Goal: Task Accomplishment & Management: Manage account settings

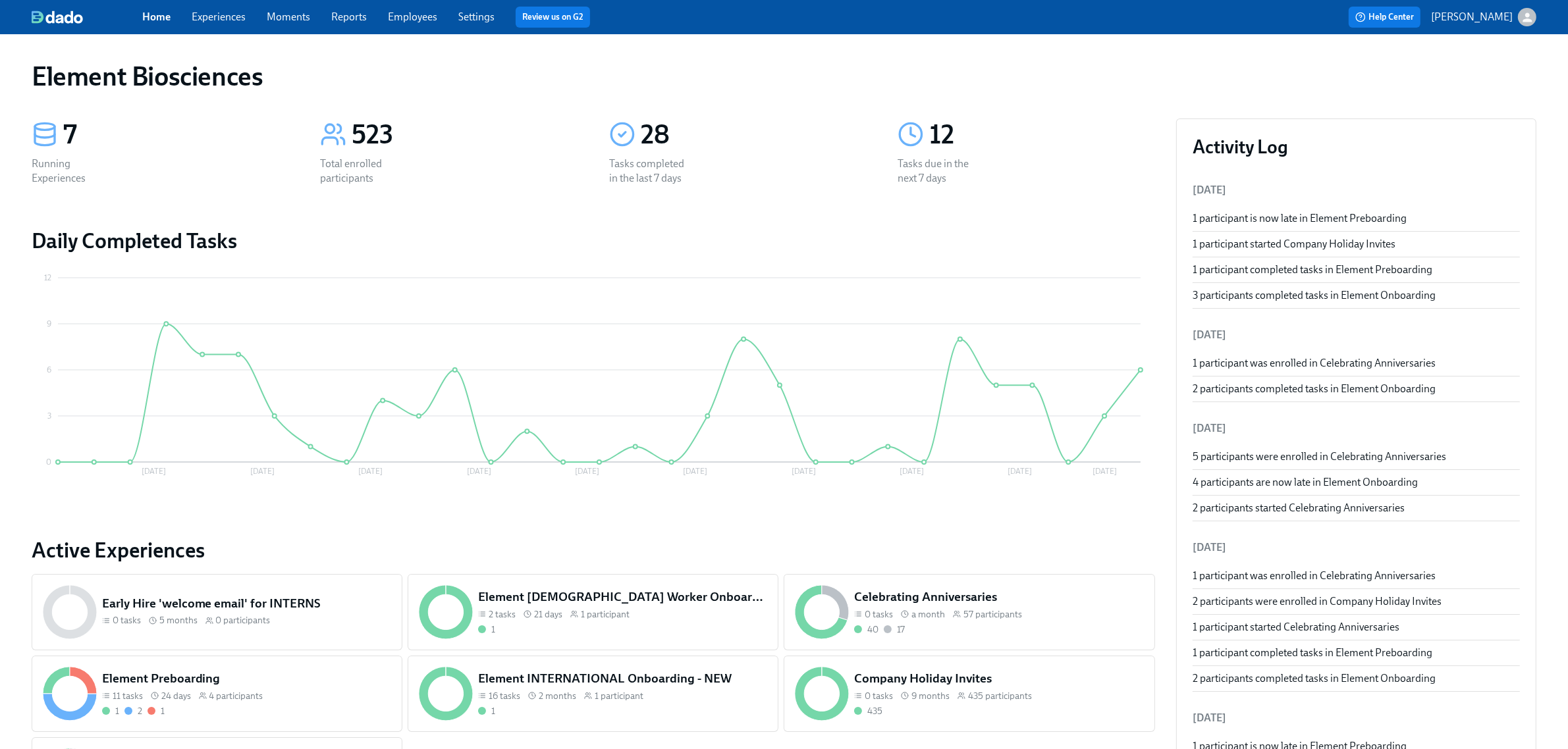
drag, startPoint x: 215, startPoint y: 20, endPoint x: 216, endPoint y: 27, distance: 7.1
click at [215, 20] on link "Experiences" at bounding box center [218, 16] width 54 height 13
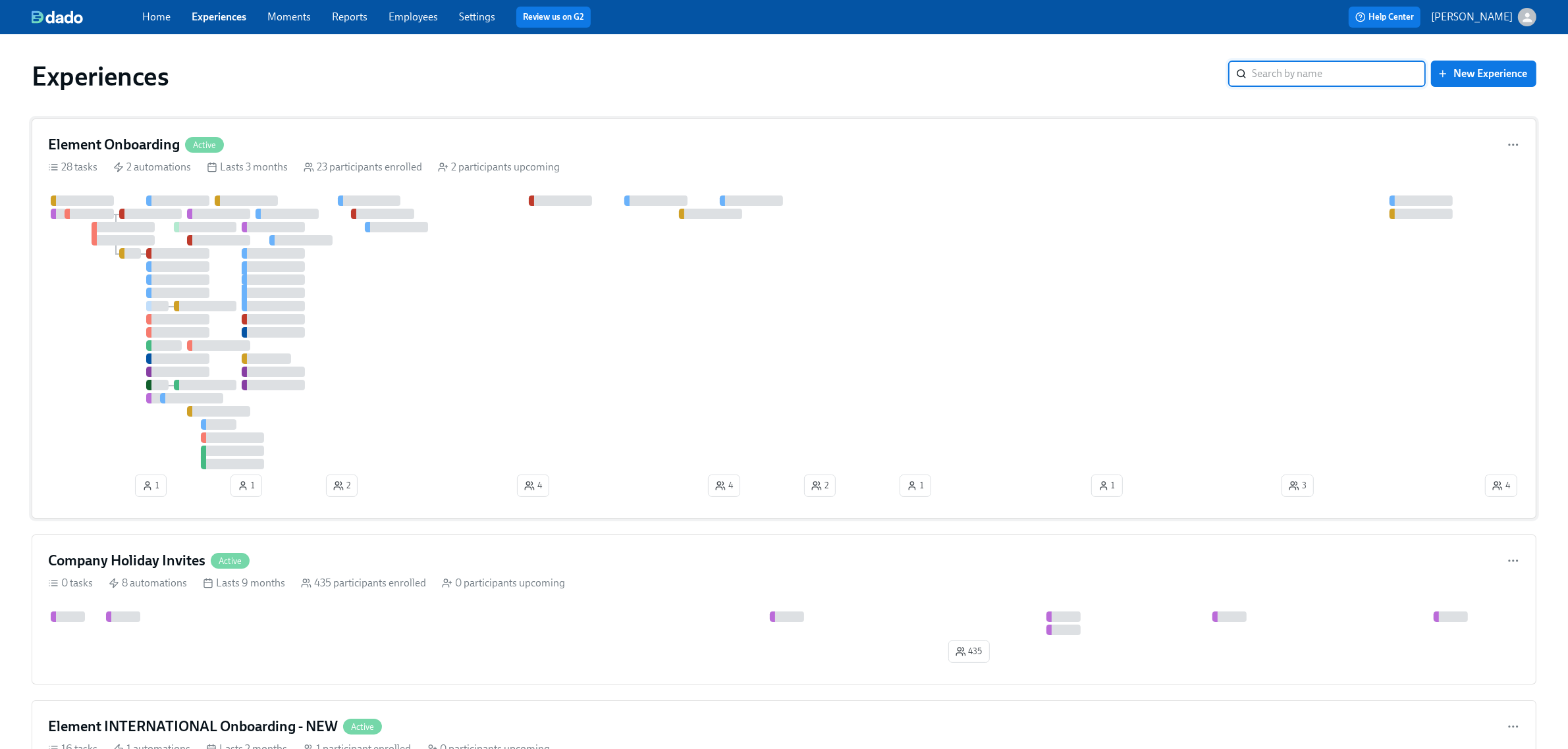
click at [583, 402] on div at bounding box center [765, 332] width 1434 height 274
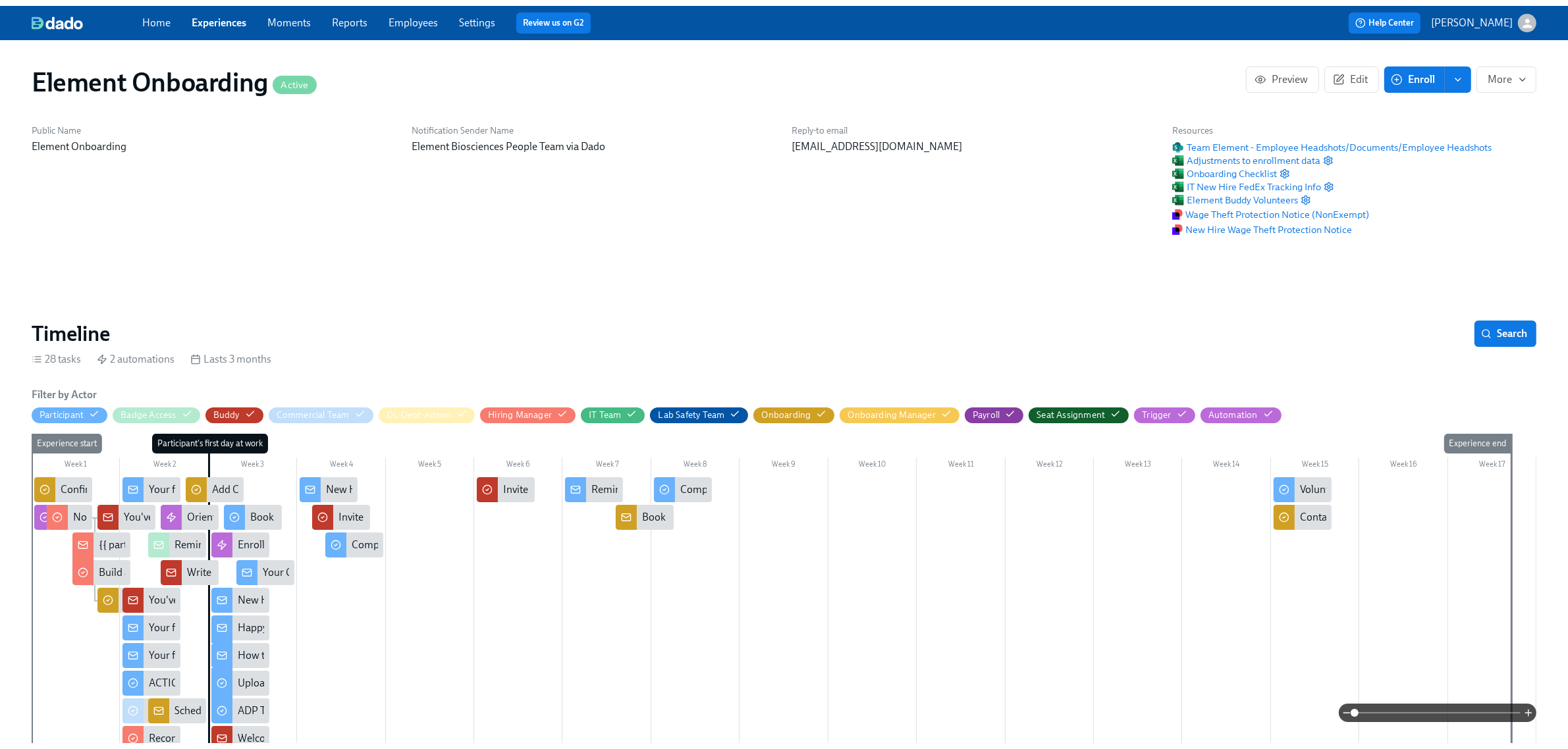
scroll to position [0, 16227]
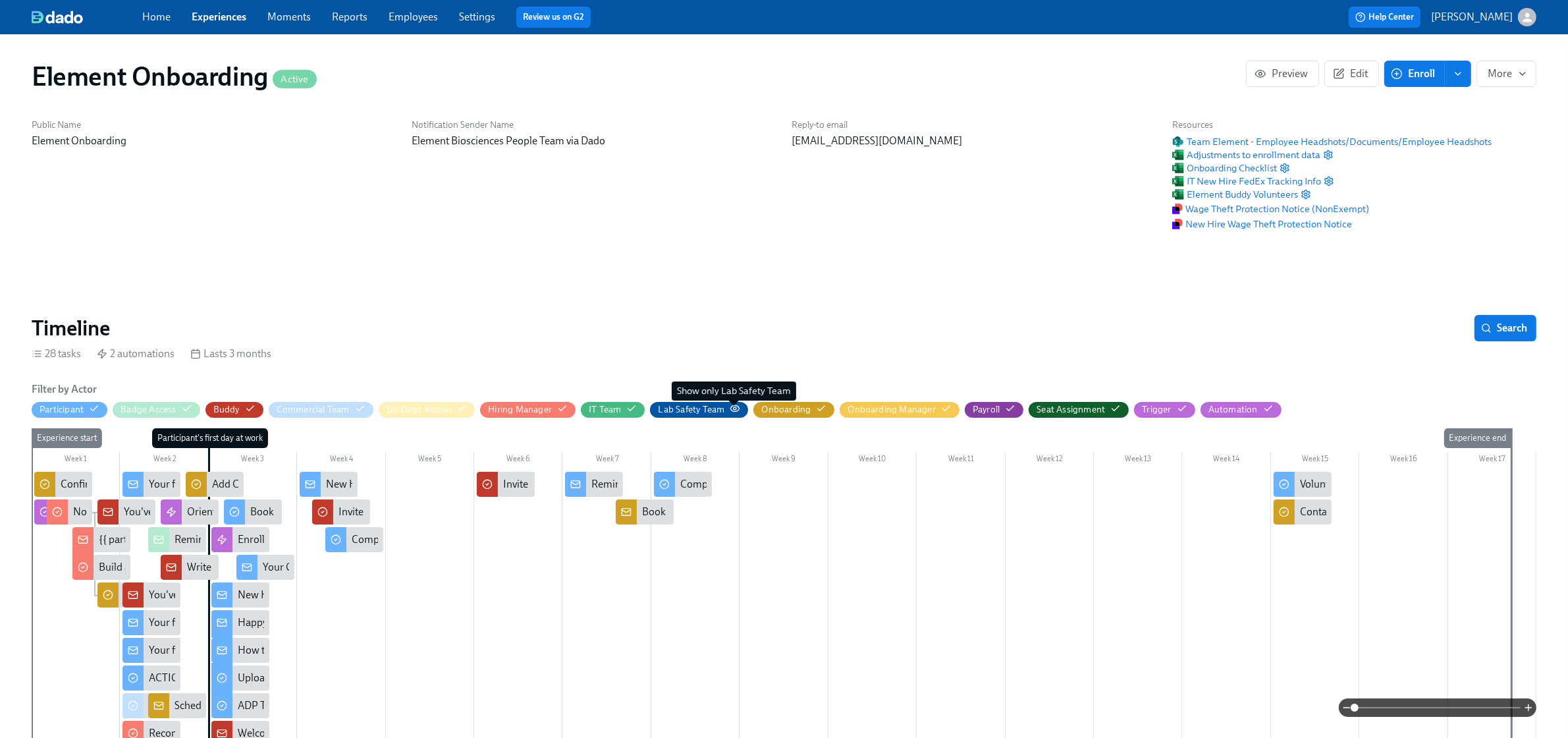
click at [733, 409] on icon "button" at bounding box center [735, 408] width 10 height 10
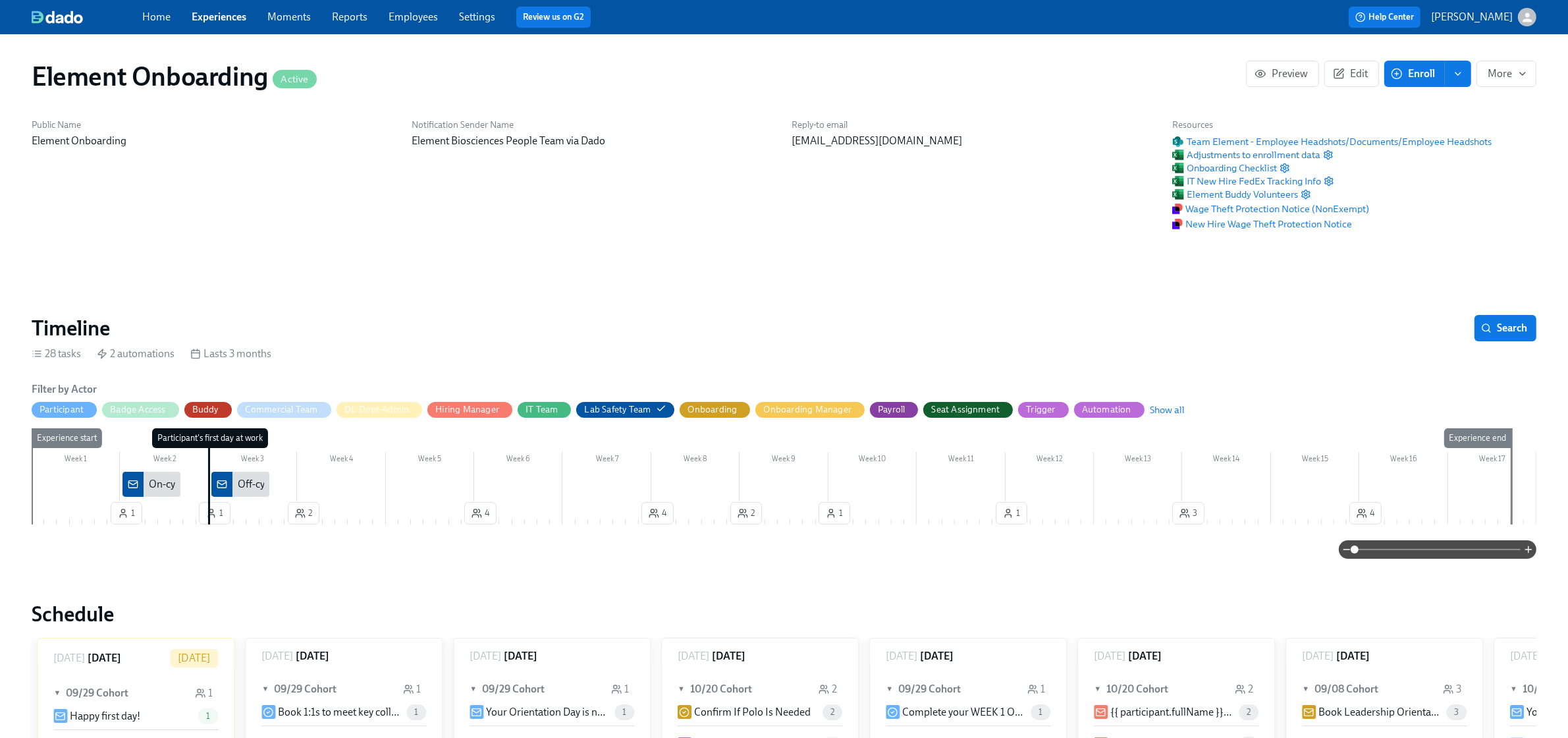
click at [1386, 552] on span at bounding box center [1437, 549] width 166 height 19
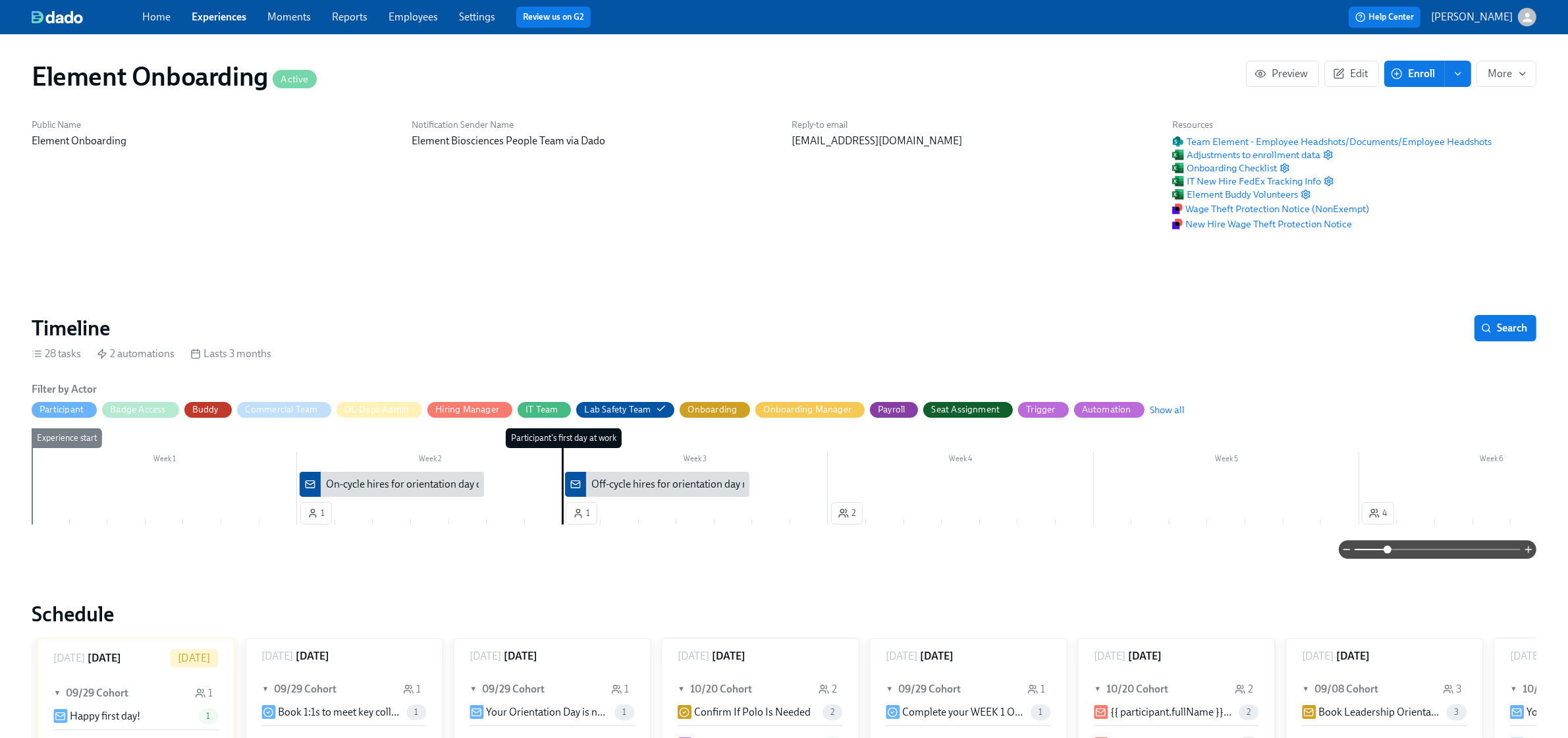
click at [454, 491] on div "On-cycle hires for orientation day on {{ participant.startDate | dddd MMMM Do }}" at bounding box center [392, 485] width 184 height 25
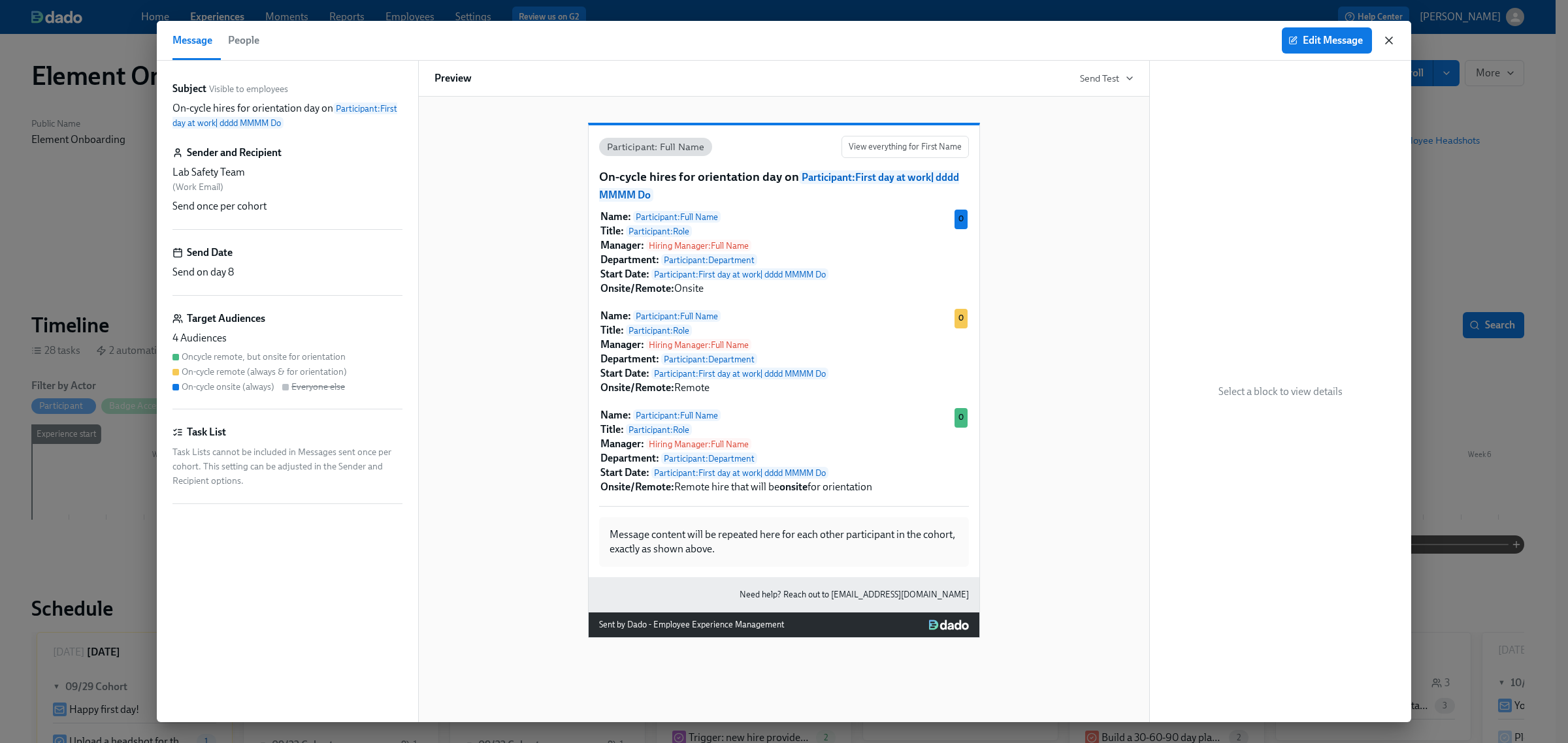
click at [1393, 41] on icon "button" at bounding box center [1389, 41] width 13 height 13
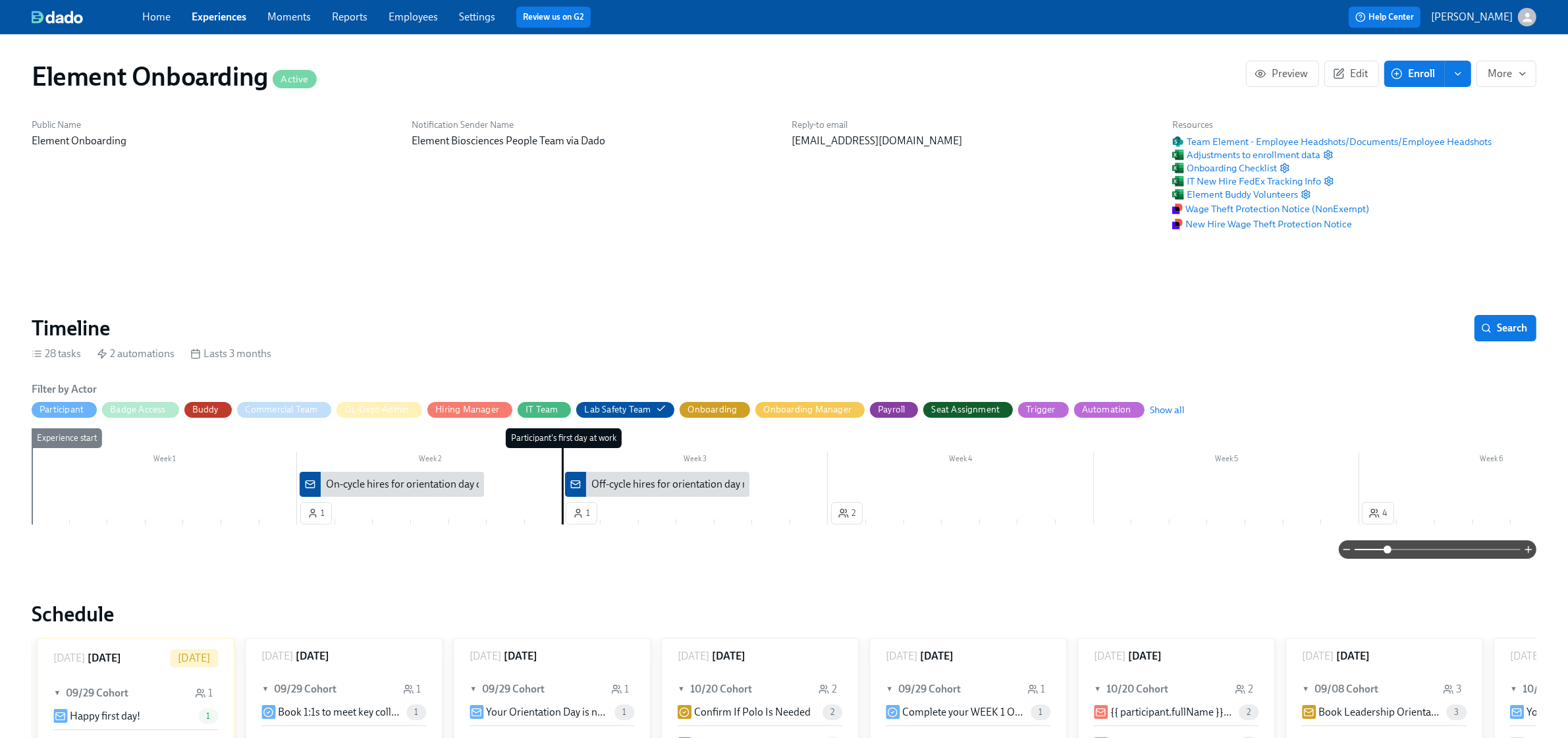
click at [652, 479] on div "Off-cycle hires for orientation day next week" at bounding box center [689, 484] width 195 height 14
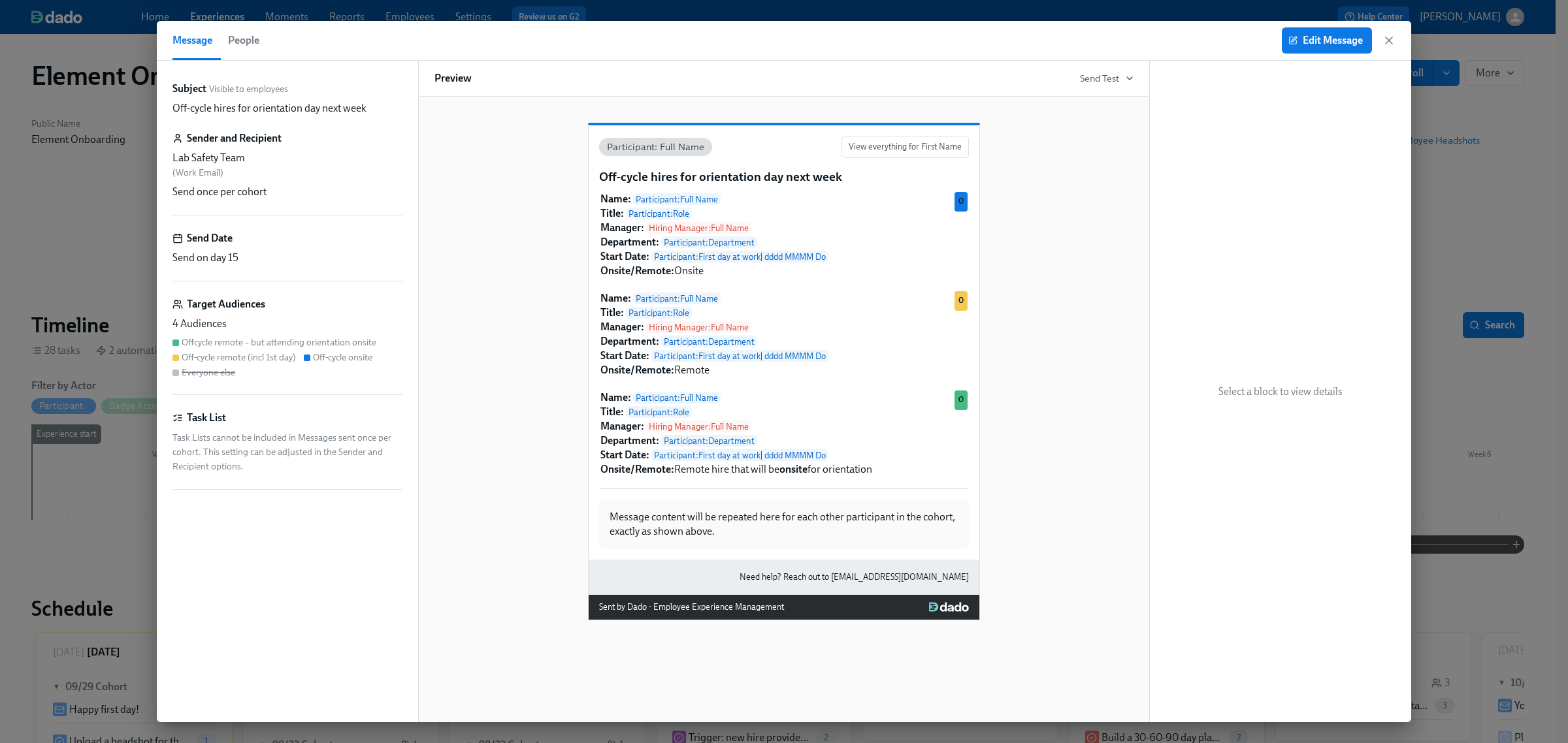
drag, startPoint x: 1387, startPoint y: 39, endPoint x: 1102, endPoint y: 268, distance: 365.6
click at [1387, 39] on icon "button" at bounding box center [1389, 41] width 7 height 7
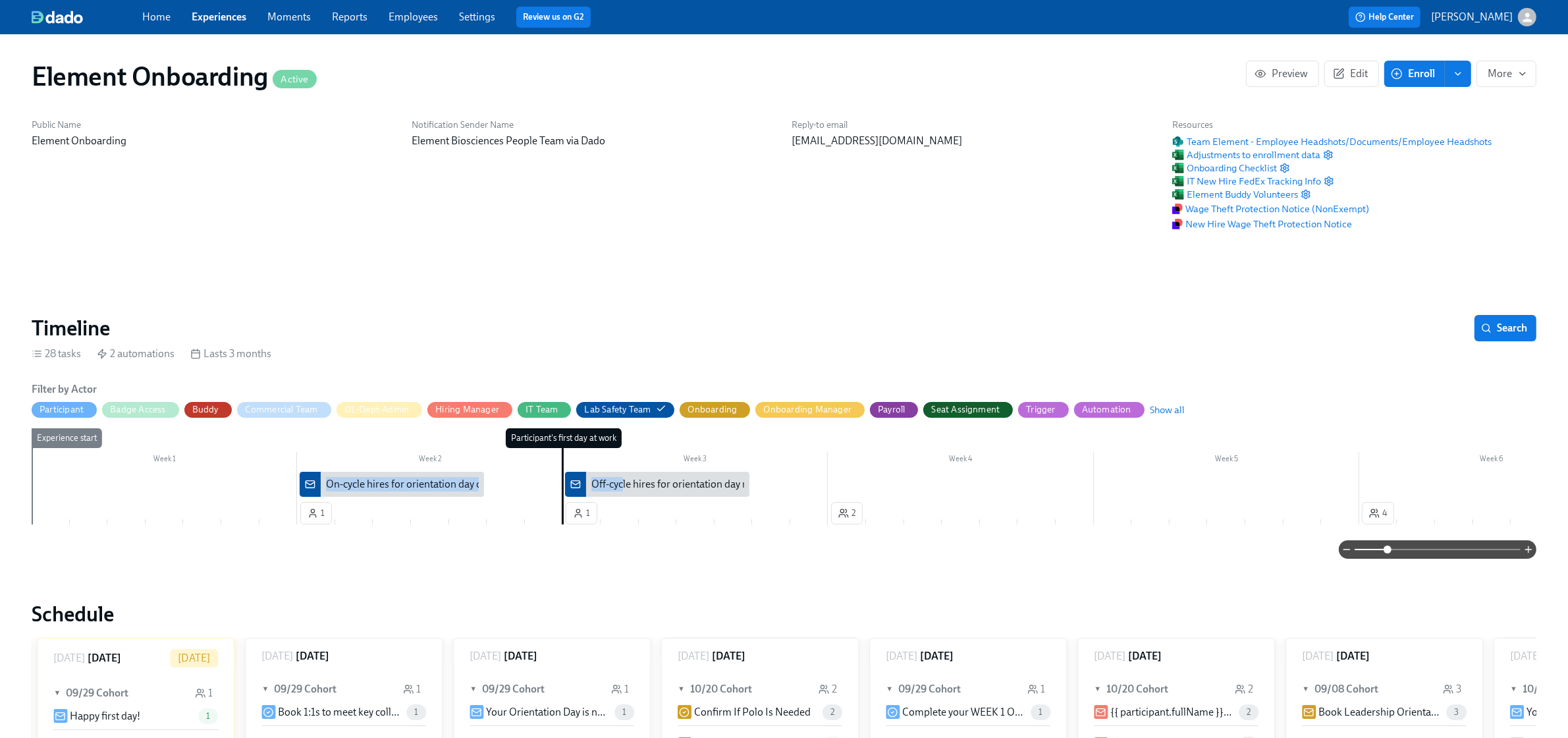
drag, startPoint x: 621, startPoint y: 488, endPoint x: 514, endPoint y: 495, distance: 107.2
click at [514, 495] on div "Week 1 Week 2 Week 3 Week 4 Week 5 Week 6 Week 7 Week 8 Week 9 Week 10 Week 11 …" at bounding box center [784, 479] width 1505 height 101
click at [516, 506] on div "Week 1 Week 2 Week 3 Week 4 Week 5 Week 6 Week 7 Week 8 Week 9 Week 10 Week 11 …" at bounding box center [784, 479] width 1505 height 101
click at [649, 488] on div "Off-cycle hires for orientation day next week" at bounding box center [689, 484] width 195 height 14
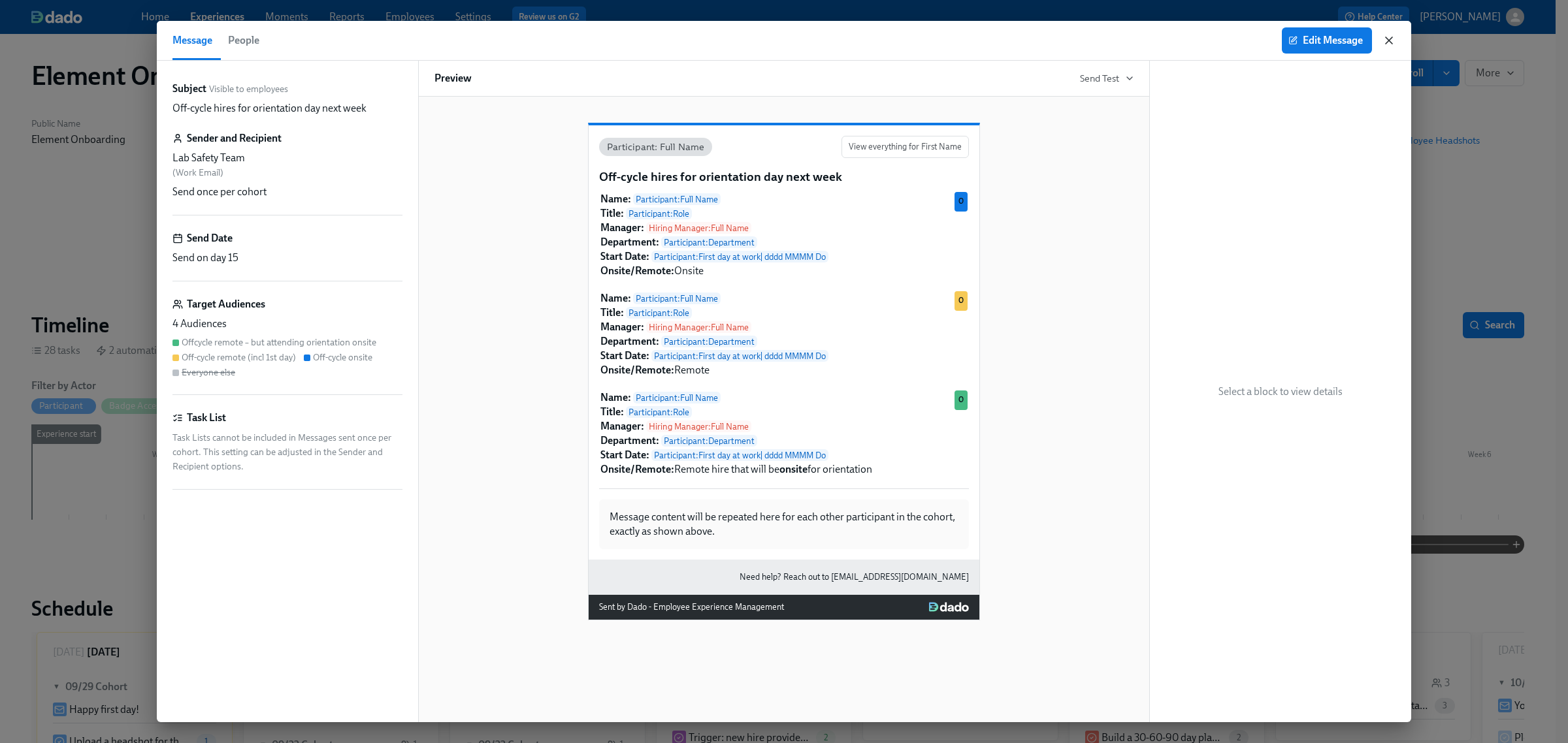
click at [1385, 43] on icon "button" at bounding box center [1389, 41] width 13 height 13
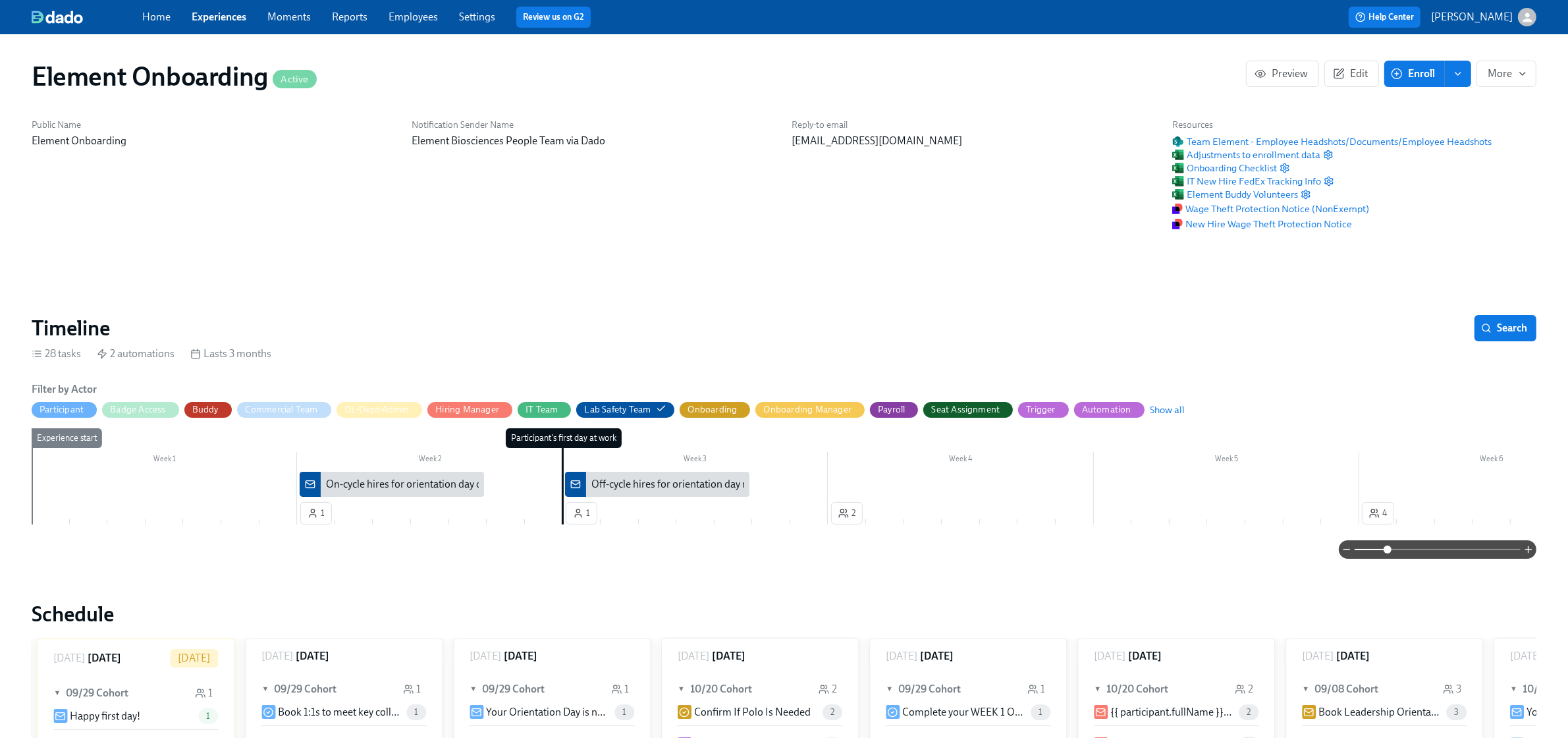
click at [234, 18] on link "Experiences" at bounding box center [219, 16] width 55 height 13
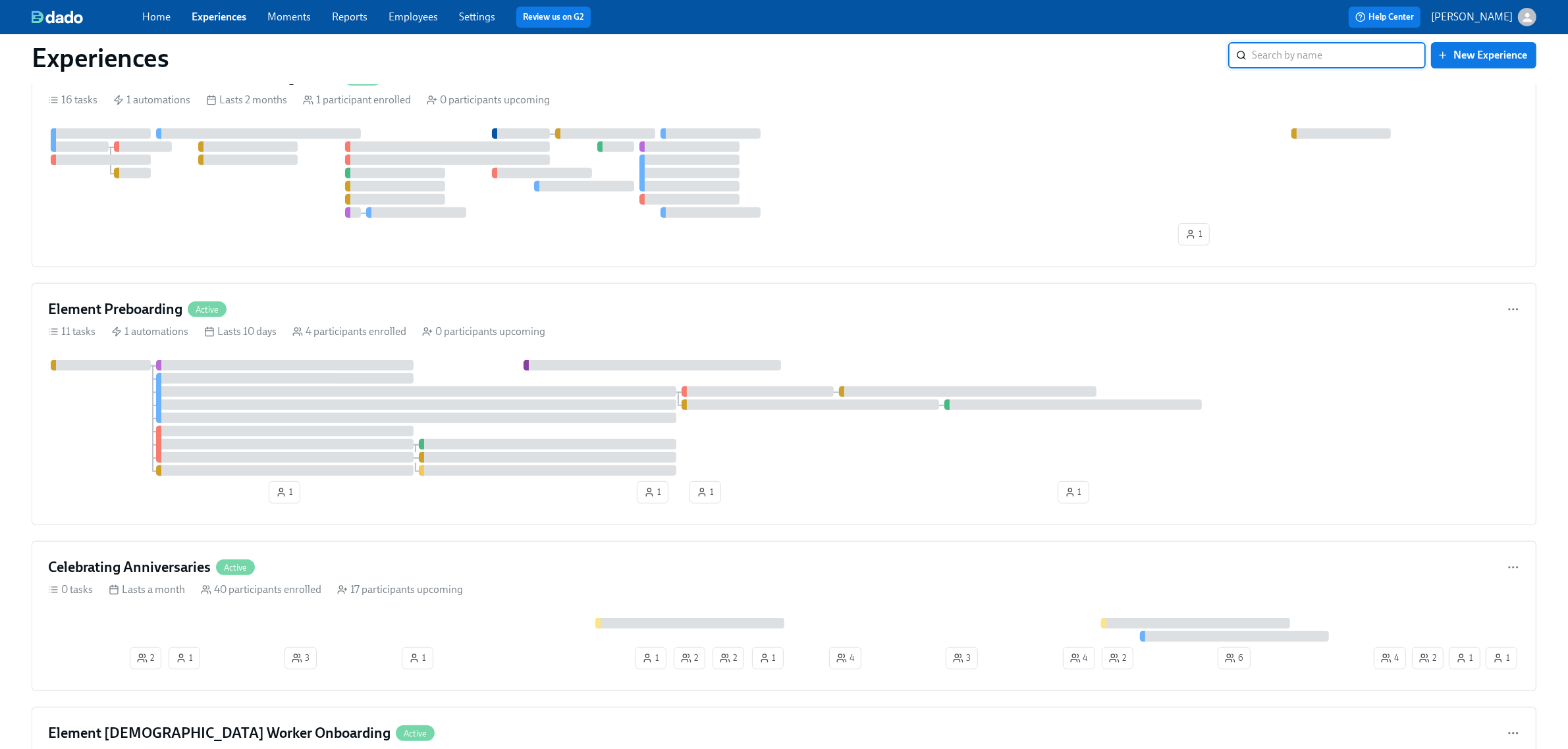
scroll to position [658, 0]
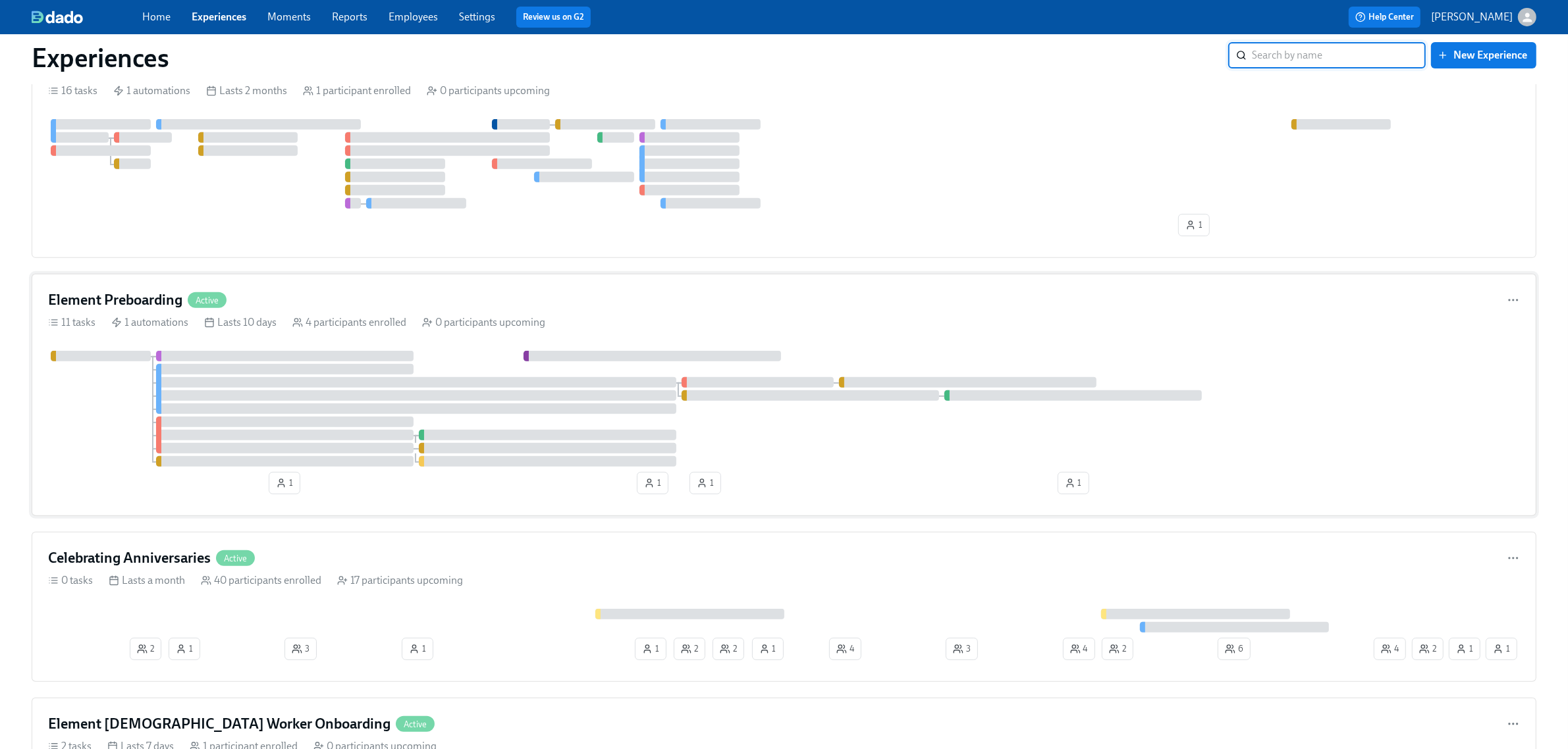
click at [78, 430] on div at bounding box center [784, 409] width 1472 height 116
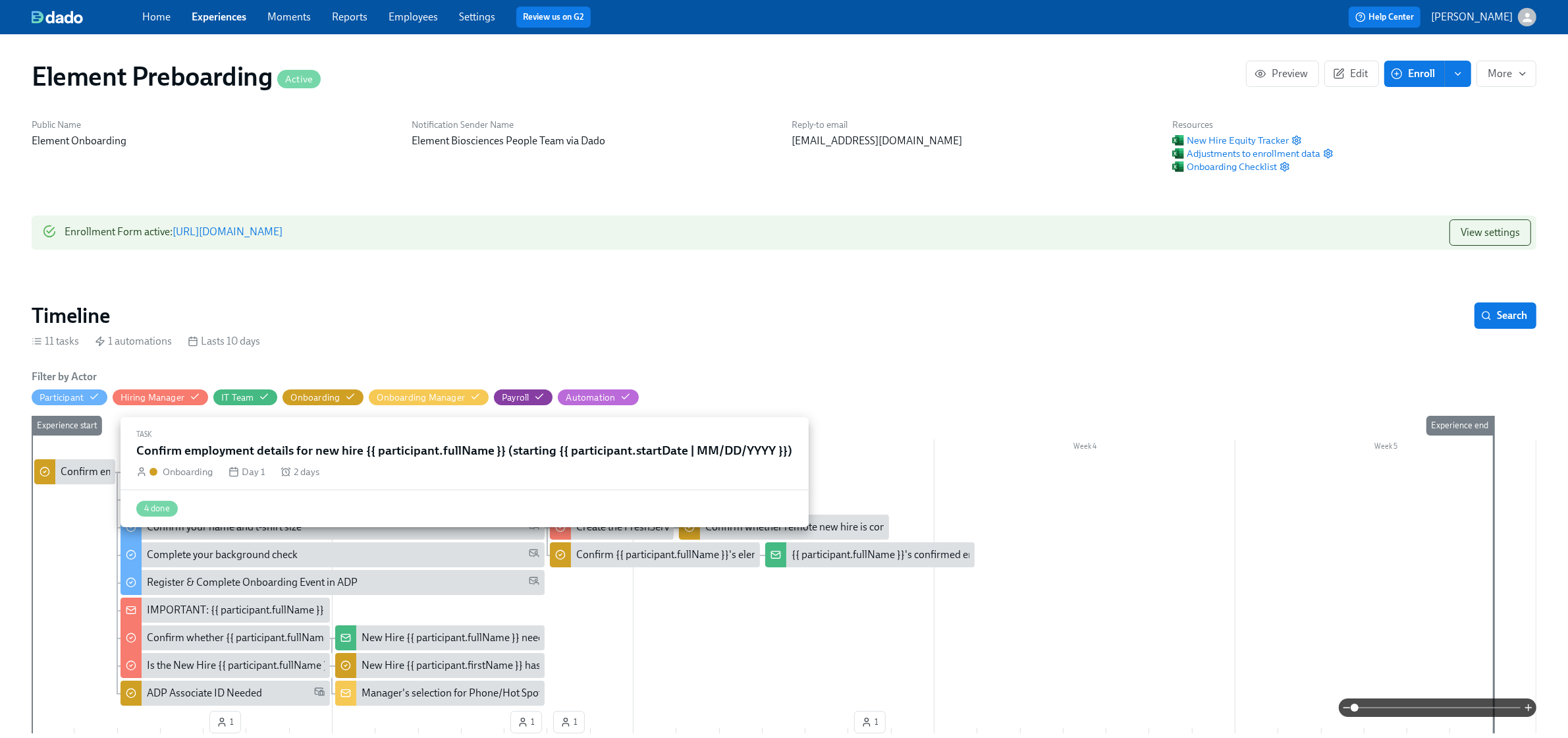
click at [69, 473] on div "Confirm employment details for new hire {{ participant.fullName }} (starting {{…" at bounding box center [325, 471] width 529 height 14
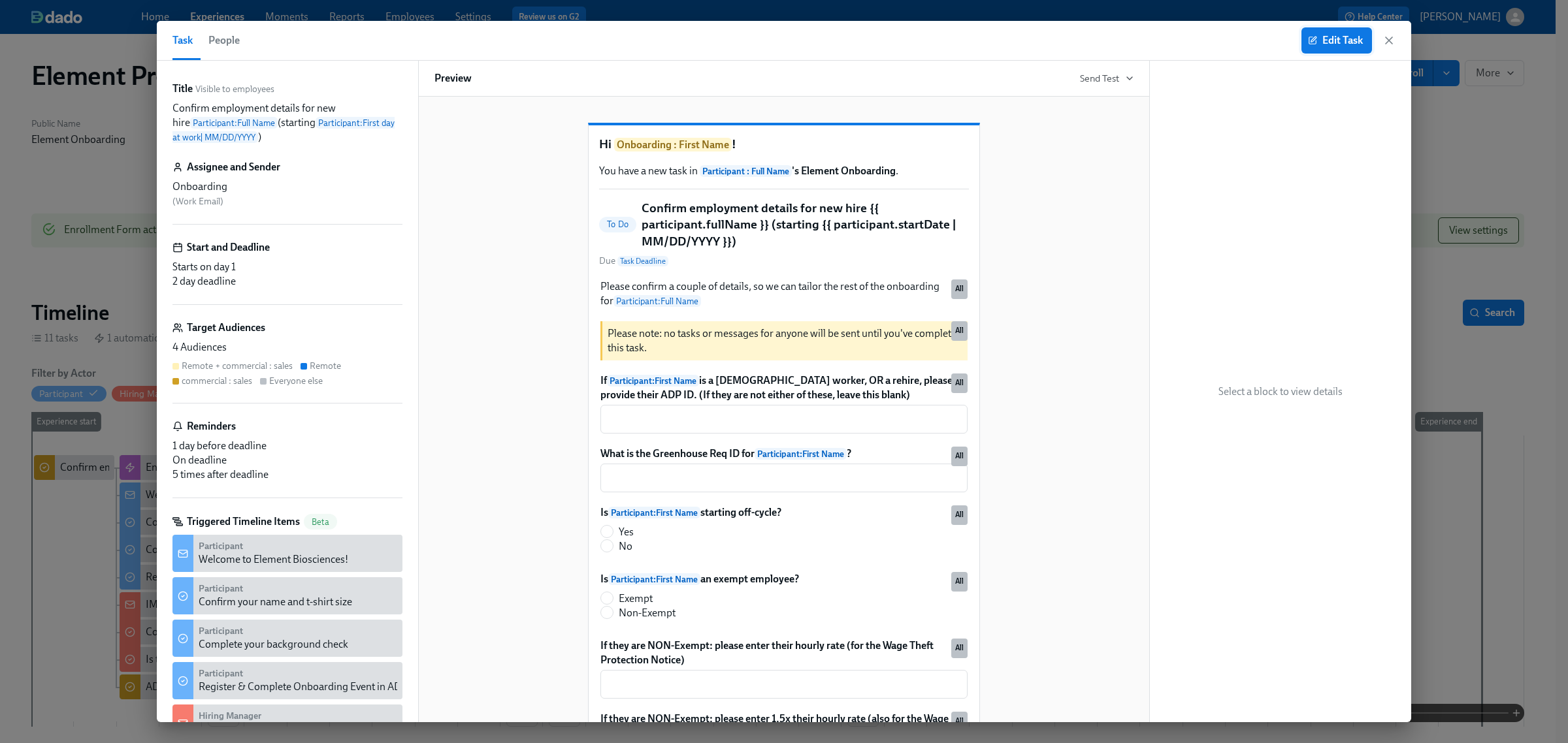
click at [1321, 43] on span "Edit Task" at bounding box center [1337, 41] width 52 height 13
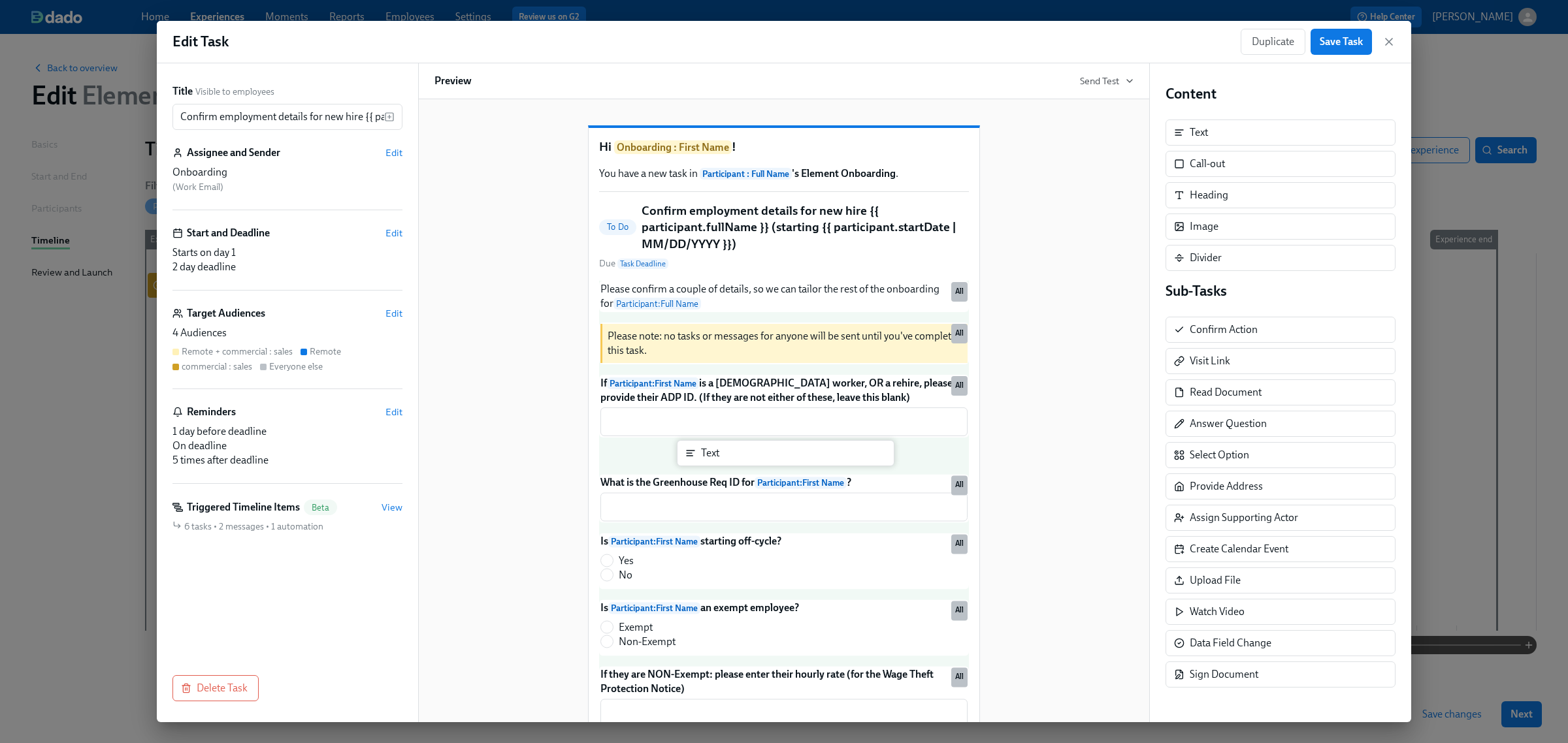
drag, startPoint x: 1249, startPoint y: 137, endPoint x: 755, endPoint y: 461, distance: 590.8
click at [755, 461] on div "Title Visible to employees Confirm employment details for new hire {{ participa…" at bounding box center [784, 393] width 1254 height 659
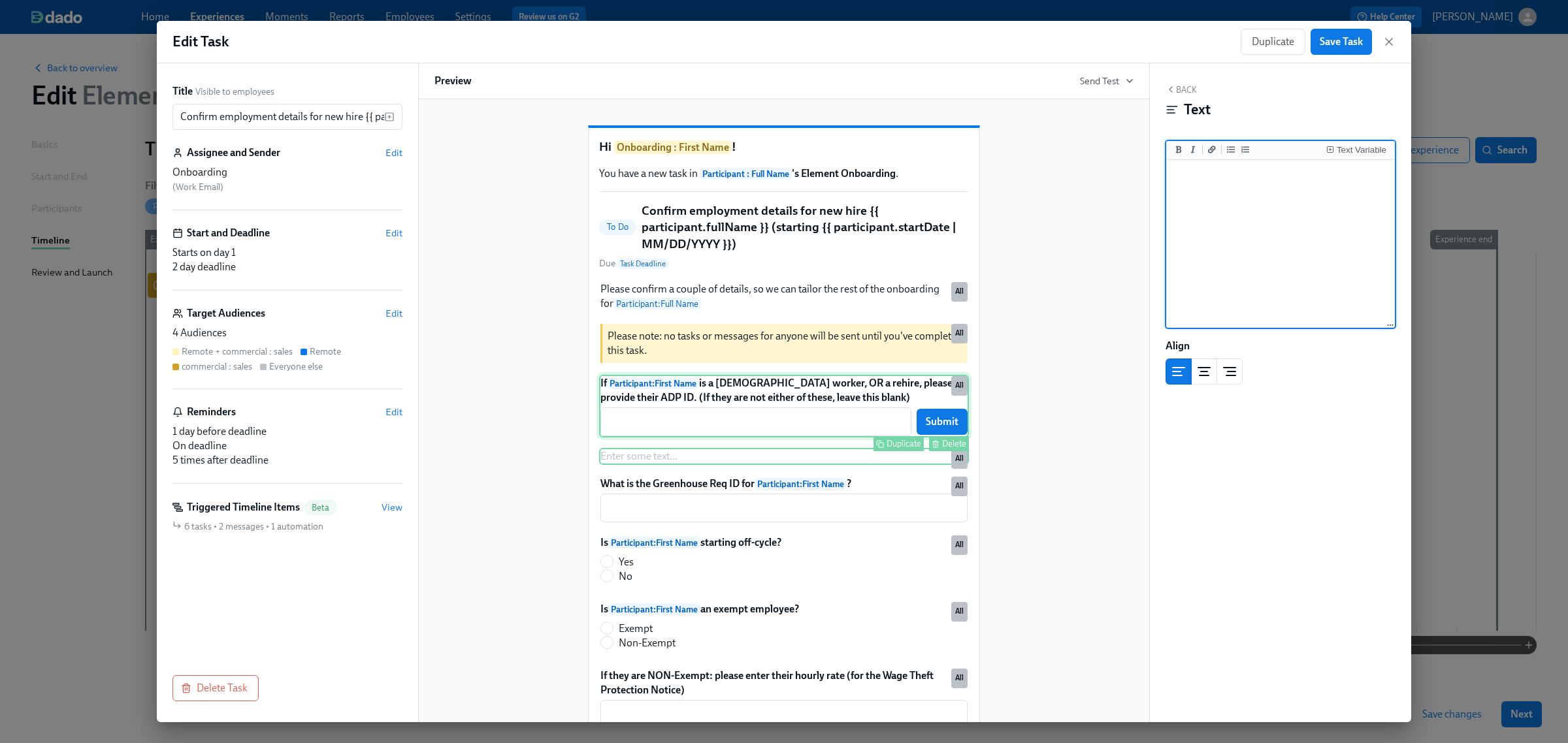
click at [737, 413] on div "If Participant : First Name is a [DEMOGRAPHIC_DATA] worker, OR a rehire, please…" at bounding box center [784, 406] width 370 height 63
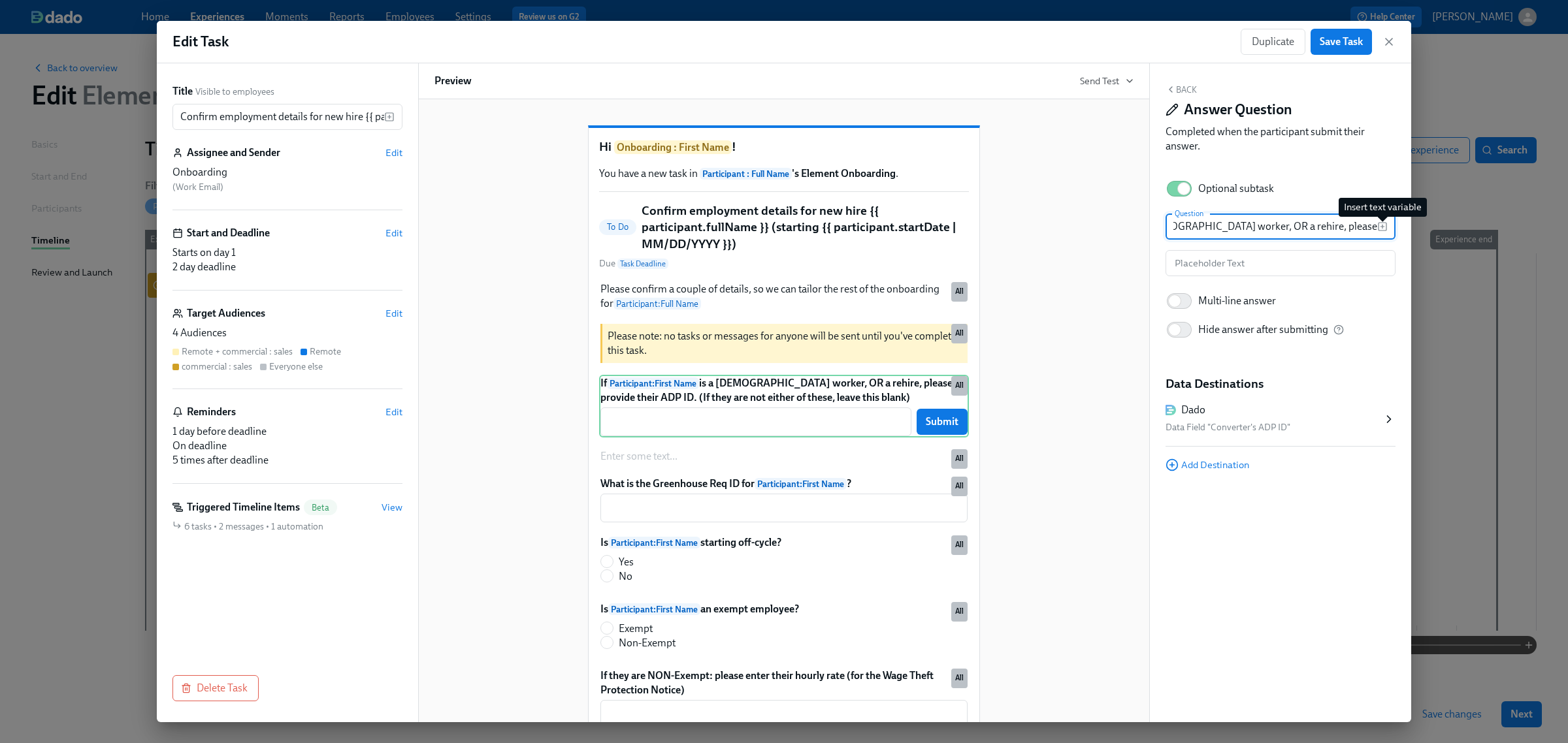
scroll to position [0, 341]
drag, startPoint x: 1305, startPoint y: 224, endPoint x: 1379, endPoint y: 222, distance: 74.0
click at [1379, 222] on div "If {{ participant.firstName }} is a [DEMOGRAPHIC_DATA] worker, OR a rehire, ple…" at bounding box center [1280, 226] width 230 height 26
click at [1253, 220] on input "If {{ participant.firstName }} is a [DEMOGRAPHIC_DATA] worker, OR a rehire, ple…" at bounding box center [1271, 226] width 212 height 26
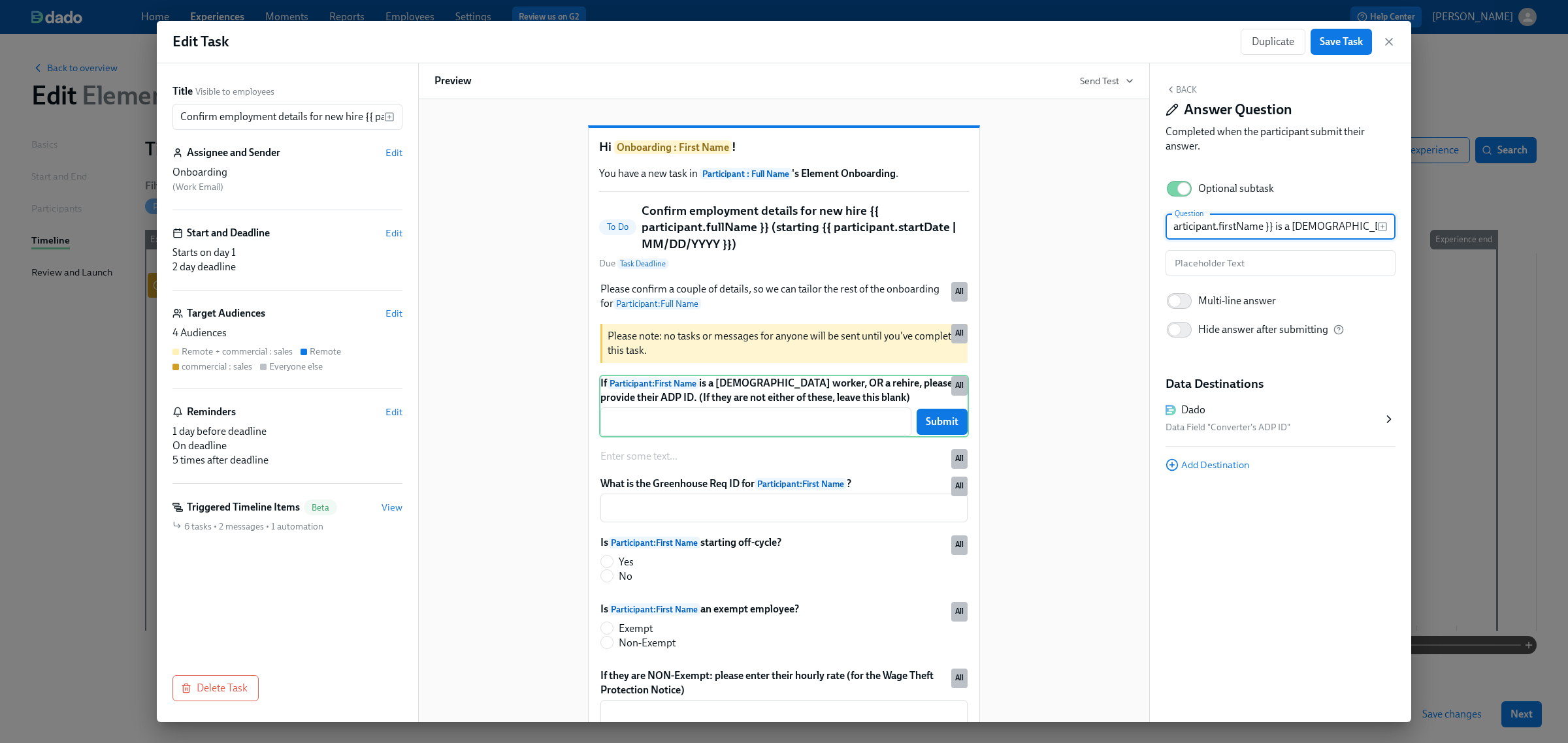
drag, startPoint x: 1220, startPoint y: 232, endPoint x: 1171, endPoint y: 232, distance: 49.0
click at [1171, 232] on input "If {{ participant.firstName }} is a [DEMOGRAPHIC_DATA] worker, OR a rehire, ple…" at bounding box center [1271, 226] width 212 height 26
click at [1248, 229] on input "If {{ participant.firstName }} is a [DEMOGRAPHIC_DATA] worker, OR a rehire, ple…" at bounding box center [1271, 226] width 212 height 26
click at [806, 465] on div "Enter some text ... Duplicate Delete All" at bounding box center [784, 456] width 370 height 17
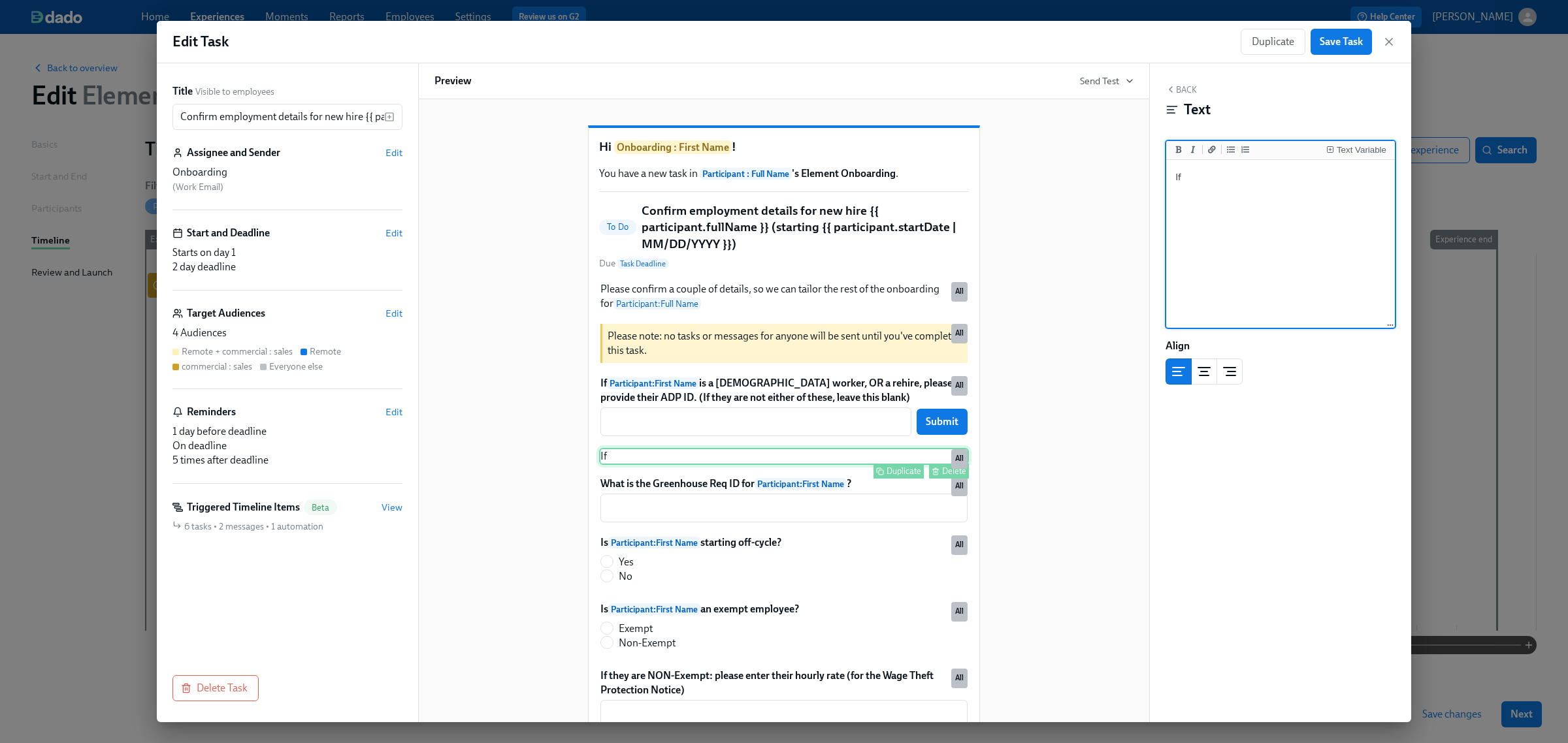
type textarea "I"
click at [949, 476] on div "Delete" at bounding box center [954, 471] width 24 height 10
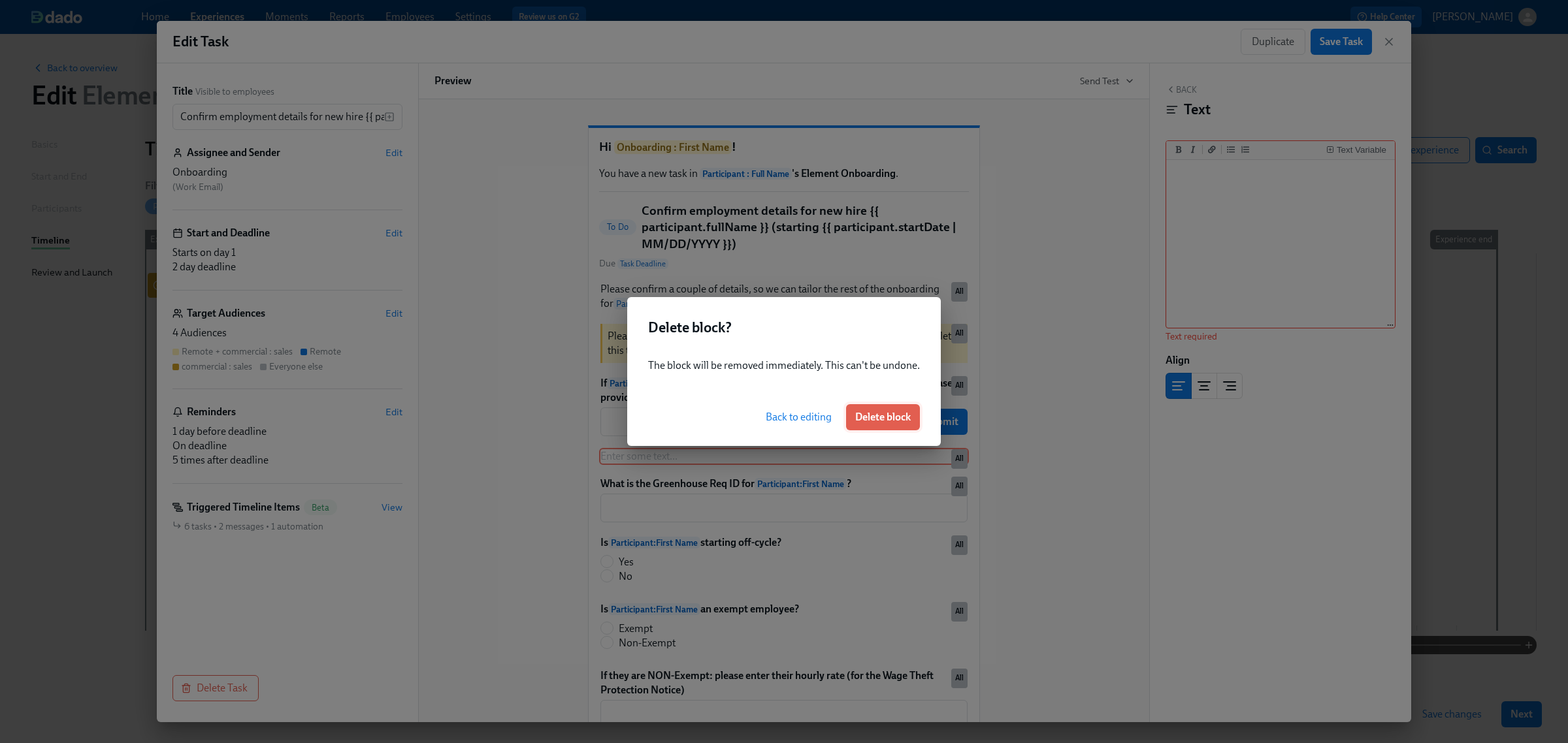
click at [877, 416] on span "Delete block" at bounding box center [882, 417] width 55 height 13
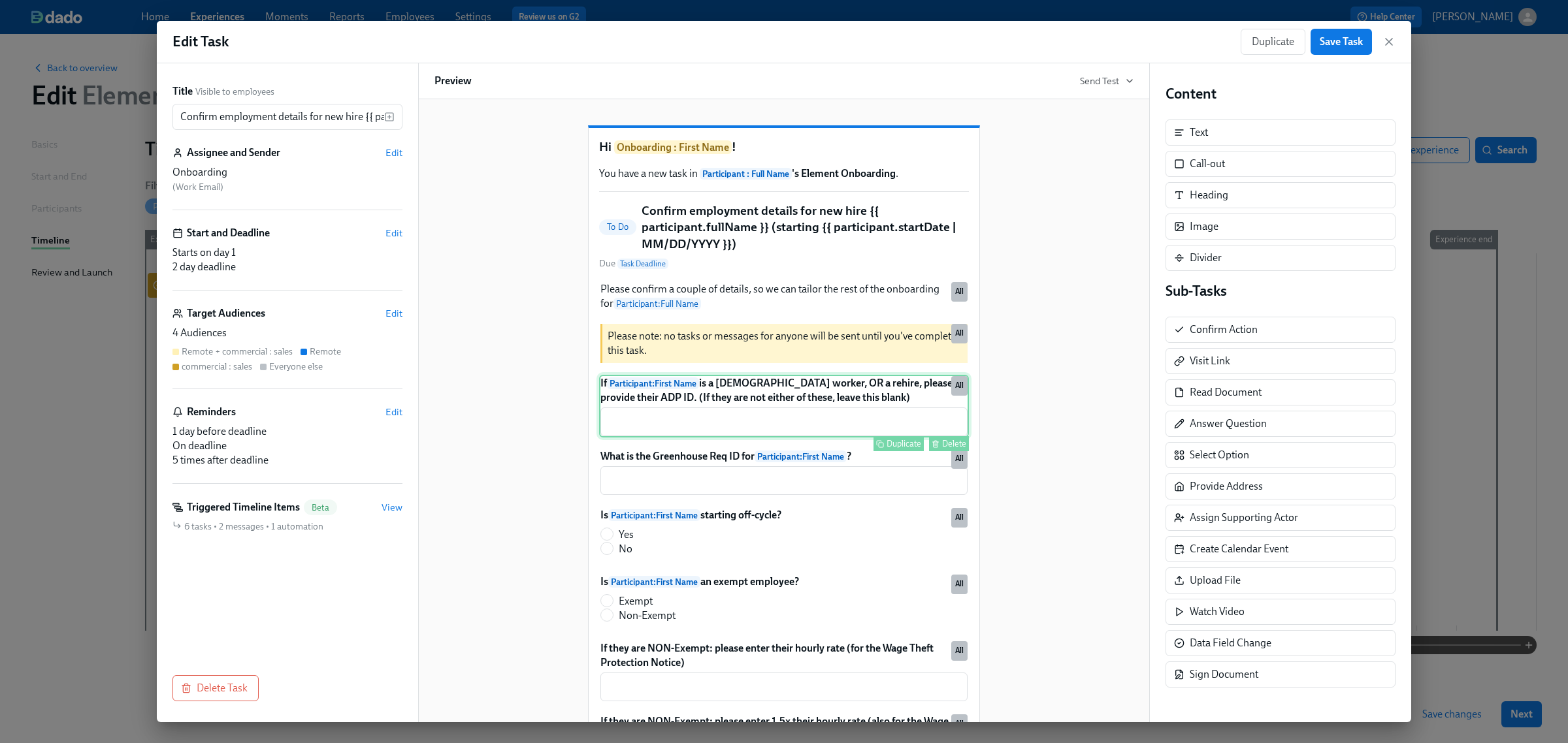
click at [764, 420] on div "If Participant : First Name is a [DEMOGRAPHIC_DATA] worker, OR a rehire, please…" at bounding box center [784, 406] width 370 height 63
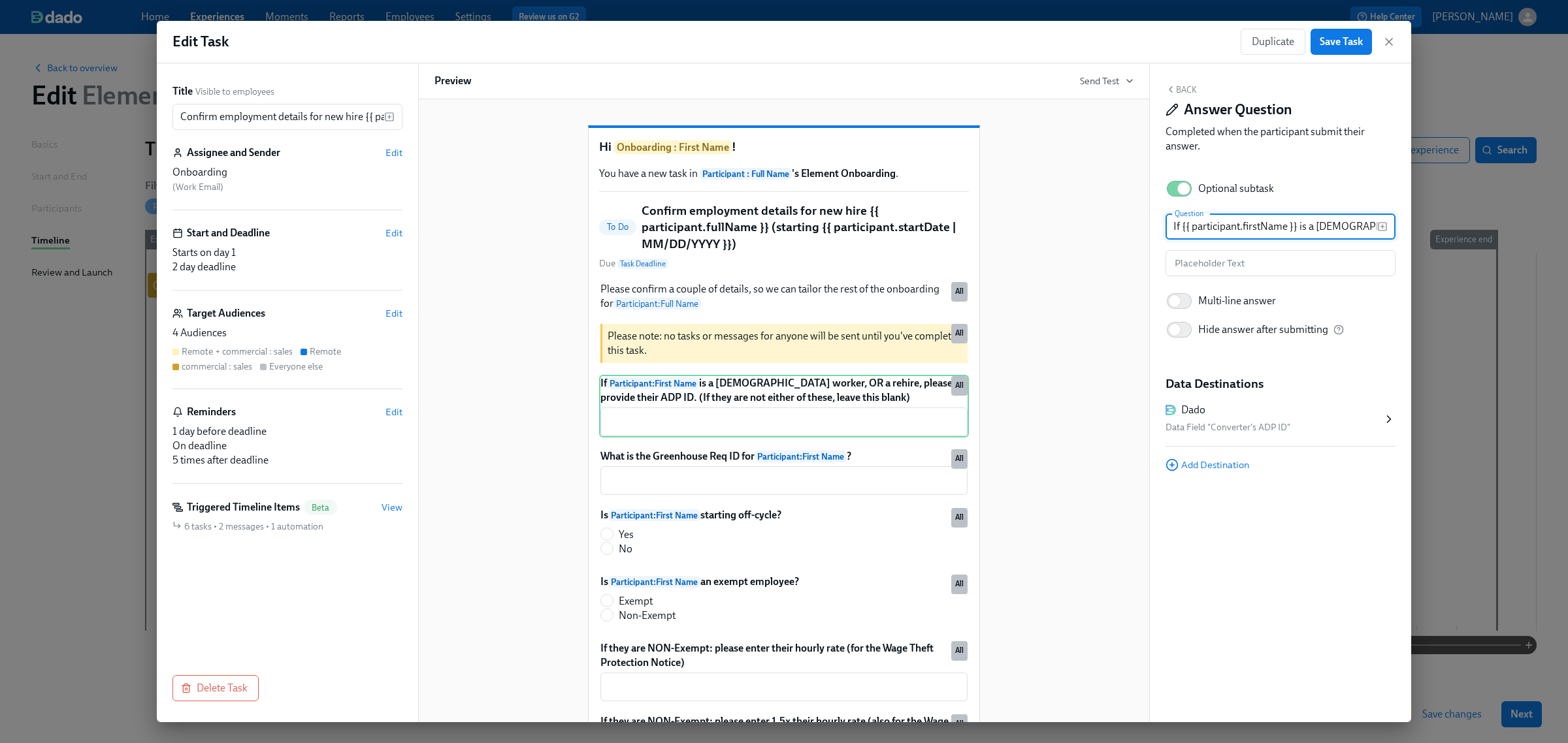
click at [1258, 223] on input "If {{ participant.firstName }} is a [DEMOGRAPHIC_DATA] worker, OR a rehire, ple…" at bounding box center [1271, 226] width 212 height 26
drag, startPoint x: 1276, startPoint y: 227, endPoint x: 1307, endPoint y: 226, distance: 31.0
click at [1307, 226] on input "If {{ participant.firstName }} is a [DEMOGRAPHIC_DATA] worker, OR a rehire, ple…" at bounding box center [1271, 226] width 212 height 26
type input "If {{ participant.firstName }} is a [DEMOGRAPHIC_DATA] worker, please provide t…"
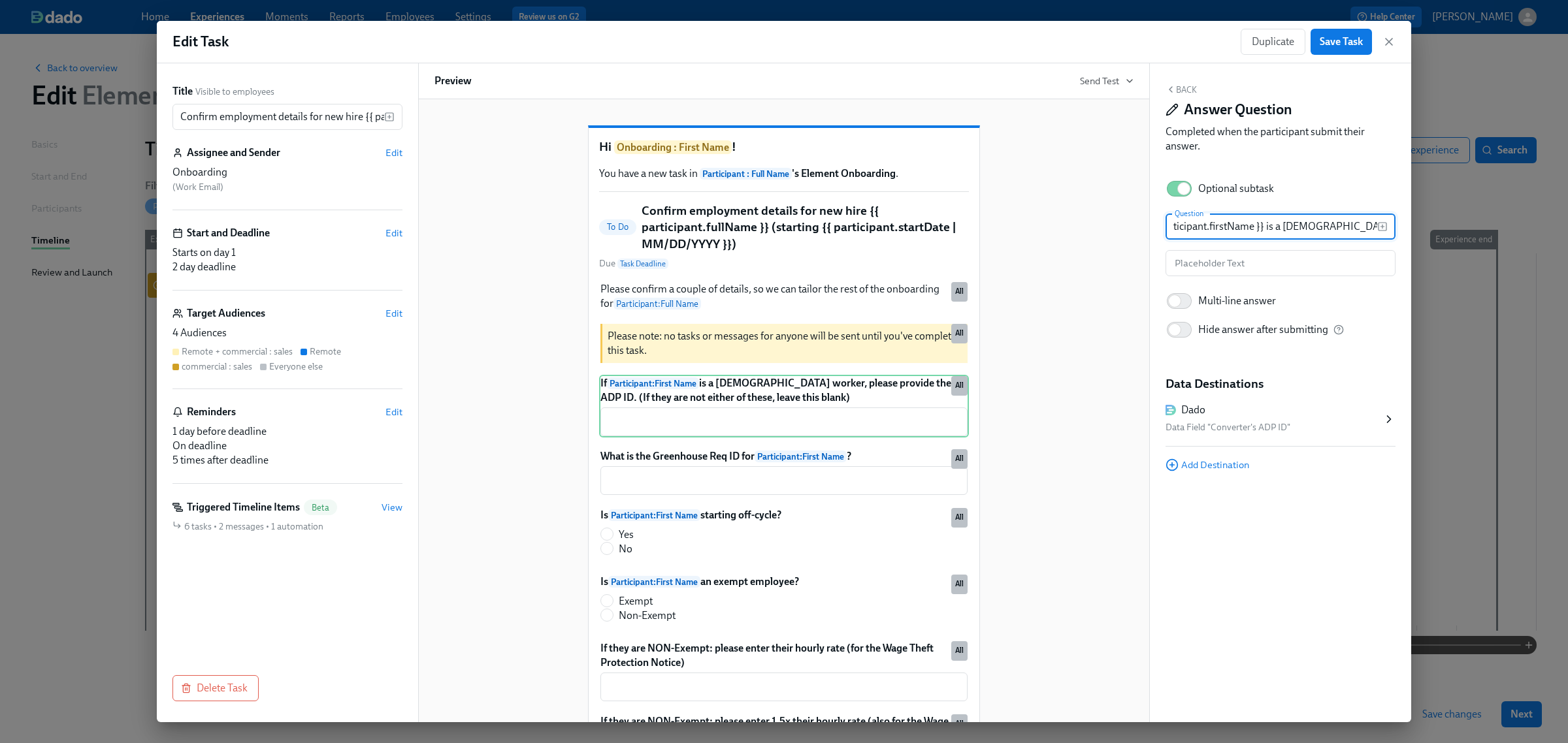
click at [1087, 307] on div "Hi Onboarding : First Name ! You have a new task in Participant : Full Name 's …" at bounding box center [784, 582] width 699 height 955
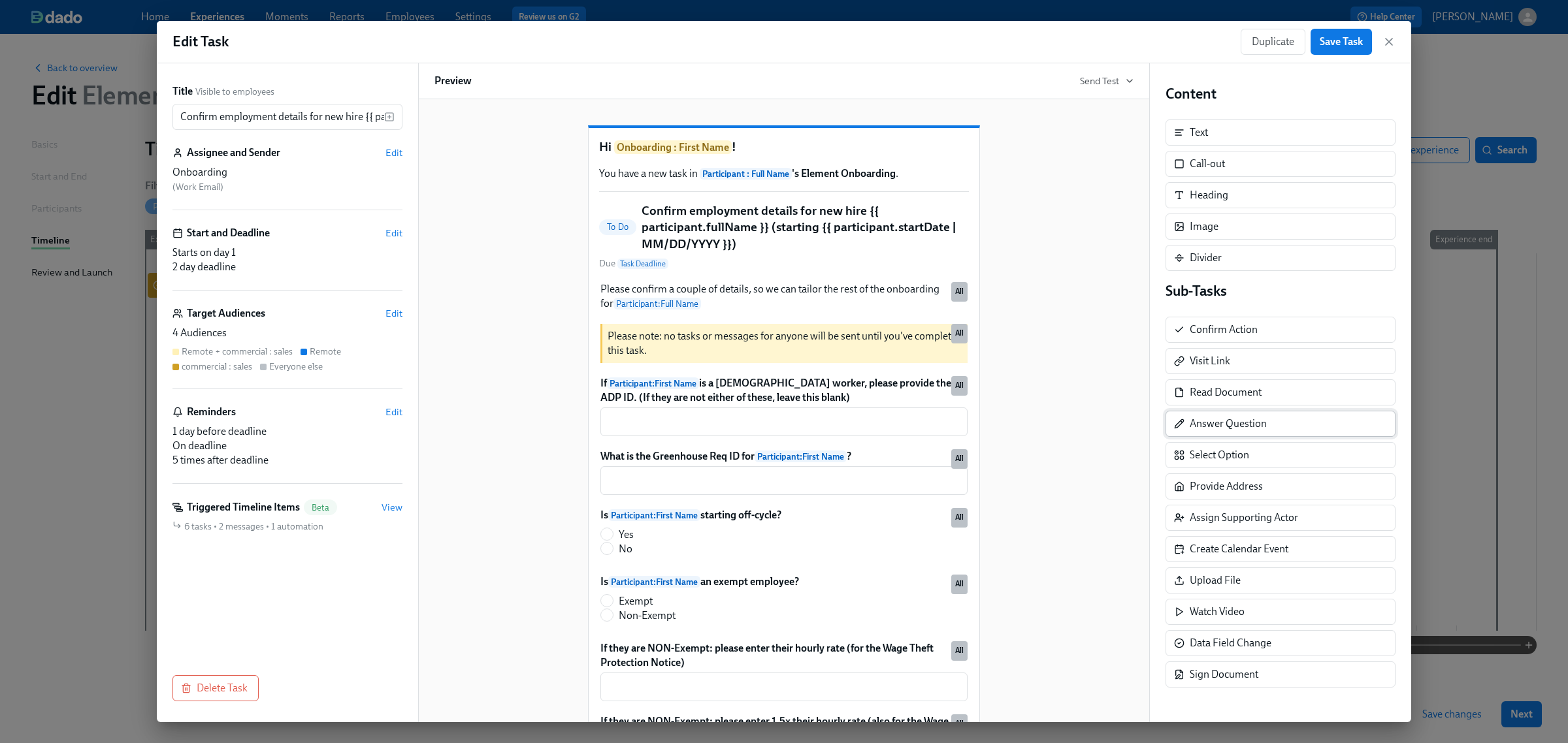
scroll to position [1, 0]
click at [1237, 428] on div "Answer Question" at bounding box center [1228, 423] width 77 height 14
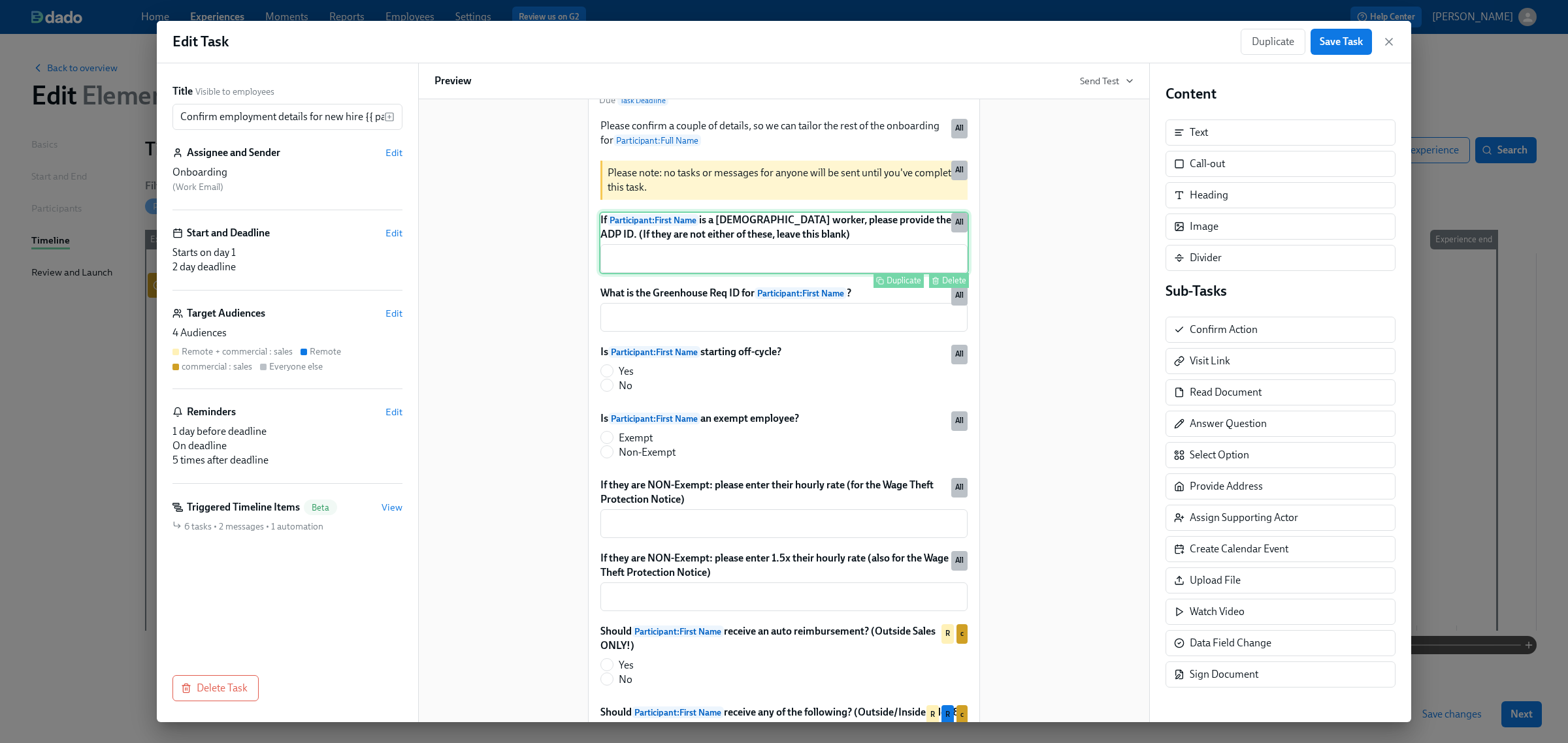
scroll to position [245, 0]
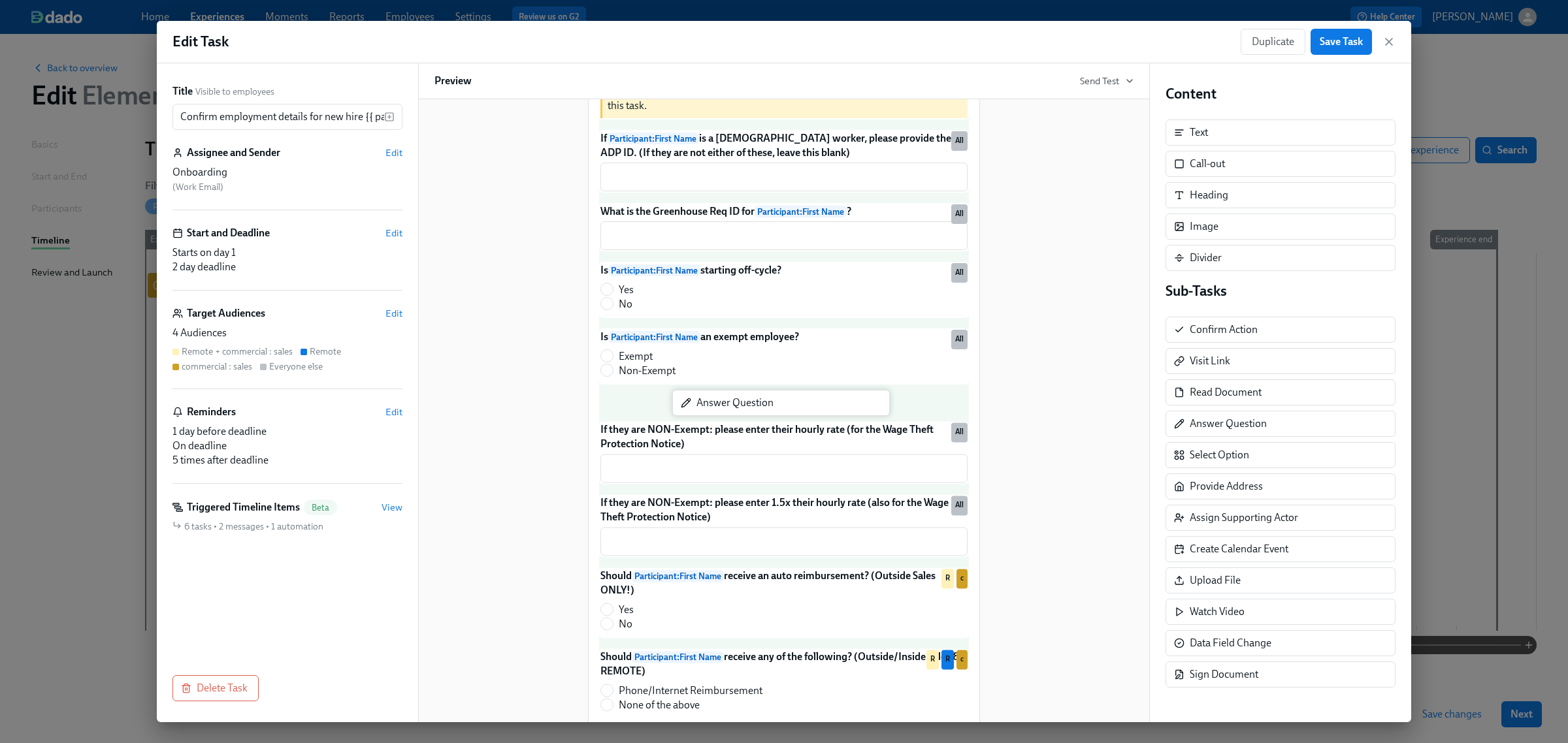
drag, startPoint x: 1230, startPoint y: 429, endPoint x: 732, endPoint y: 410, distance: 498.4
click at [732, 410] on div "Title Visible to employees Confirm employment details for new hire {{ participa…" at bounding box center [784, 393] width 1254 height 659
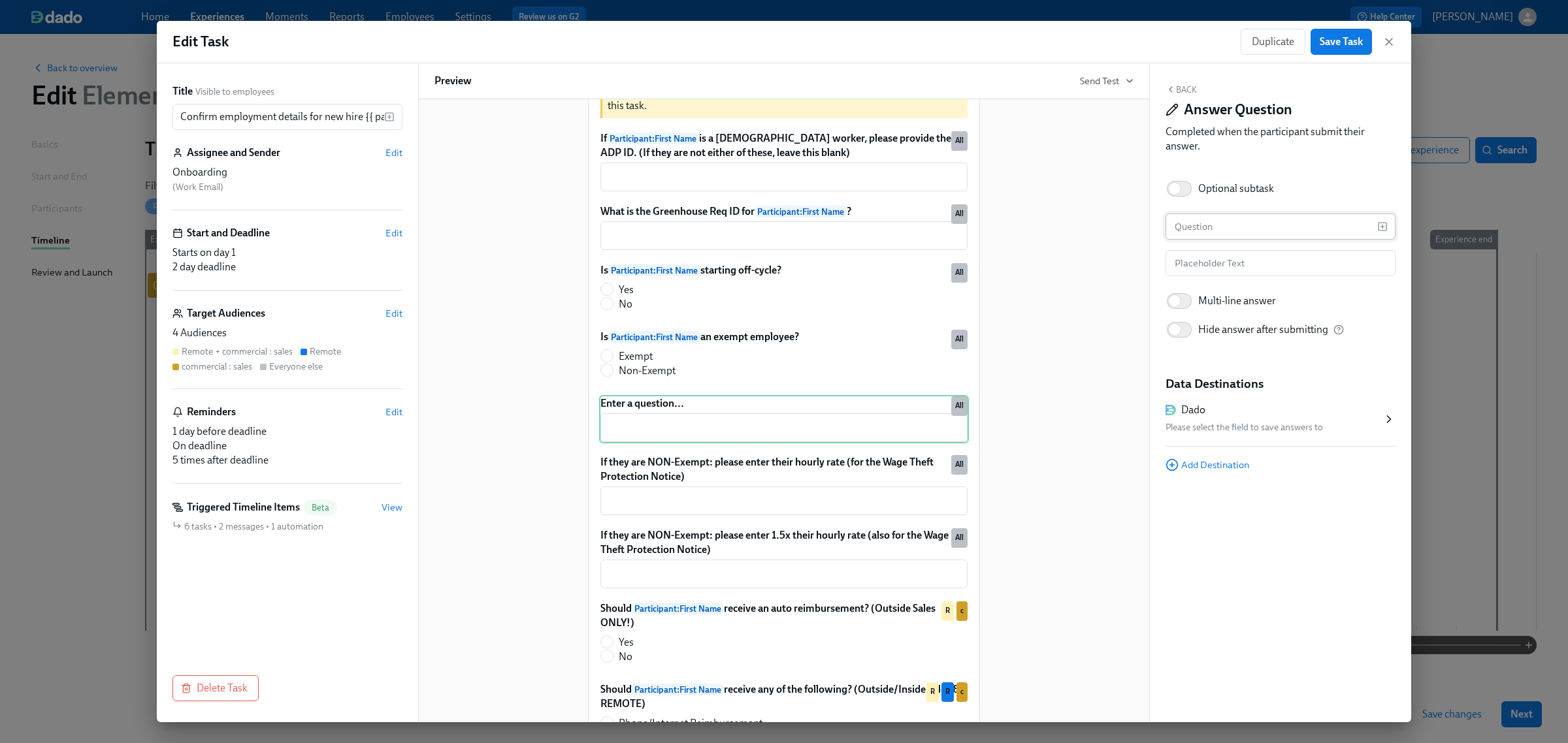
click at [1253, 224] on input "text" at bounding box center [1271, 226] width 212 height 26
click at [1382, 226] on icon "button" at bounding box center [1382, 227] width 0 height 3
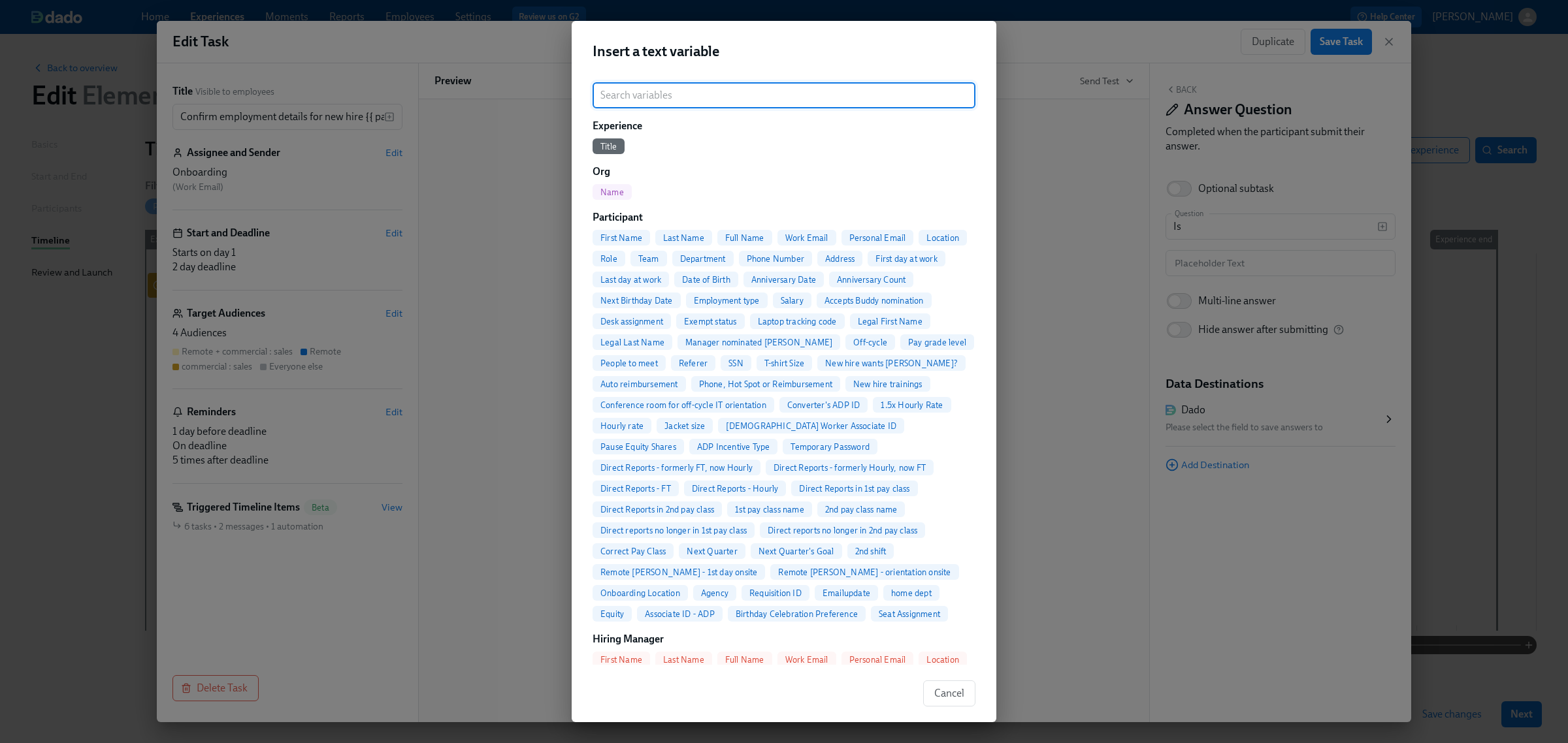
click at [628, 234] on span "First Name" at bounding box center [621, 237] width 58 height 10
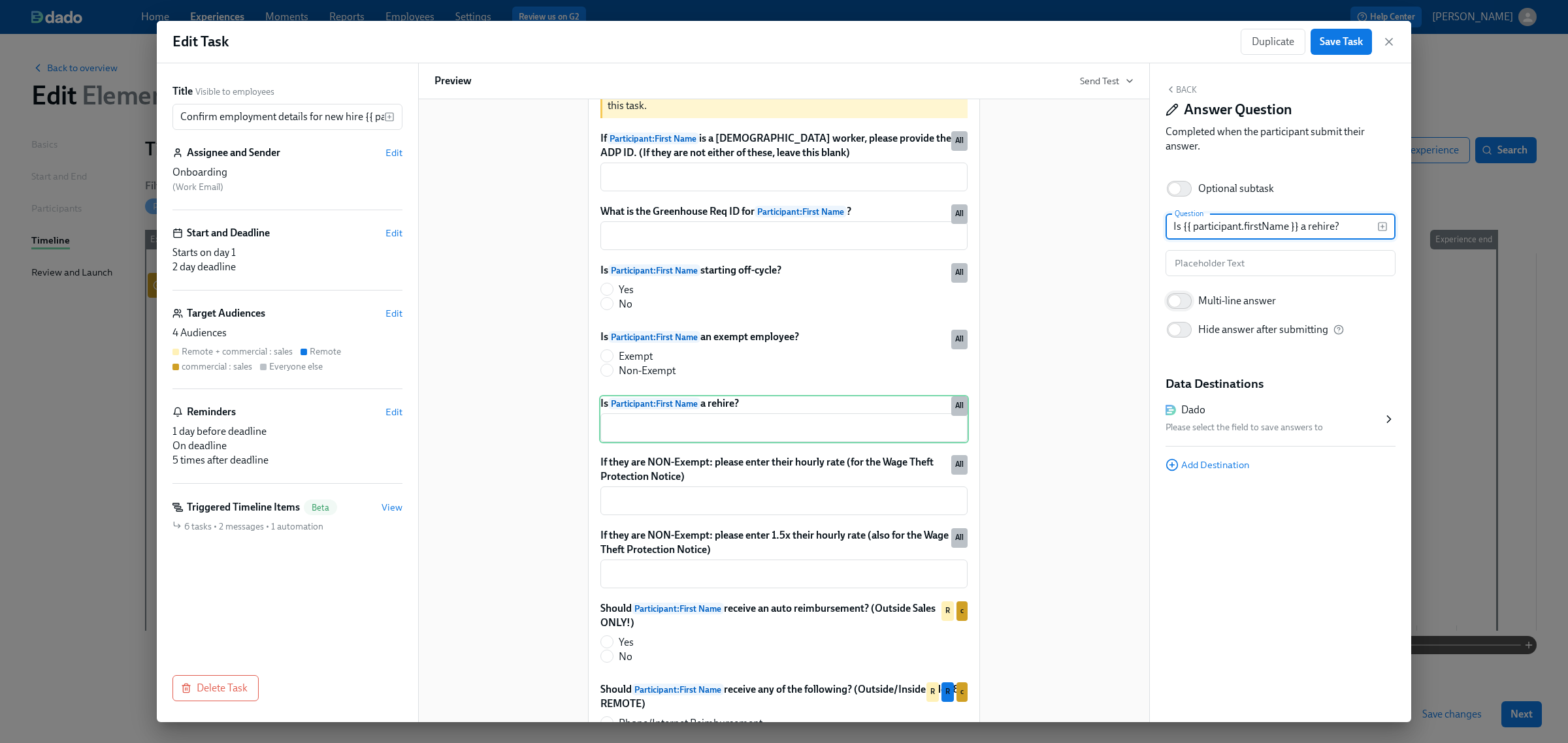
type input "Is {{ participant.firstName }} a rehire?"
click at [1193, 299] on input "Multi-line answer" at bounding box center [1174, 301] width 86 height 29
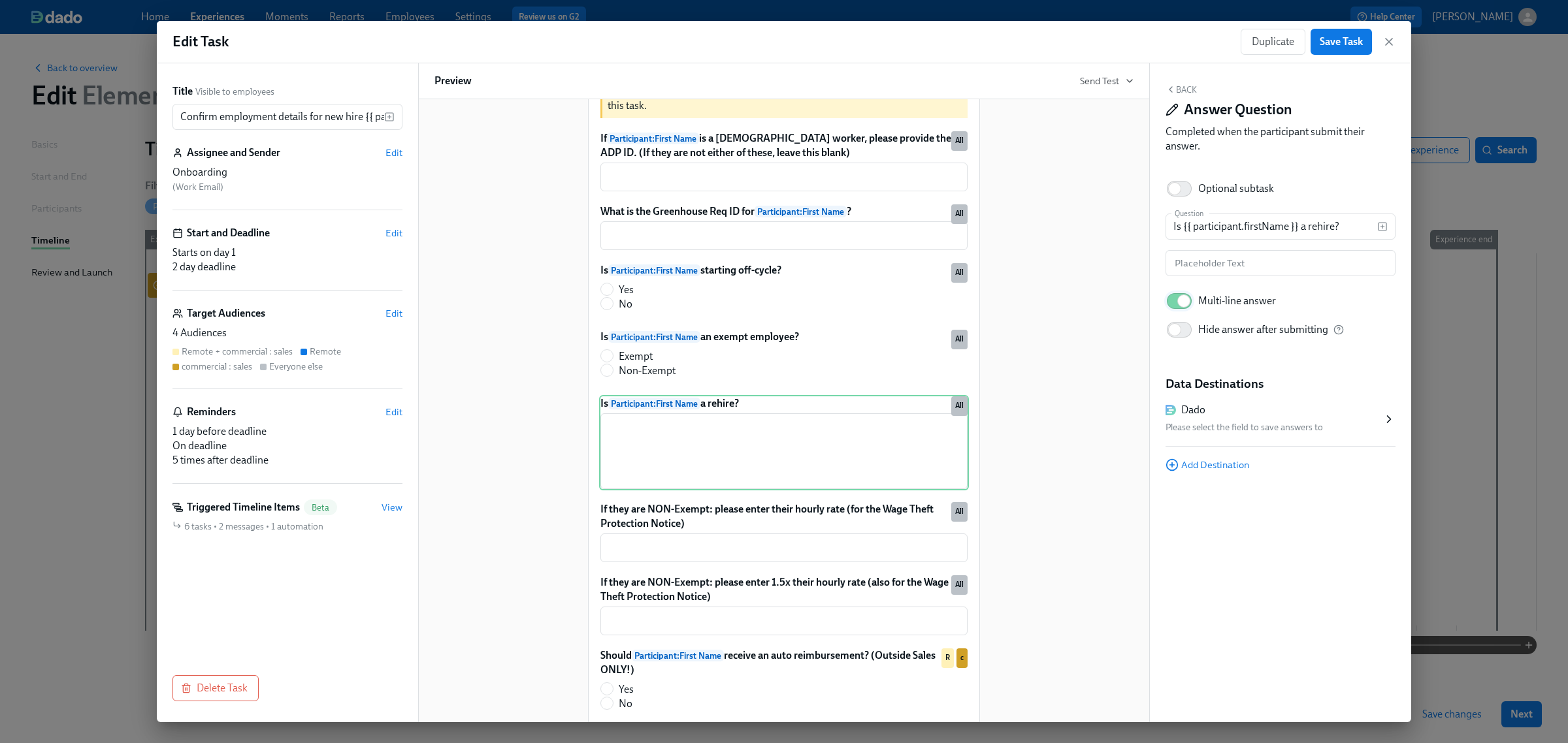
click at [1193, 299] on input "Multi-line answer" at bounding box center [1183, 301] width 86 height 29
checkbox input "false"
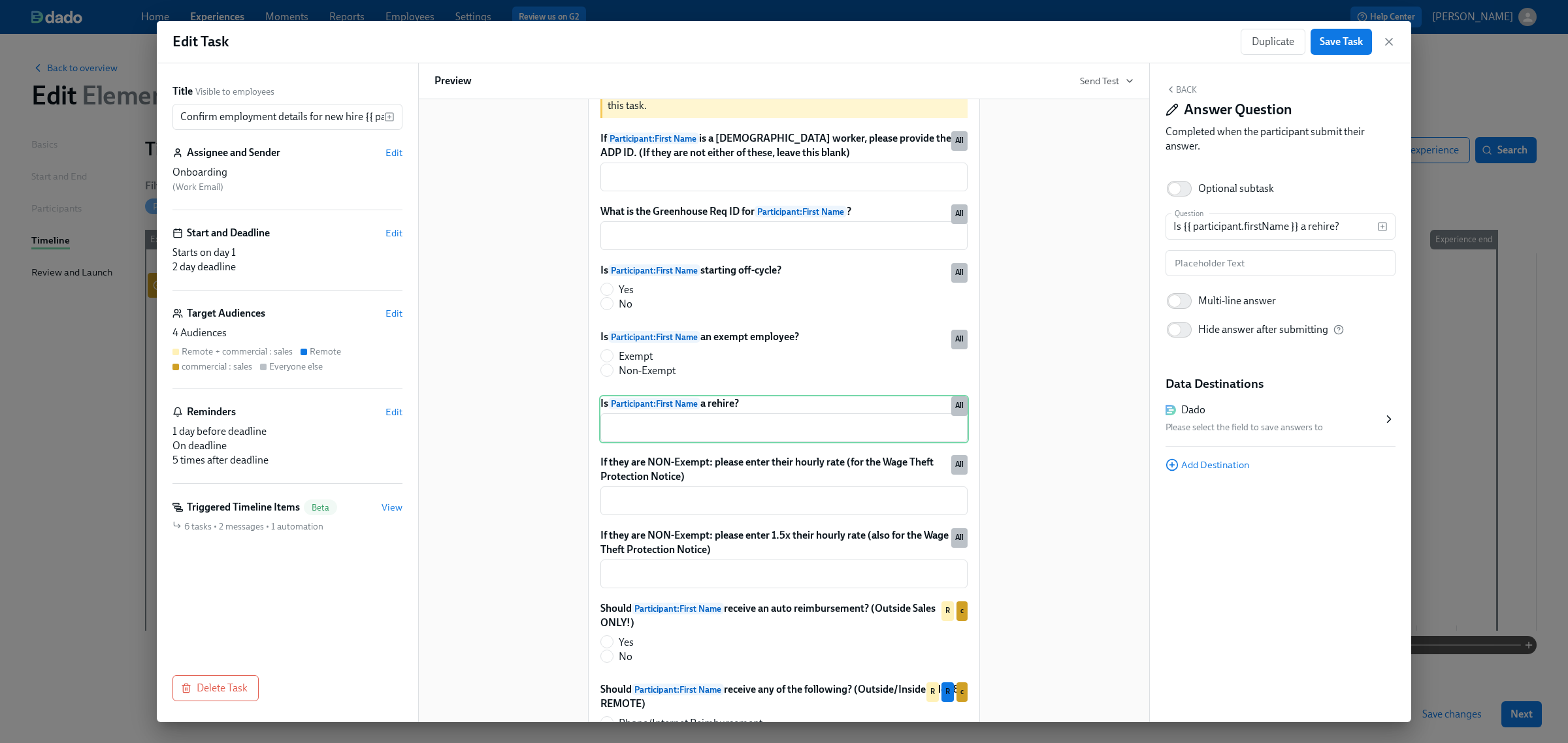
click at [1180, 90] on button "Back" at bounding box center [1181, 89] width 32 height 10
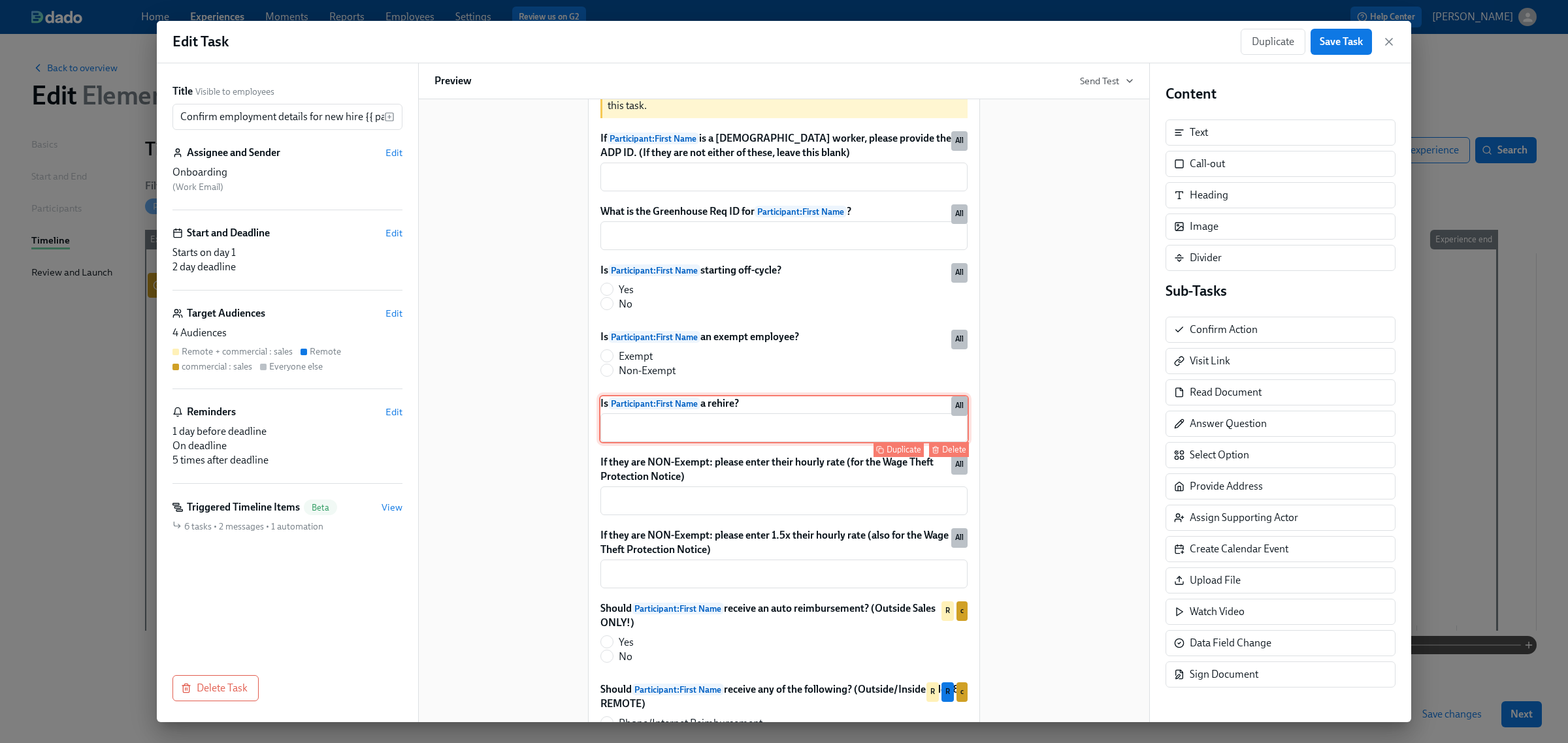
click at [942, 455] on div "Delete" at bounding box center [954, 450] width 24 height 10
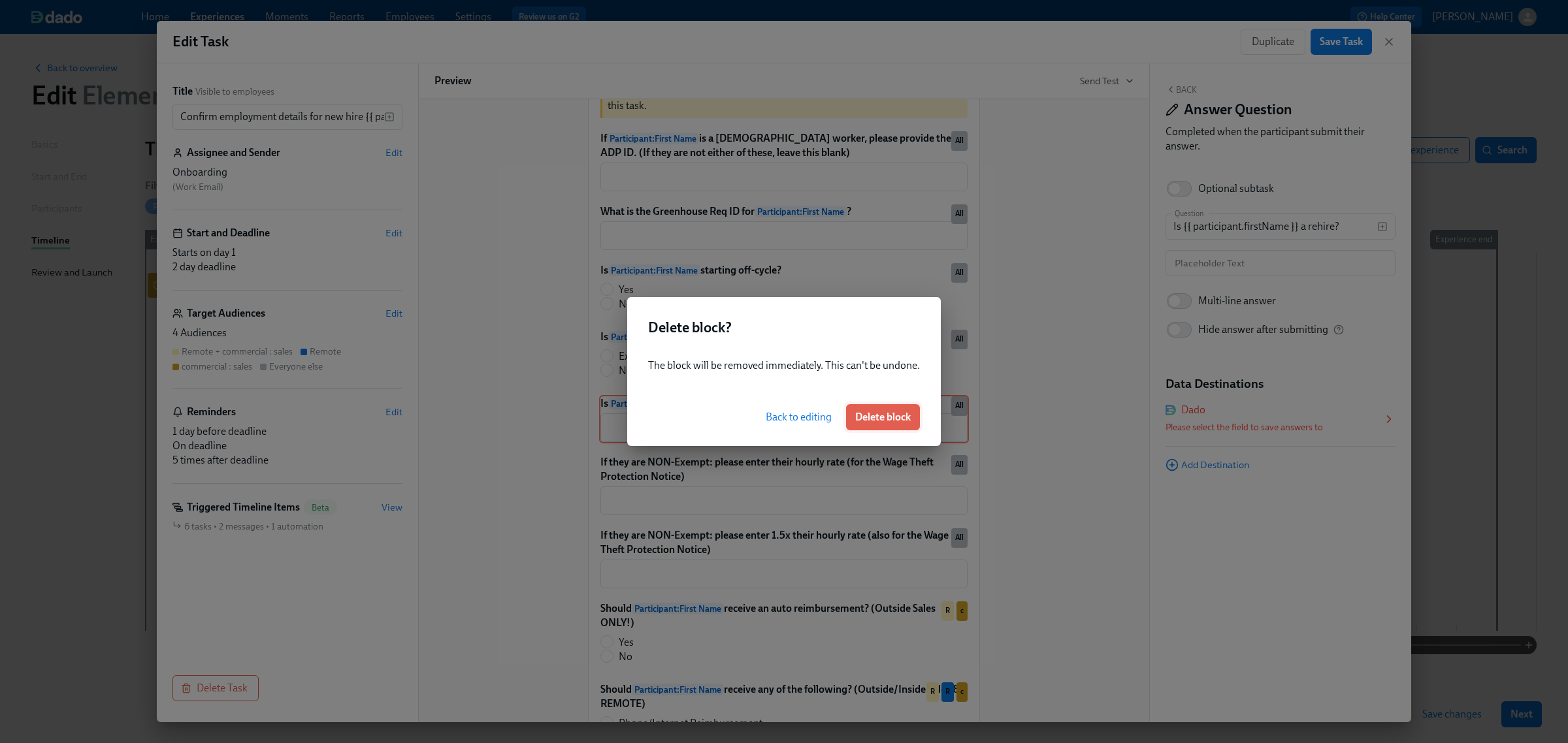
click at [906, 419] on span "Delete block" at bounding box center [882, 417] width 55 height 13
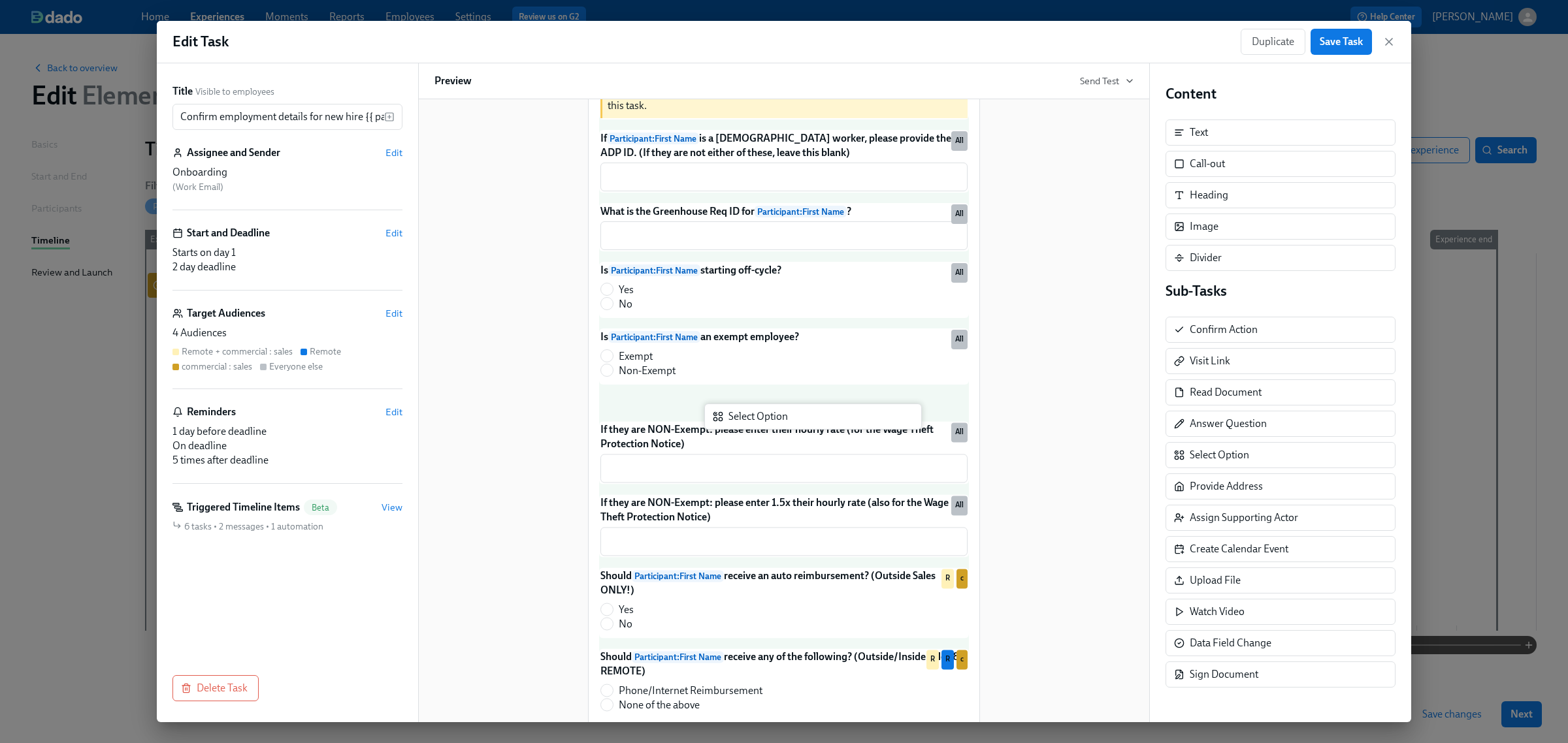
drag, startPoint x: 1265, startPoint y: 458, endPoint x: 801, endPoint y: 416, distance: 465.9
click at [801, 416] on div "Title Visible to employees Confirm employment details for new hire {{ participa…" at bounding box center [784, 393] width 1254 height 659
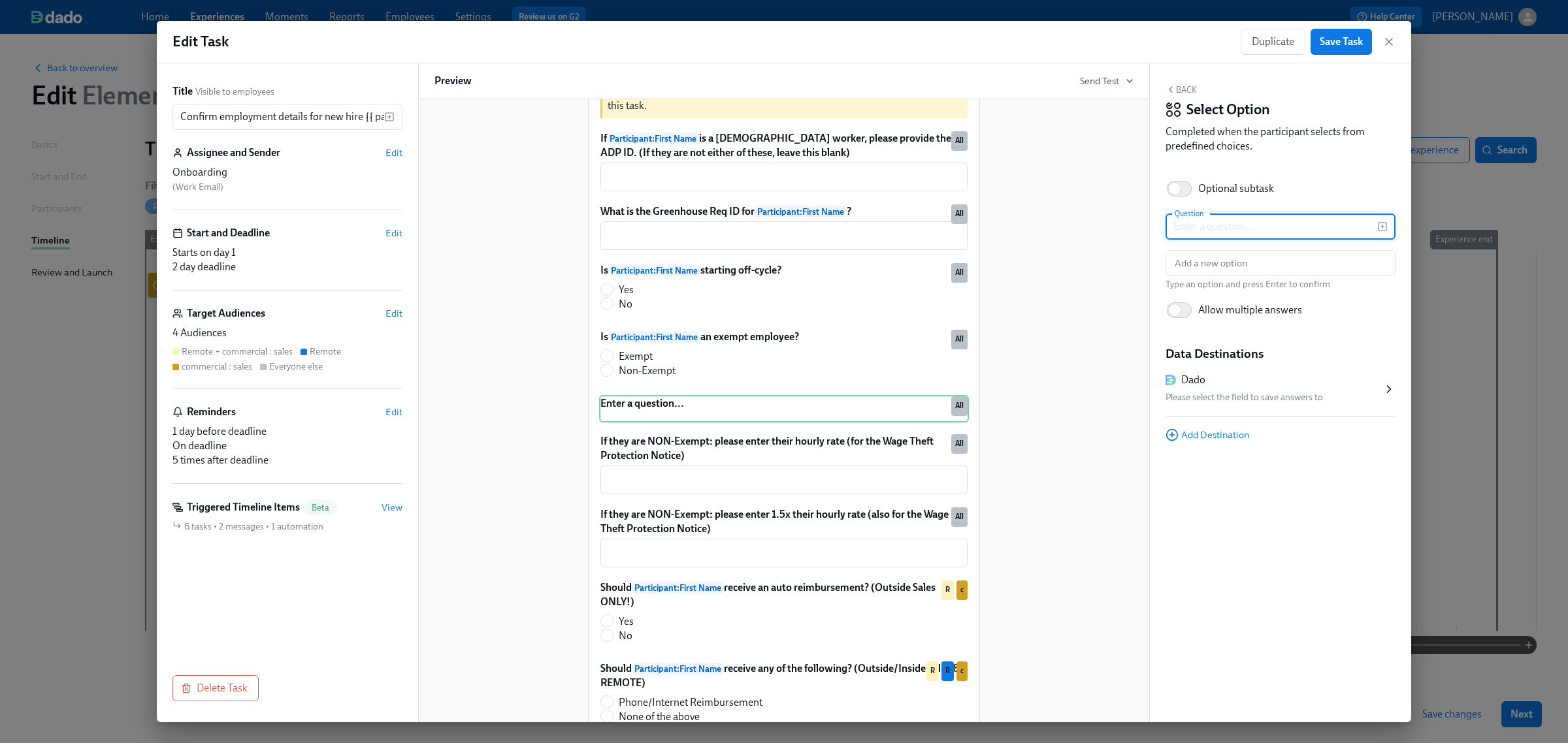
click at [1222, 227] on input "text" at bounding box center [1271, 226] width 212 height 26
click at [1381, 229] on icon "button" at bounding box center [1382, 226] width 10 height 10
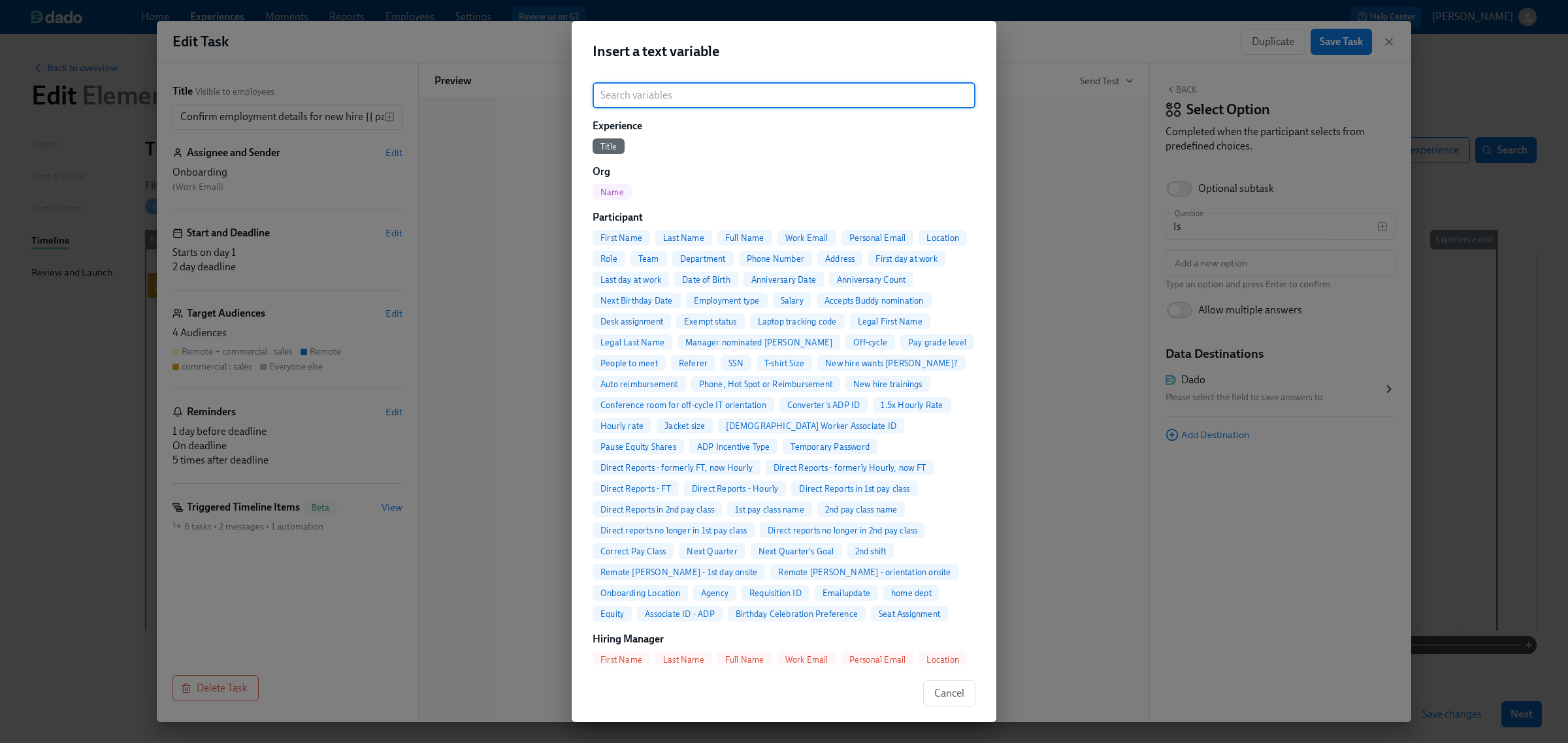
click at [606, 233] on span "First Name" at bounding box center [621, 237] width 58 height 10
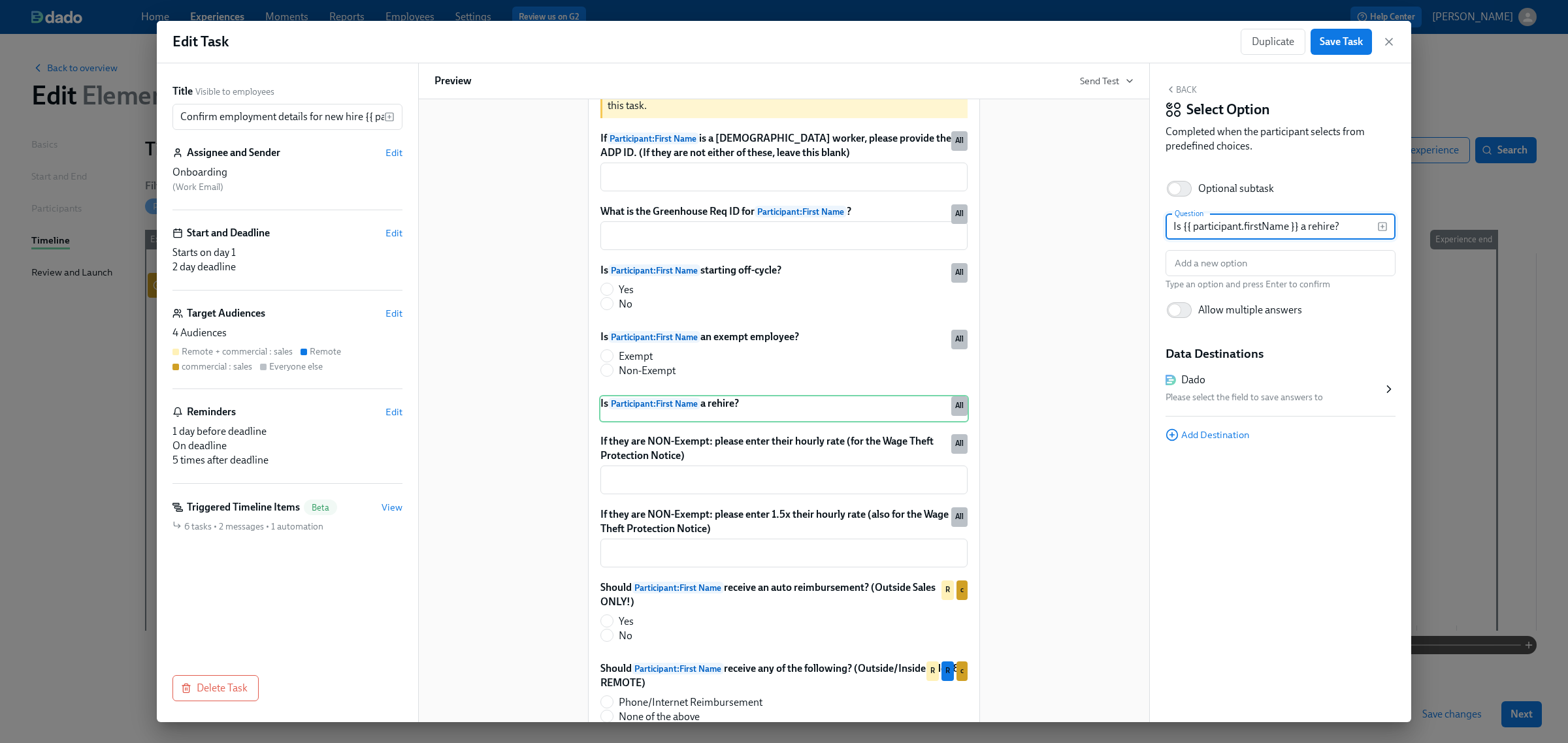
type input "Is {{ participant.firstName }} a rehire?"
click at [1237, 315] on span "Allow multiple answers" at bounding box center [1250, 310] width 104 height 14
click at [1218, 315] on input "Allow multiple answers" at bounding box center [1174, 310] width 86 height 29
click at [1237, 315] on span "Allow multiple answers" at bounding box center [1250, 310] width 104 height 14
click at [1227, 315] on input "Allow multiple answers" at bounding box center [1183, 310] width 86 height 29
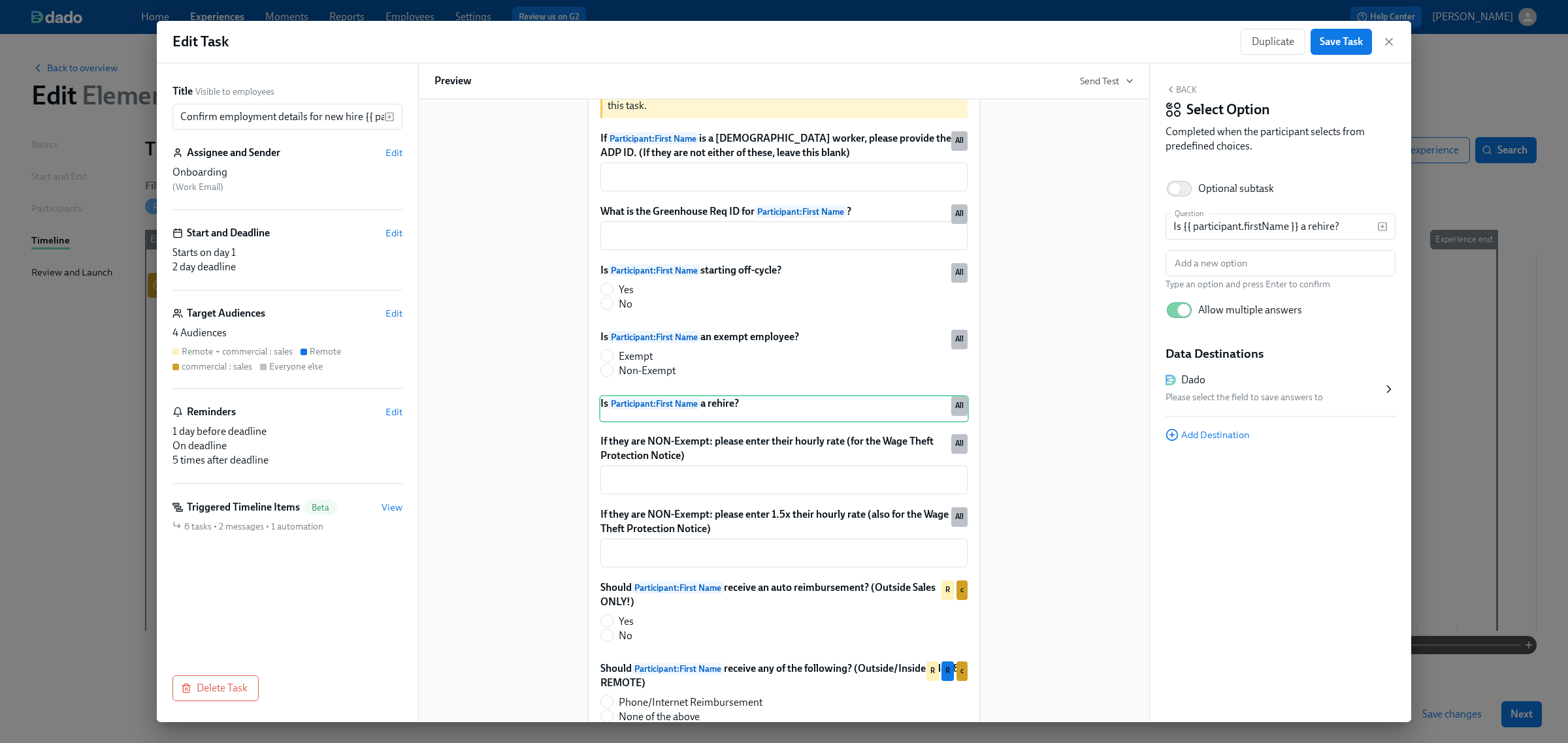
checkbox input "false"
click at [1216, 269] on input "text" at bounding box center [1280, 262] width 230 height 26
type input "Yes"
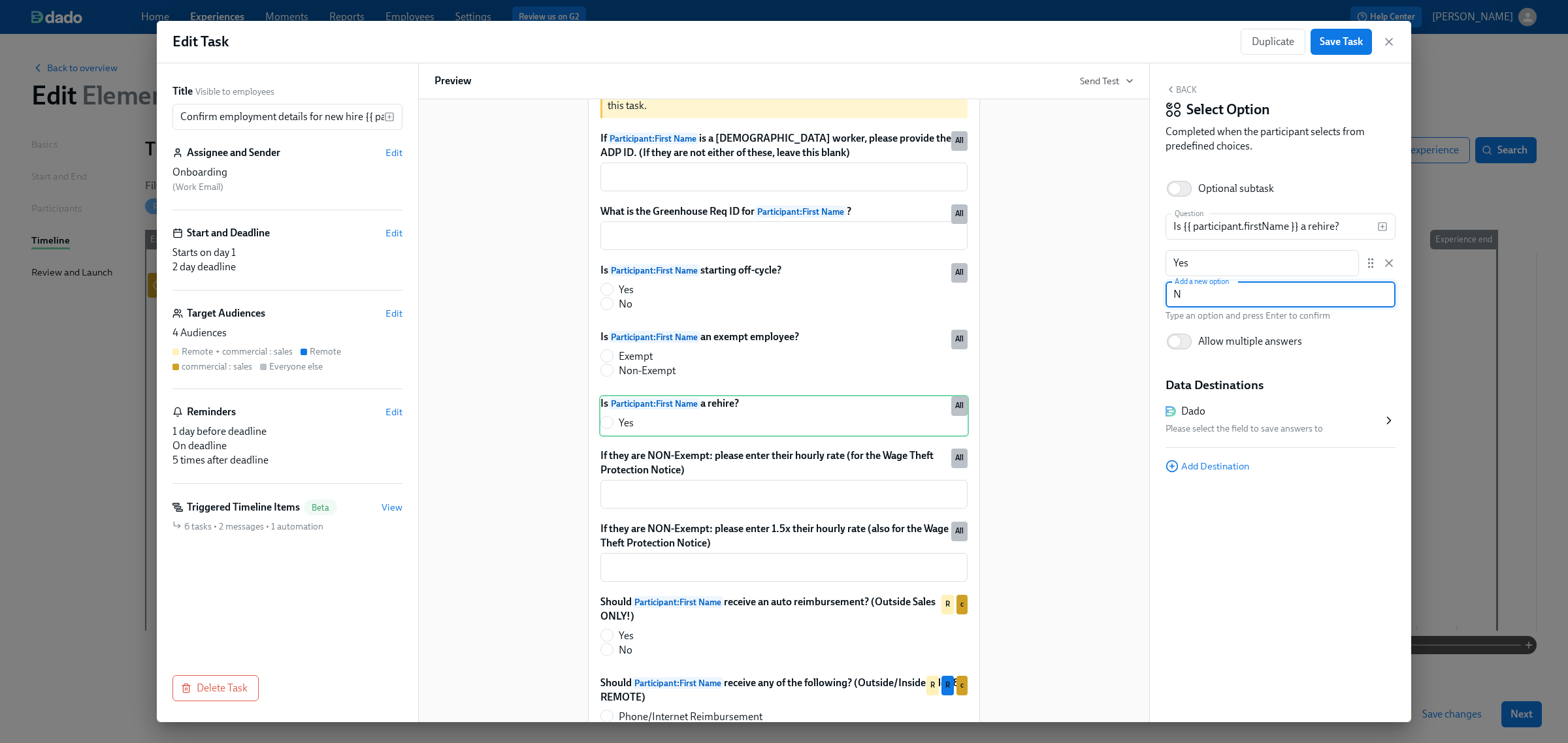
type input "No"
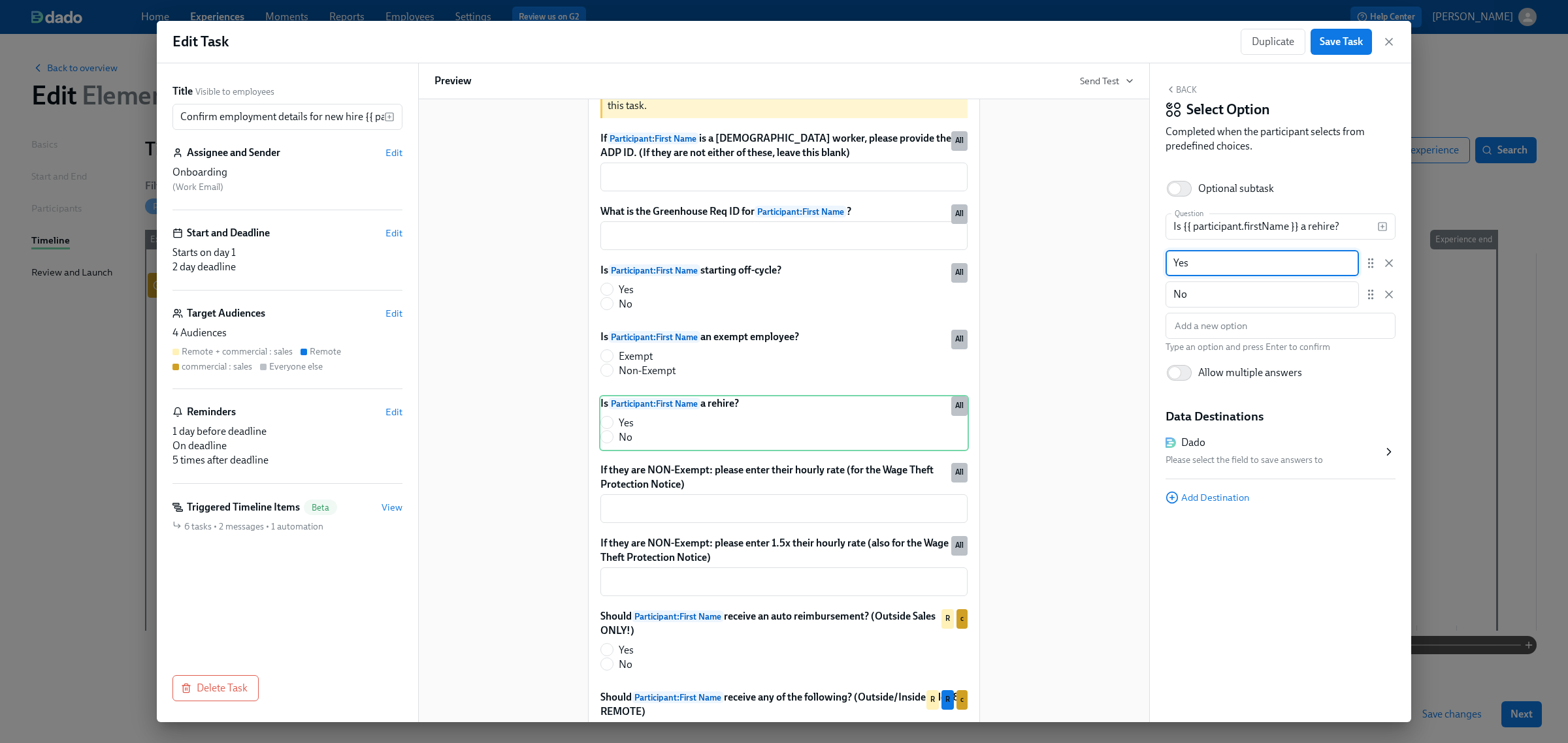
click at [1255, 269] on input "Yes" at bounding box center [1262, 262] width 193 height 26
click at [1199, 562] on div "Back Select Option Completed when the participant selects from predefined choic…" at bounding box center [1280, 393] width 261 height 659
click at [1223, 453] on div "Please select the field to save answers to" at bounding box center [1274, 460] width 217 height 15
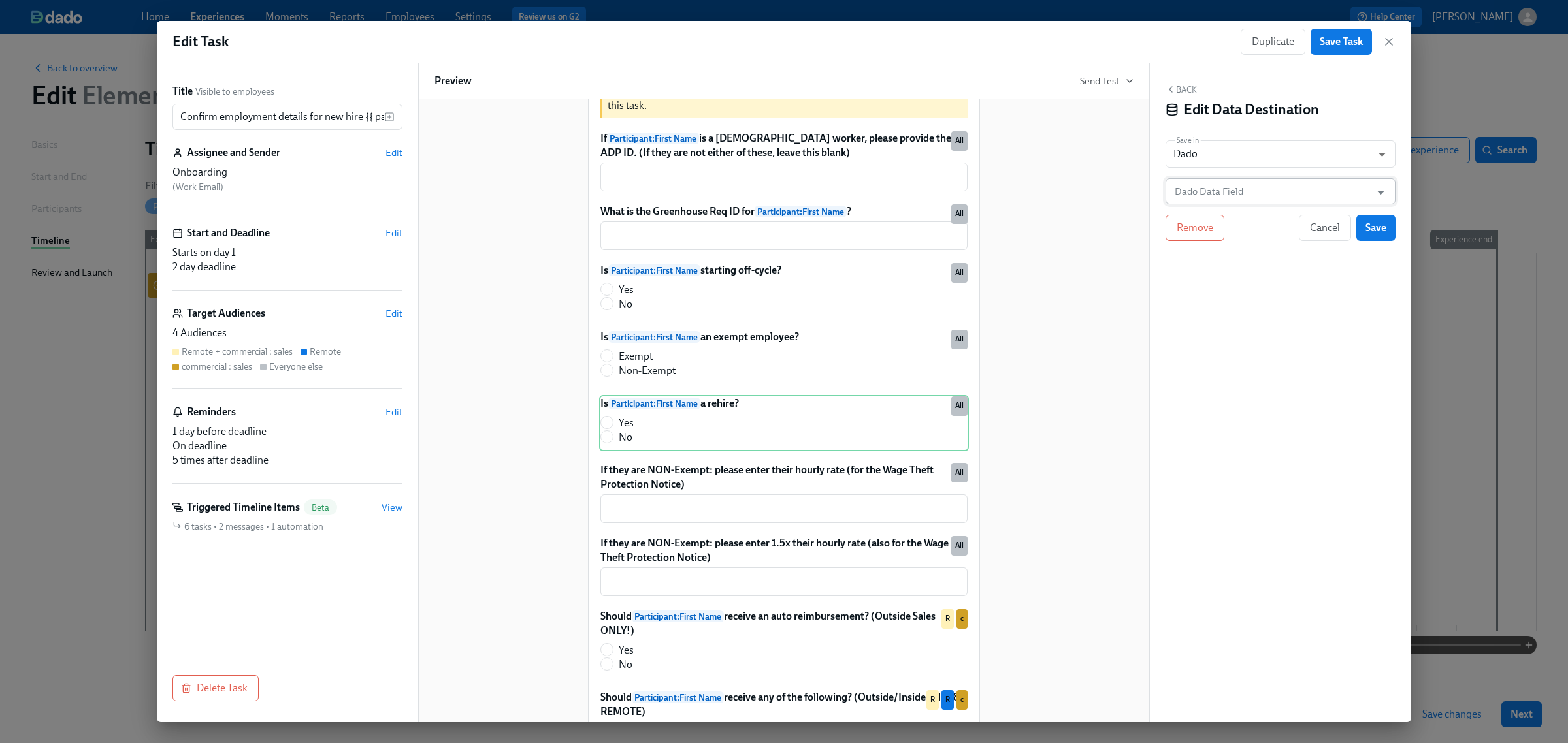
click at [1194, 181] on input "Dado Data Field" at bounding box center [1271, 191] width 198 height 26
type input "r"
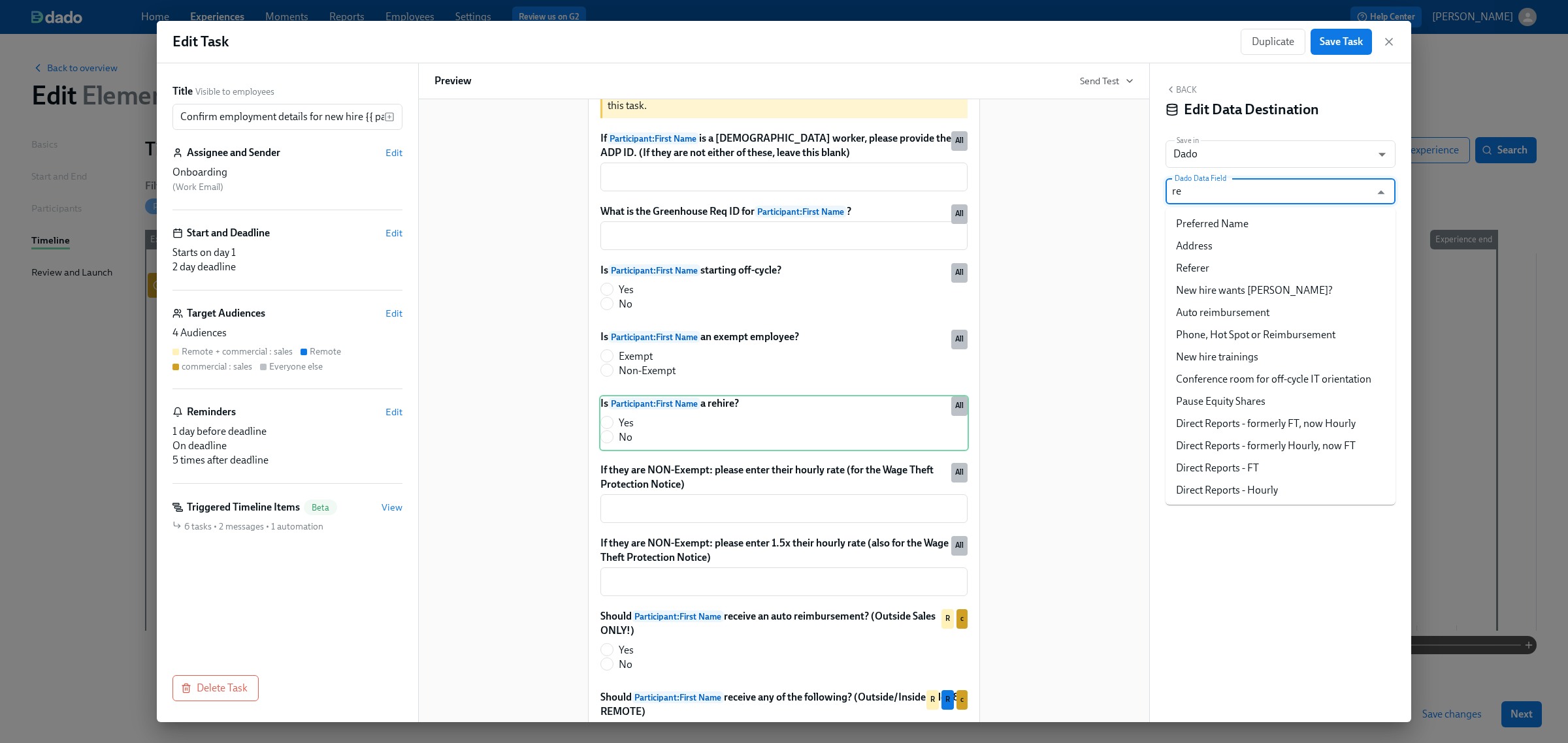
type input "r"
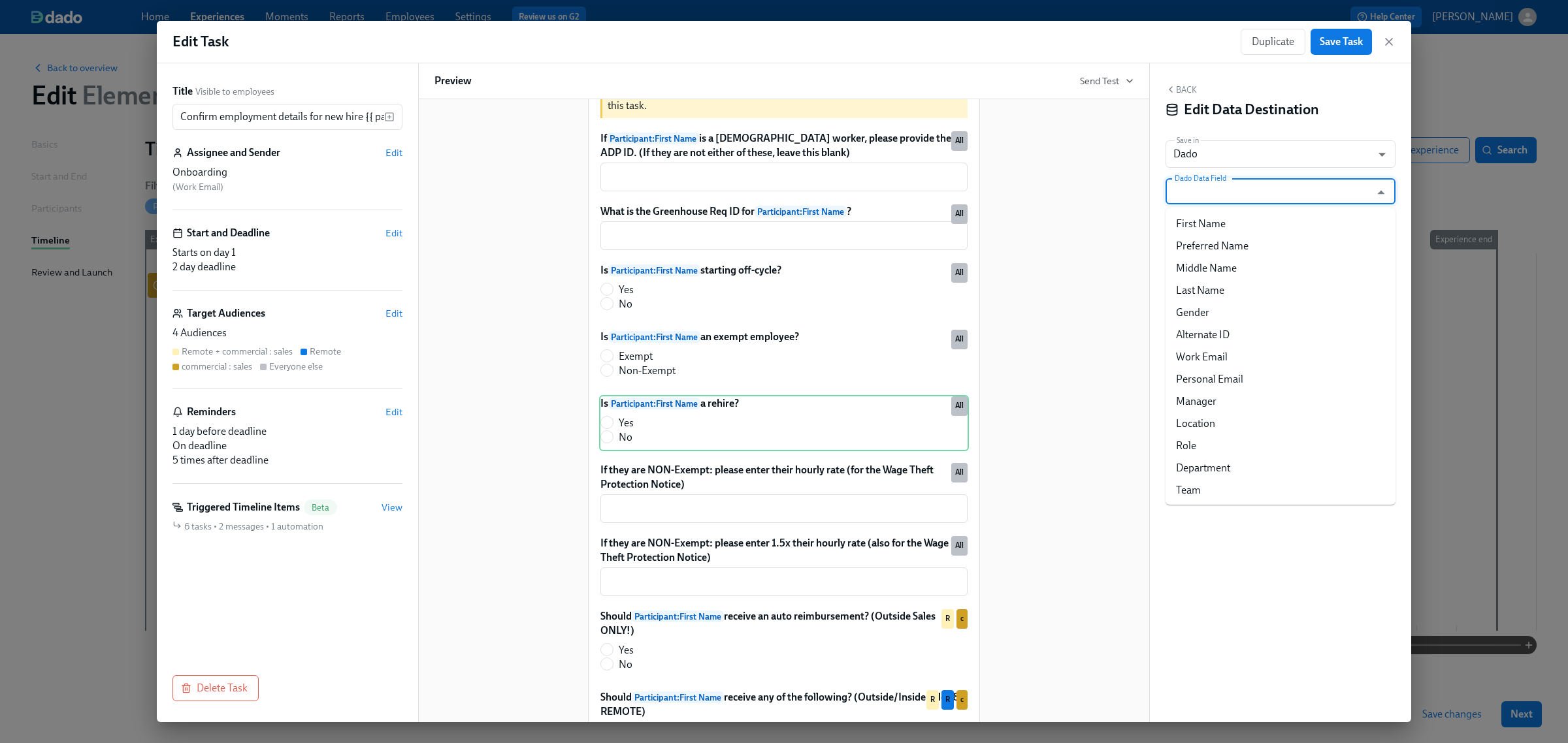
click at [1063, 219] on div "Hi Onboarding : First Name ! You have a new task in Participant : Full Name 's …" at bounding box center [784, 369] width 699 height 1021
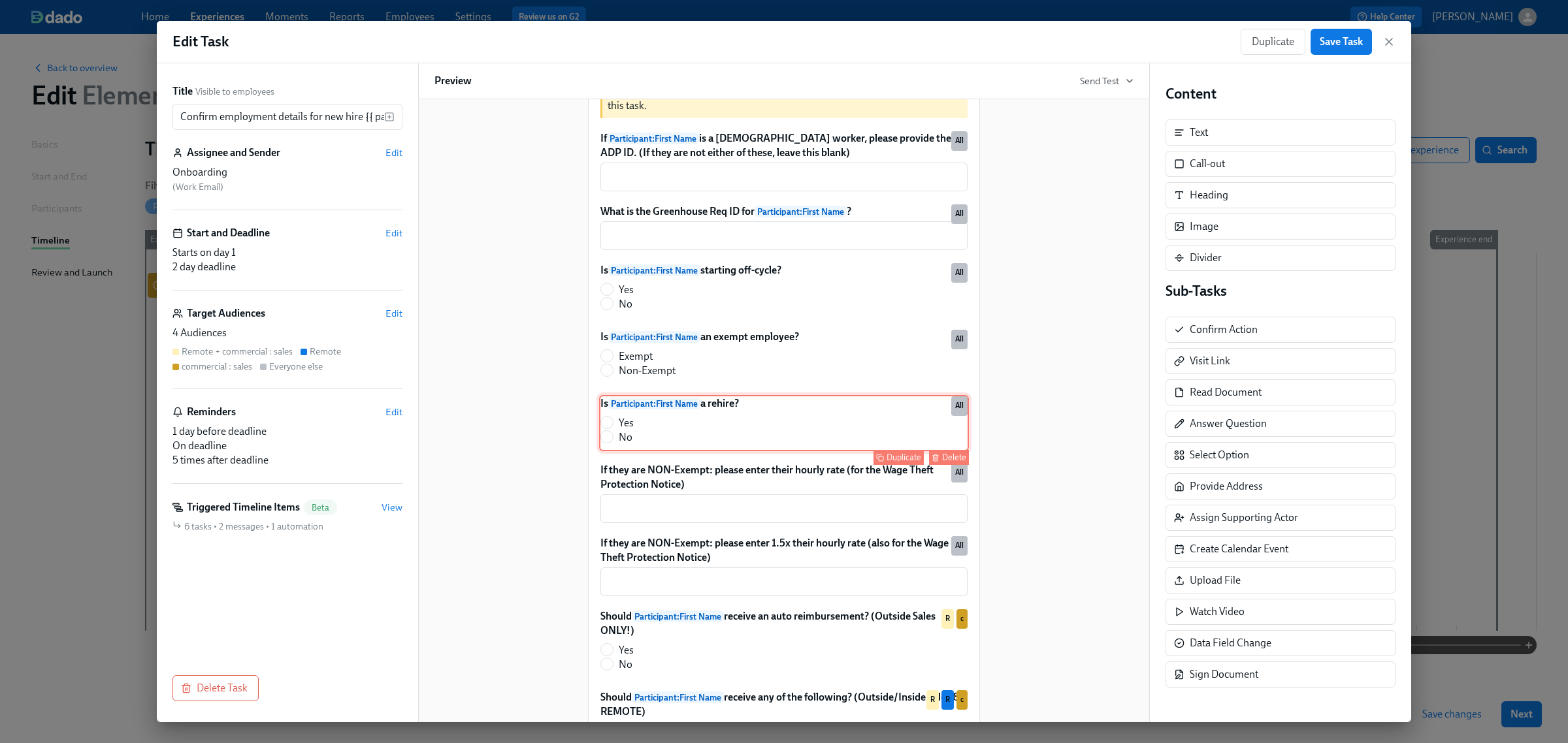
click at [813, 450] on div "Is Participant : First Name a rehire? Yes No Duplicate Delete All" at bounding box center [784, 423] width 370 height 56
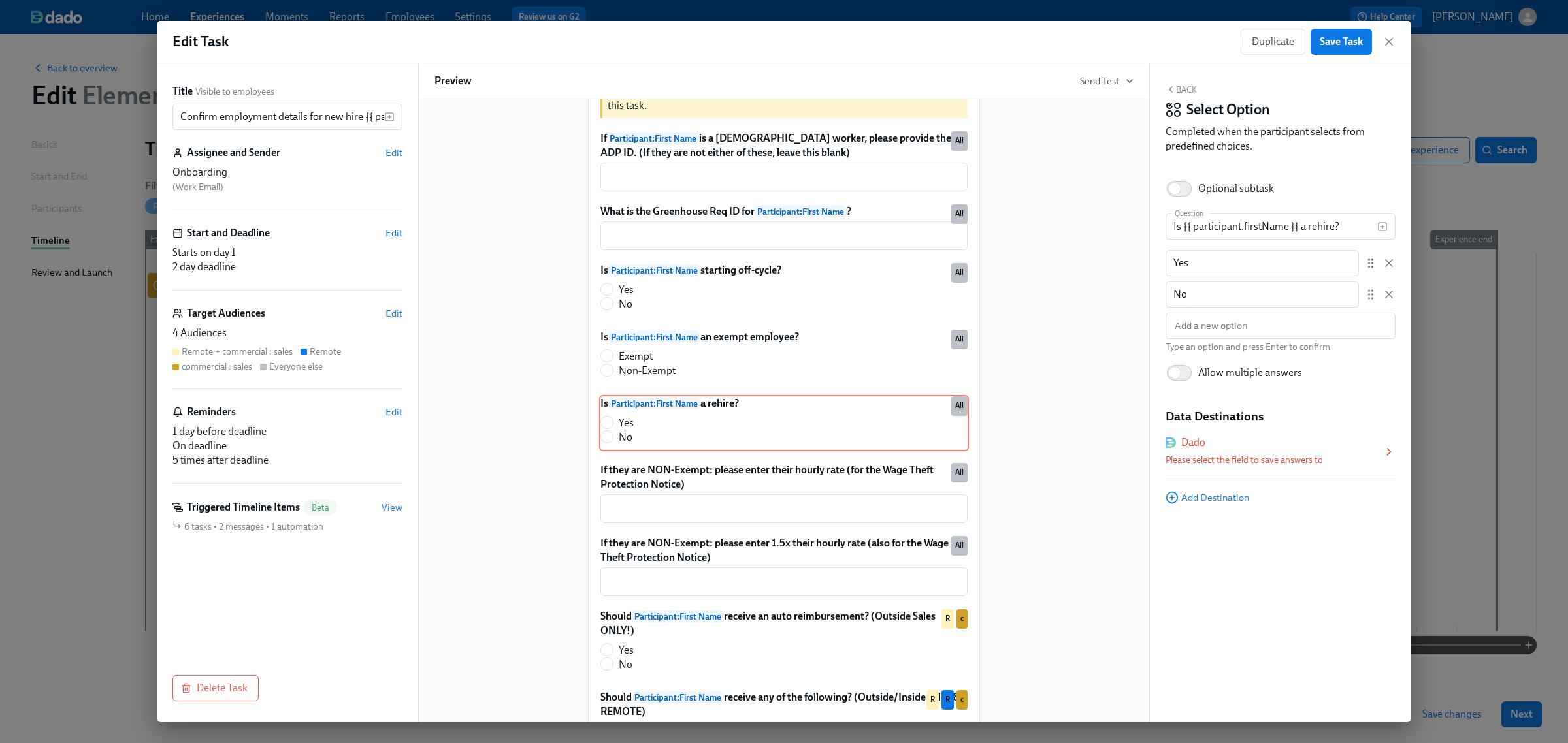
click at [1261, 455] on div "Please select the field to save answers to" at bounding box center [1274, 460] width 217 height 15
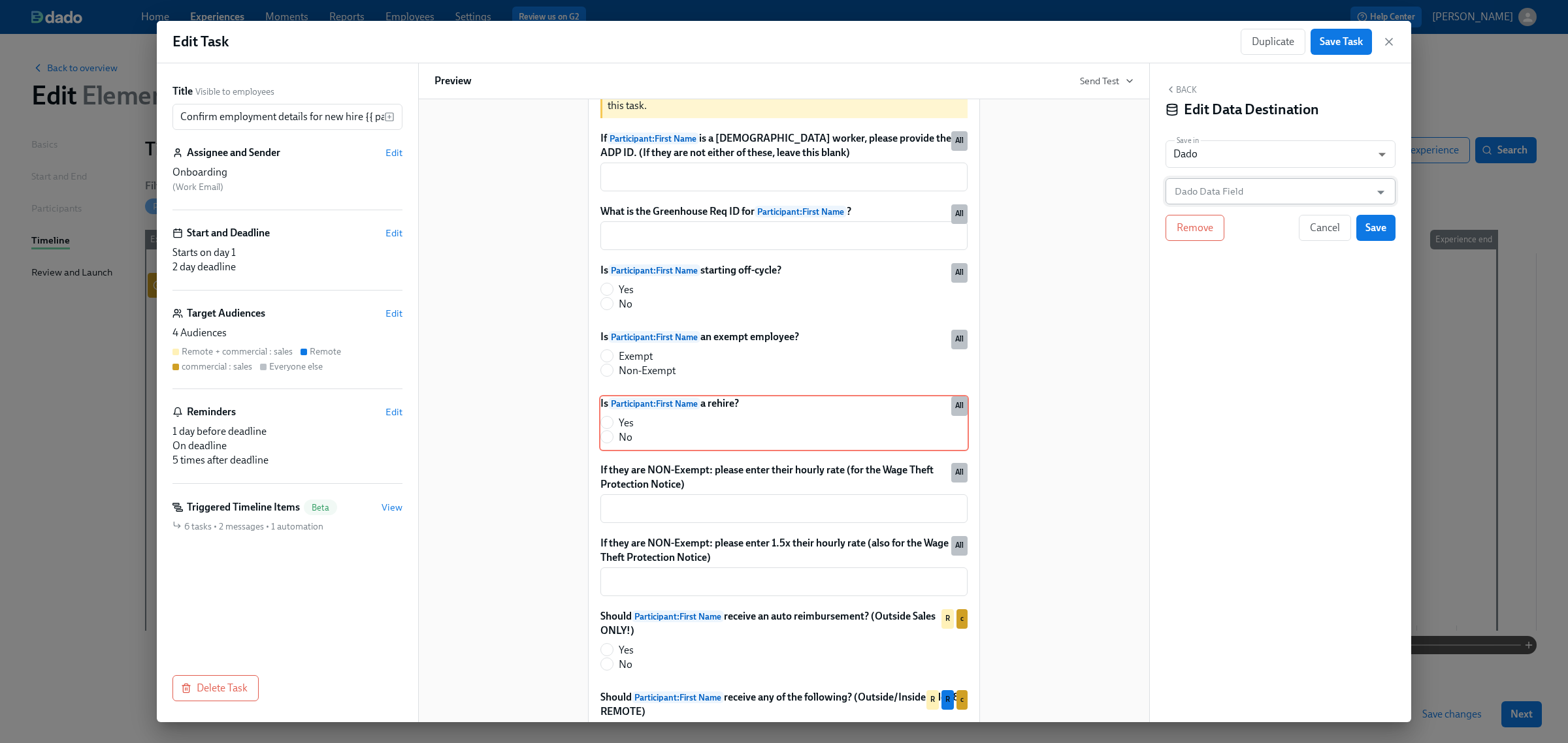
click at [1241, 195] on input "Dado Data Field" at bounding box center [1271, 191] width 198 height 26
click at [1230, 210] on ul "Rehire" at bounding box center [1280, 224] width 230 height 32
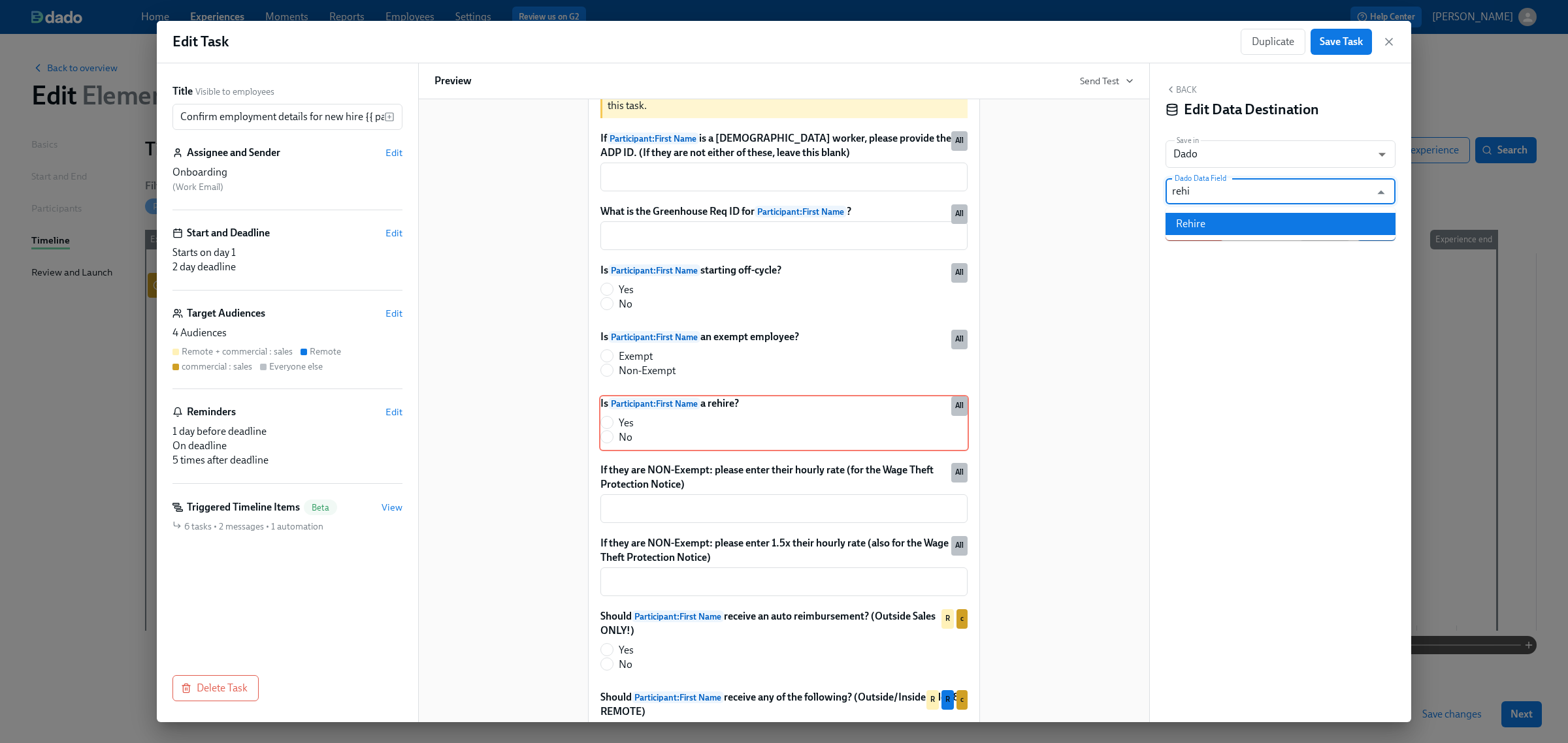
click at [1228, 216] on li "Rehire" at bounding box center [1280, 224] width 230 height 22
type input "Rehire"
click at [1376, 229] on span "Save" at bounding box center [1376, 228] width 21 height 13
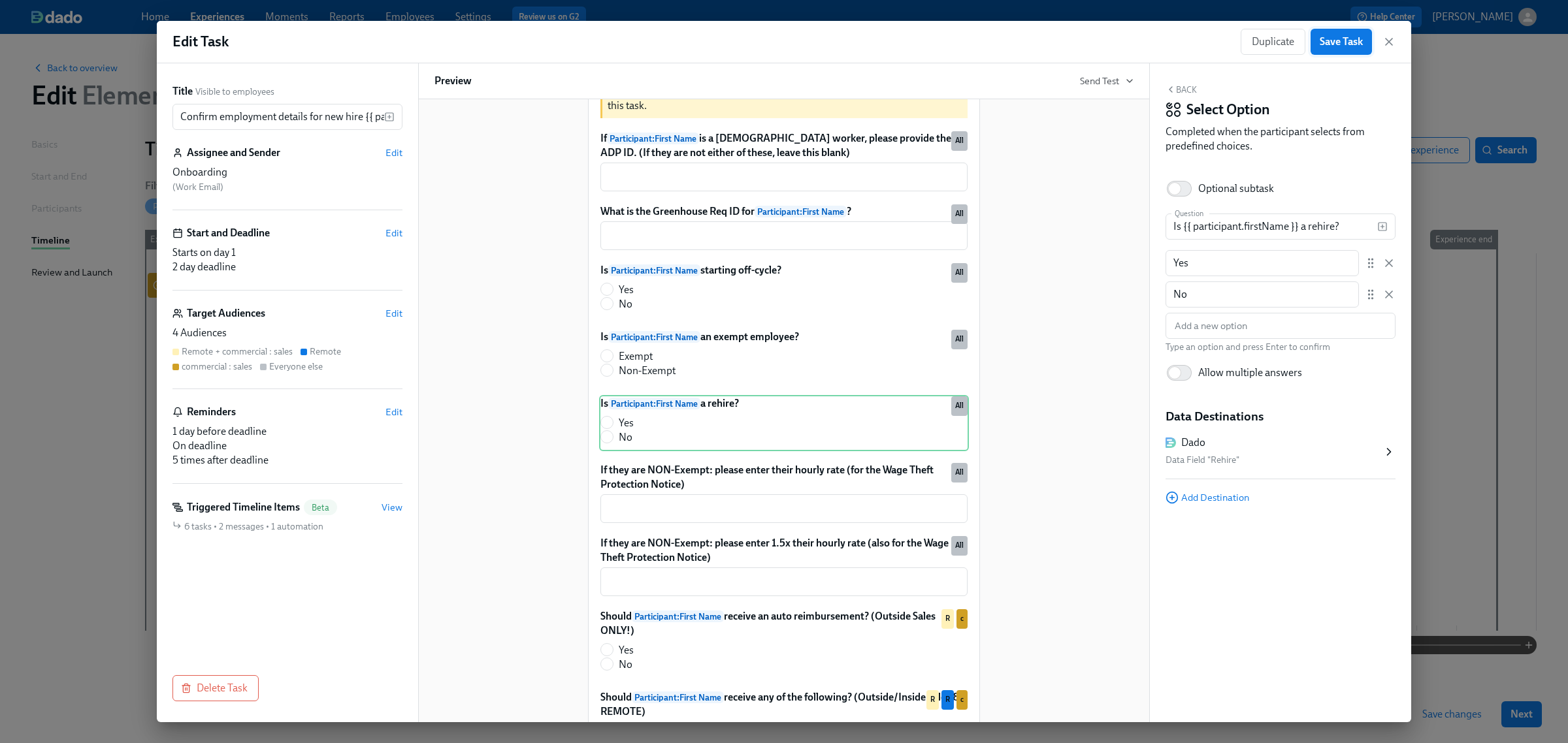
click at [1334, 49] on button "Save Task" at bounding box center [1341, 41] width 61 height 26
click at [1387, 47] on icon "button" at bounding box center [1389, 42] width 13 height 13
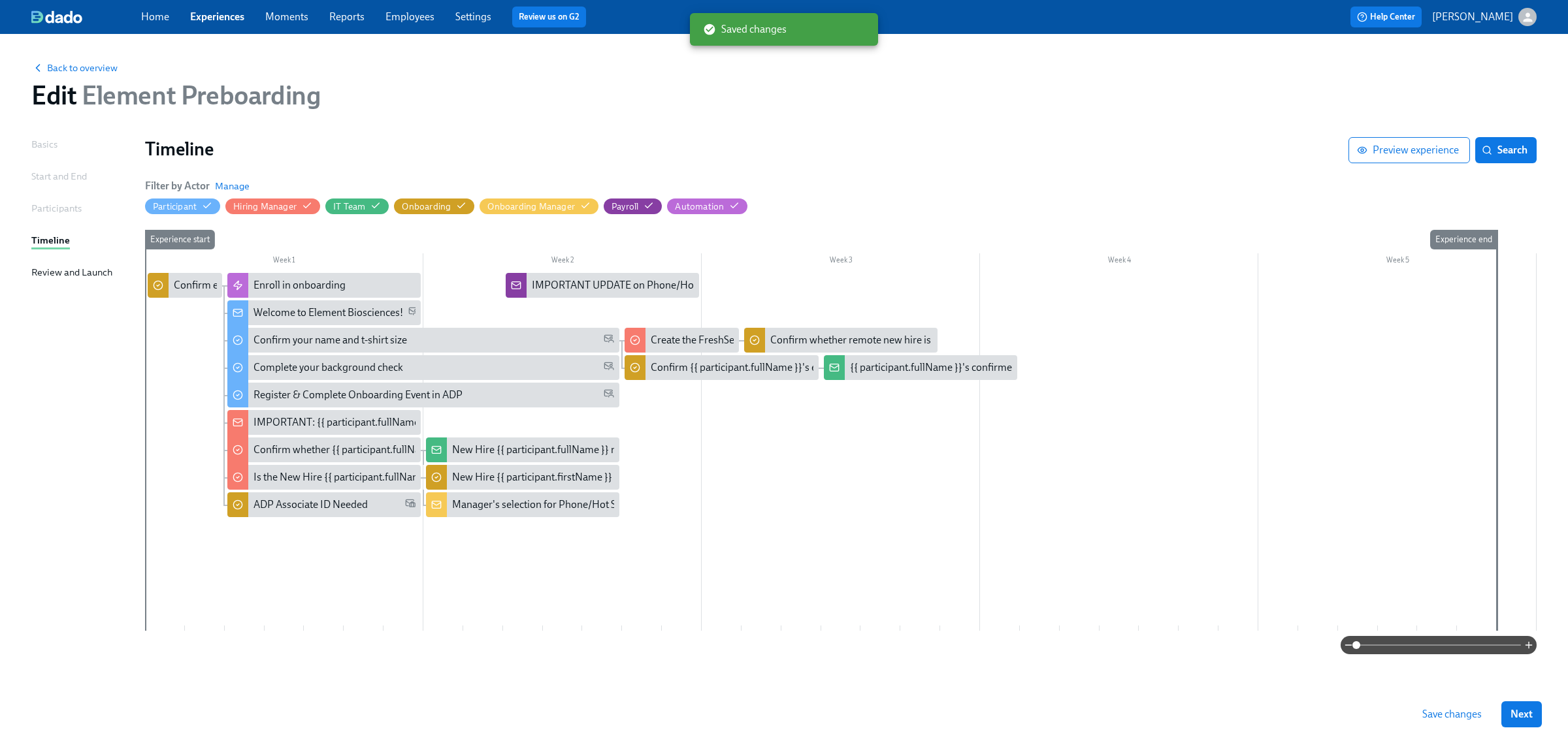
click at [198, 305] on div at bounding box center [841, 452] width 1392 height 358
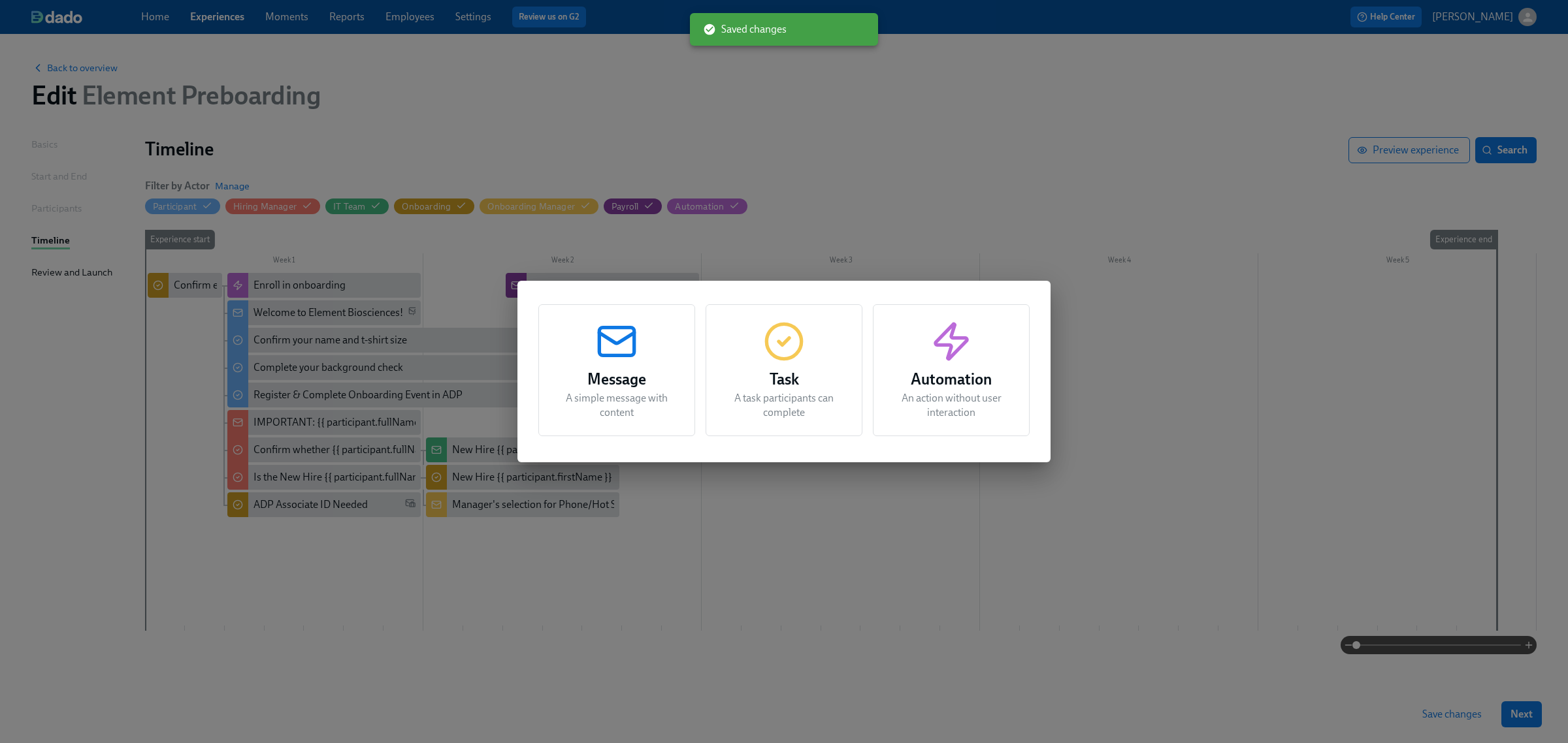
click at [677, 380] on h3 "Message" at bounding box center [616, 380] width 124 height 24
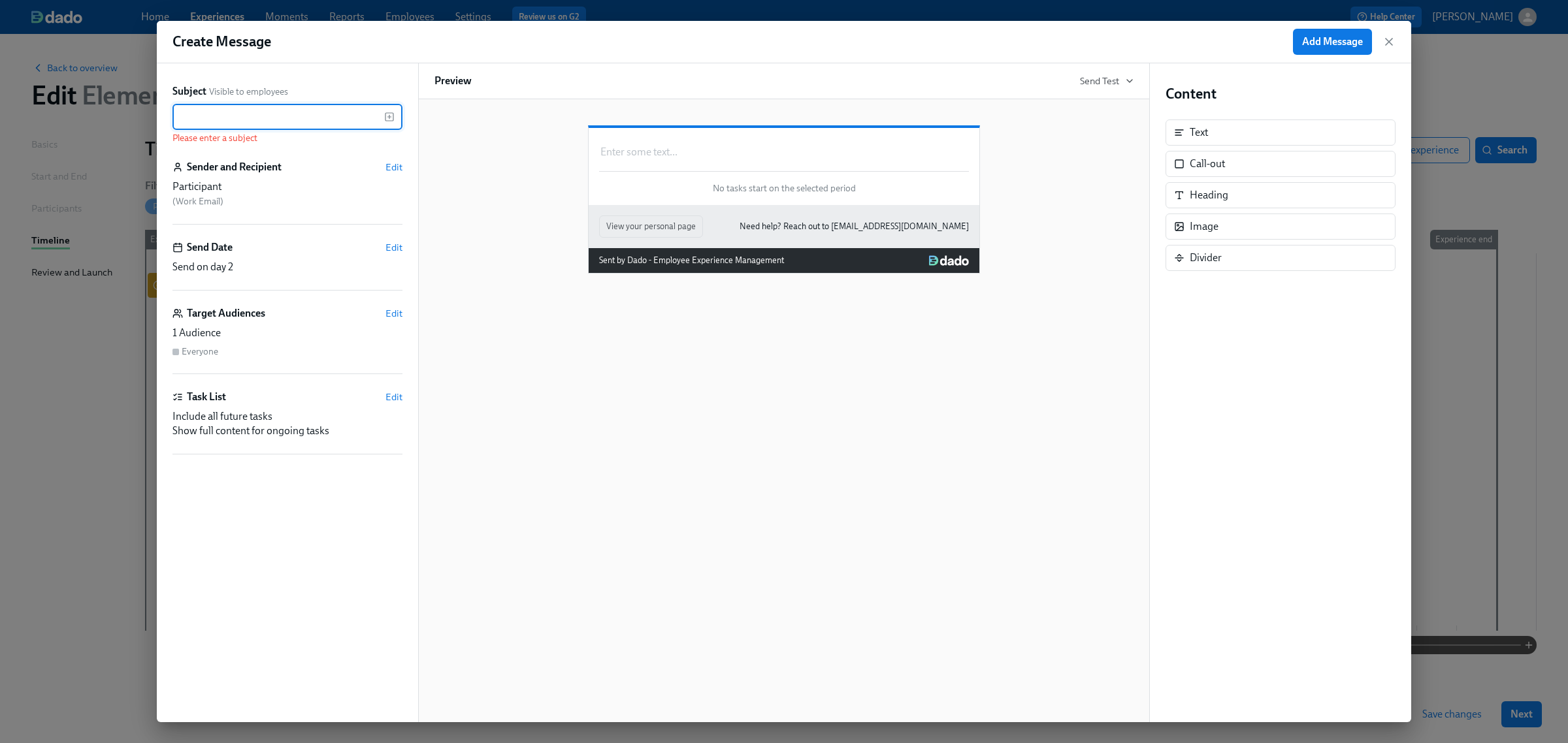
click at [292, 129] on input "text" at bounding box center [278, 116] width 212 height 26
click at [392, 121] on rect "button" at bounding box center [389, 116] width 8 height 8
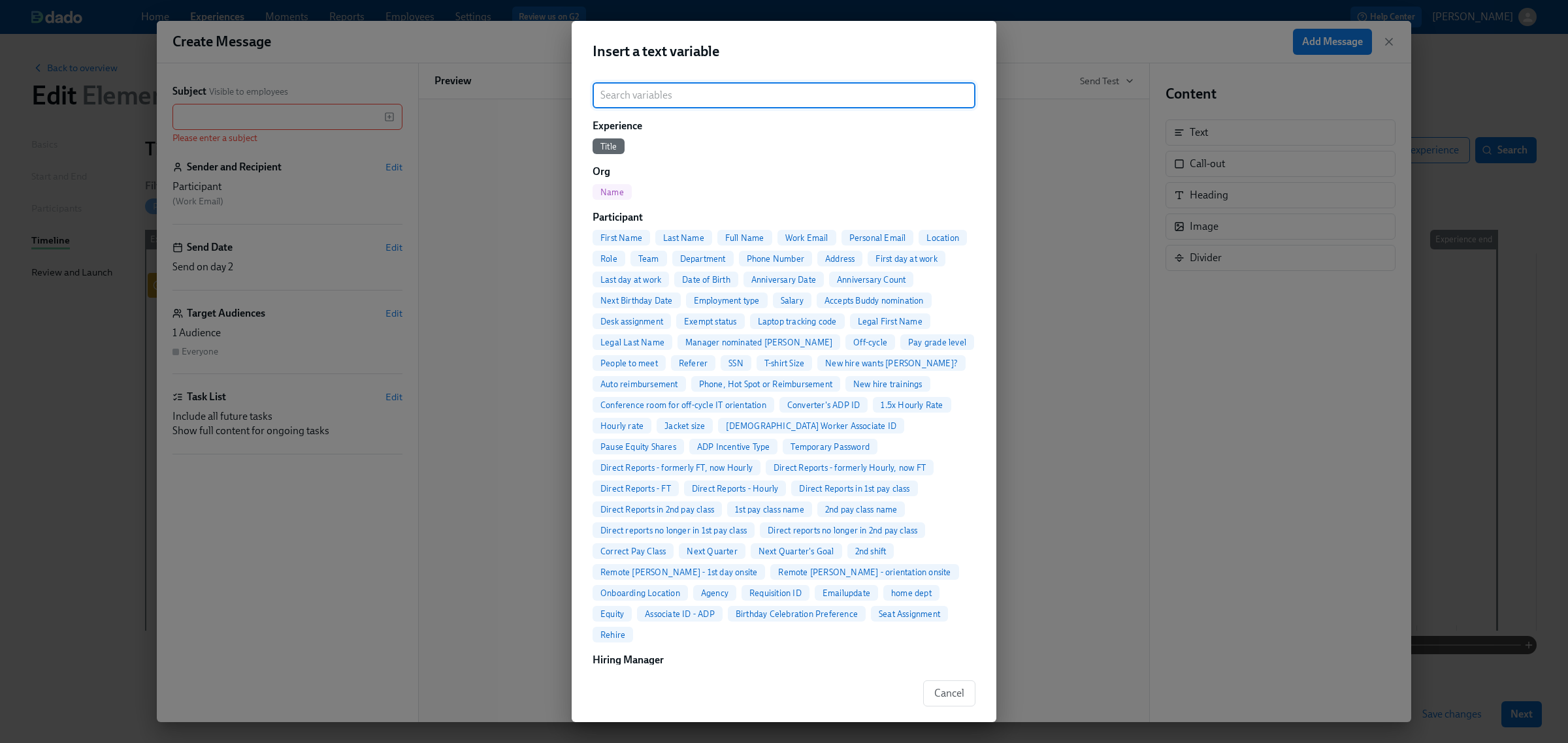
click at [735, 233] on span "Full Name" at bounding box center [745, 237] width 55 height 10
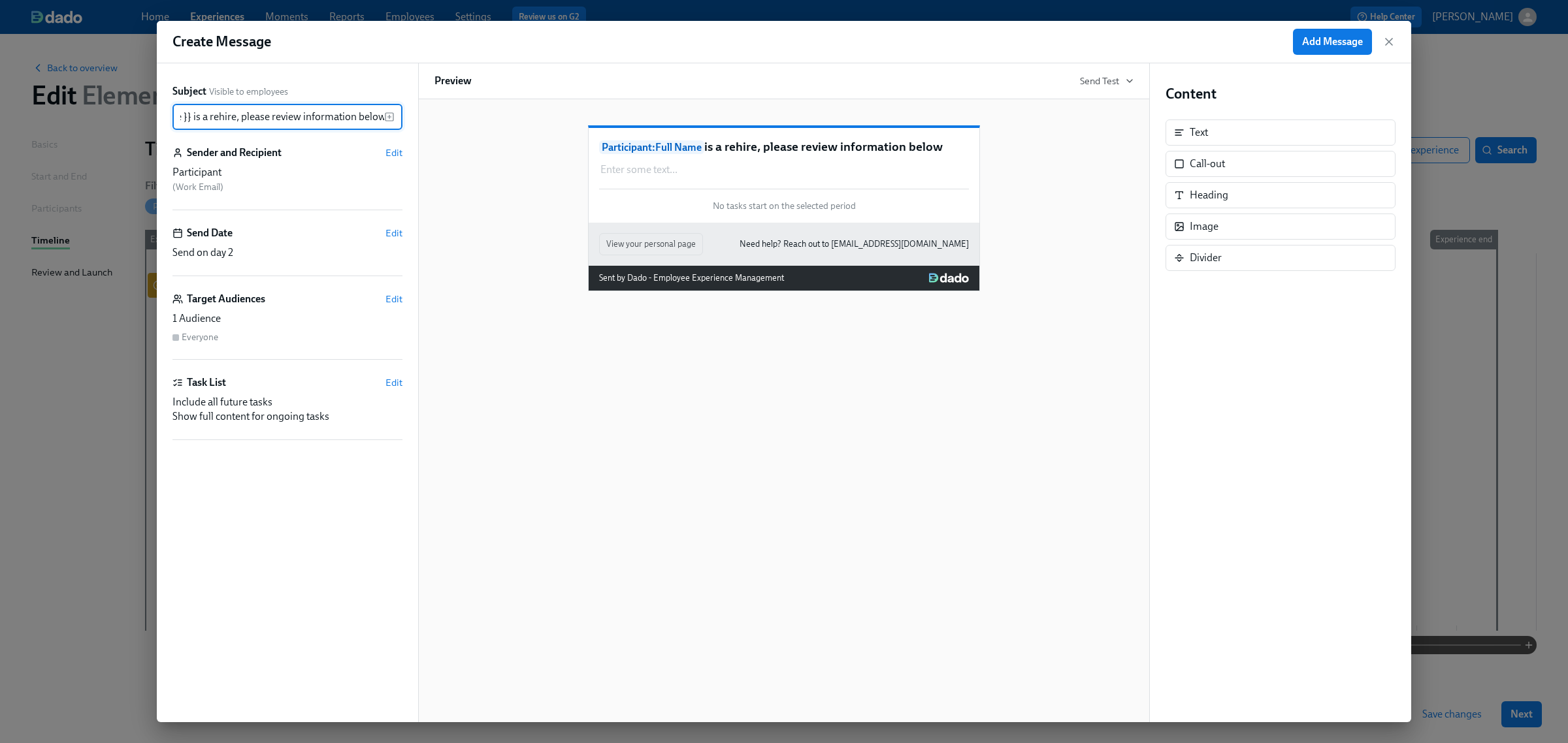
scroll to position [0, 105]
click at [719, 178] on div "Enter some text ... Duplicate Delete" at bounding box center [784, 170] width 370 height 17
type input "{{ participant.fullName }} is a rehire, please review information below:"
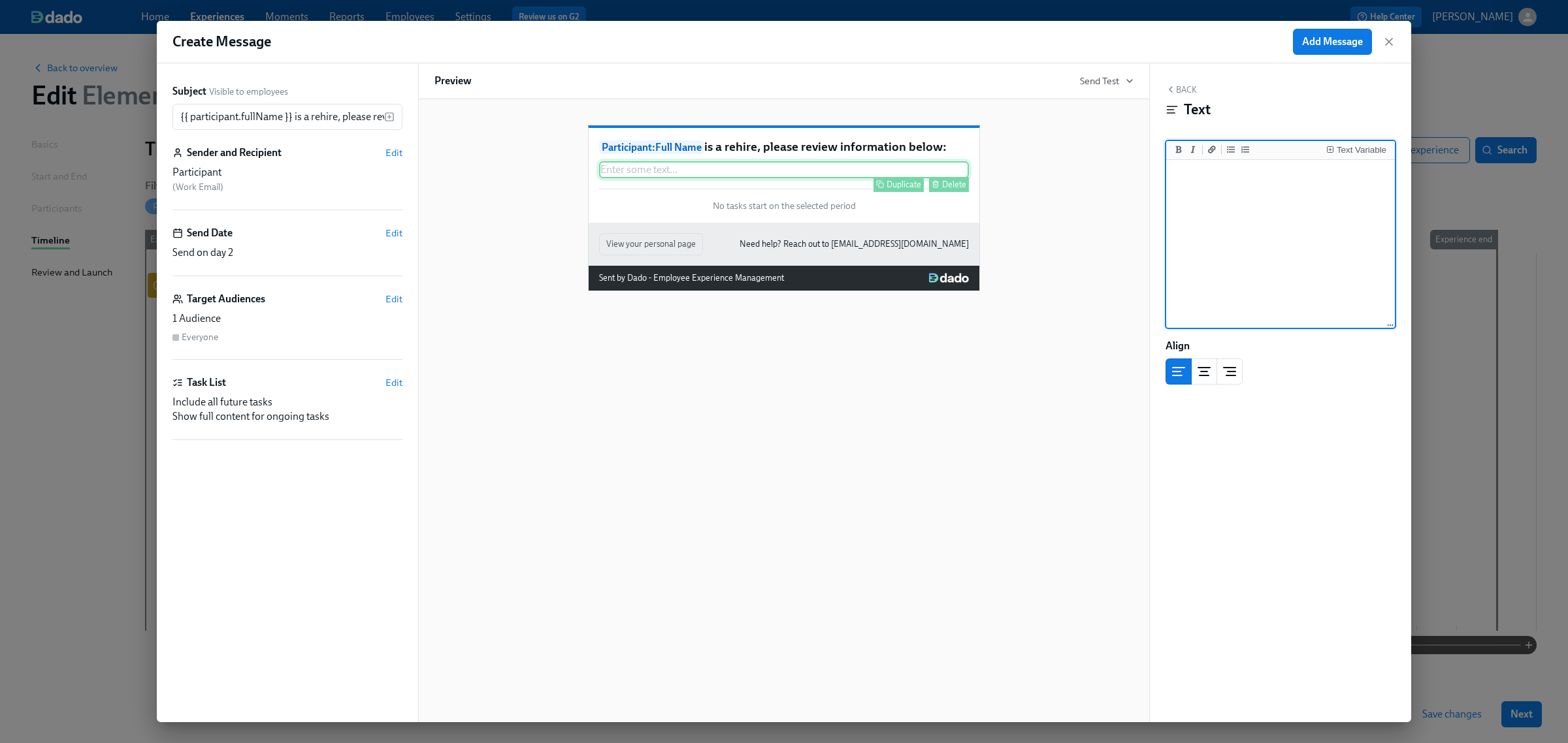
click at [714, 178] on div "Enter some text ... Duplicate Delete" at bounding box center [784, 170] width 370 height 17
click at [1246, 220] on textarea at bounding box center [1280, 245] width 223 height 164
click at [1213, 147] on icon "Add a link" at bounding box center [1212, 150] width 8 height 8
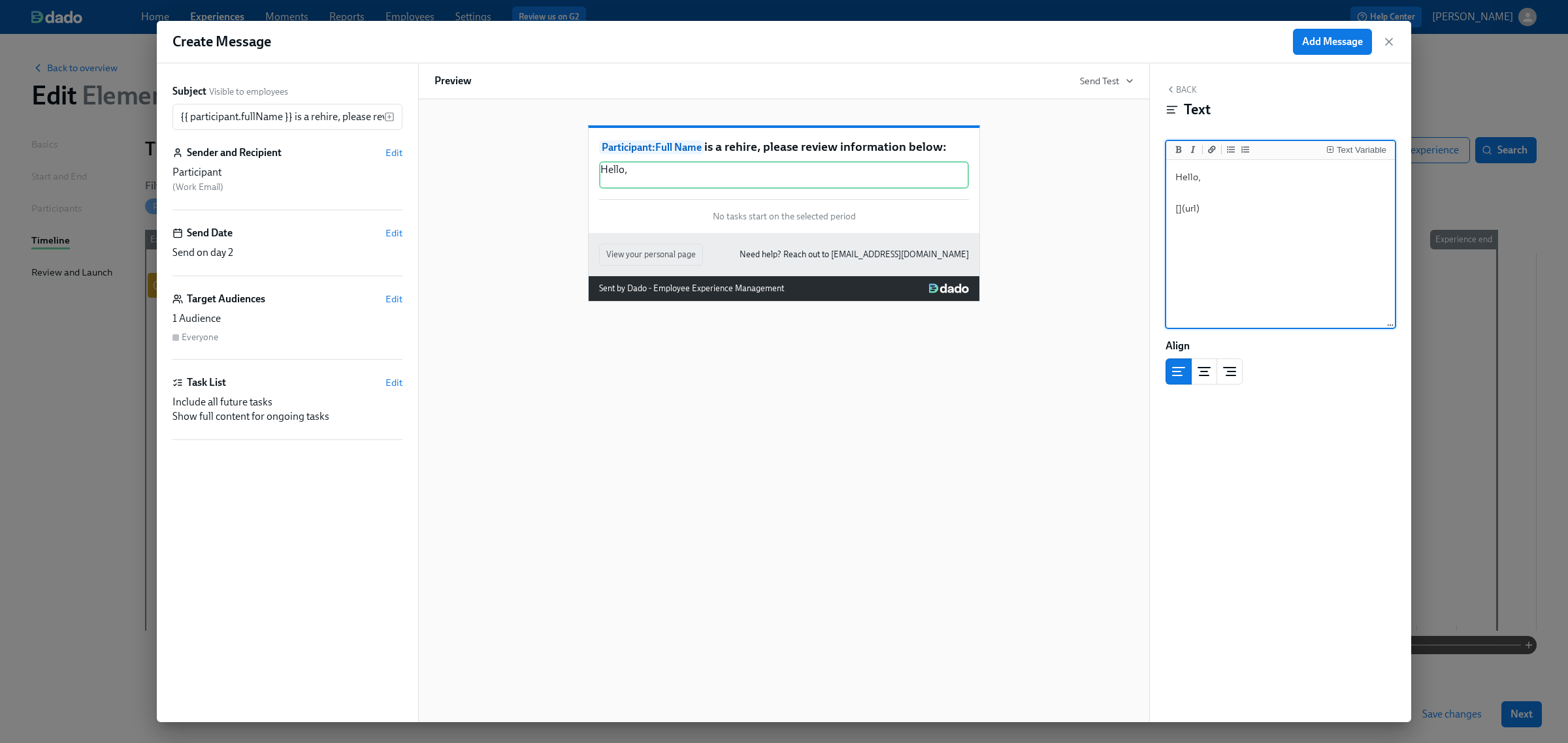
drag, startPoint x: 1230, startPoint y: 217, endPoint x: 1151, endPoint y: 219, distance: 79.0
click at [1151, 219] on div "Back Text Text Variable Hello, [](url) Hello, [](url) Align" at bounding box center [1280, 393] width 261 height 659
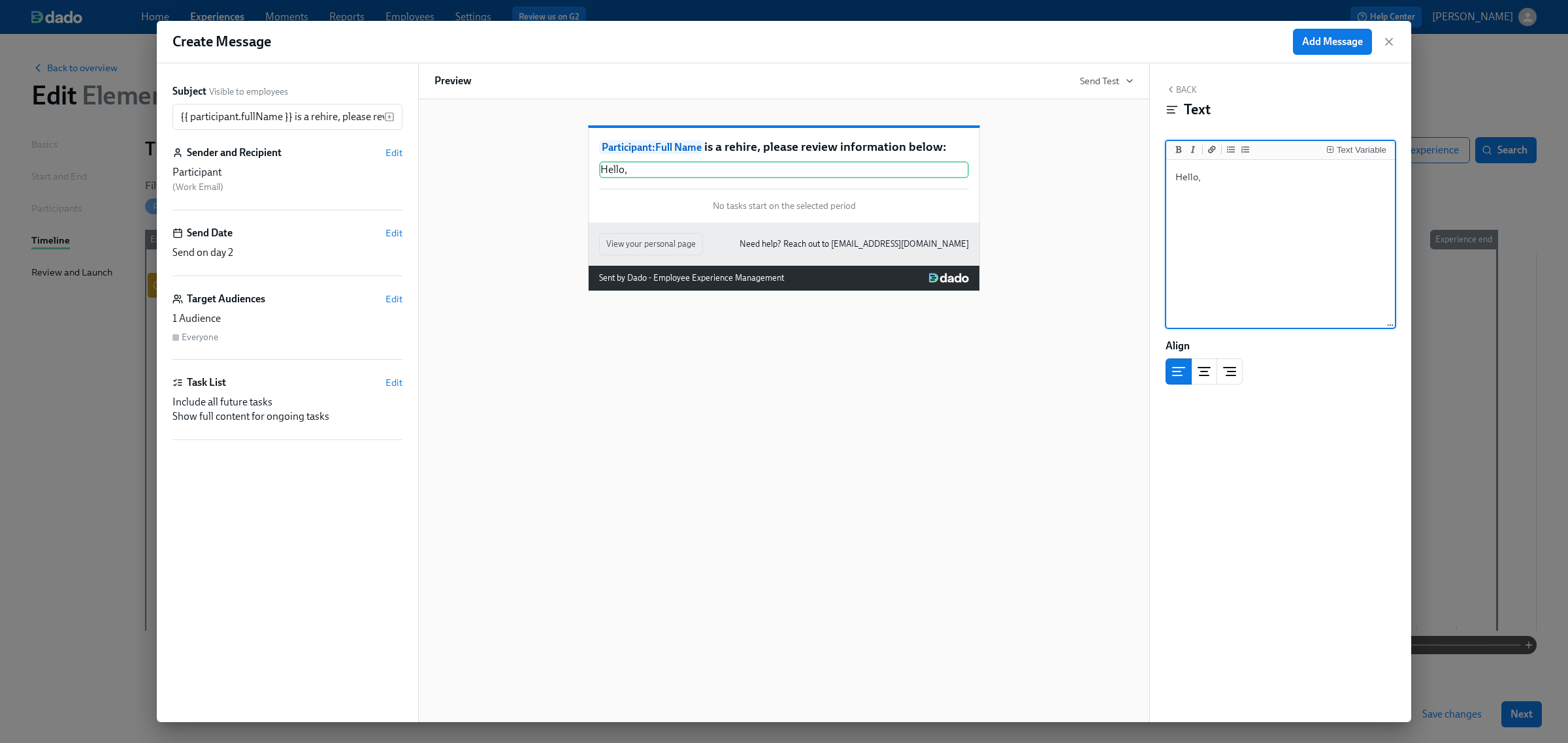
click at [1363, 160] on div "Hello, Hello," at bounding box center [1280, 245] width 229 height 170
click at [1367, 158] on li "Text Variable" at bounding box center [1356, 150] width 66 height 15
click at [1356, 156] on button "Text Variable" at bounding box center [1356, 150] width 66 height 13
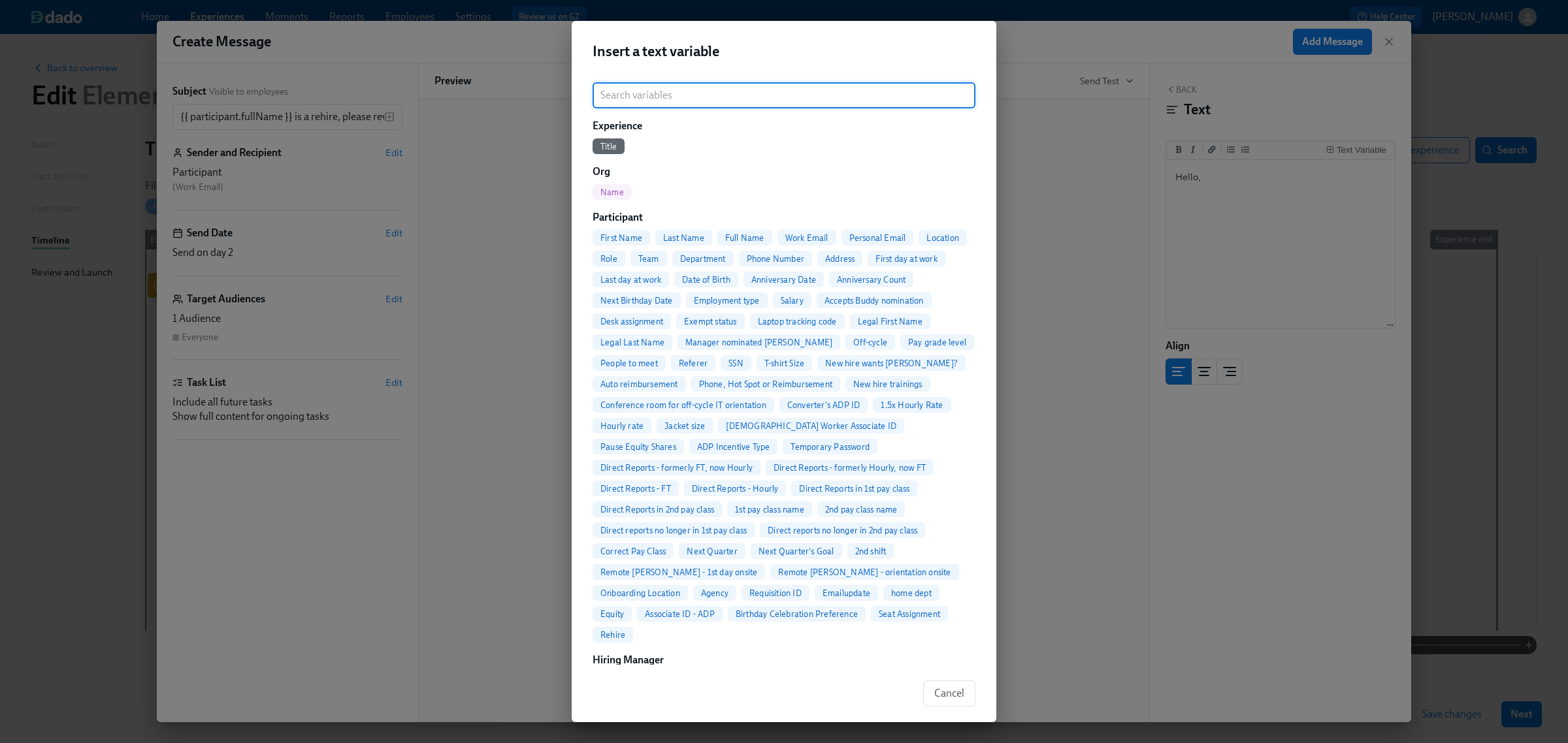
click at [760, 240] on span "Full Name" at bounding box center [745, 237] width 55 height 10
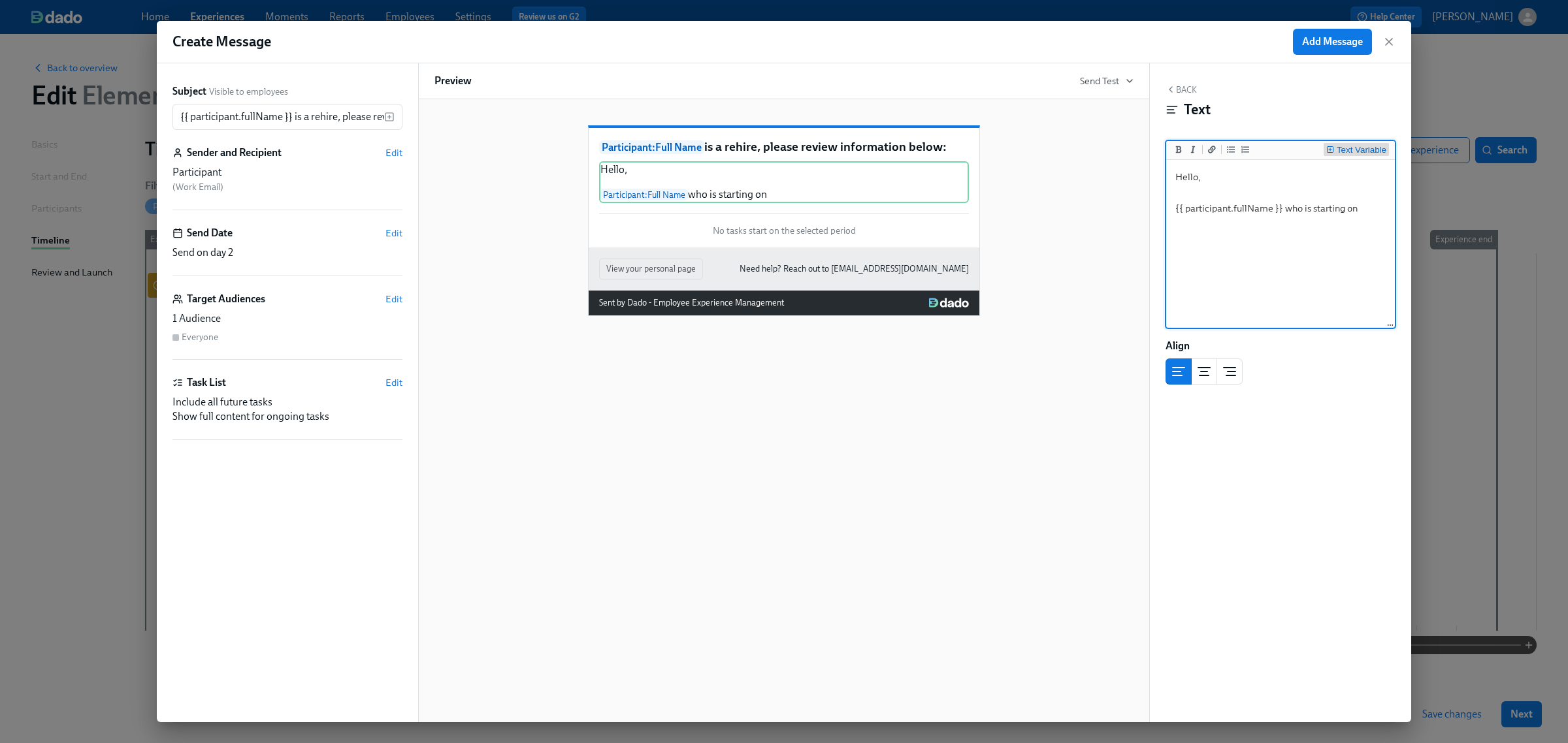
click at [1351, 147] on div "Text Variable" at bounding box center [1361, 150] width 49 height 9
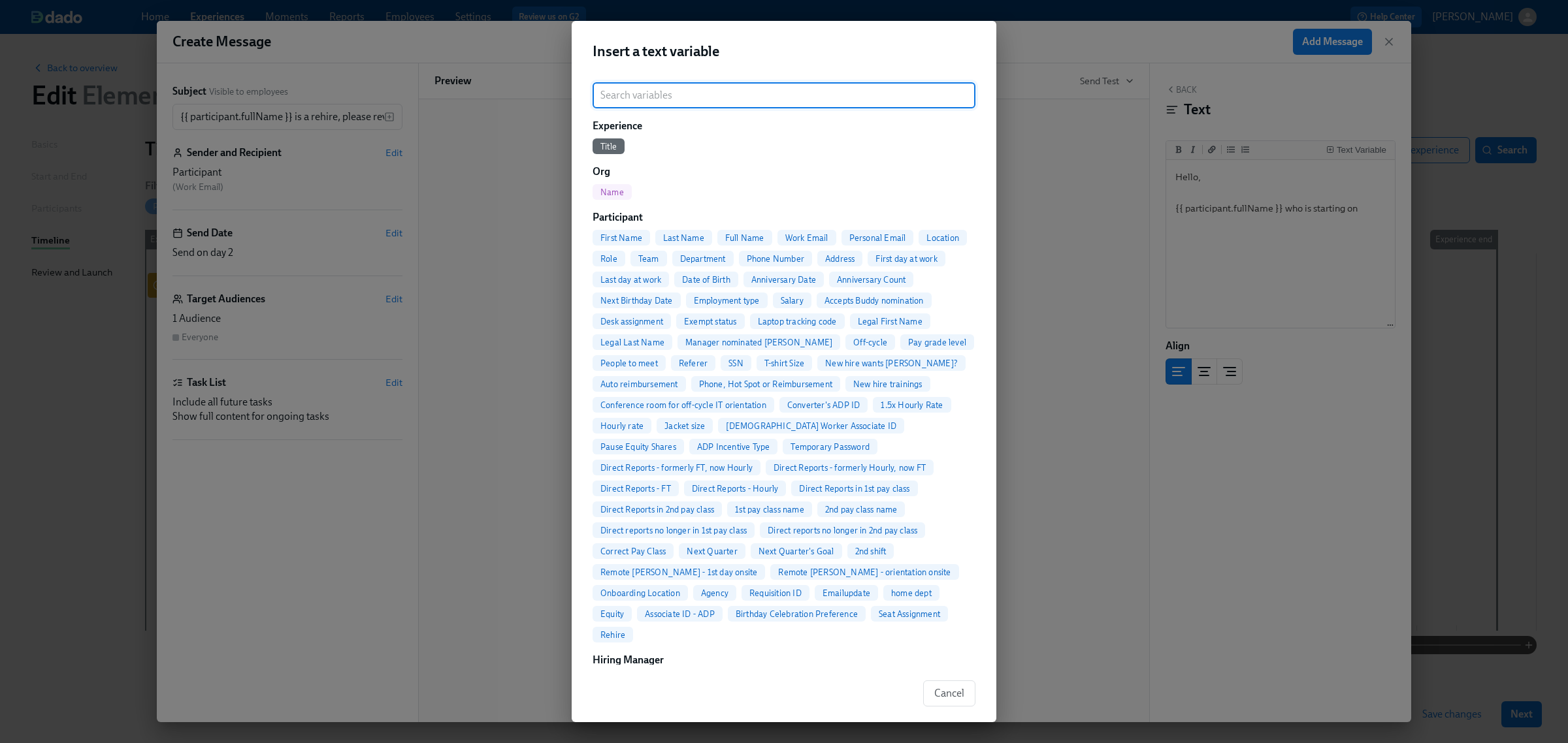
click at [868, 264] on span "First day at work" at bounding box center [906, 259] width 77 height 10
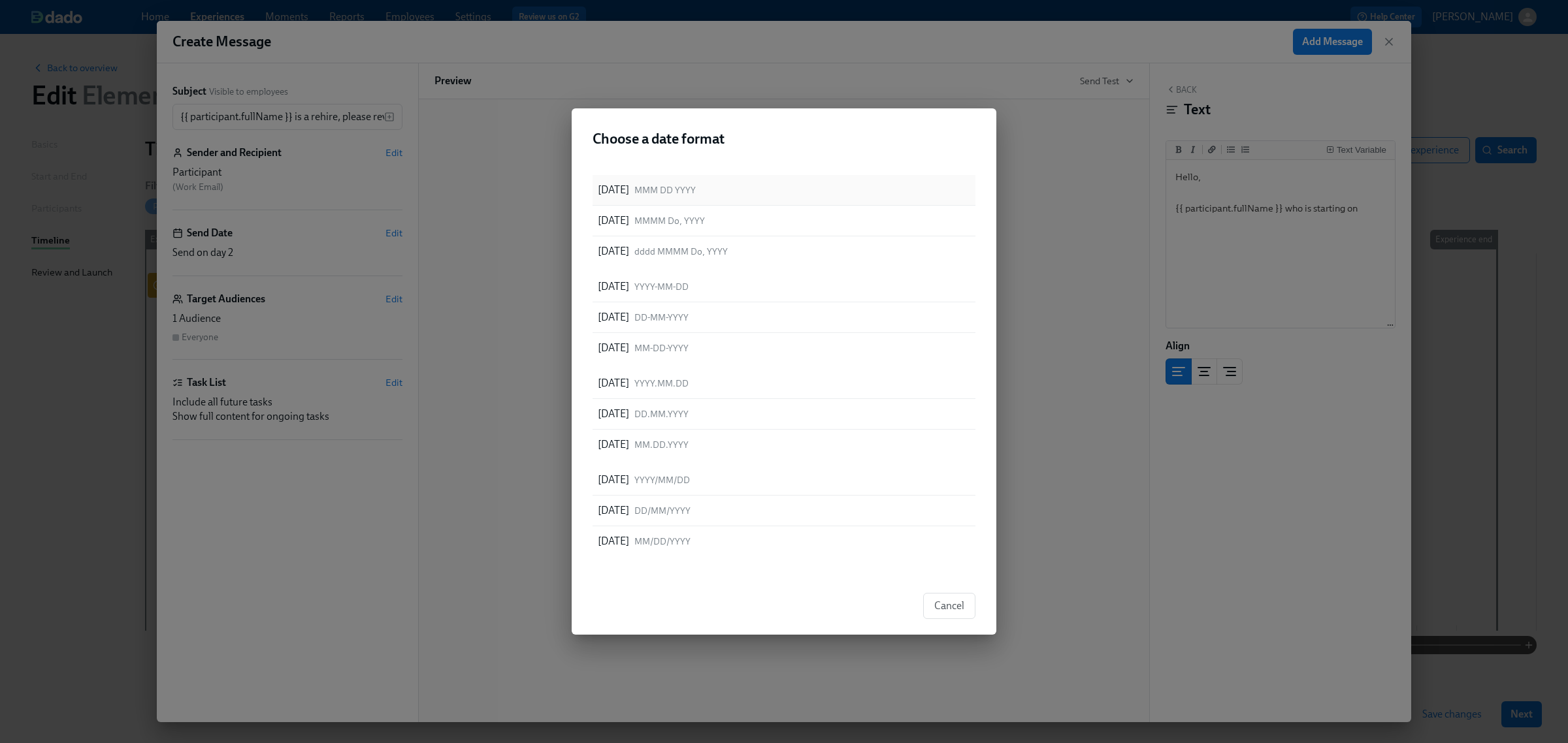
click at [696, 187] on span "MMM DD YYYY" at bounding box center [664, 190] width 61 height 13
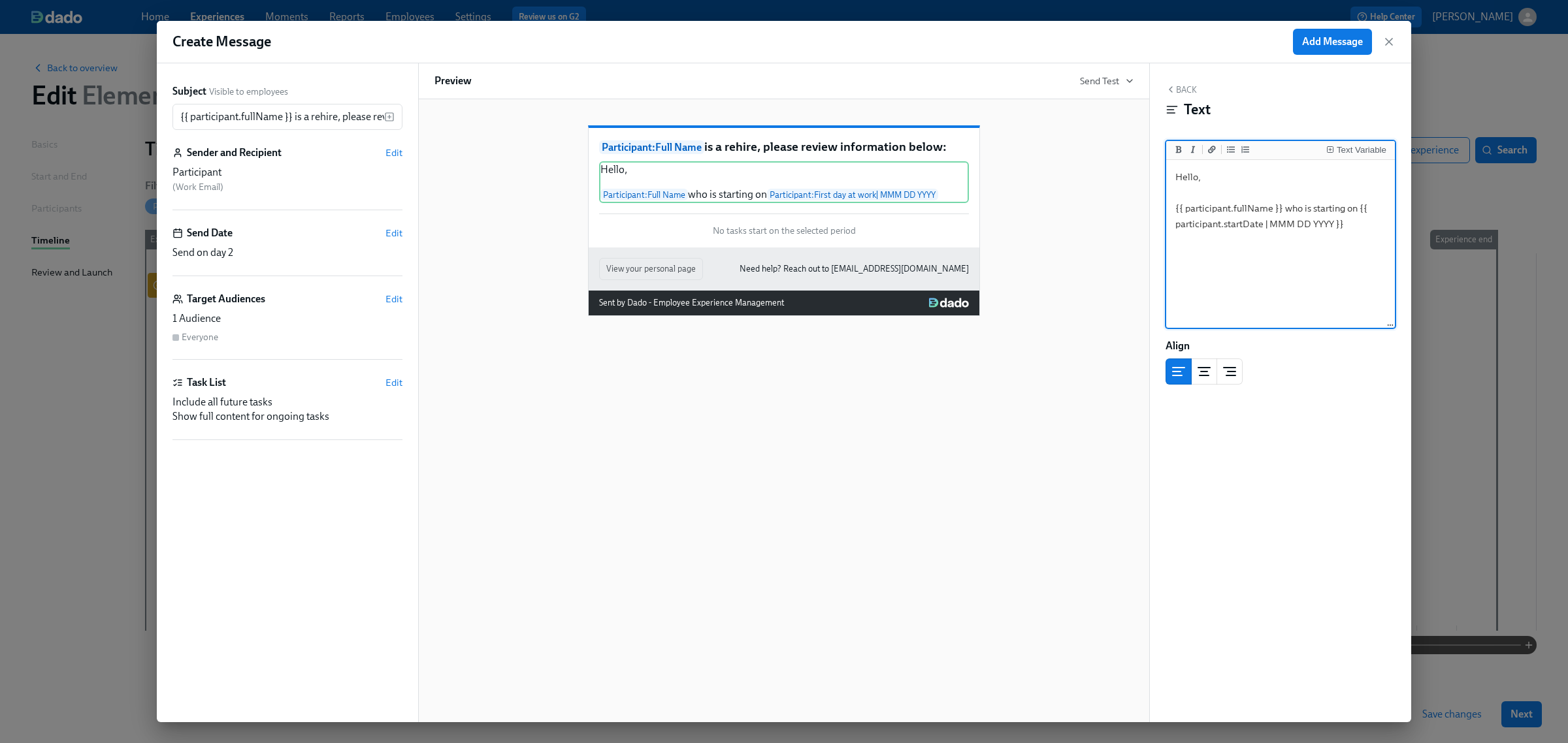
click at [1331, 226] on textarea "Hello, {{ participant.fullName }} who is starting on {{ participant.startDate |…" at bounding box center [1280, 245] width 223 height 164
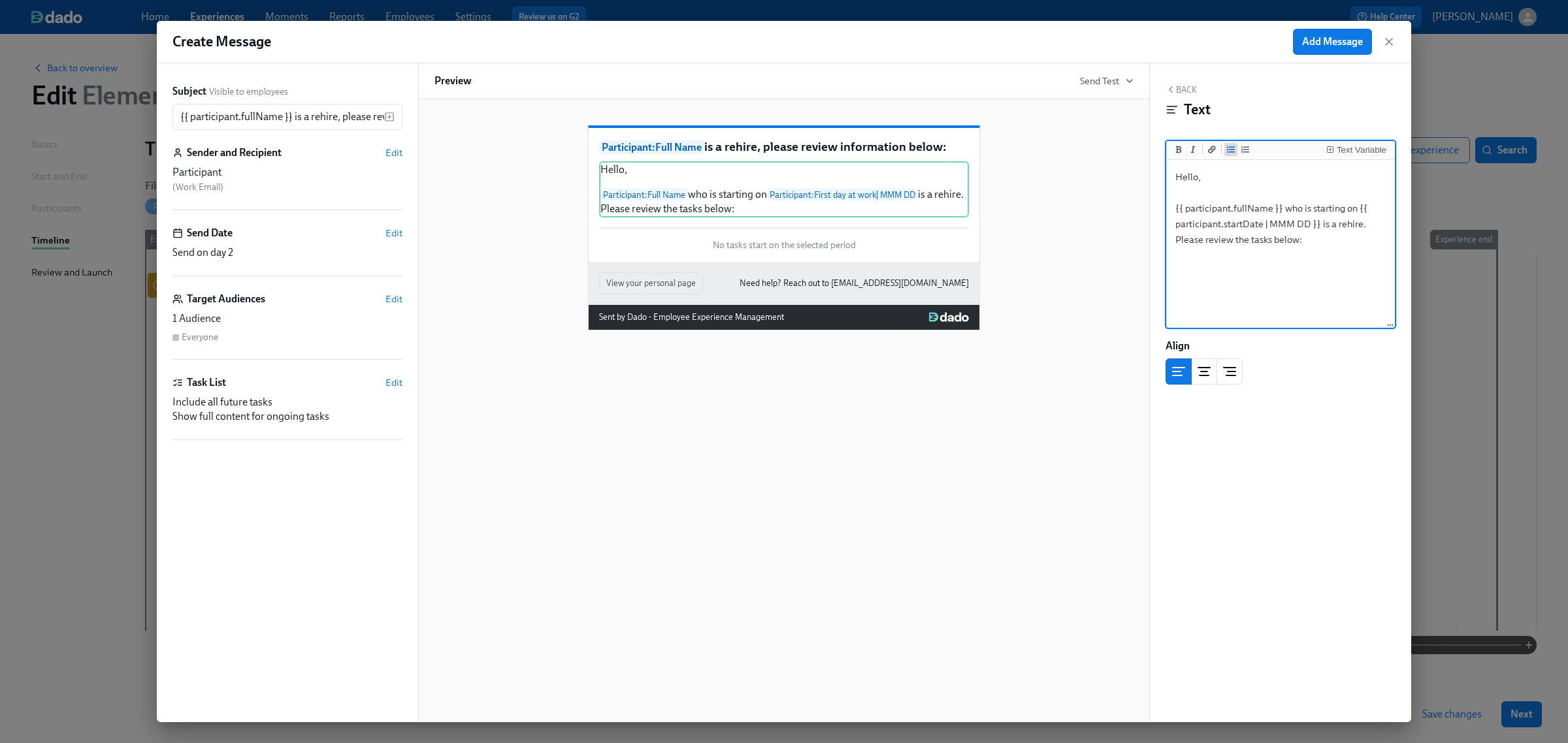
click at [1232, 149] on icon "Add unordered list" at bounding box center [1230, 150] width 8 height 7
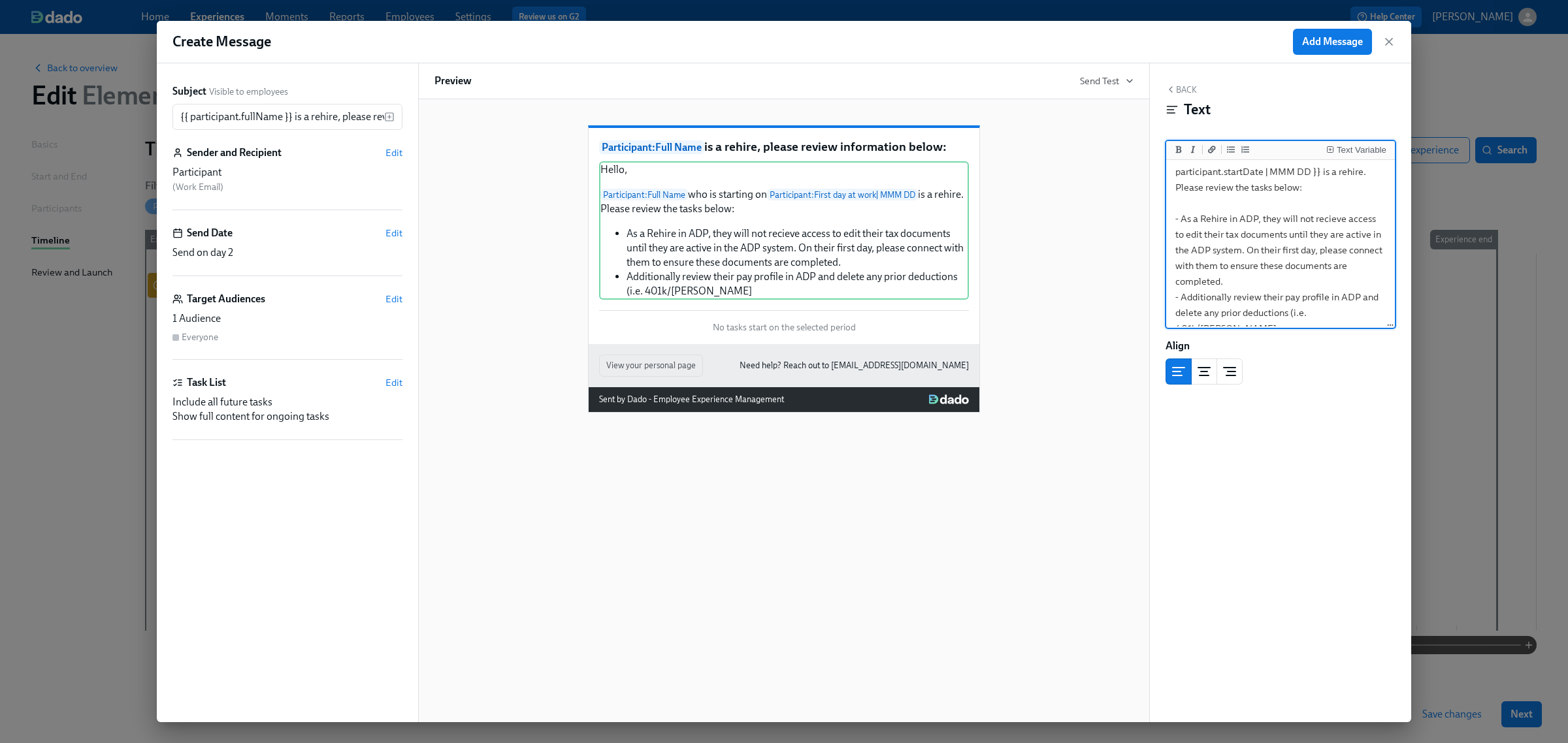
scroll to position [60, 0]
type textarea "Hello, {{ participant.fullName }} who is starting on {{ participant.startDate |…"
click at [823, 555] on div "Participant : Full Name is a rehire, please review information below: Hello, Pa…" at bounding box center [784, 411] width 732 height 623
click at [386, 380] on span "Edit" at bounding box center [394, 383] width 17 height 13
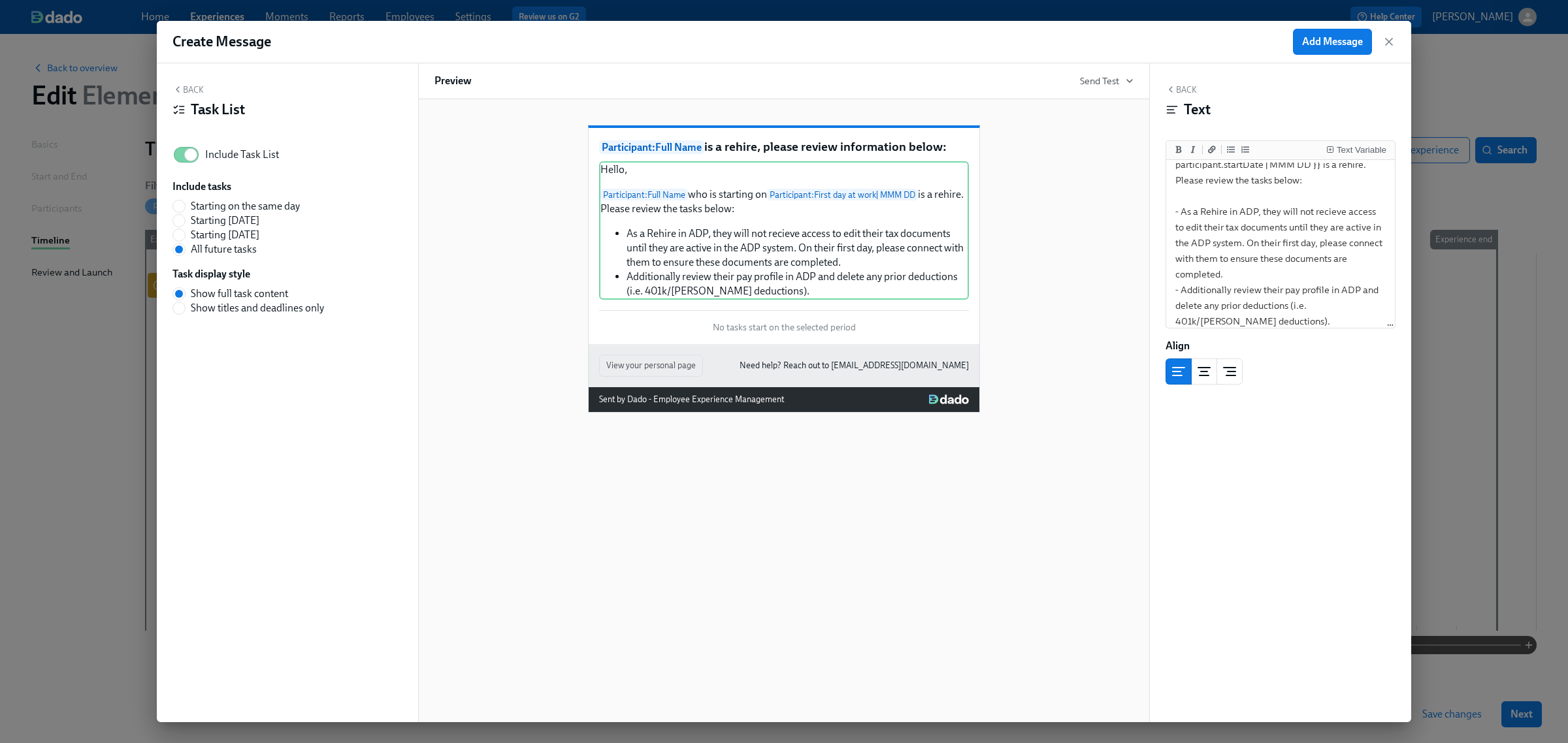
click at [195, 91] on button "Back" at bounding box center [188, 89] width 32 height 10
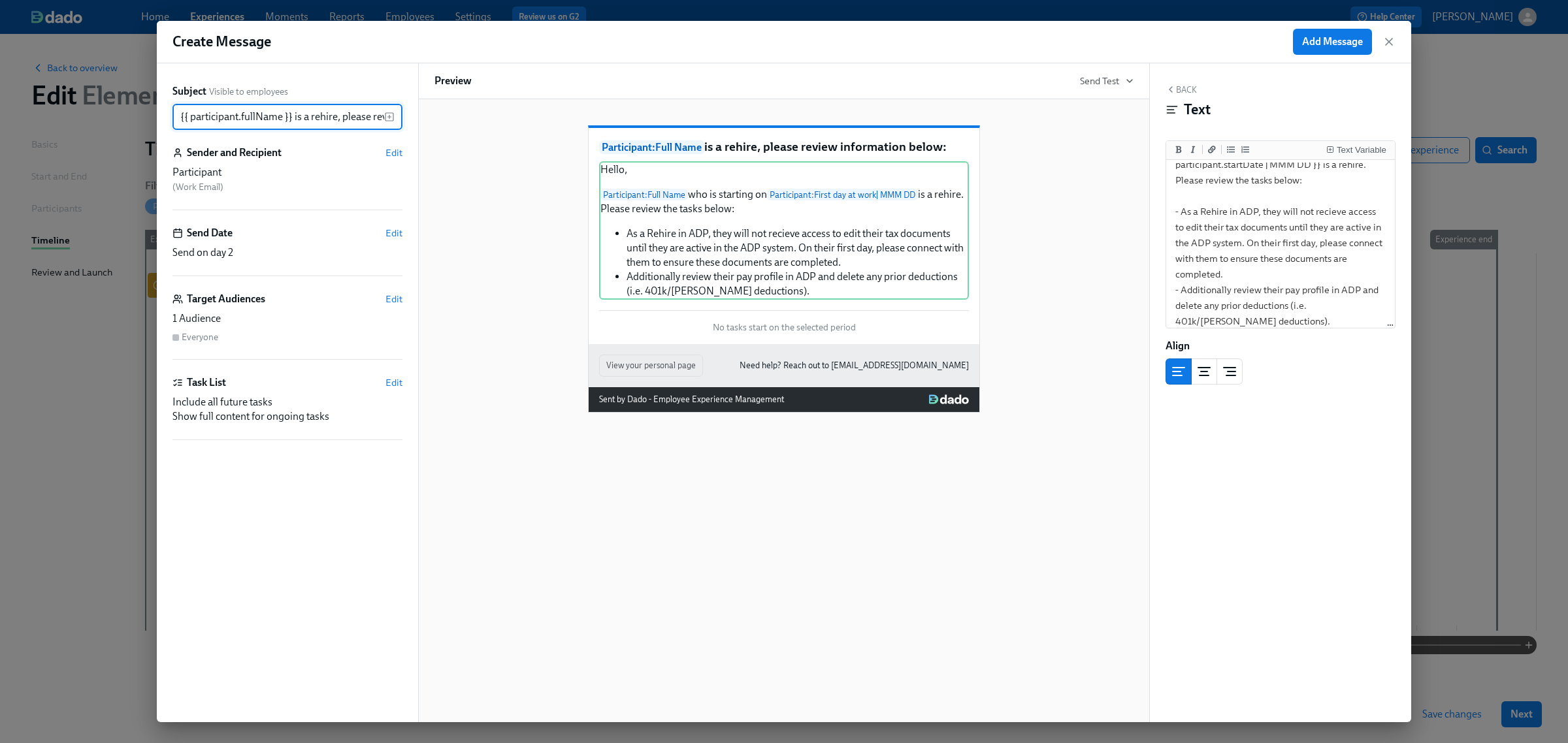
scroll to position [0, 105]
click at [390, 161] on div "Sender and Recipient Edit Participant ( Work Email )" at bounding box center [288, 178] width 230 height 65
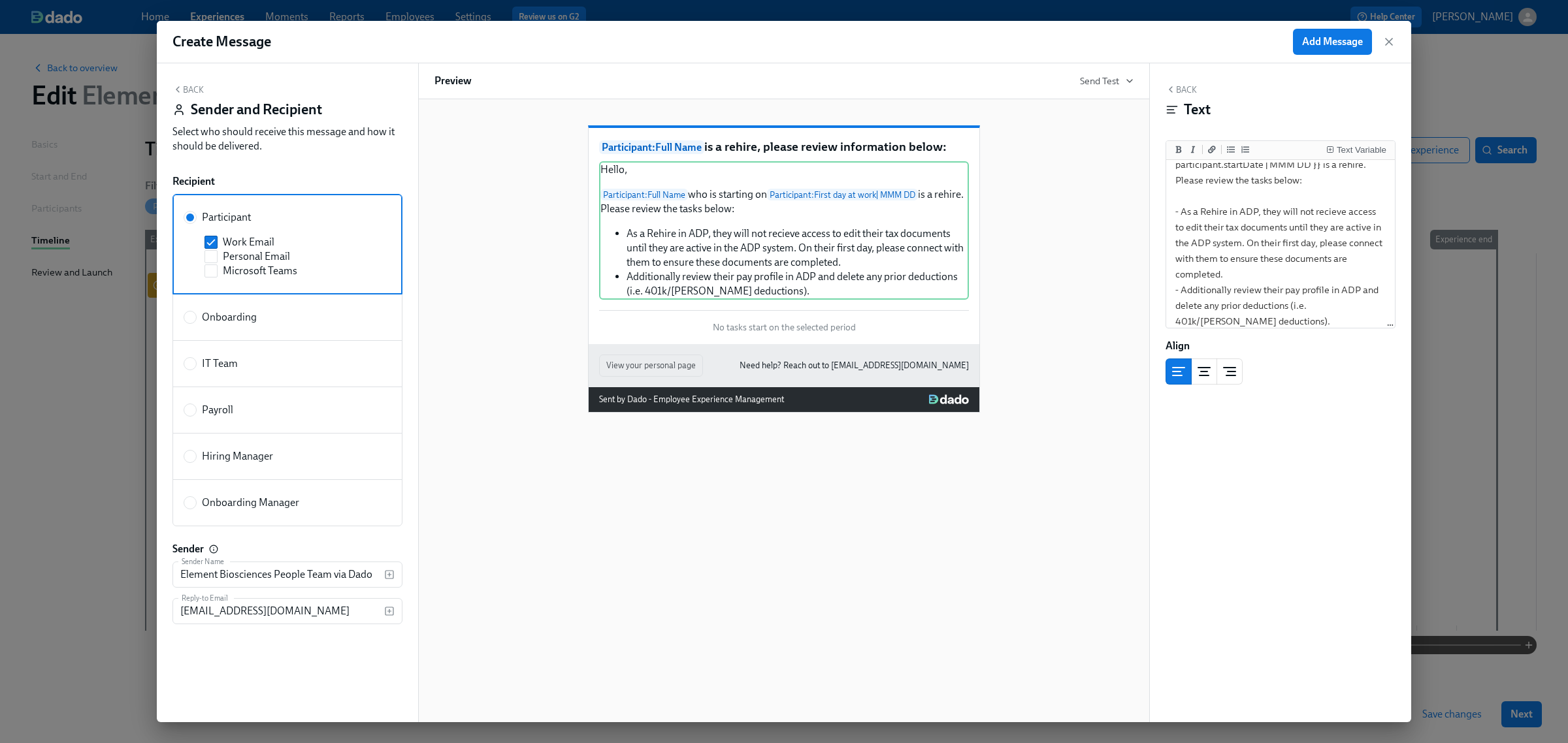
click at [214, 503] on span "Onboarding Manager" at bounding box center [251, 503] width 97 height 14
click at [196, 503] on input "Onboarding Manager" at bounding box center [190, 503] width 12 height 12
radio input "true"
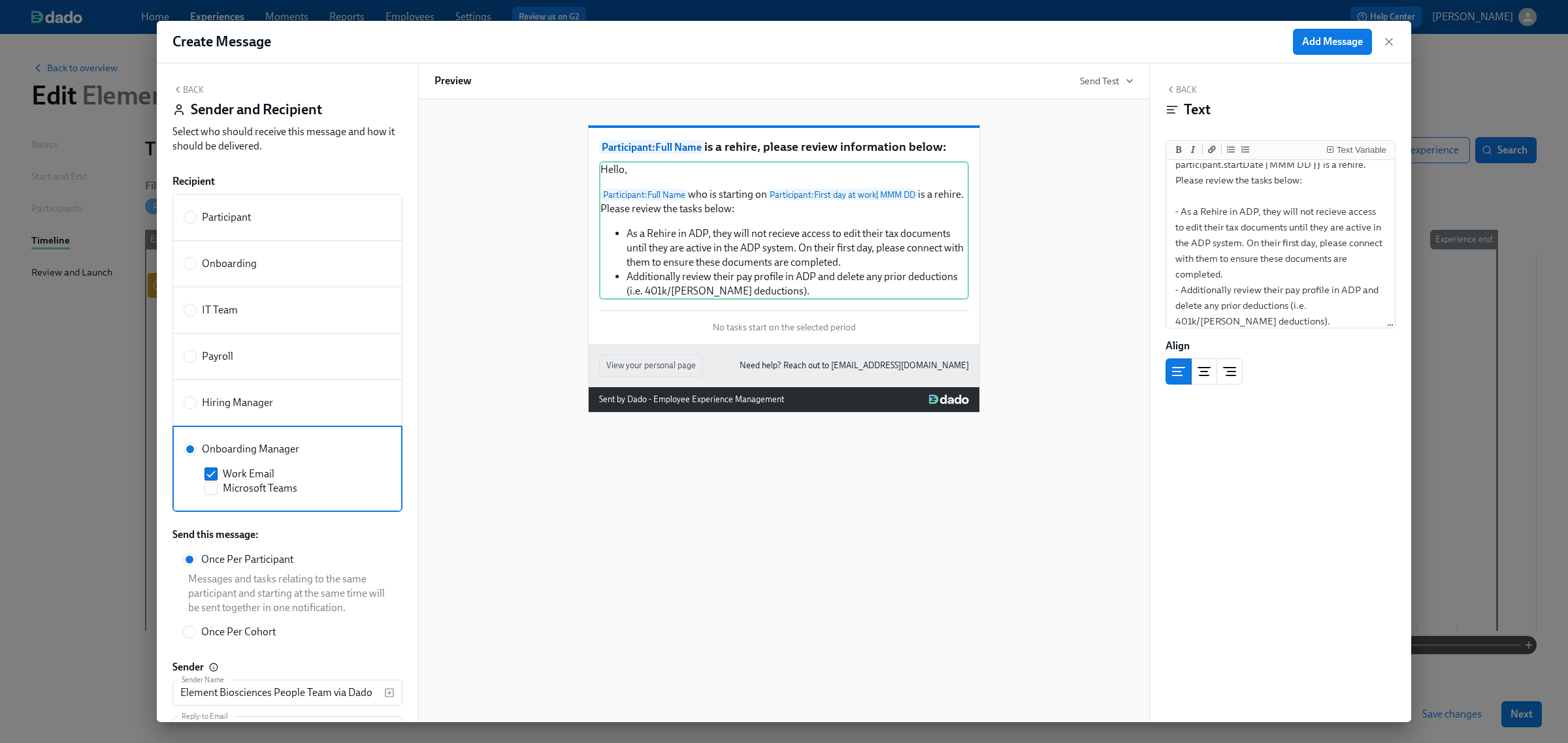
click at [253, 268] on span "Onboarding" at bounding box center [229, 263] width 55 height 14
click at [196, 268] on input "Onboarding" at bounding box center [190, 264] width 12 height 12
radio input "true"
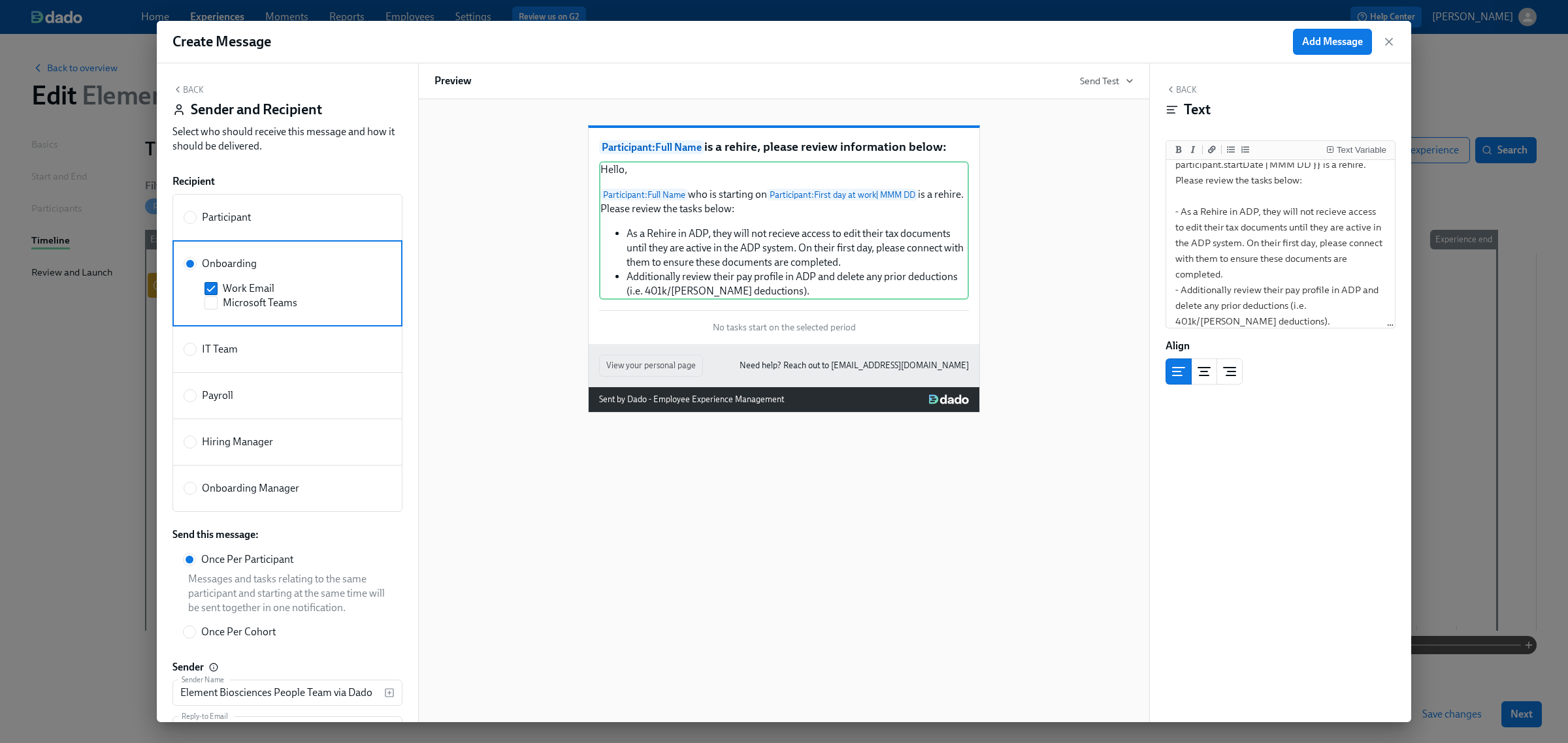
click at [245, 495] on span "Onboarding Manager" at bounding box center [251, 488] width 97 height 14
click at [196, 495] on input "Onboarding Manager" at bounding box center [190, 489] width 12 height 12
radio input "true"
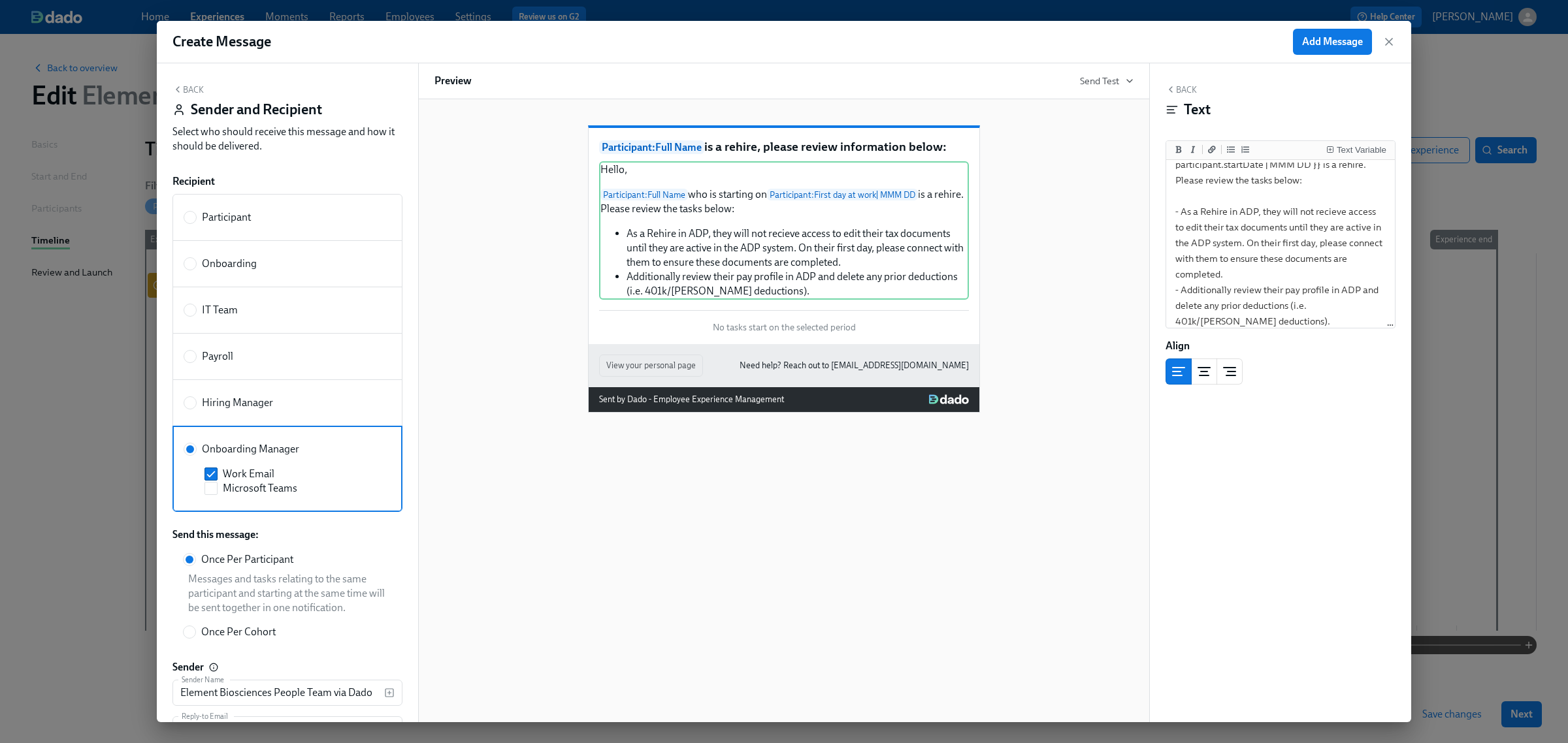
click at [259, 274] on label "Onboarding" at bounding box center [288, 264] width 230 height 47
click at [196, 270] on input "Onboarding" at bounding box center [190, 264] width 12 height 12
radio input "true"
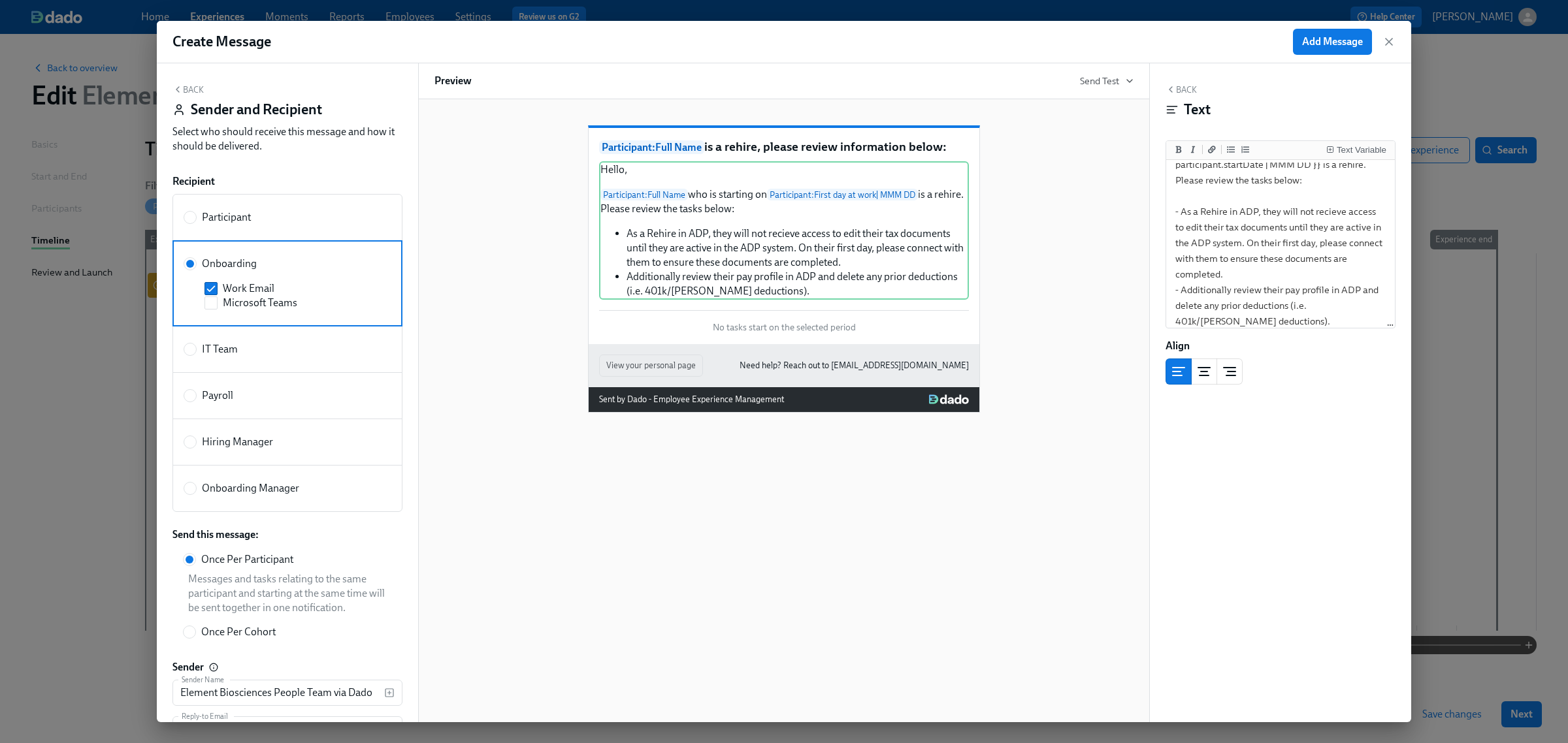
click at [201, 94] on button "Back" at bounding box center [188, 89] width 32 height 10
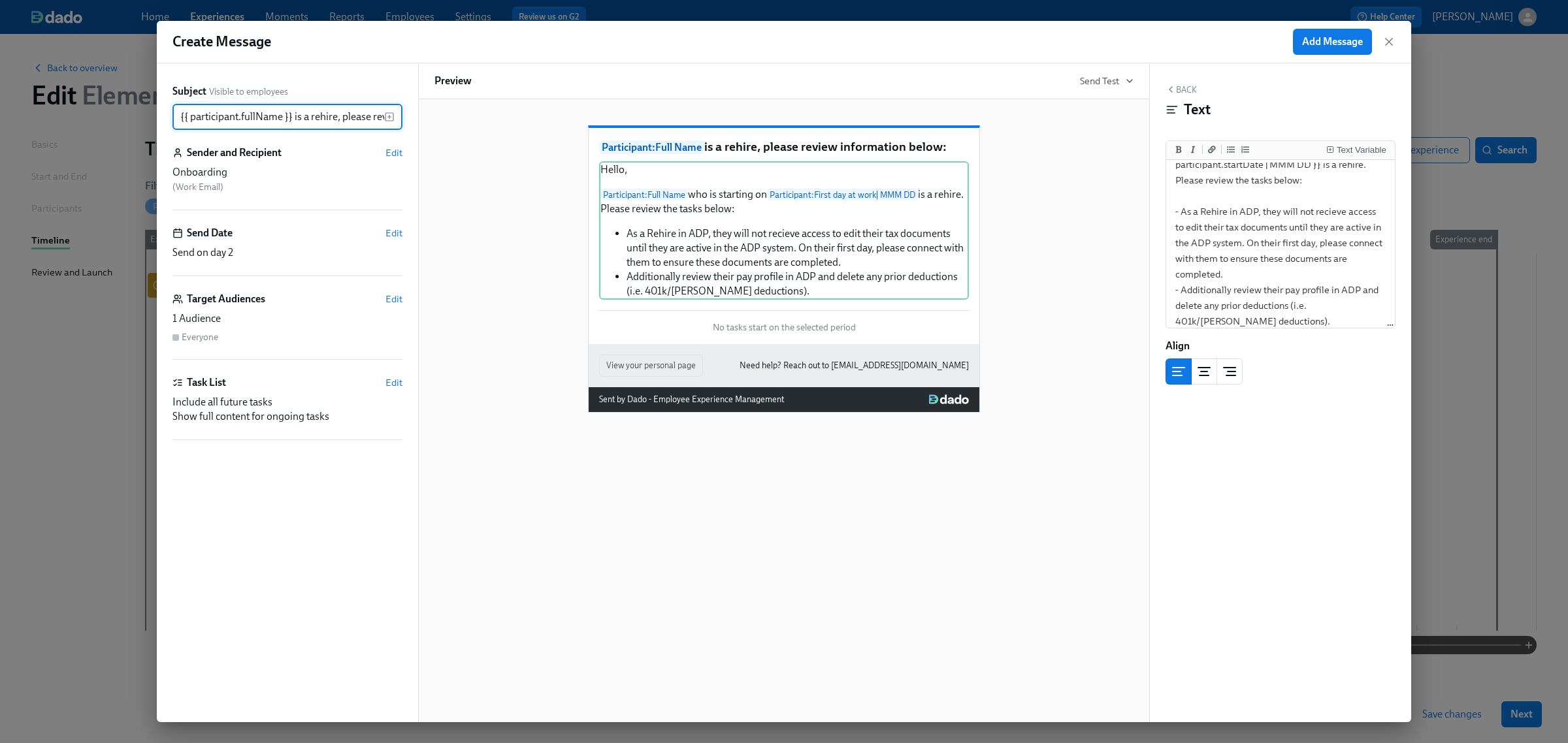
scroll to position [0, 105]
click at [391, 233] on span "Edit" at bounding box center [394, 234] width 17 height 13
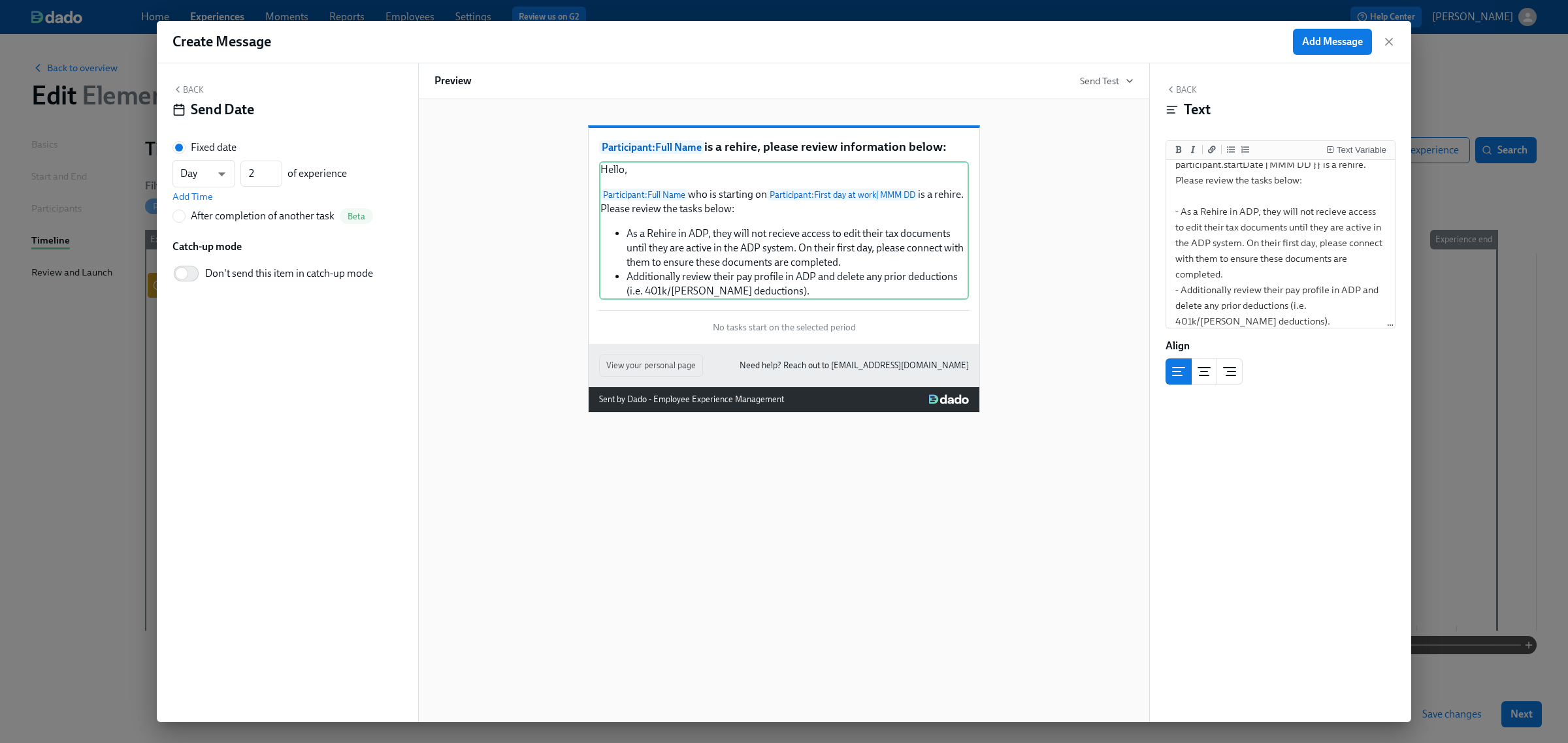
click at [281, 278] on span "Don't send this item in catch-up mode" at bounding box center [289, 273] width 168 height 14
click at [225, 278] on input "Don't send this item in catch-up mode" at bounding box center [181, 273] width 86 height 29
click at [281, 278] on span "Don't send this item in catch-up mode" at bounding box center [289, 273] width 168 height 14
click at [234, 278] on input "Don't send this item in catch-up mode" at bounding box center [190, 273] width 86 height 29
checkbox input "false"
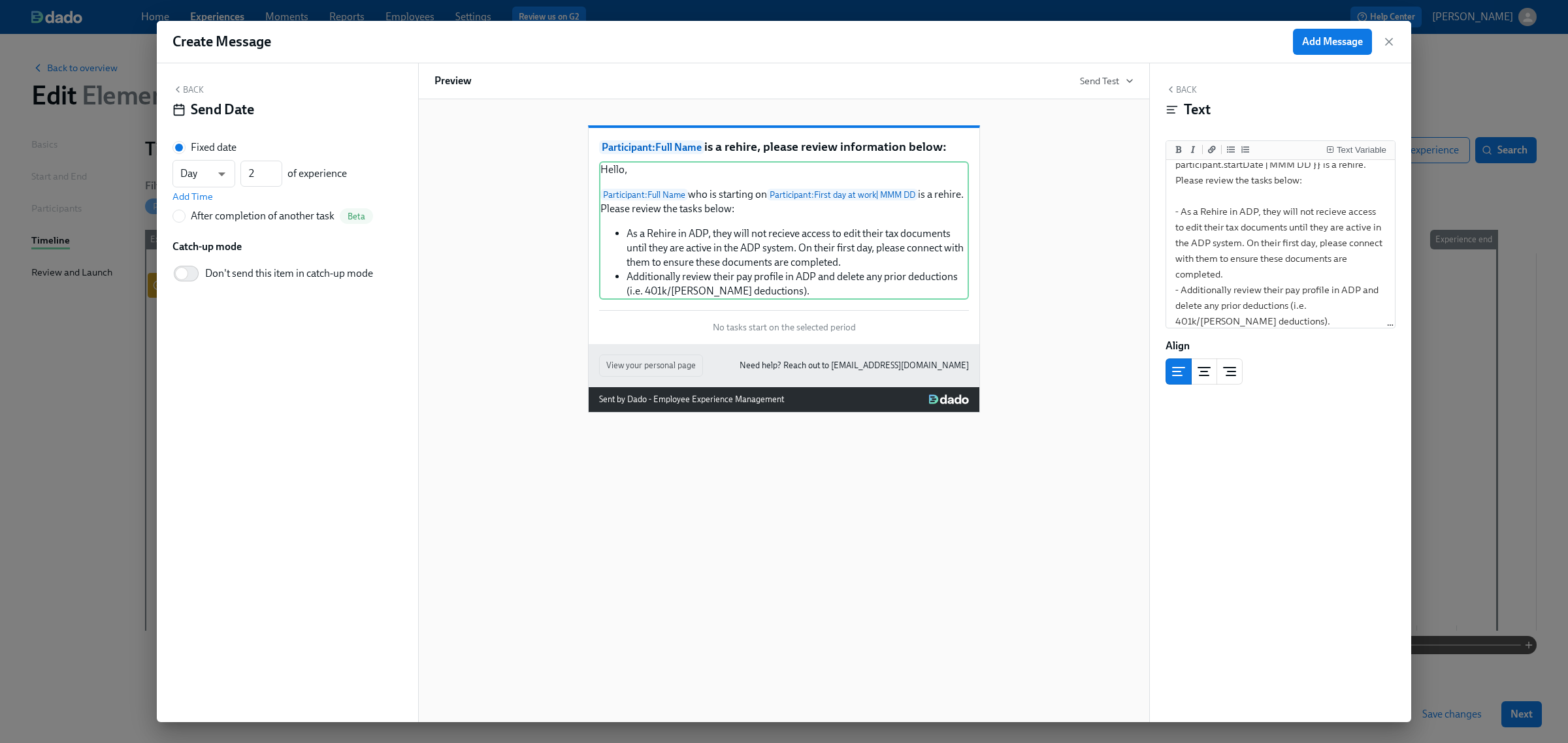
click at [263, 217] on div "After completion of another task" at bounding box center [262, 216] width 144 height 14
click at [185, 217] on input "After completion of another task Beta" at bounding box center [179, 216] width 12 height 12
radio input "true"
radio input "false"
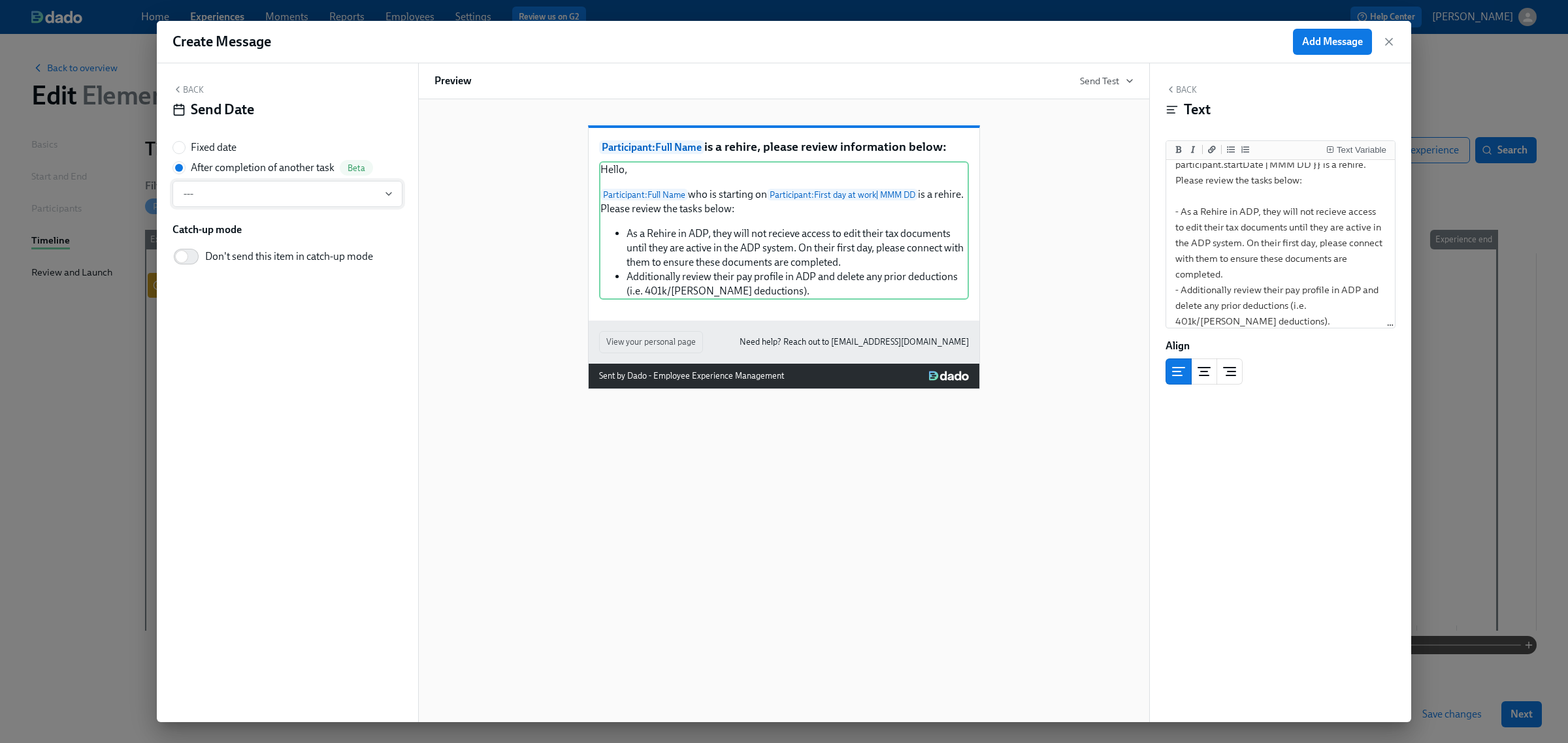
click at [266, 198] on span "---" at bounding box center [288, 194] width 208 height 13
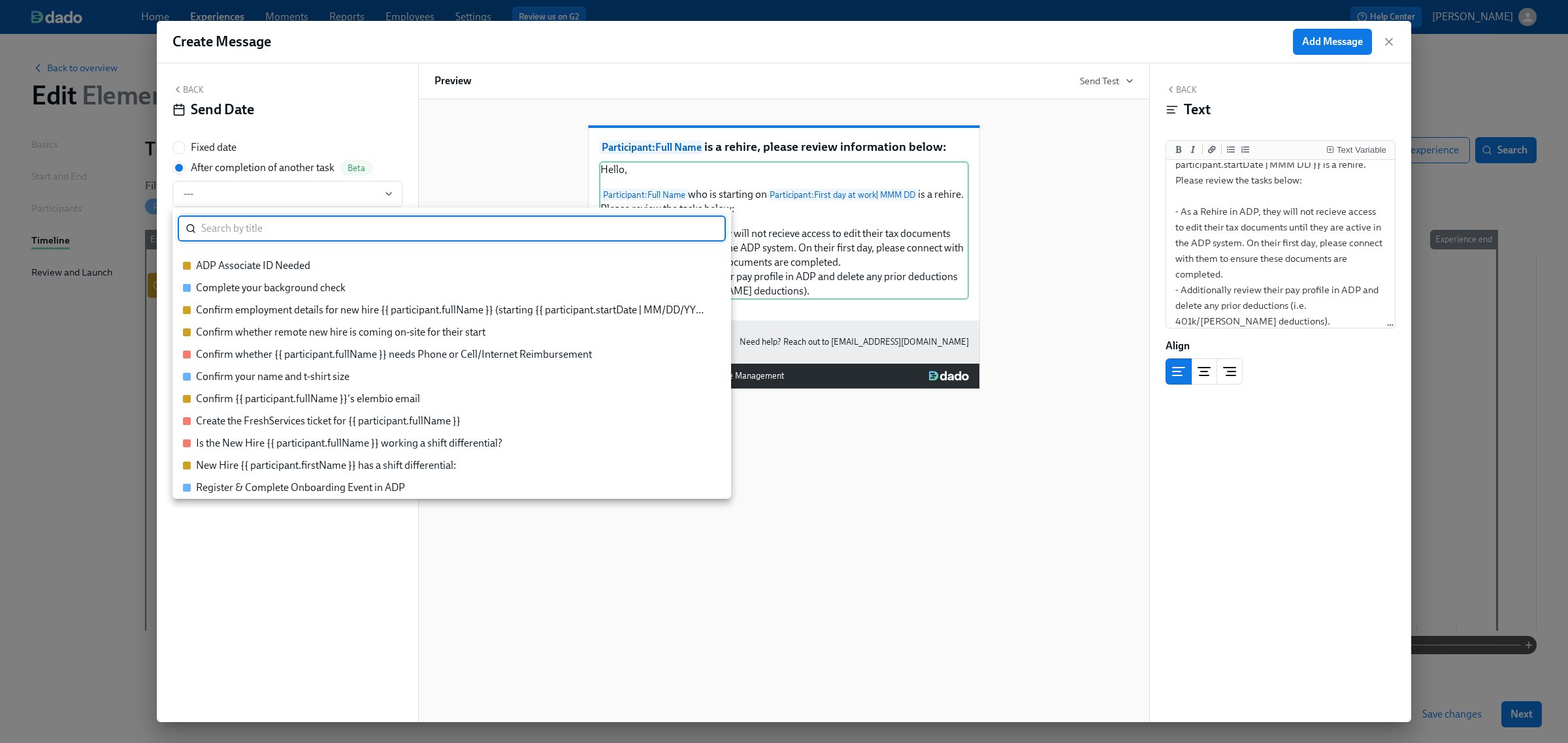
click at [285, 314] on div "Confirm employment details for new hire {{ participant.fullName }} (starting {{…" at bounding box center [452, 310] width 512 height 14
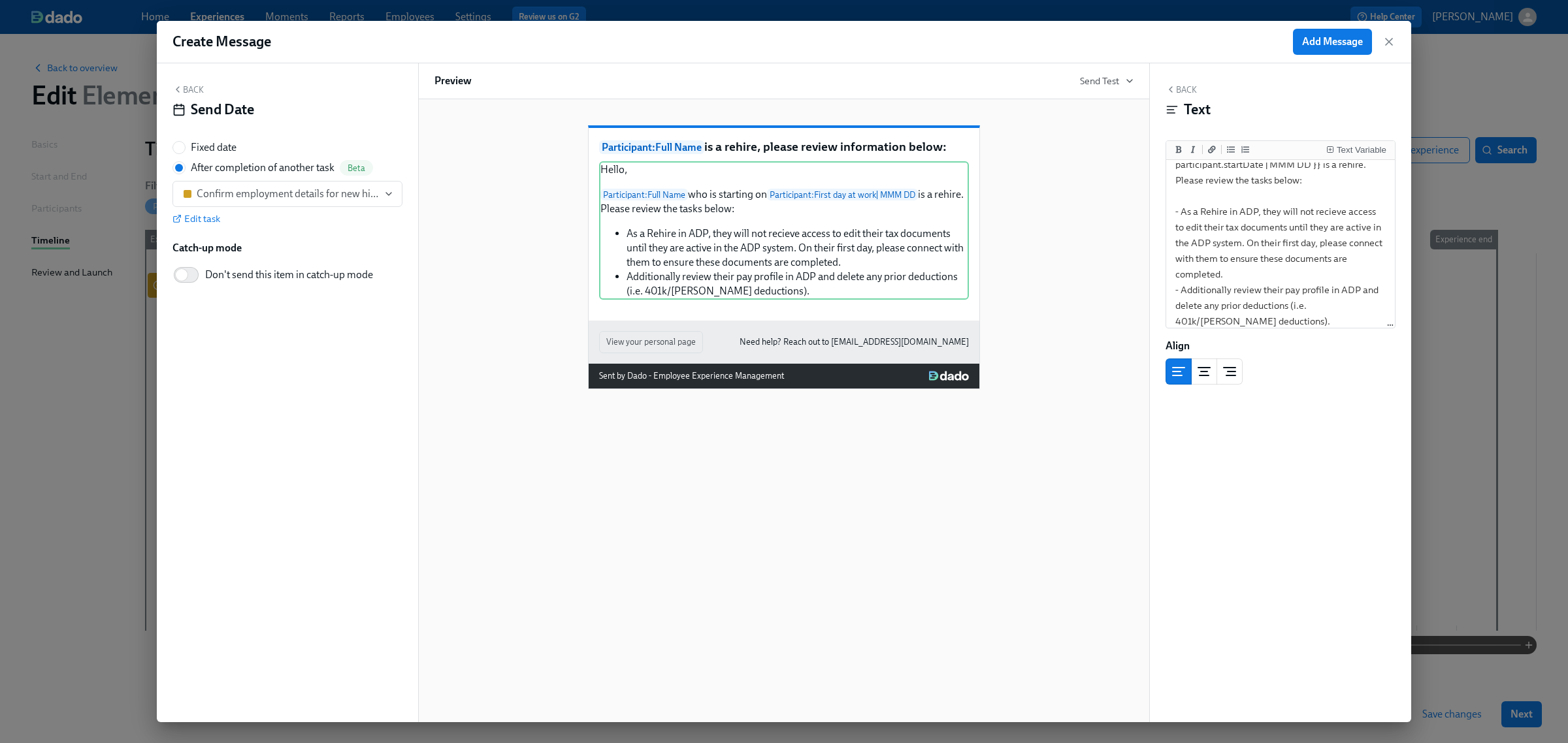
click at [196, 94] on button "Back" at bounding box center [188, 89] width 32 height 10
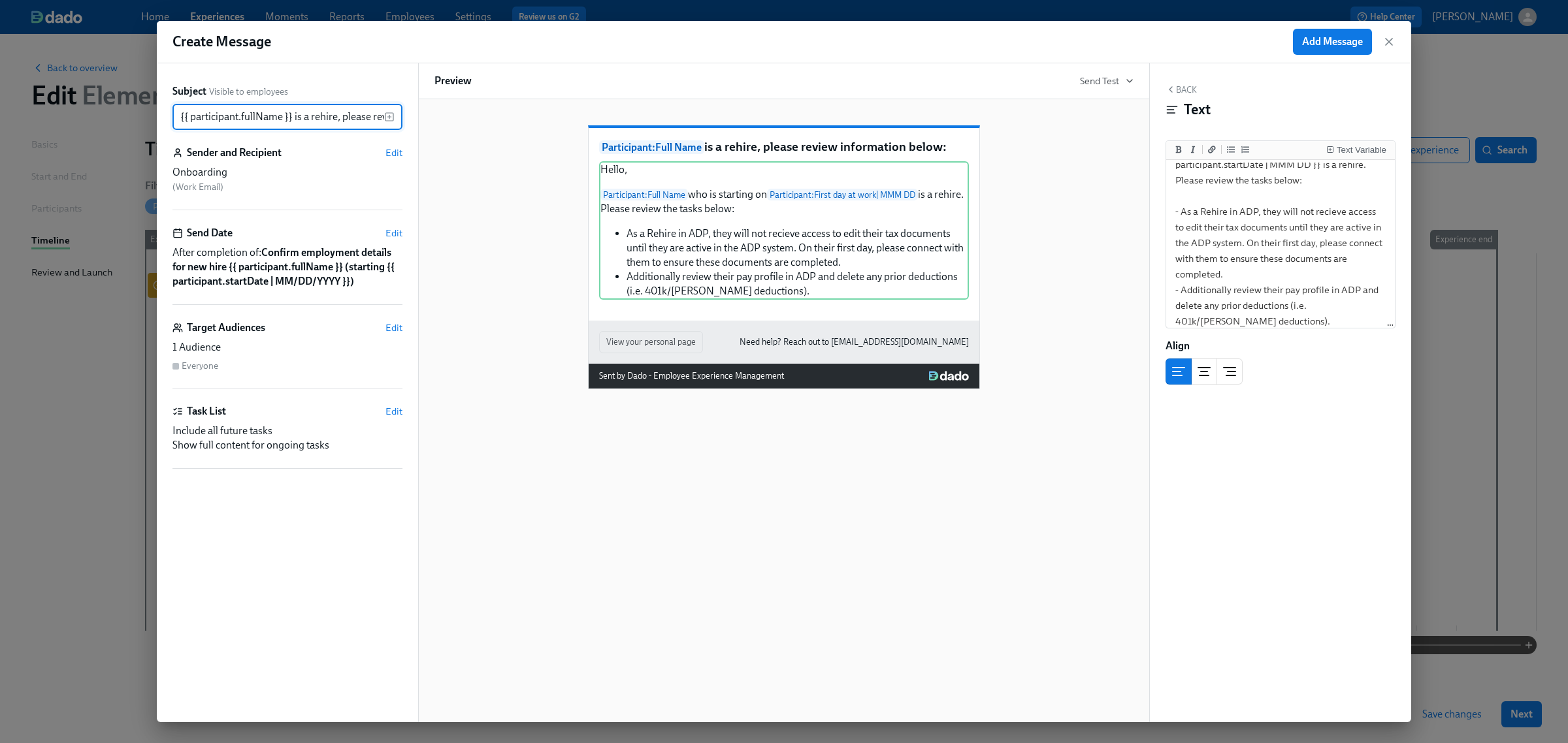
scroll to position [0, 105]
click at [391, 231] on span "Edit" at bounding box center [394, 234] width 17 height 13
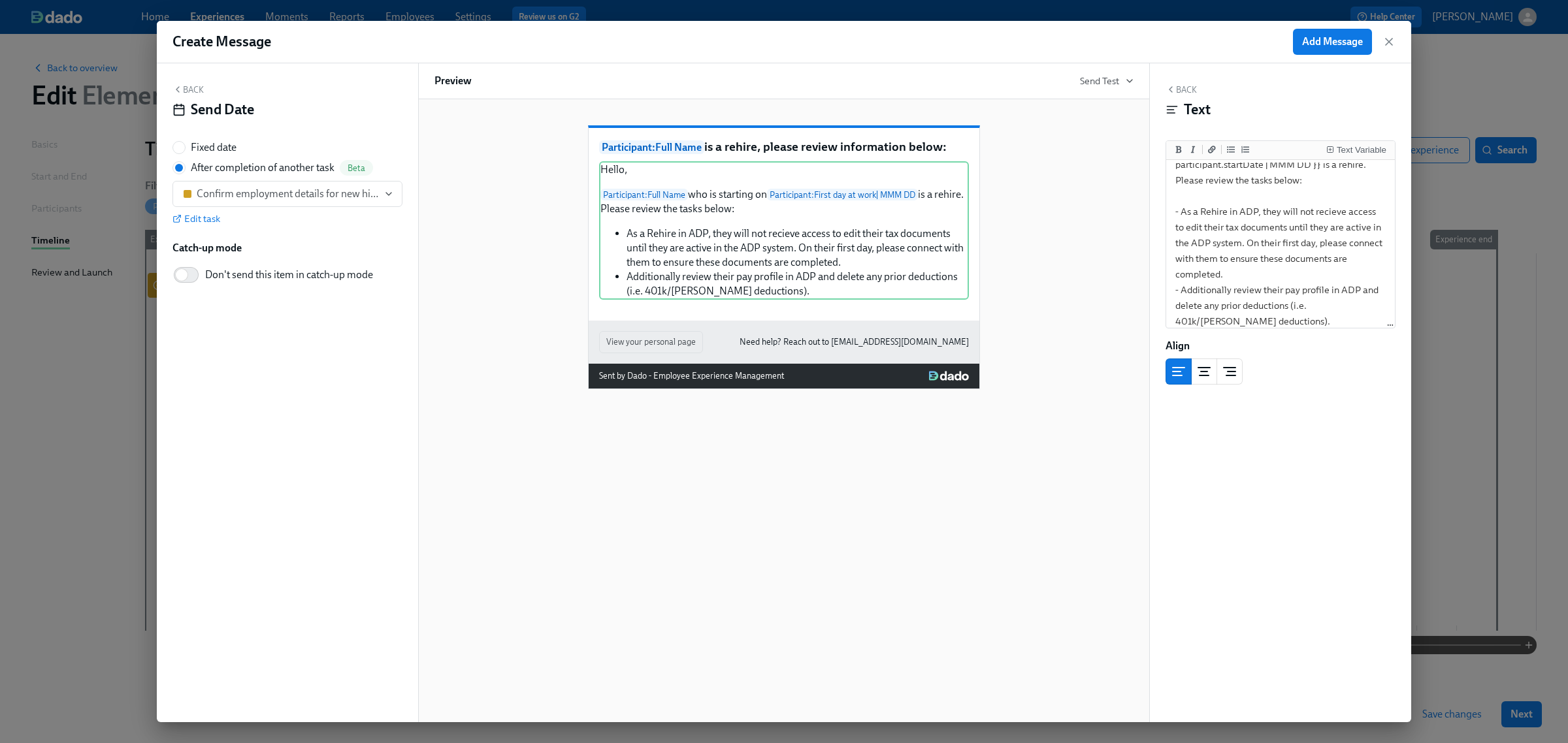
click at [195, 92] on button "Back" at bounding box center [188, 89] width 32 height 10
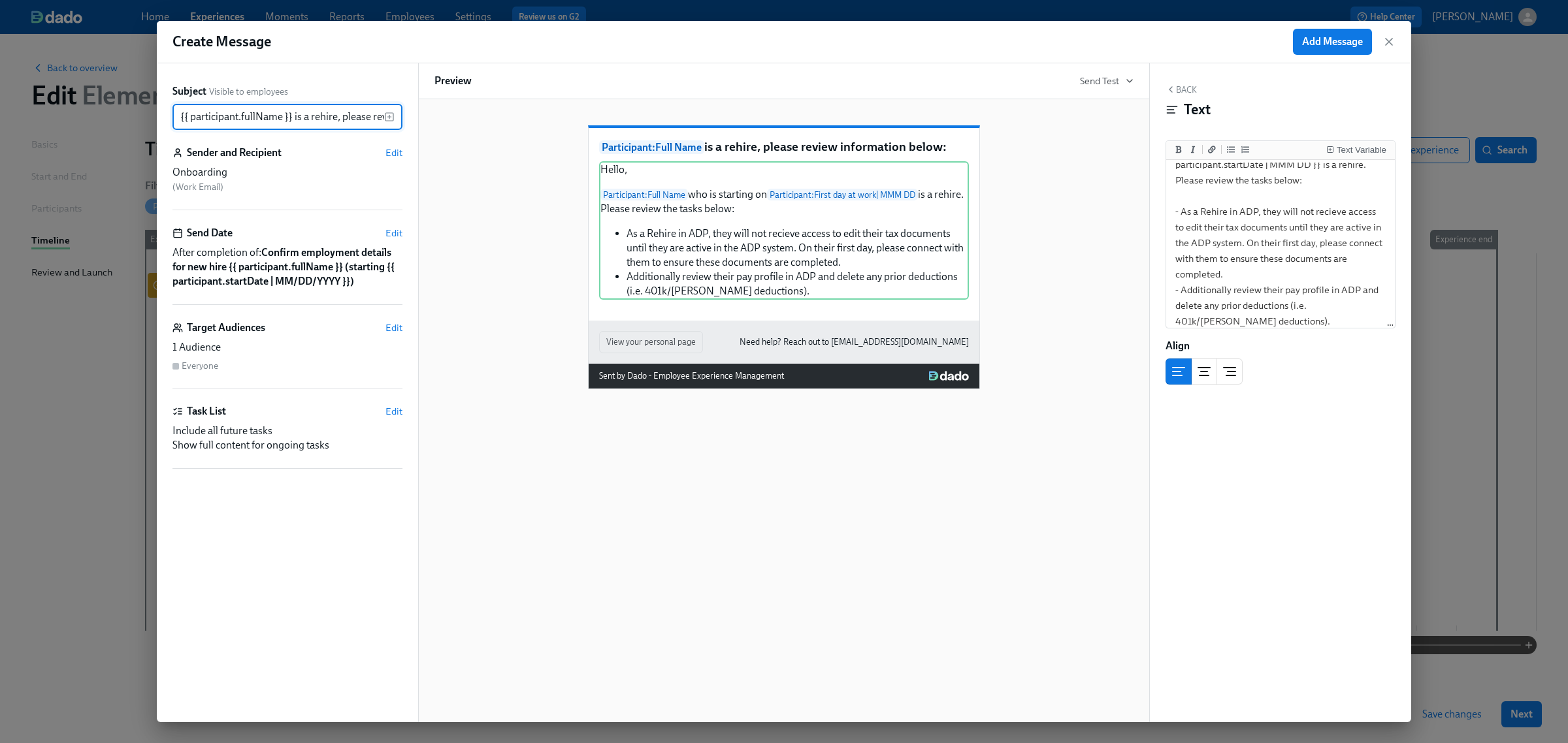
scroll to position [0, 105]
click at [772, 300] on div "Hello, Participant : Full Name who is starting on Participant : First day at wo…" at bounding box center [784, 231] width 370 height 139
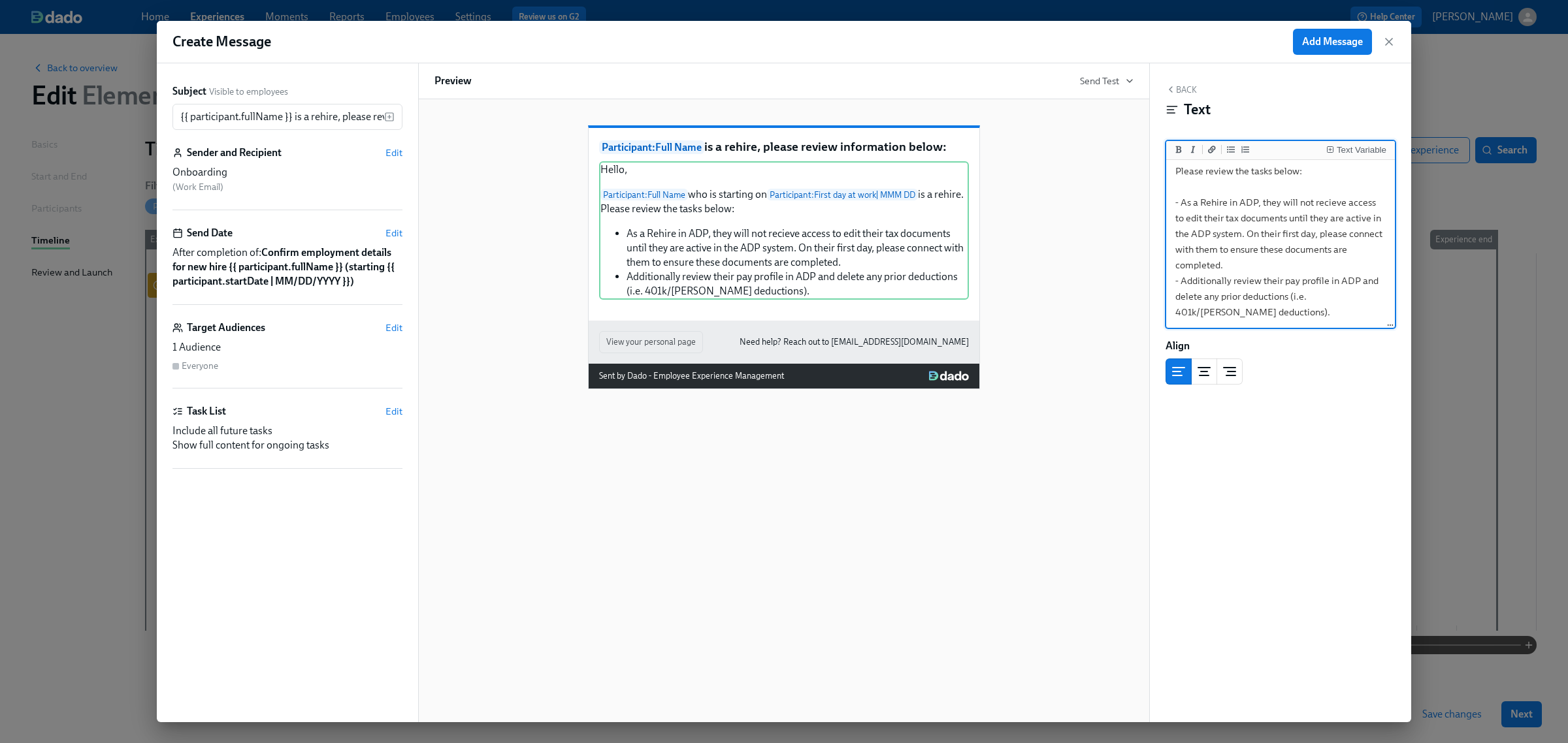
scroll to position [0, 0]
drag, startPoint x: 1274, startPoint y: 320, endPoint x: 1065, endPoint y: 83, distance: 316.0
click at [1065, 83] on div "Subject Visible to employees {{ participant.fullName }} is a rehire, please rev…" at bounding box center [784, 393] width 1254 height 659
click at [1232, 209] on textarea "Hello, {{ participant.fullName }} who is starting on {{ participant.startDate |…" at bounding box center [1280, 279] width 223 height 232
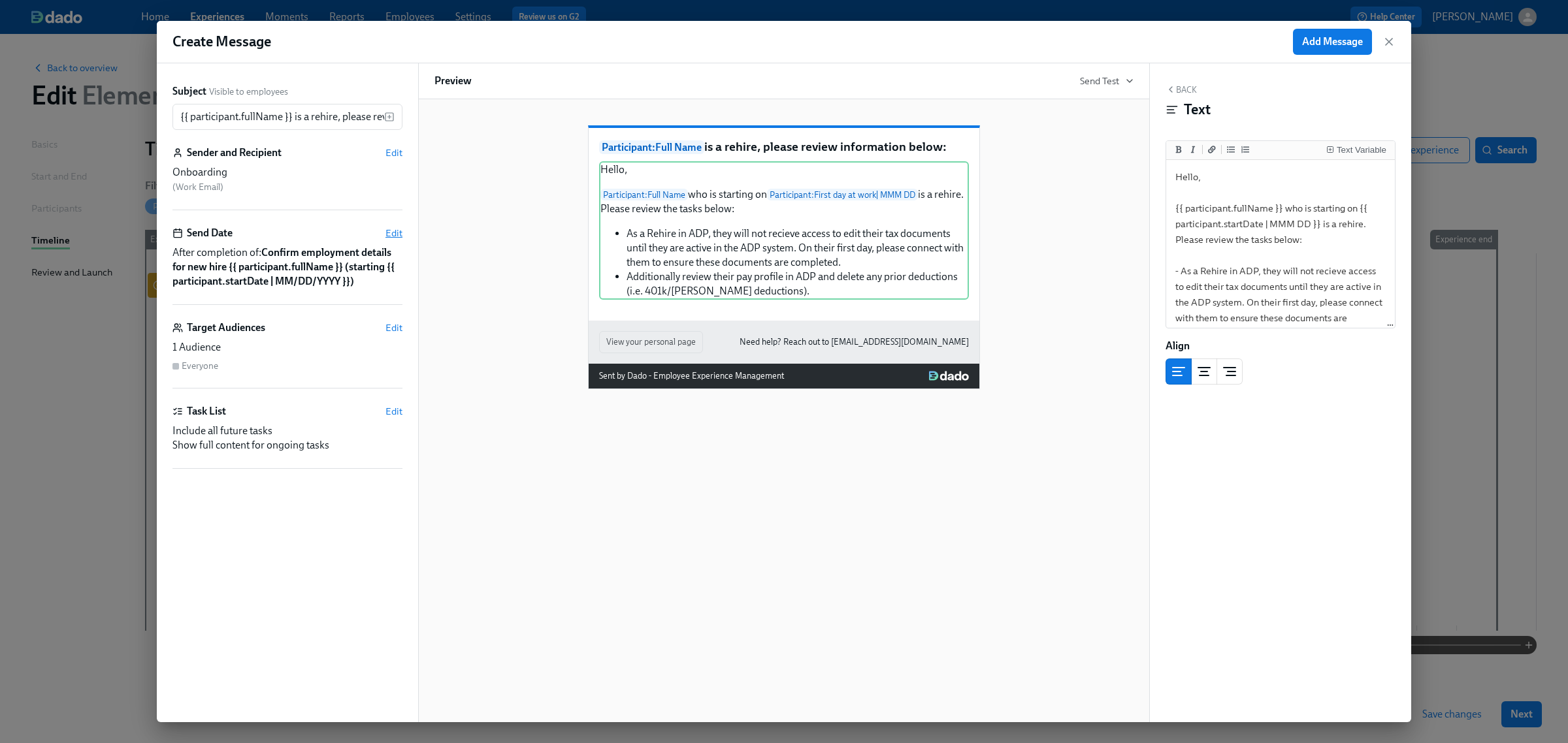
click at [393, 227] on span "Edit" at bounding box center [394, 234] width 17 height 13
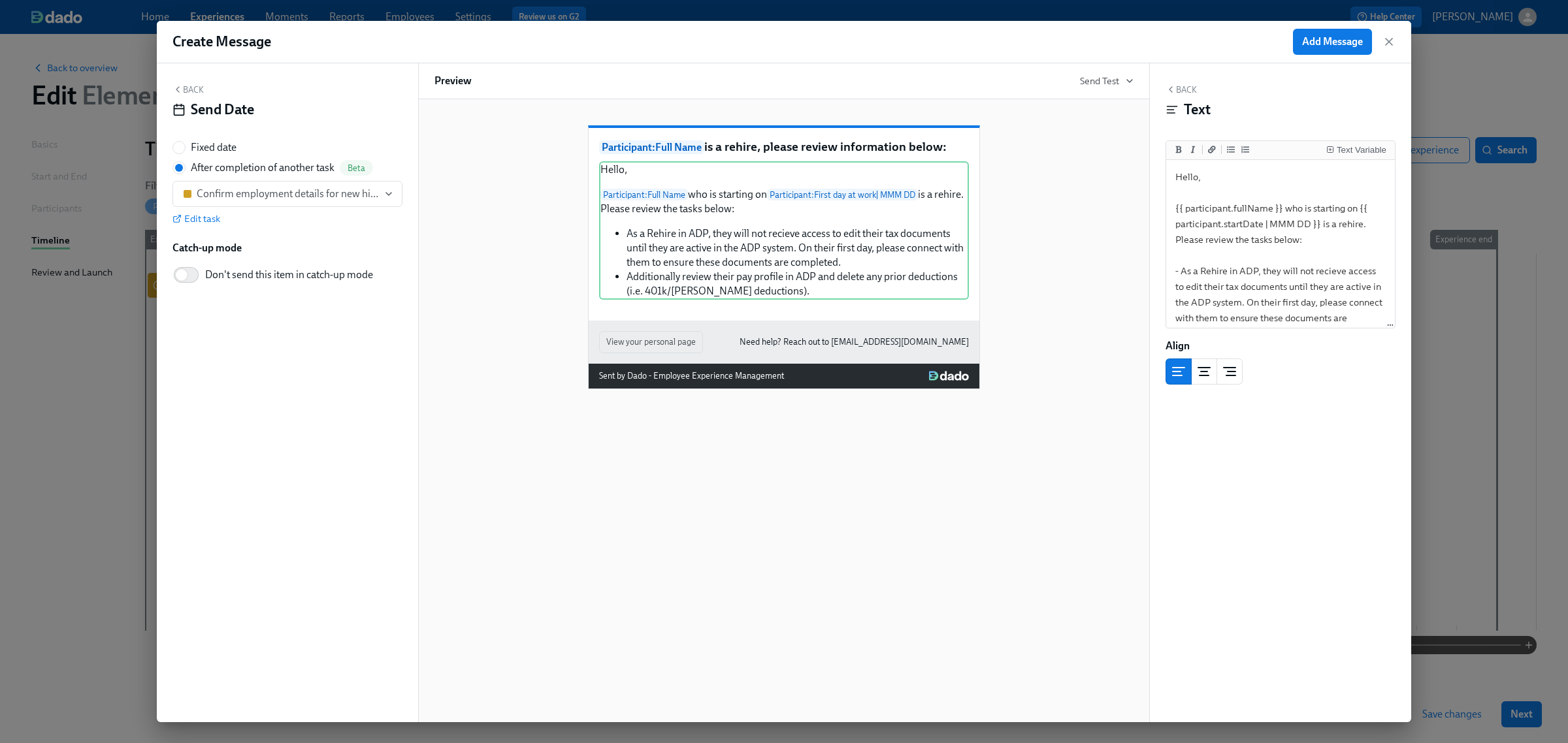
click at [203, 144] on span "Fixed date" at bounding box center [214, 147] width 46 height 14
click at [185, 144] on input "Fixed date" at bounding box center [179, 147] width 12 height 12
radio input "true"
radio input "false"
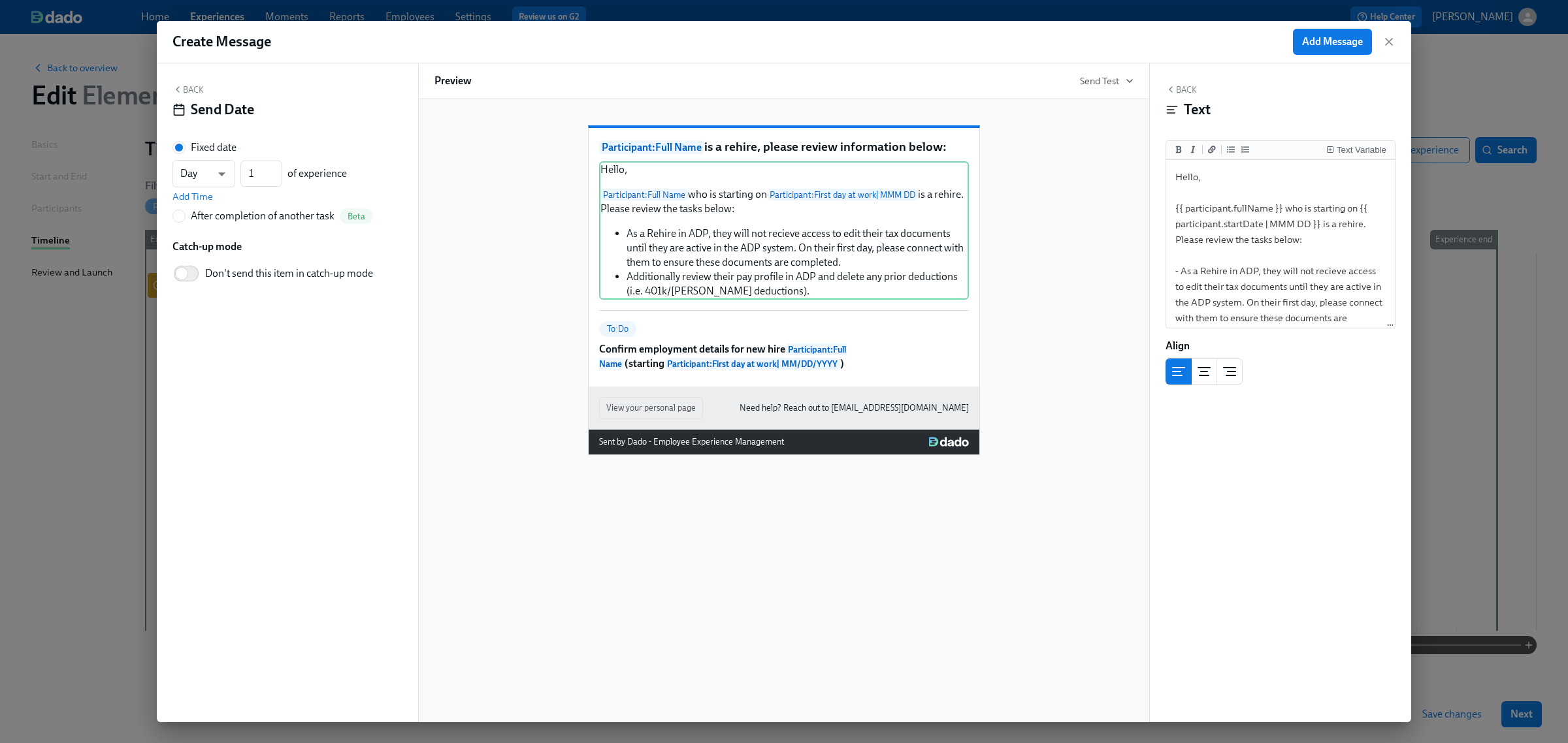
click at [194, 90] on button "Back" at bounding box center [188, 89] width 32 height 10
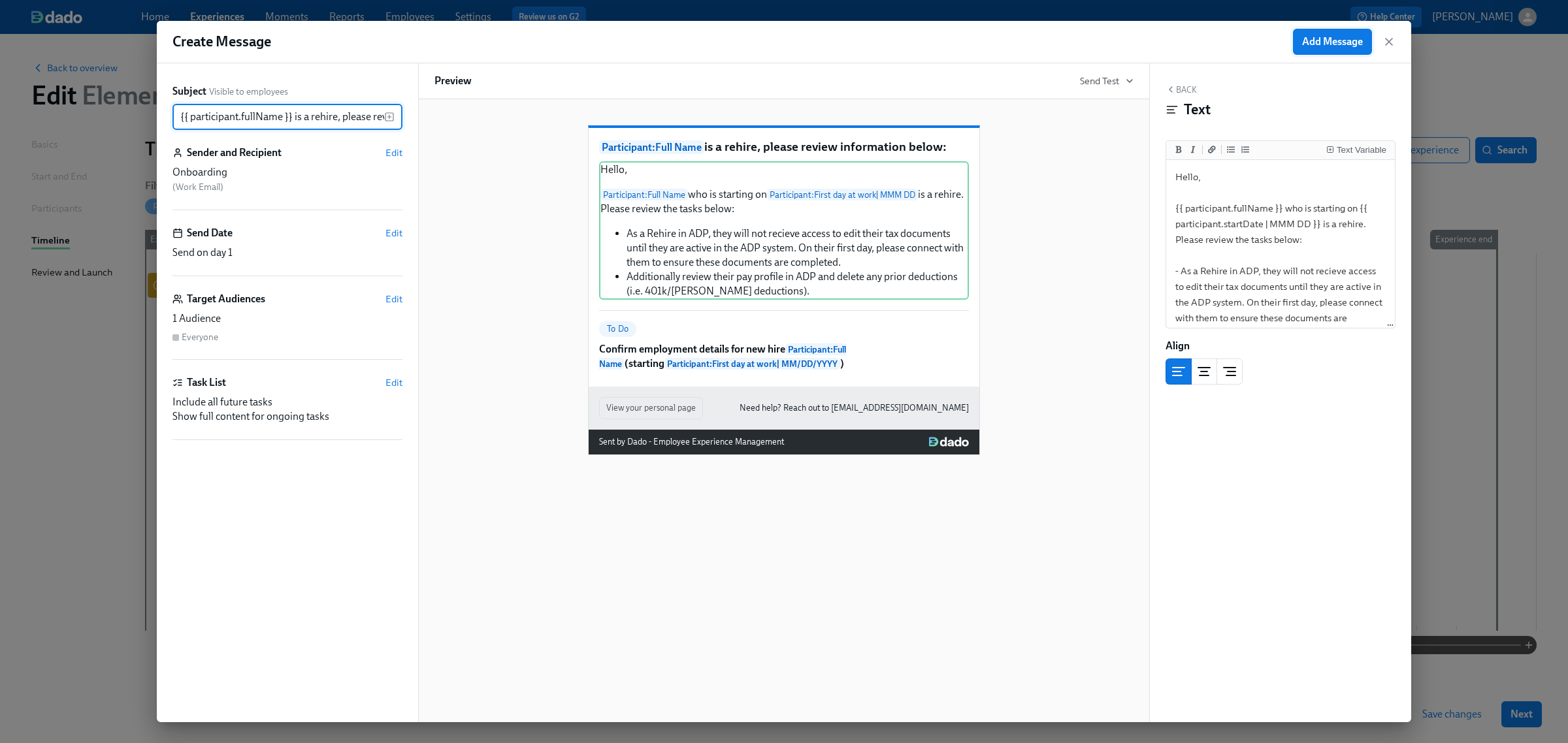
click at [1317, 33] on button "Add Message" at bounding box center [1332, 41] width 79 height 26
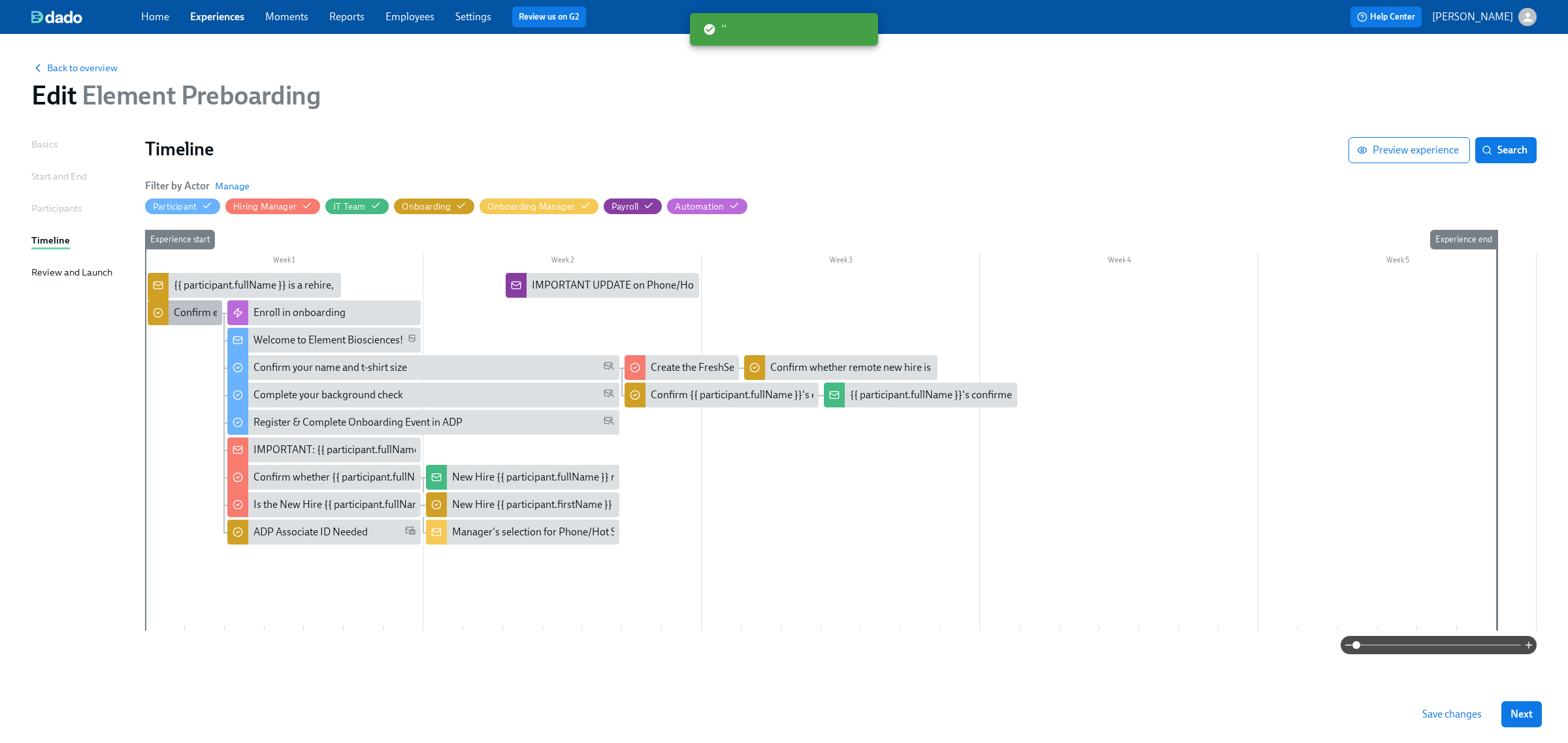
click at [203, 307] on div "Confirm employment details for new hire {{ participant.fullName }} (starting {{…" at bounding box center [436, 313] width 525 height 14
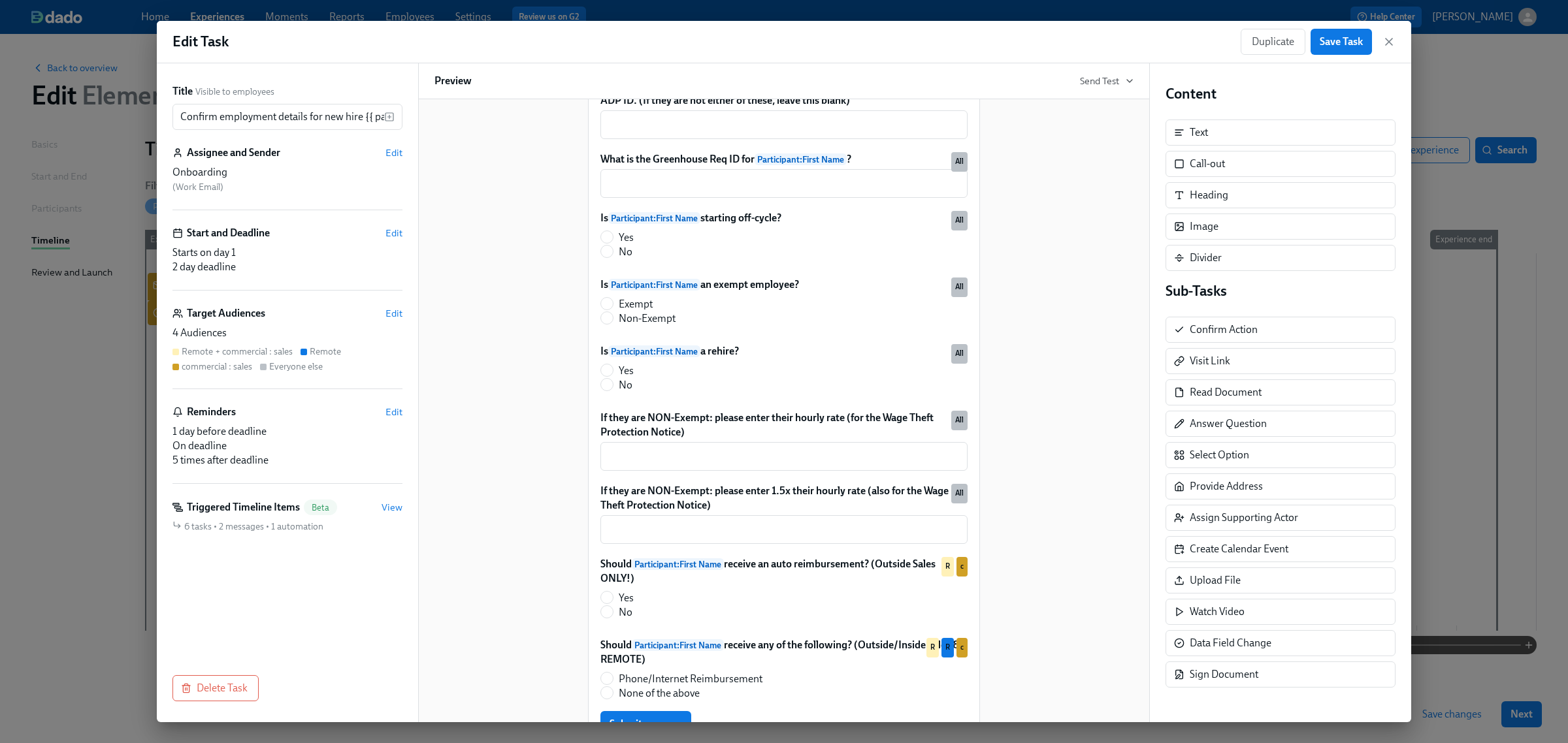
scroll to position [435, 0]
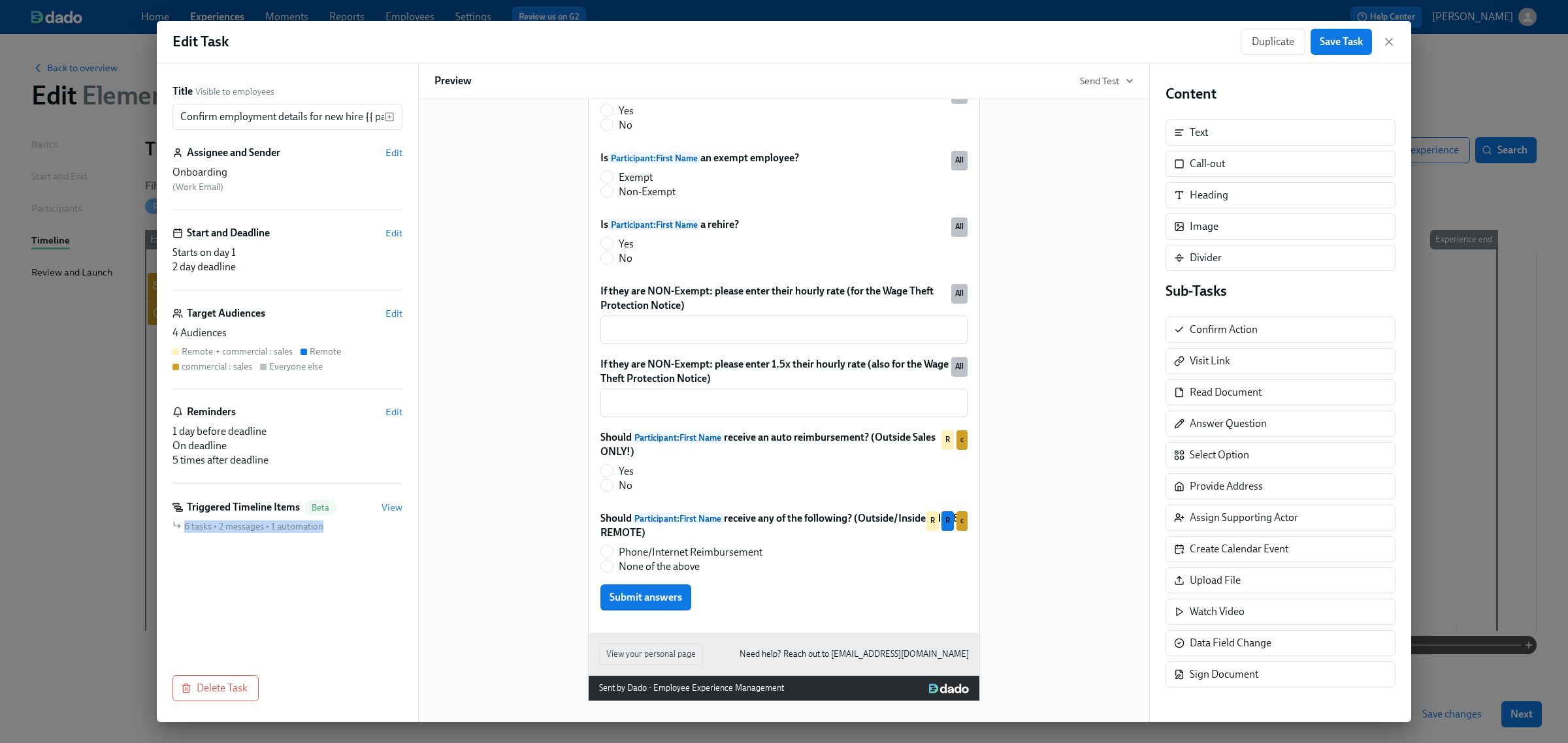
click at [354, 517] on div "Triggered Timeline Items Beta View 6 tasks • 2 messages • 1 automation" at bounding box center [288, 516] width 230 height 33
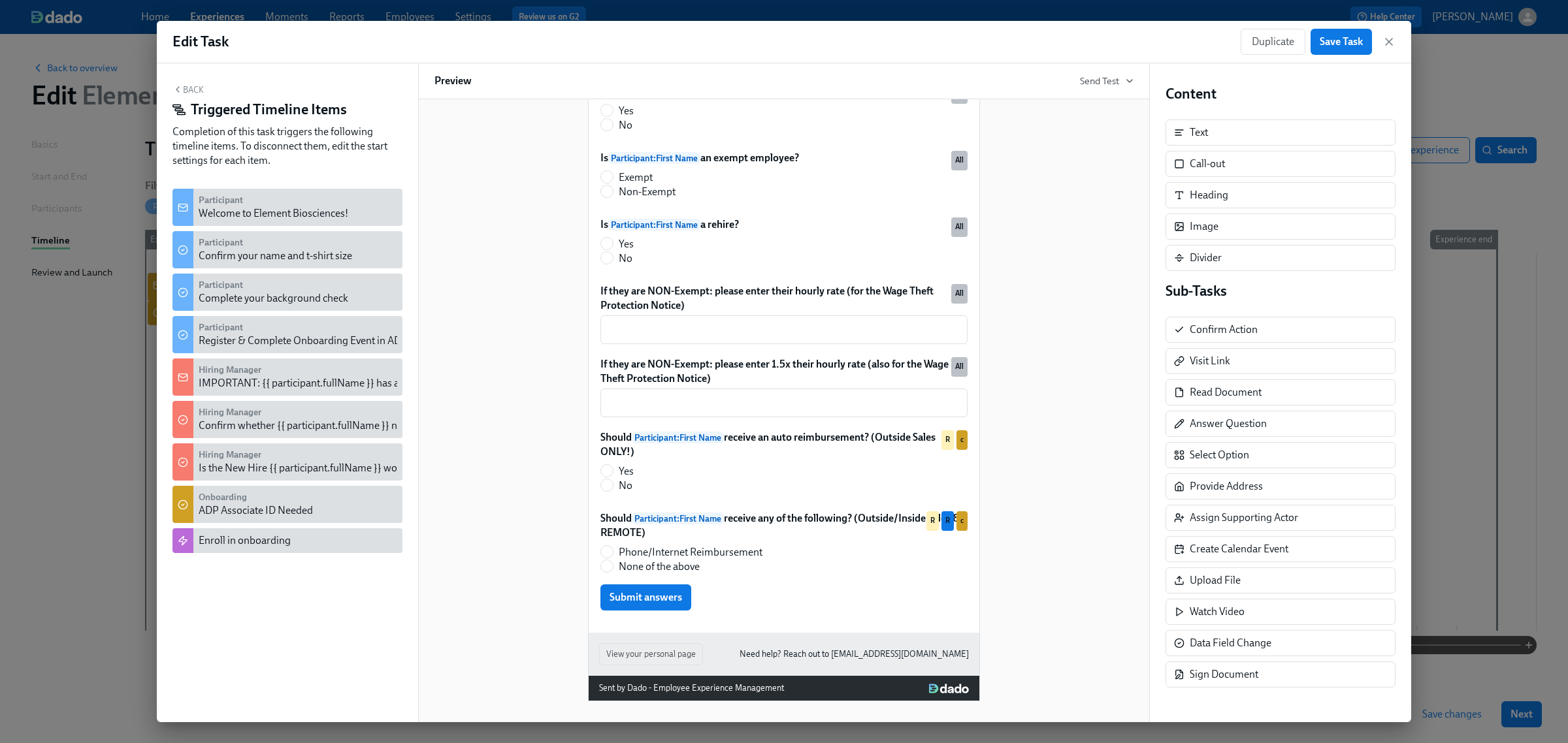
click at [201, 93] on button "Back" at bounding box center [188, 89] width 32 height 10
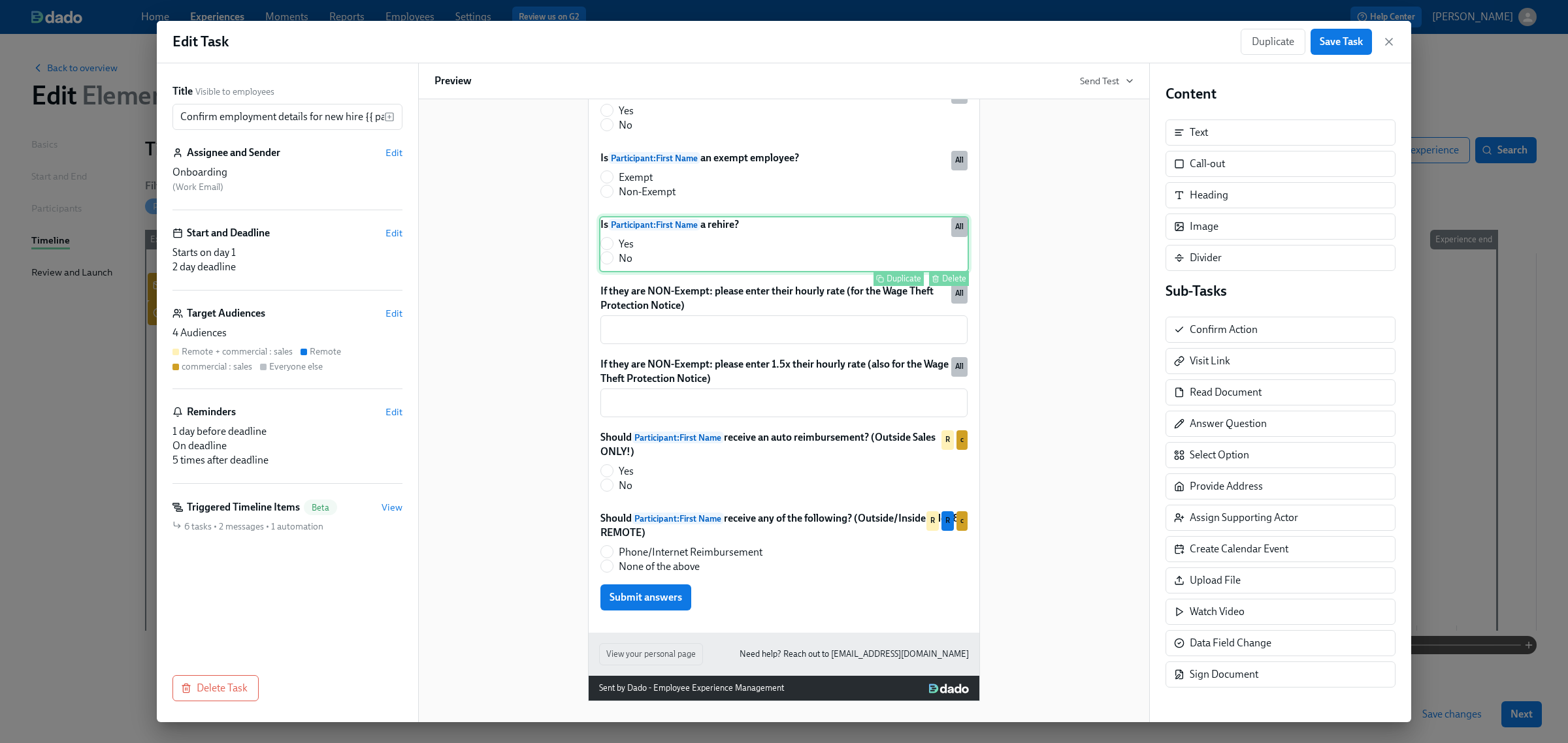
click at [691, 271] on div "Is Participant : First Name a rehire? Yes No Duplicate Delete All" at bounding box center [784, 244] width 370 height 56
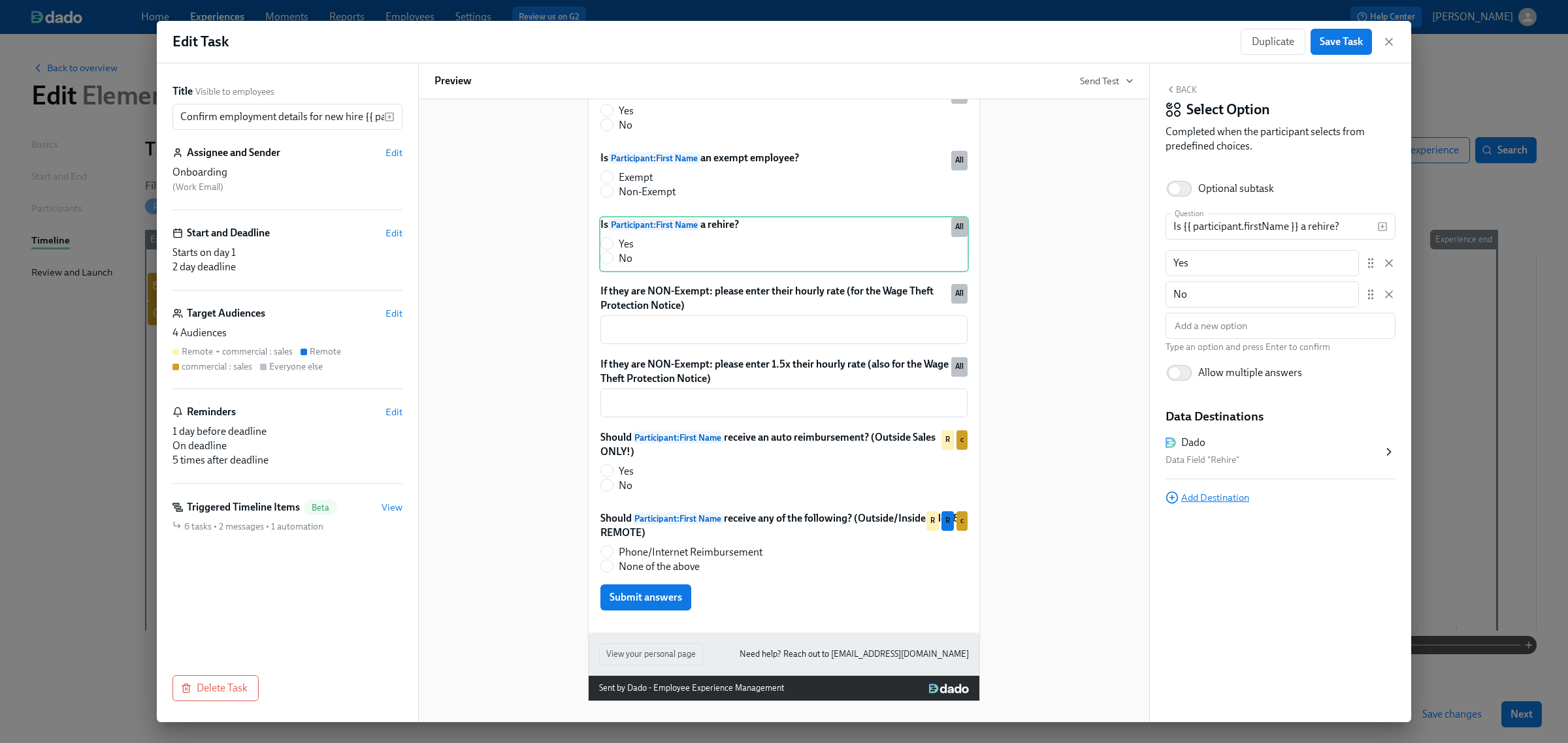
click at [1208, 502] on span "Add Destination" at bounding box center [1207, 498] width 83 height 13
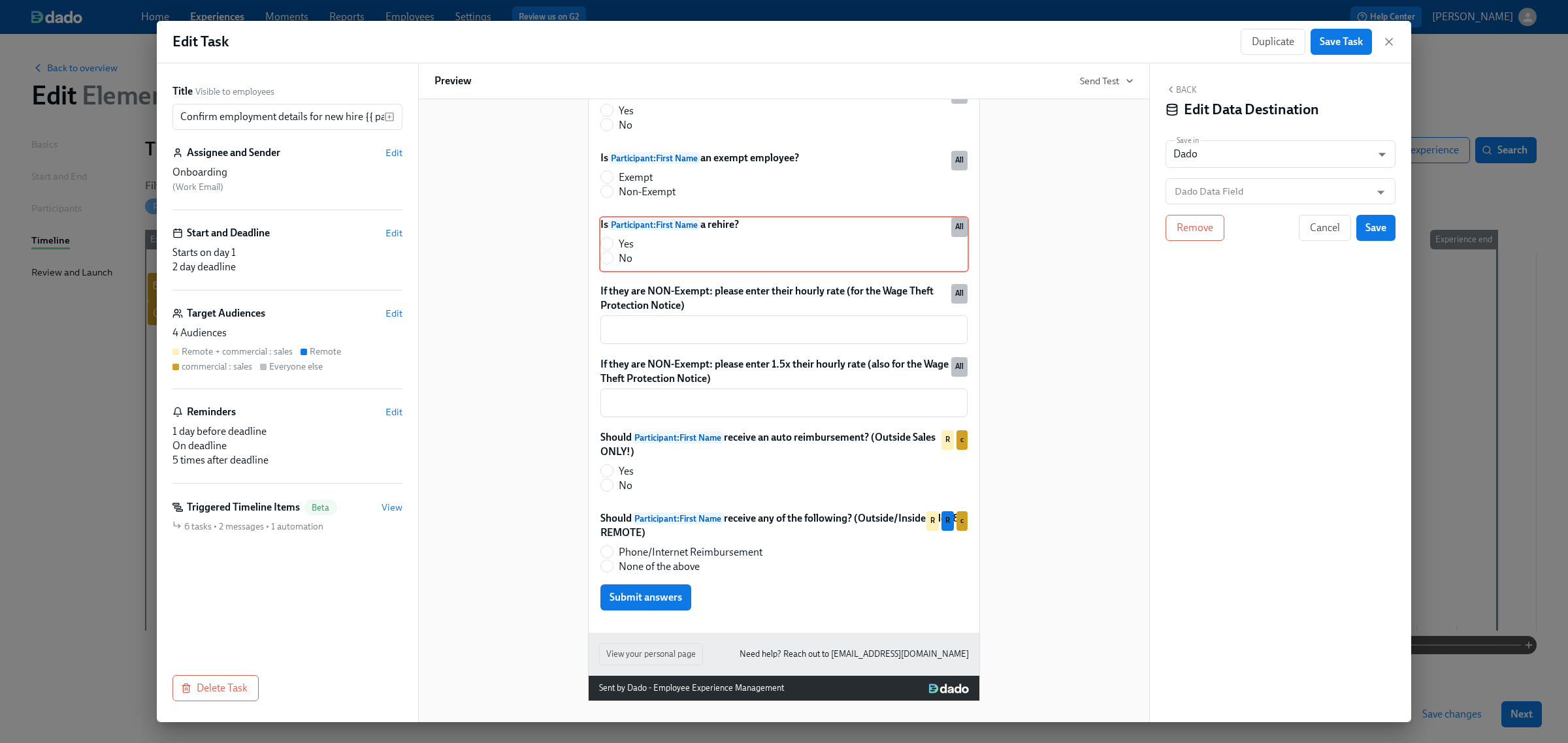
click at [1174, 89] on button "Back" at bounding box center [1181, 89] width 32 height 10
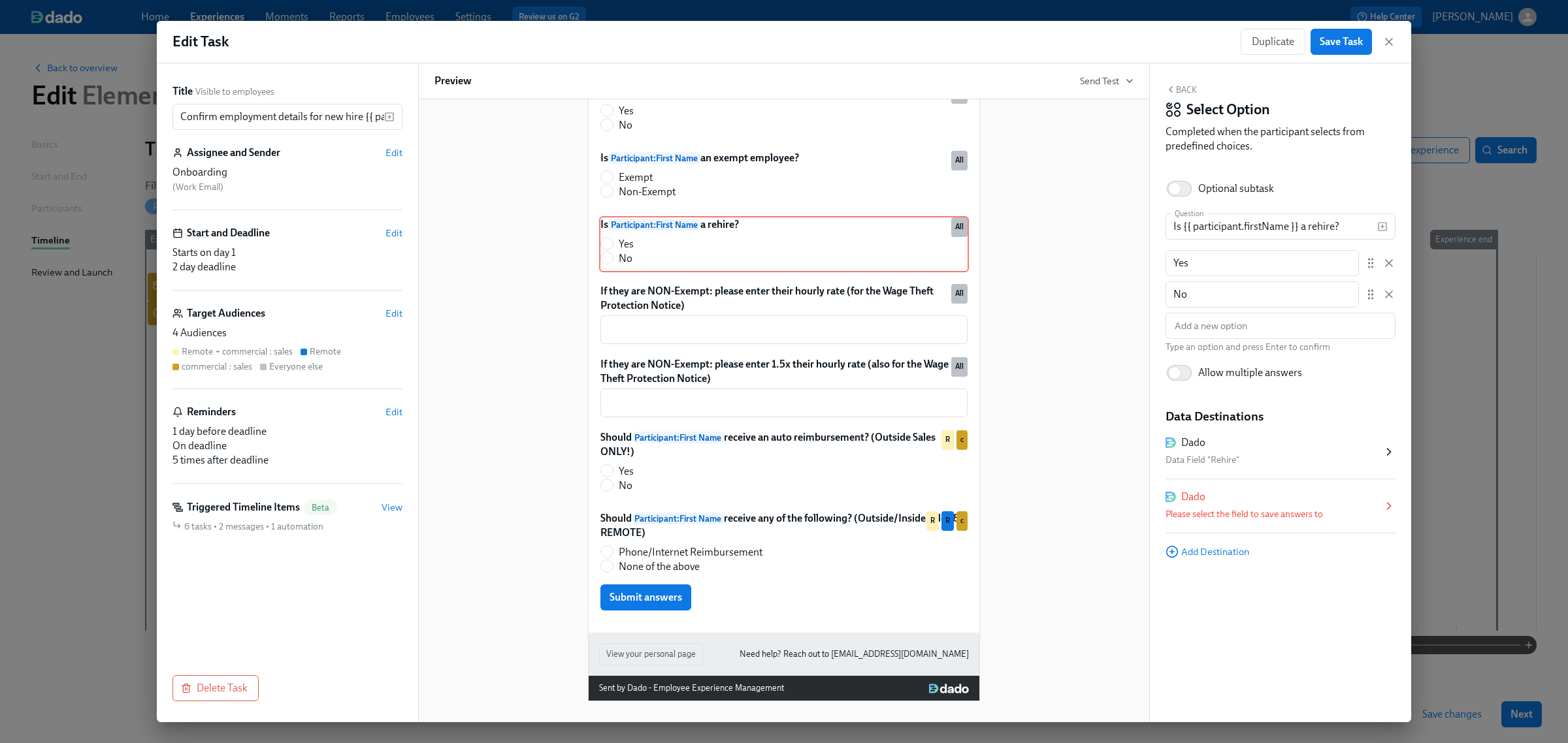
click at [1299, 514] on div "Please select the field to save answers to" at bounding box center [1274, 514] width 217 height 15
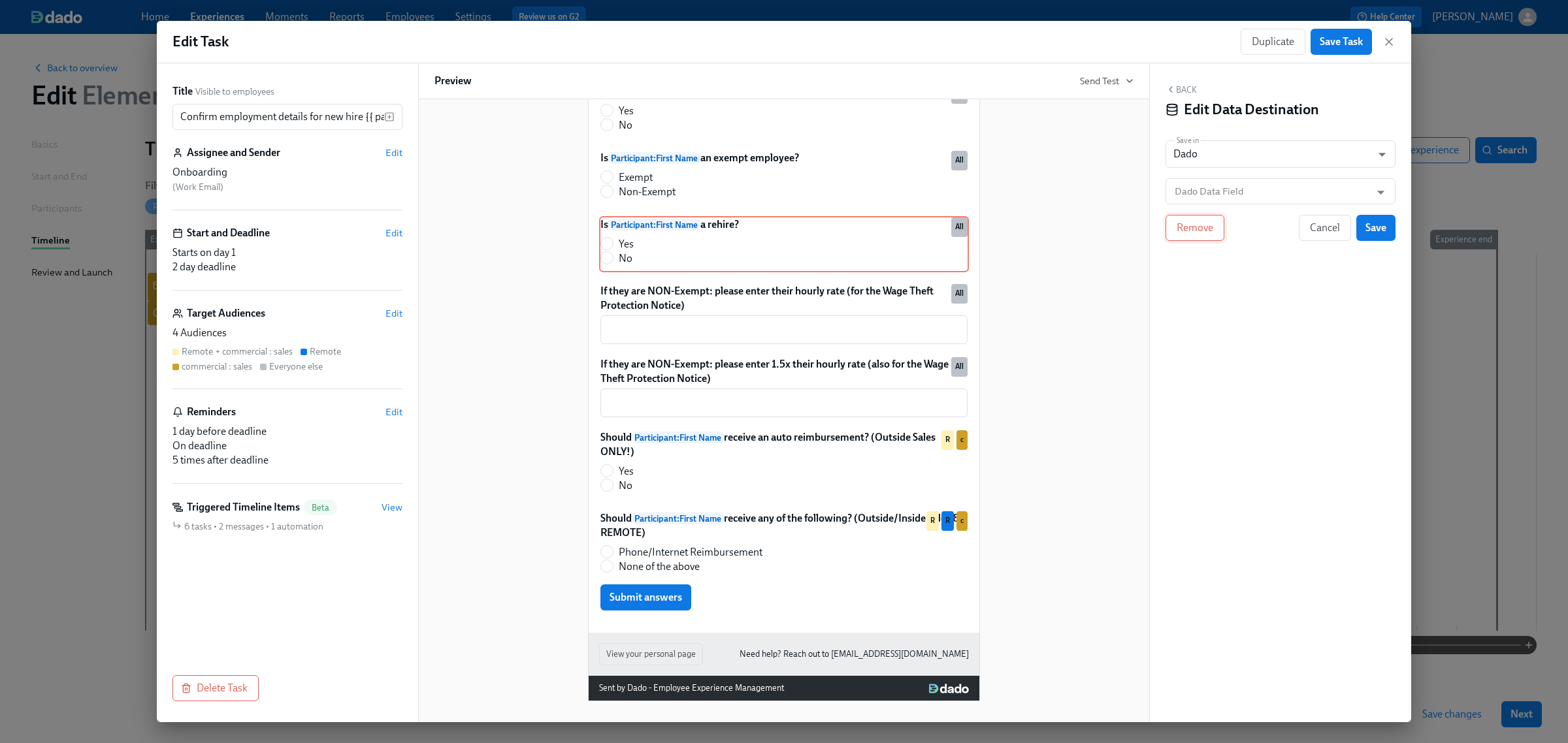
click at [1217, 240] on button "Remove" at bounding box center [1195, 228] width 59 height 26
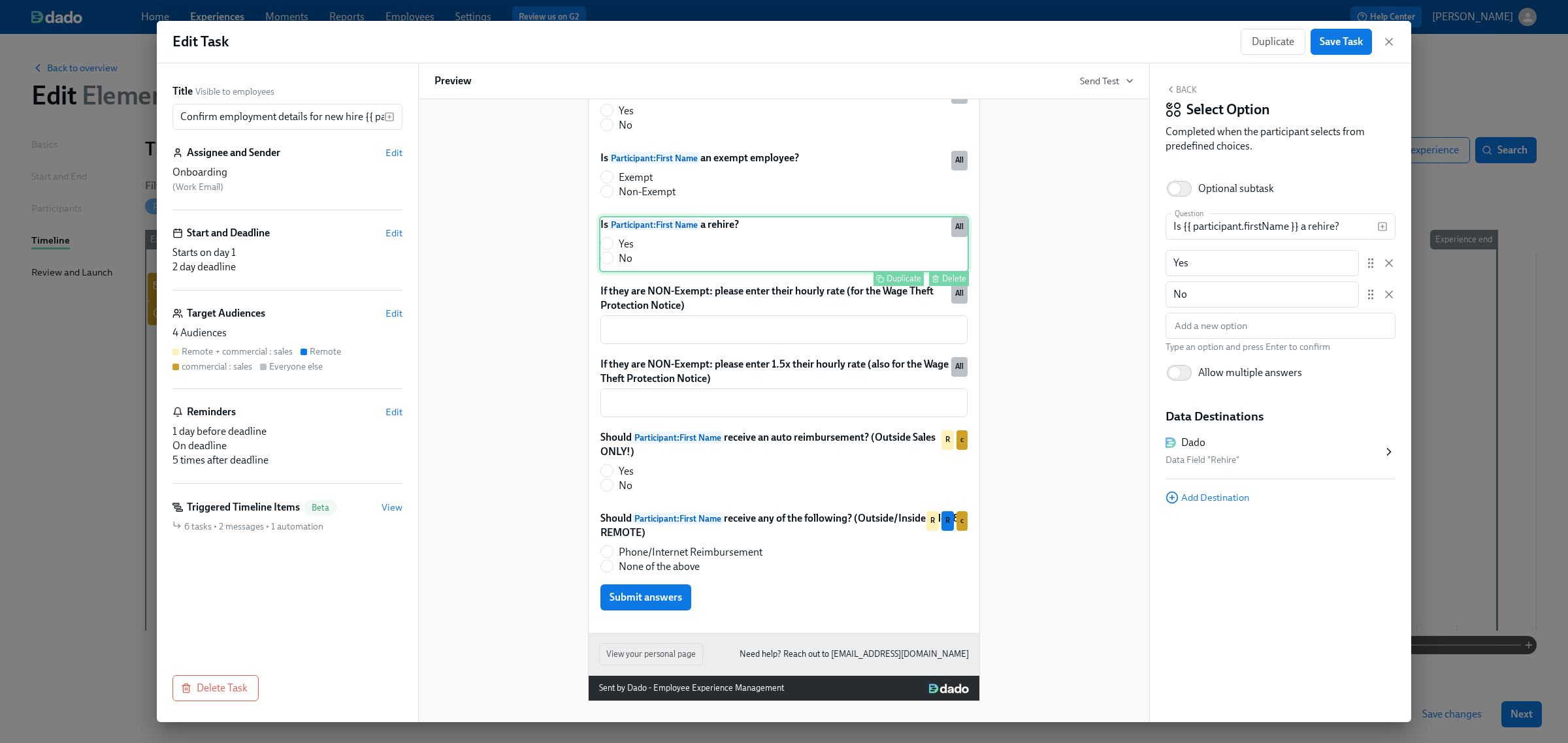
click at [788, 261] on div "Is Participant : First Name a rehire? Yes No Duplicate Delete All" at bounding box center [784, 244] width 370 height 56
click at [1183, 186] on input "Optional subtask" at bounding box center [1174, 189] width 86 height 29
click at [1183, 186] on input "Optional subtask" at bounding box center [1183, 189] width 86 height 29
checkbox input "false"
click at [1385, 40] on icon "button" at bounding box center [1389, 42] width 13 height 13
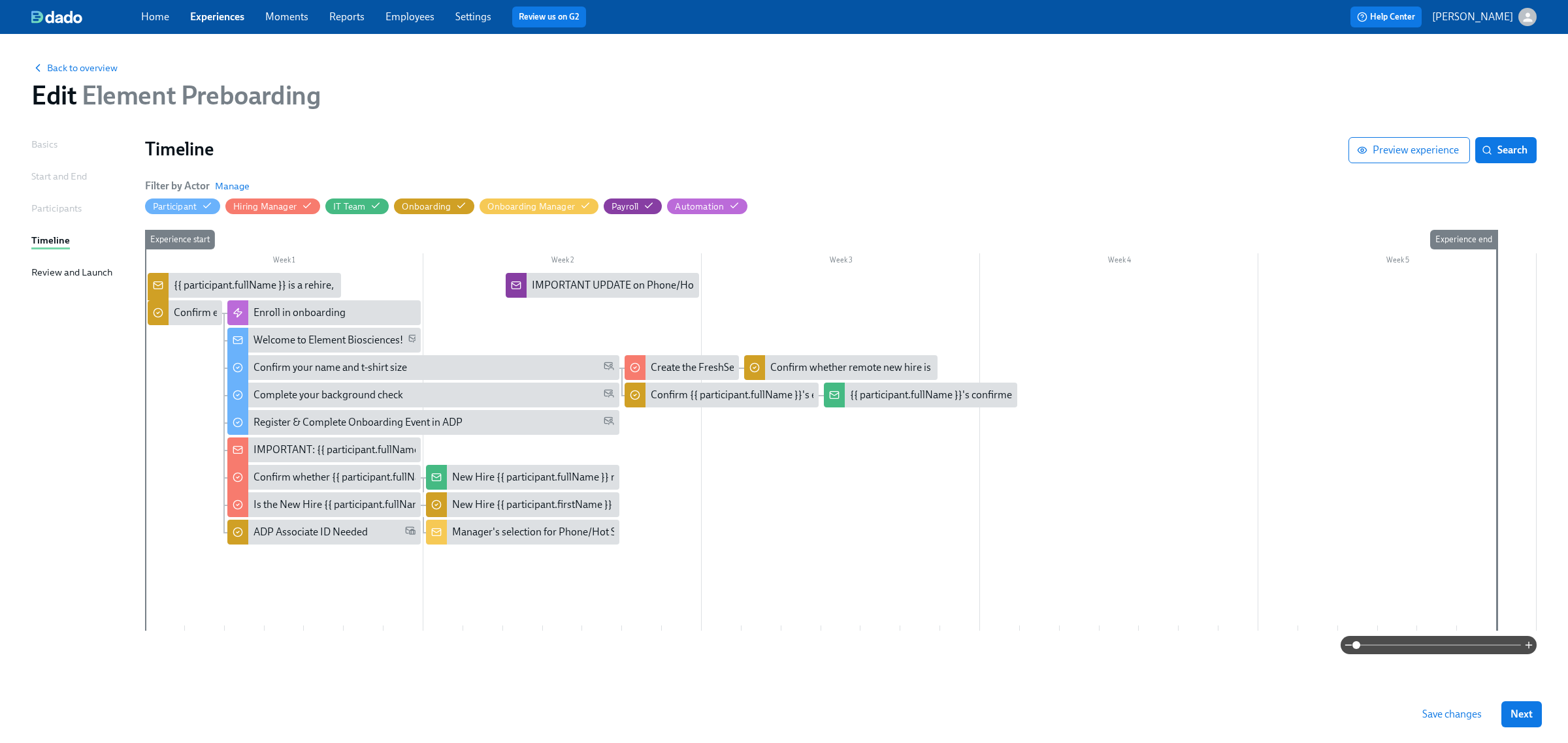
click at [158, 352] on div "Experience start" at bounding box center [164, 430] width 41 height 401
drag, startPoint x: 192, startPoint y: 330, endPoint x: 174, endPoint y: 346, distance: 24.1
click at [174, 346] on div "Experience start" at bounding box center [164, 430] width 41 height 401
click at [167, 381] on div "Experience start" at bounding box center [164, 430] width 41 height 401
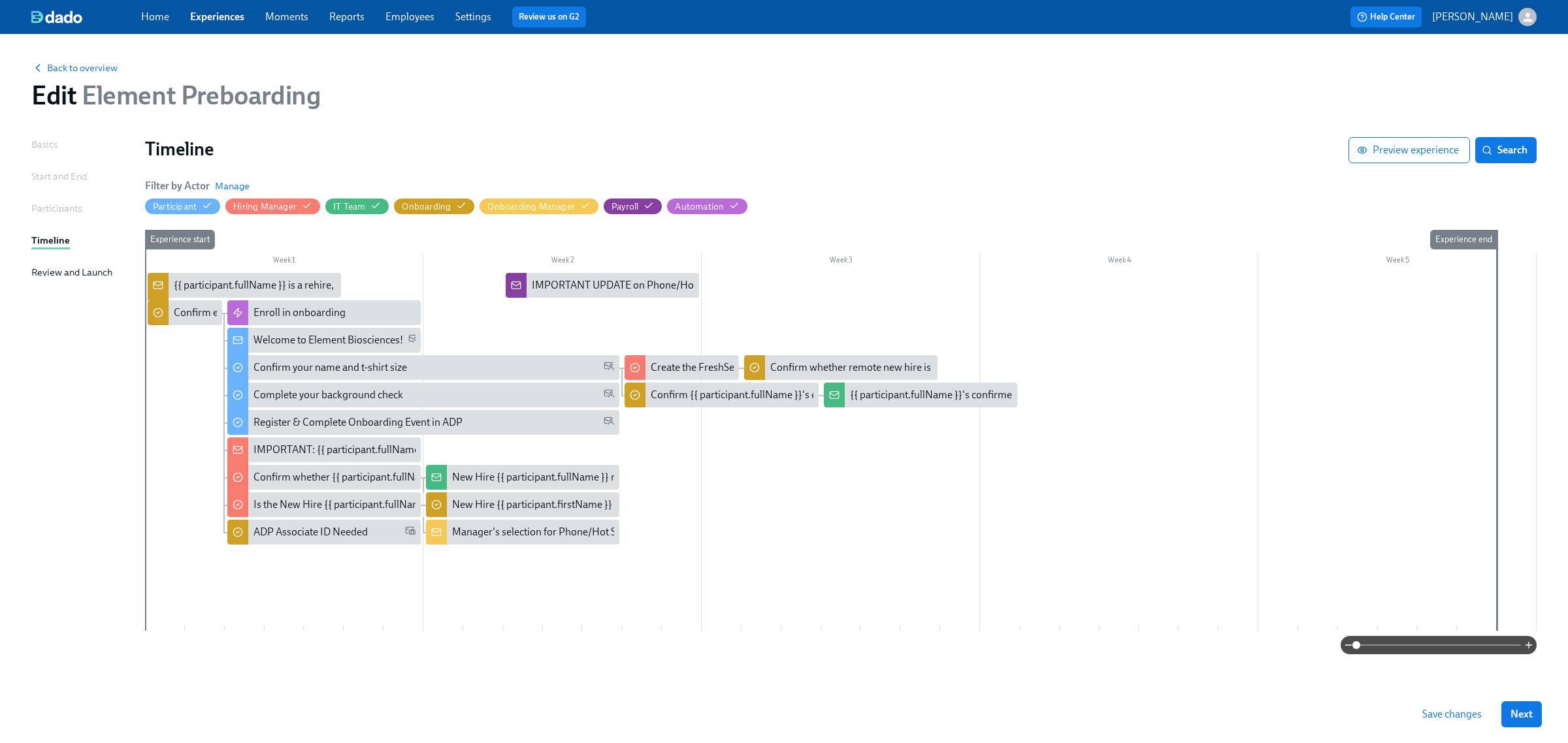
click at [673, 452] on div at bounding box center [841, 452] width 1392 height 358
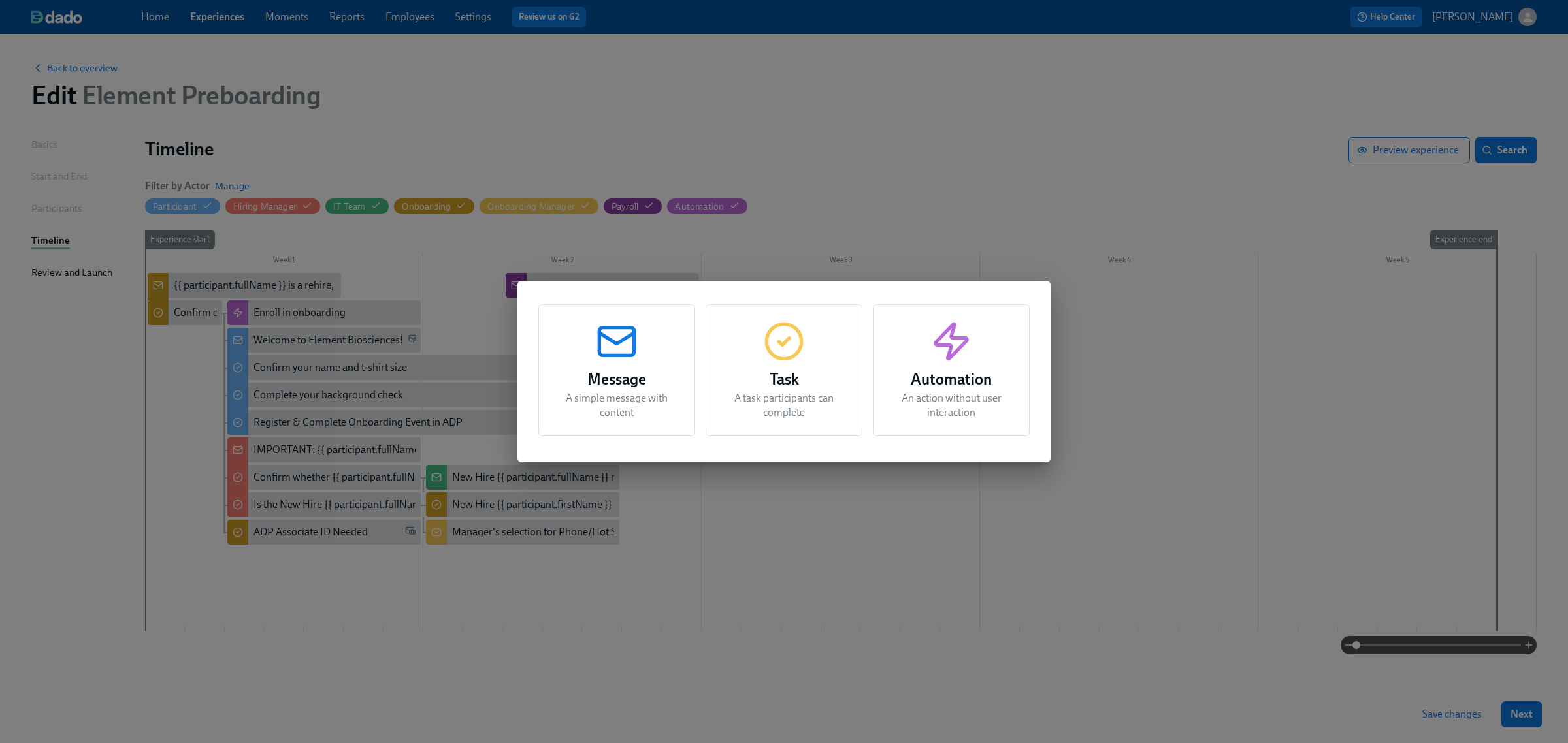
click at [189, 610] on div "Message A simple message with content Task A task participants can complete Aut…" at bounding box center [784, 372] width 1568 height 743
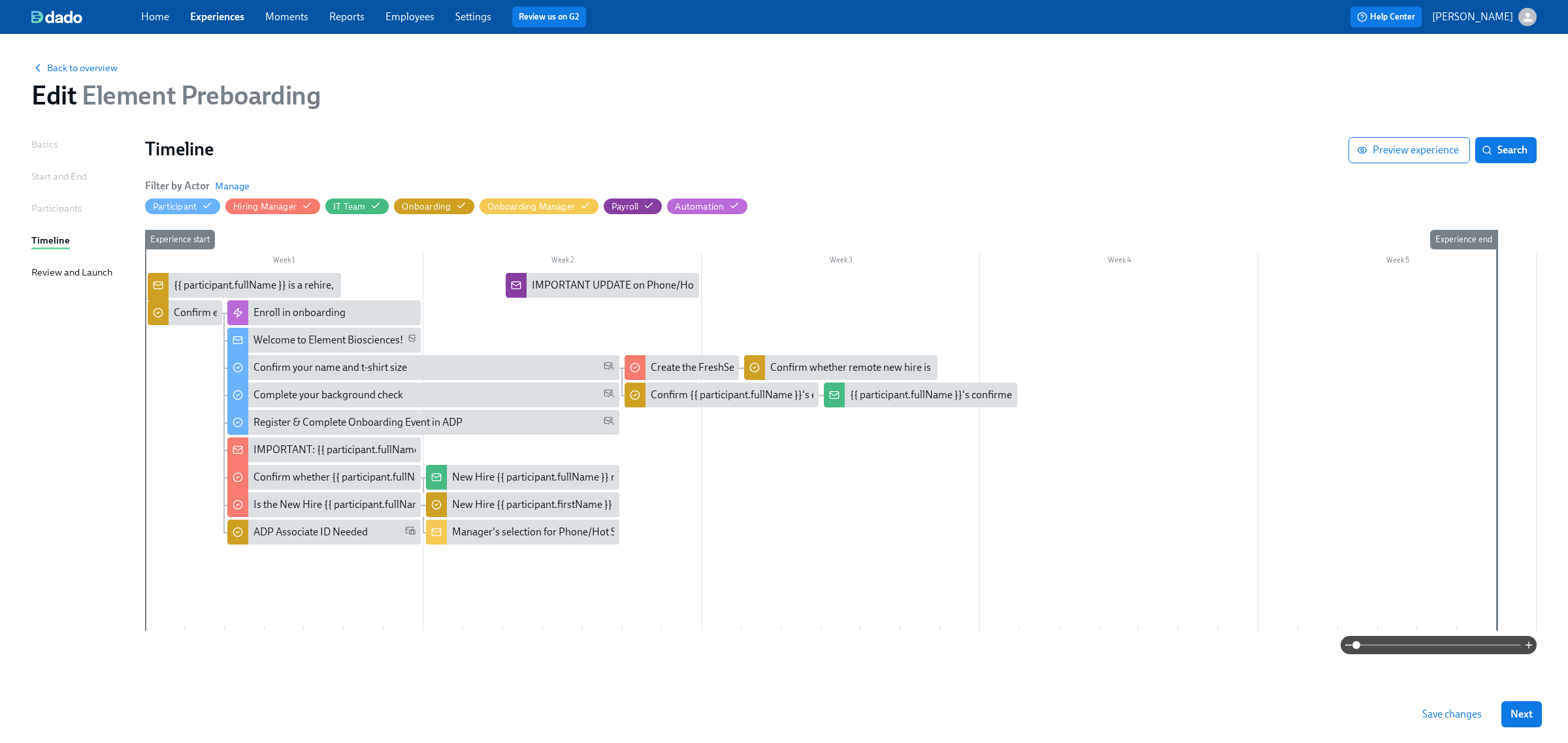
click at [184, 508] on div "Experience start" at bounding box center [164, 430] width 41 height 401
click at [183, 388] on div "Experience start" at bounding box center [164, 430] width 41 height 401
click at [388, 276] on div at bounding box center [841, 452] width 1392 height 358
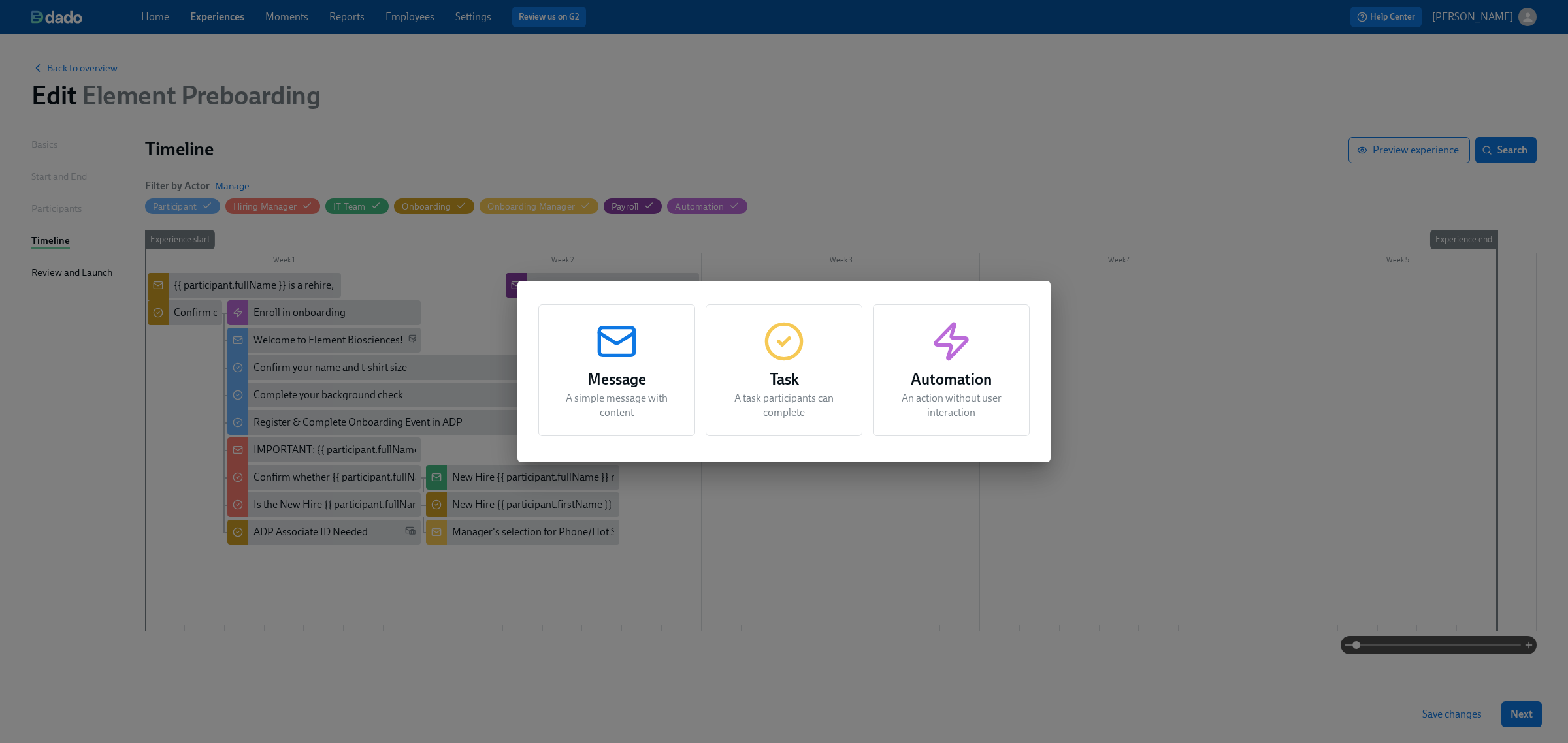
click at [732, 405] on p "A task participants can complete" at bounding box center [784, 405] width 124 height 29
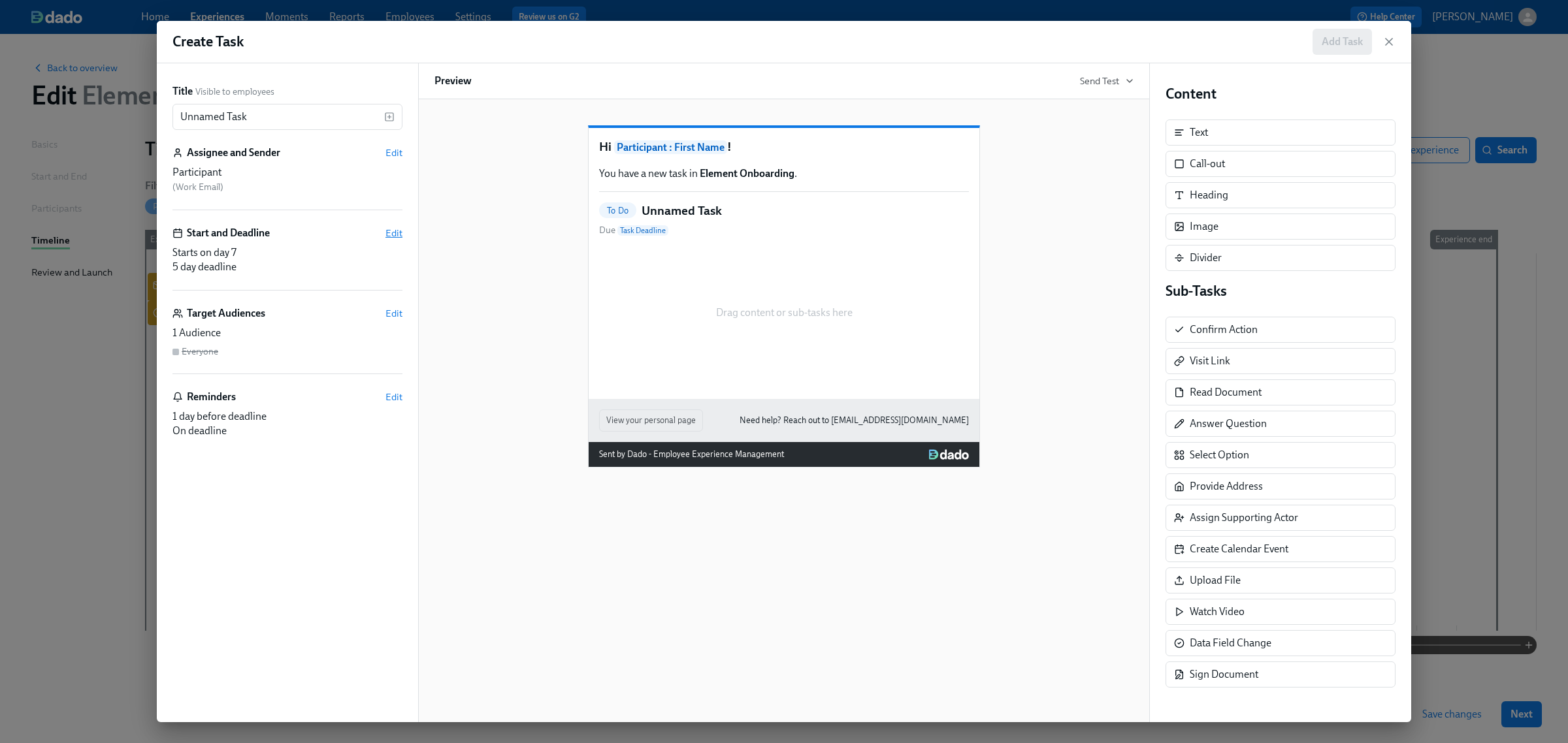
click at [394, 232] on span "Edit" at bounding box center [394, 234] width 17 height 13
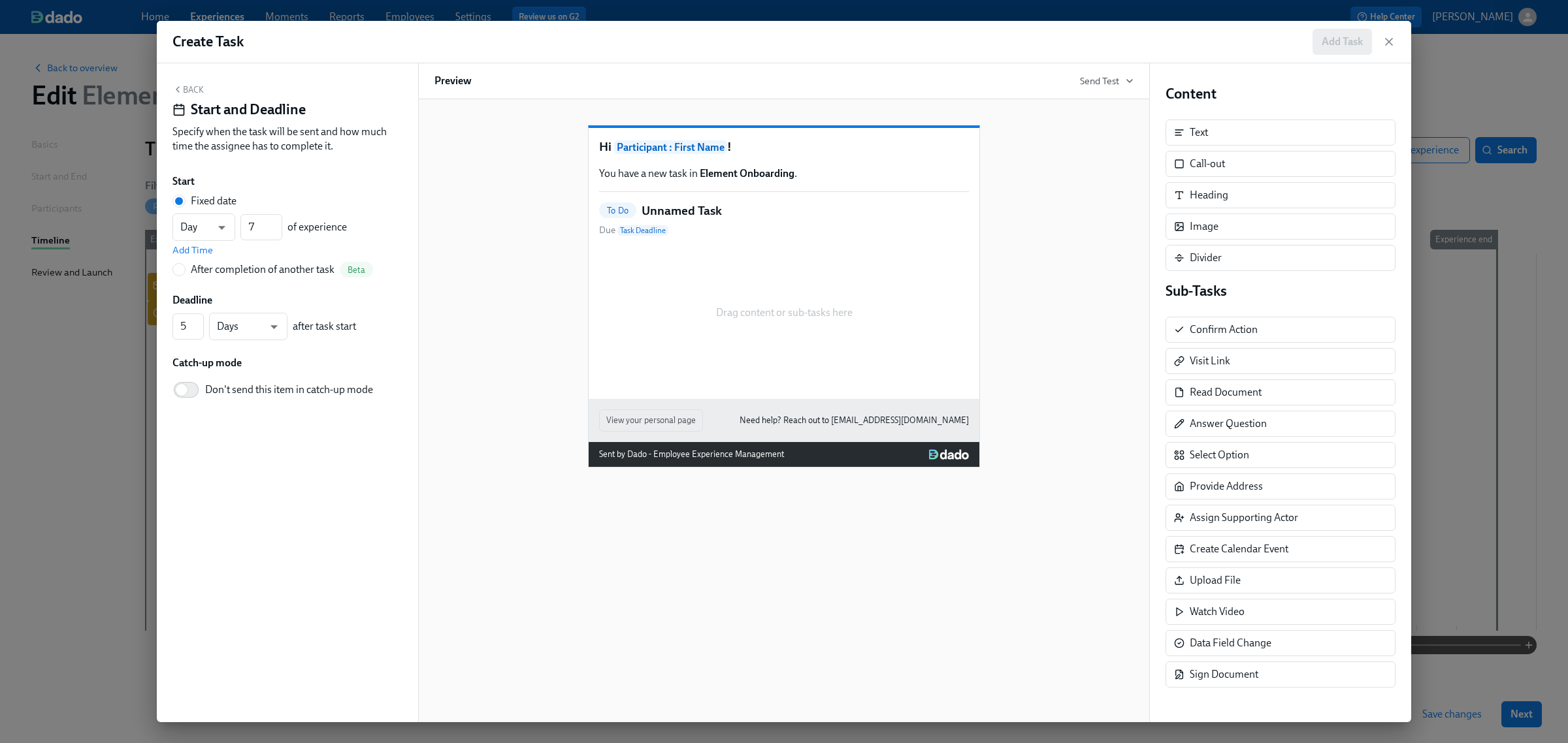
click at [298, 275] on div "After completion of another task" at bounding box center [262, 269] width 144 height 14
click at [185, 275] on input "After completion of another task Beta" at bounding box center [179, 270] width 12 height 12
radio input "true"
radio input "false"
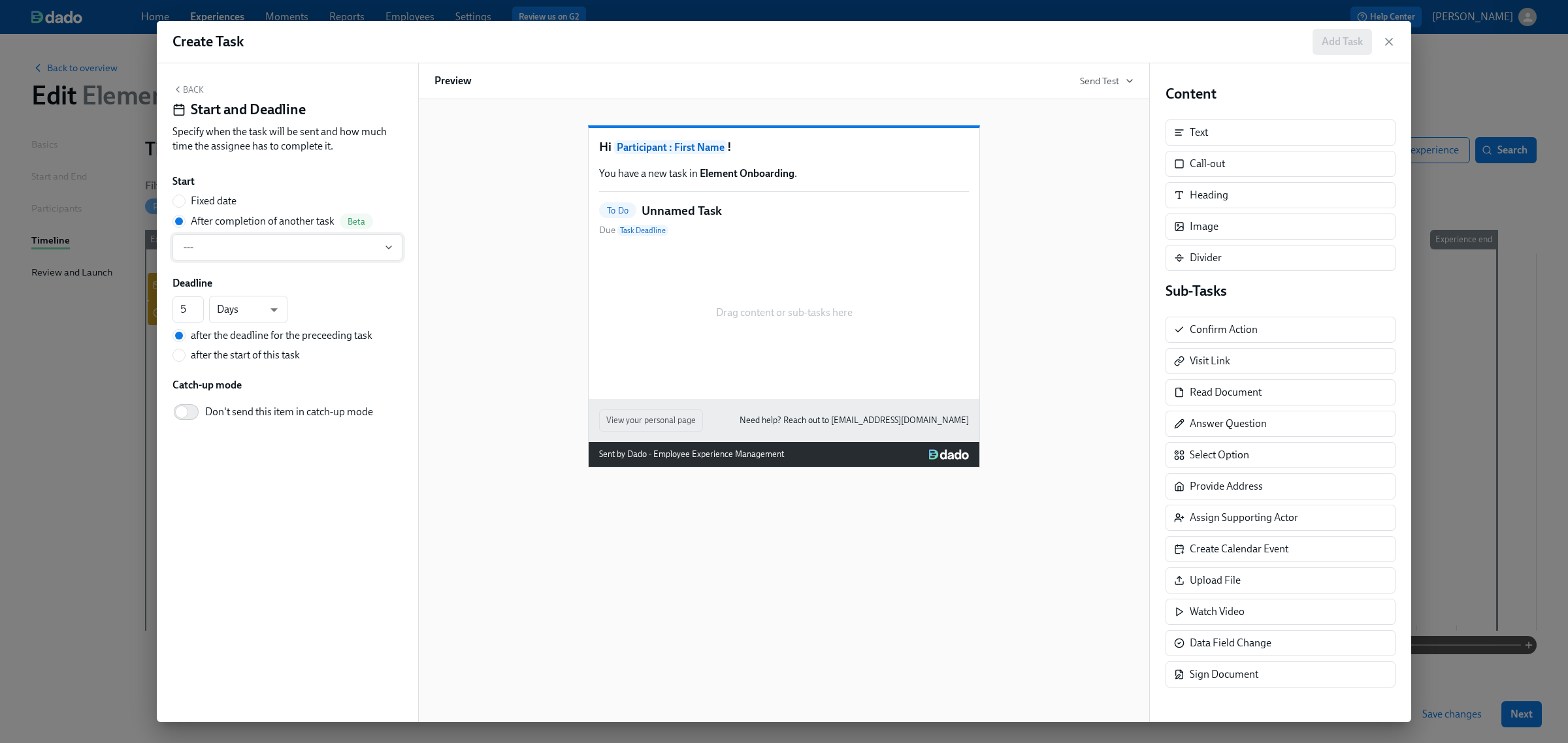
click at [302, 252] on span "---" at bounding box center [288, 248] width 208 height 13
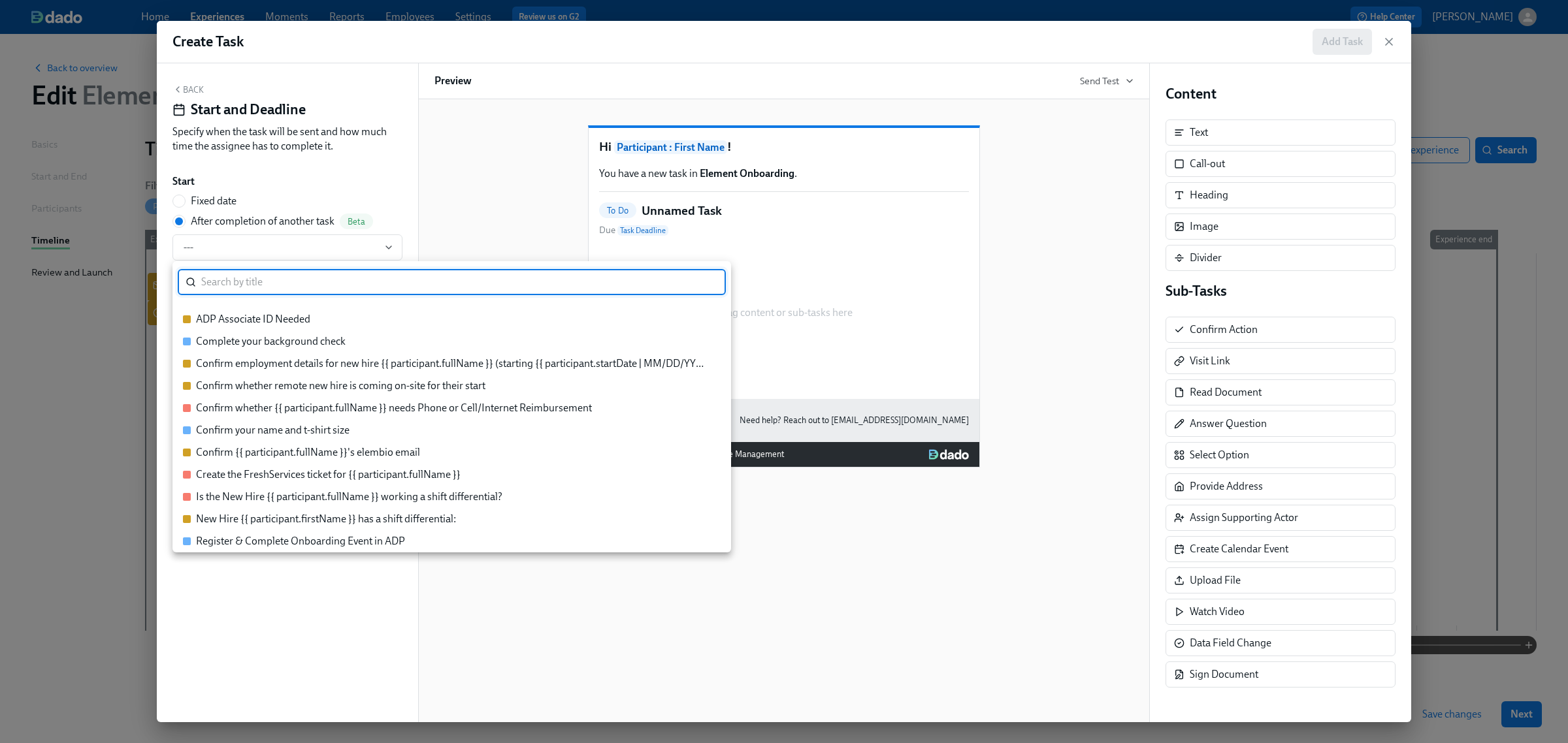
click at [192, 86] on div at bounding box center [784, 372] width 1568 height 743
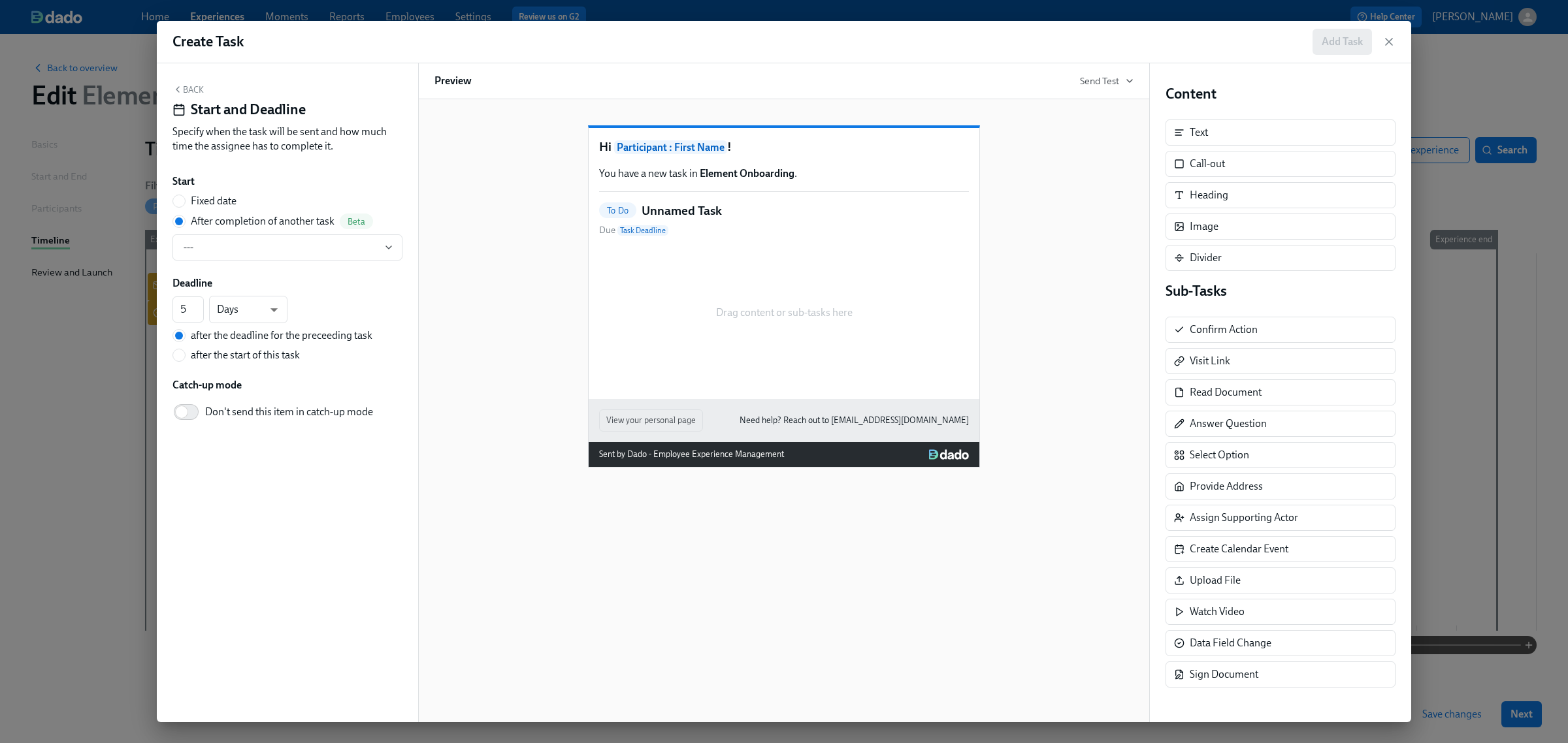
click at [193, 93] on button "Back" at bounding box center [188, 89] width 32 height 10
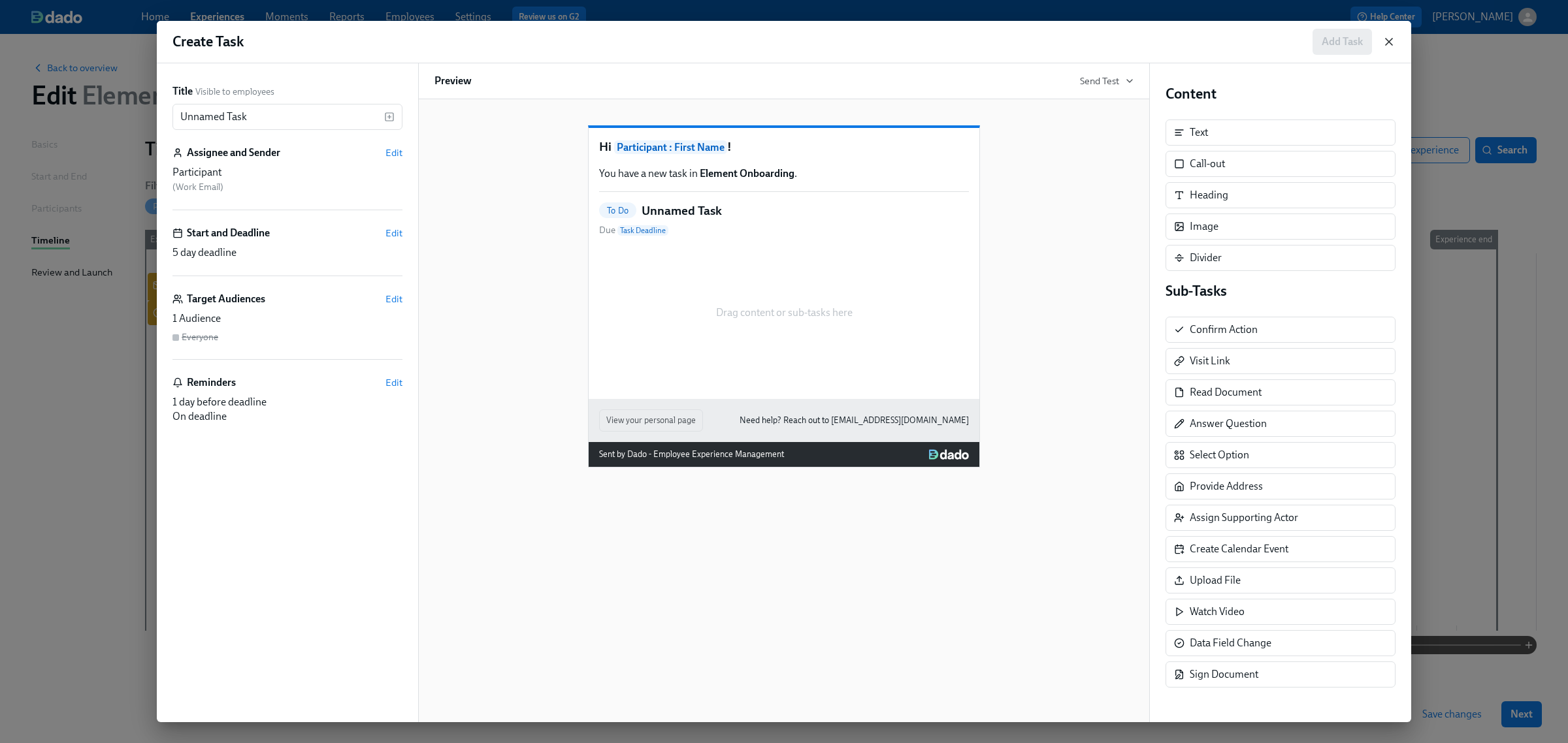
click at [1387, 40] on icon "button" at bounding box center [1389, 42] width 13 height 13
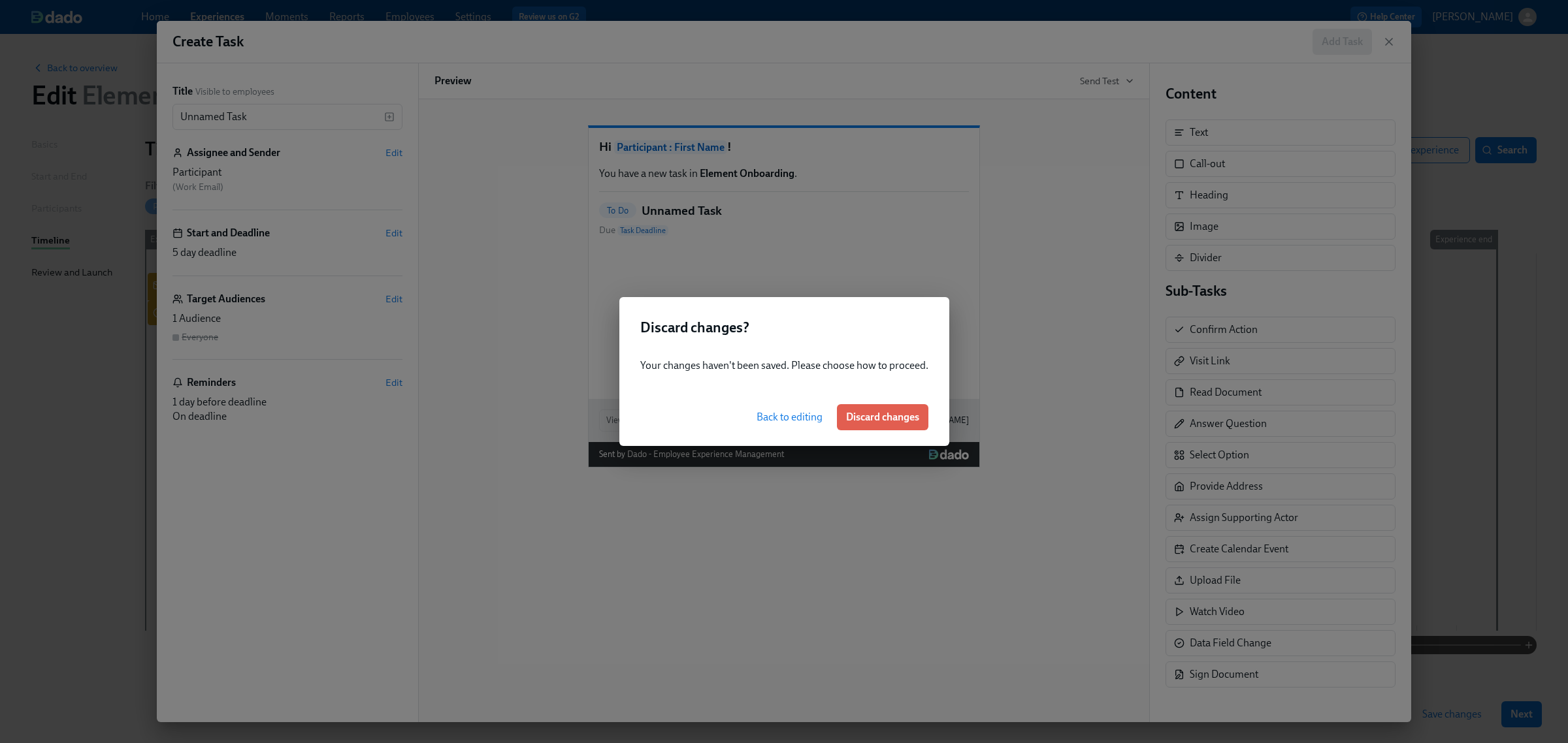
click at [893, 416] on span "Discard changes" at bounding box center [882, 417] width 73 height 13
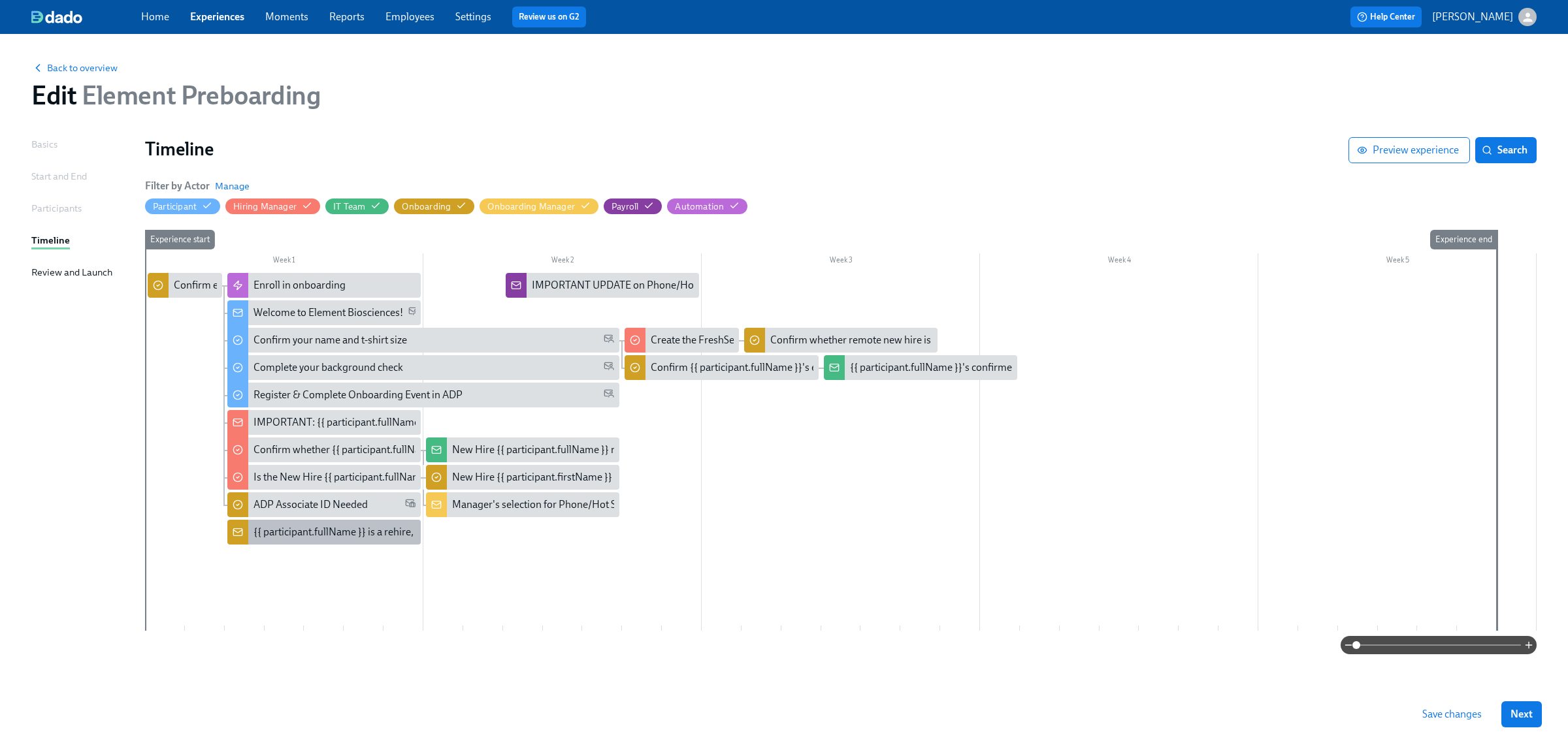
click at [302, 533] on div "{{ participant.fullName }} is a rehire, please review information below:" at bounding box center [408, 532] width 310 height 14
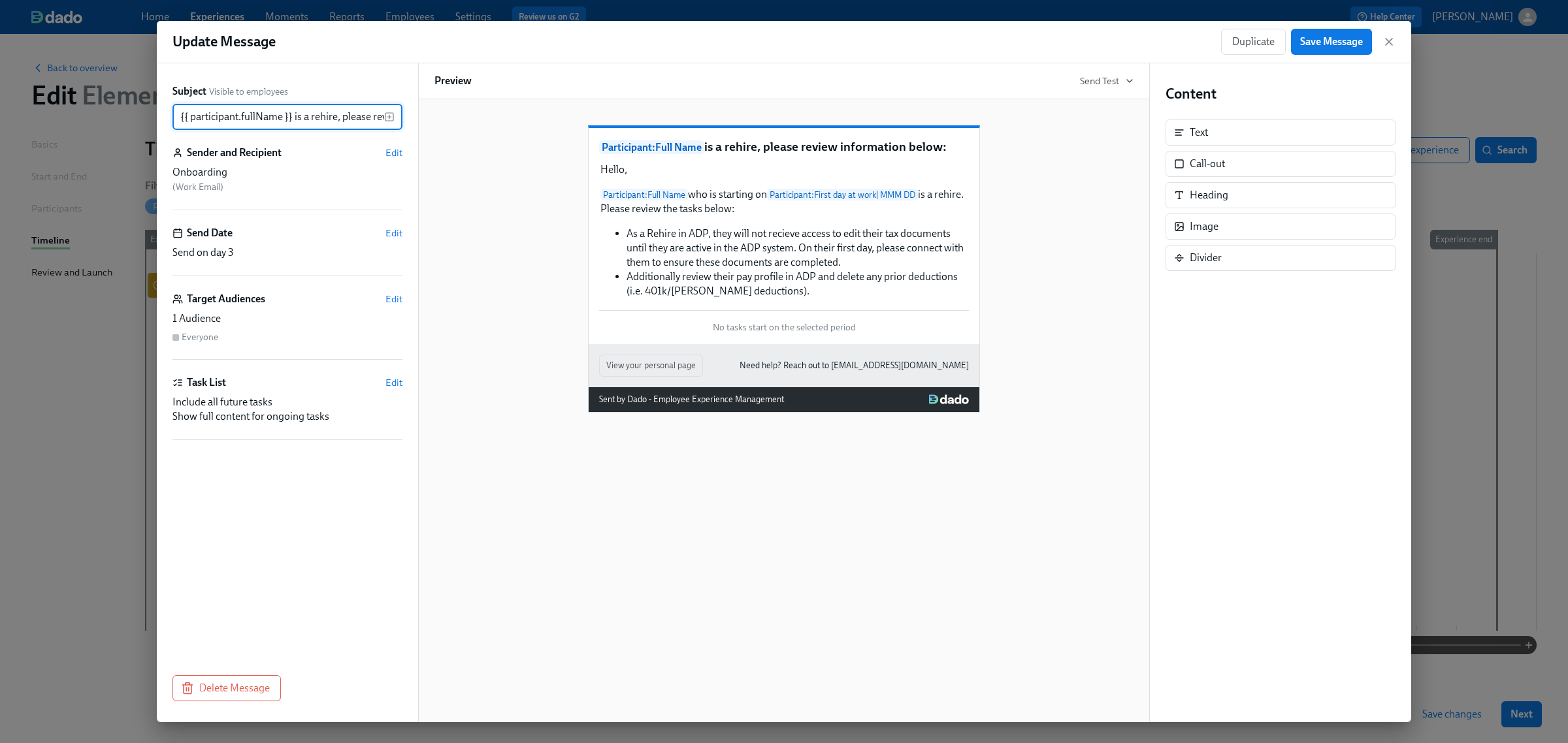
scroll to position [0, 105]
click at [1390, 43] on icon "button" at bounding box center [1389, 42] width 13 height 13
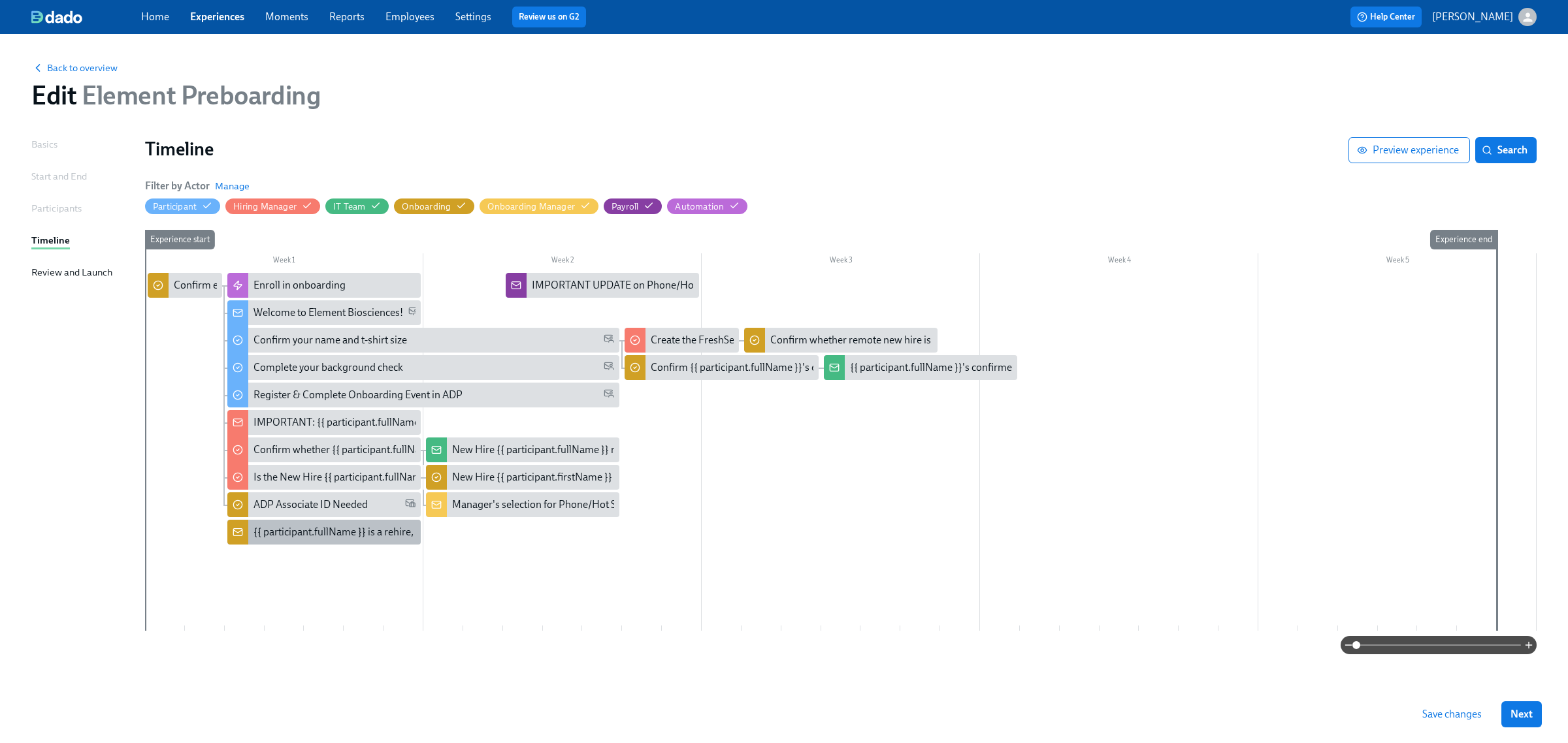
click at [369, 539] on div "{{ participant.fullName }} is a rehire, please review information below:" at bounding box center [408, 532] width 310 height 14
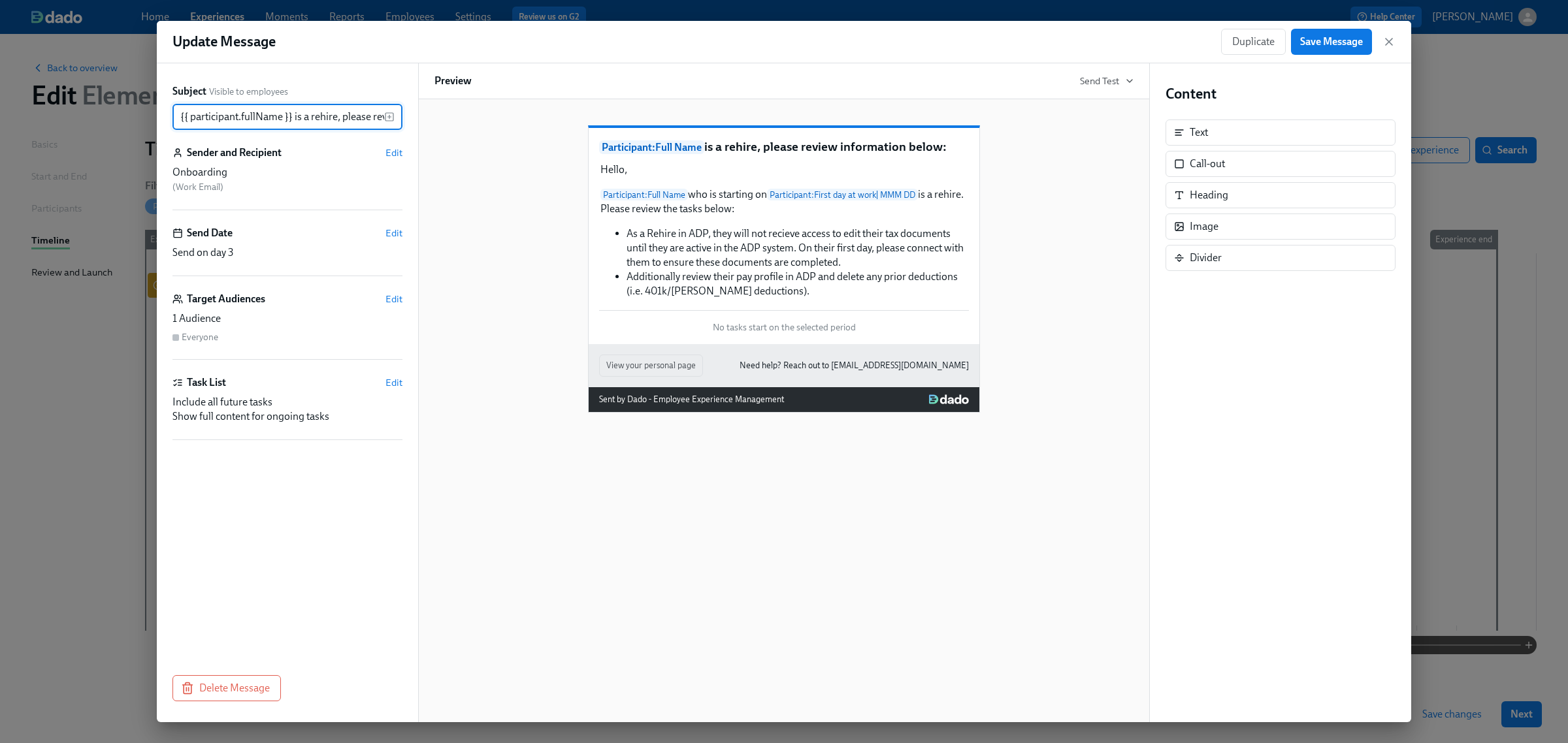
scroll to position [0, 105]
click at [393, 240] on span "Edit" at bounding box center [394, 234] width 17 height 13
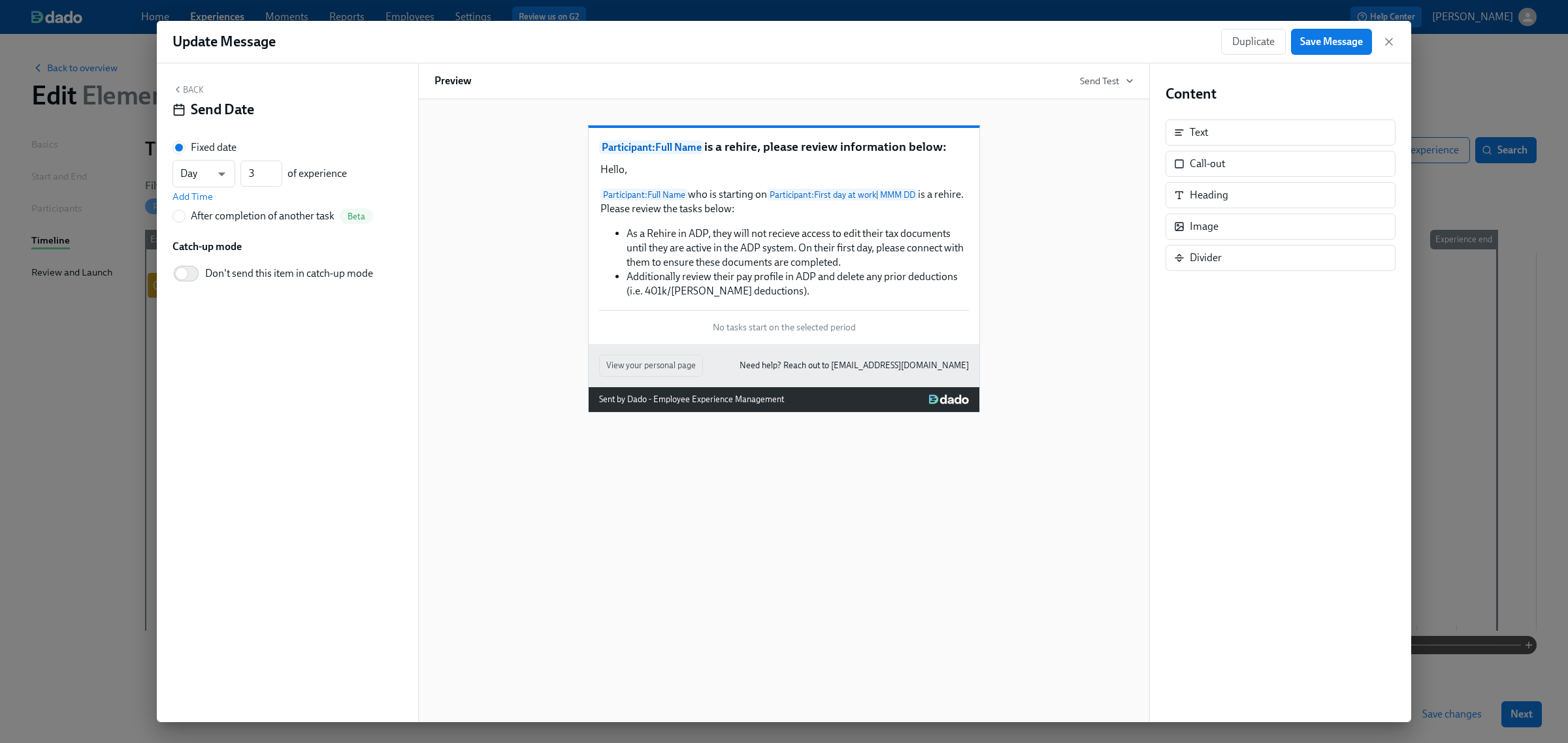
click at [256, 220] on div "After completion of another task" at bounding box center [262, 216] width 144 height 14
click at [185, 220] on input "After completion of another task Beta" at bounding box center [179, 216] width 12 height 12
radio input "true"
radio input "false"
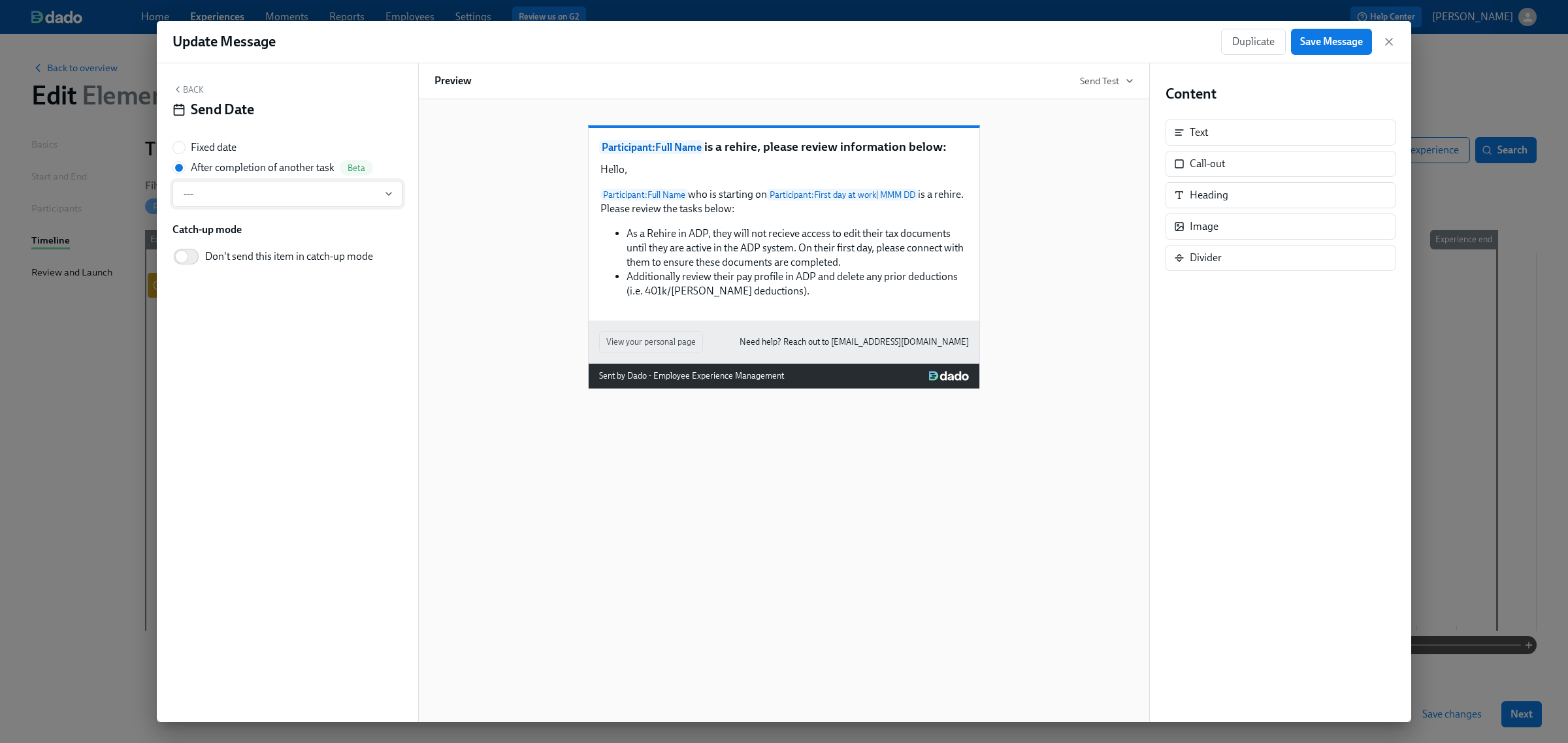
click at [269, 198] on span "---" at bounding box center [288, 194] width 208 height 13
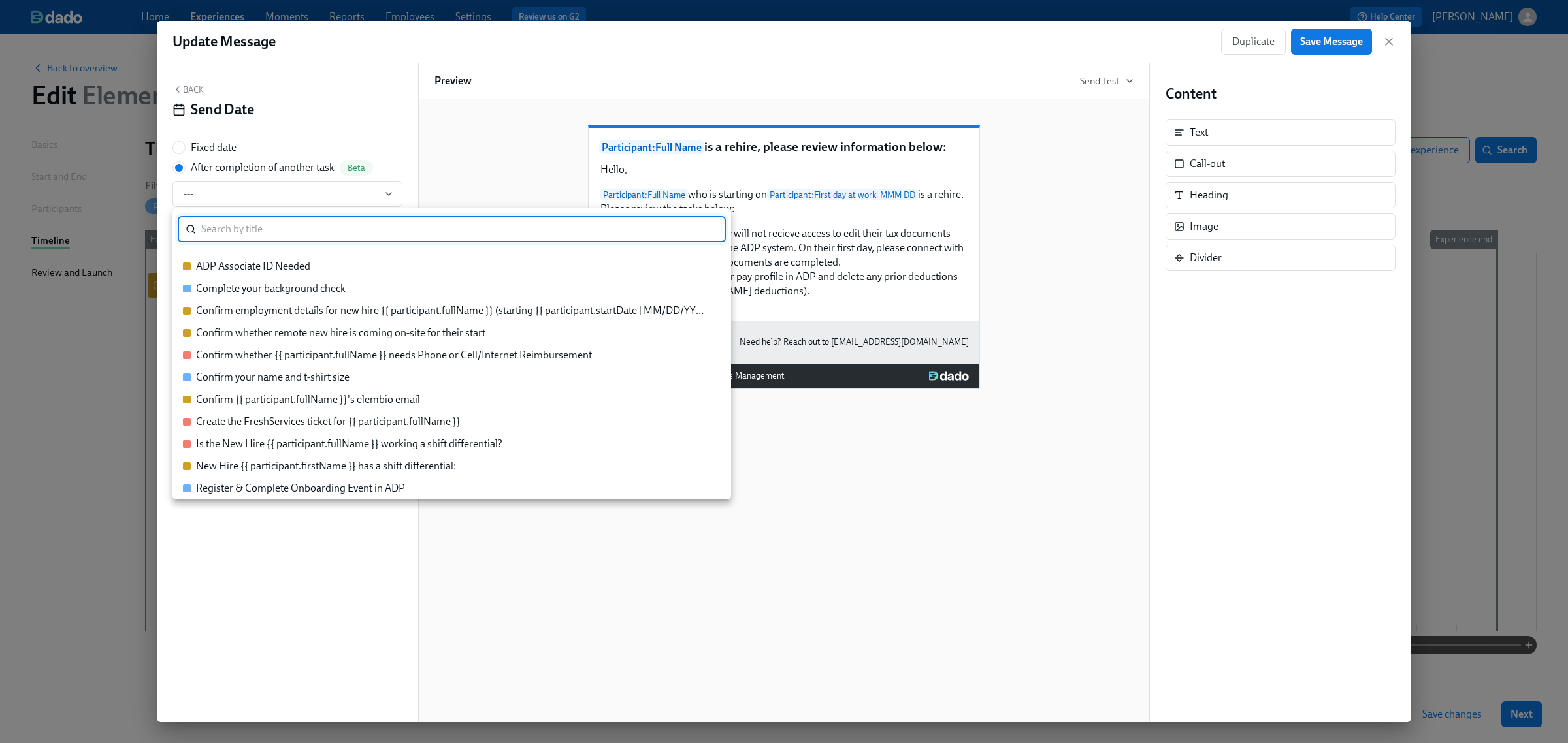
click at [285, 305] on div "Confirm employment details for new hire {{ participant.fullName }} (starting {{…" at bounding box center [452, 310] width 512 height 14
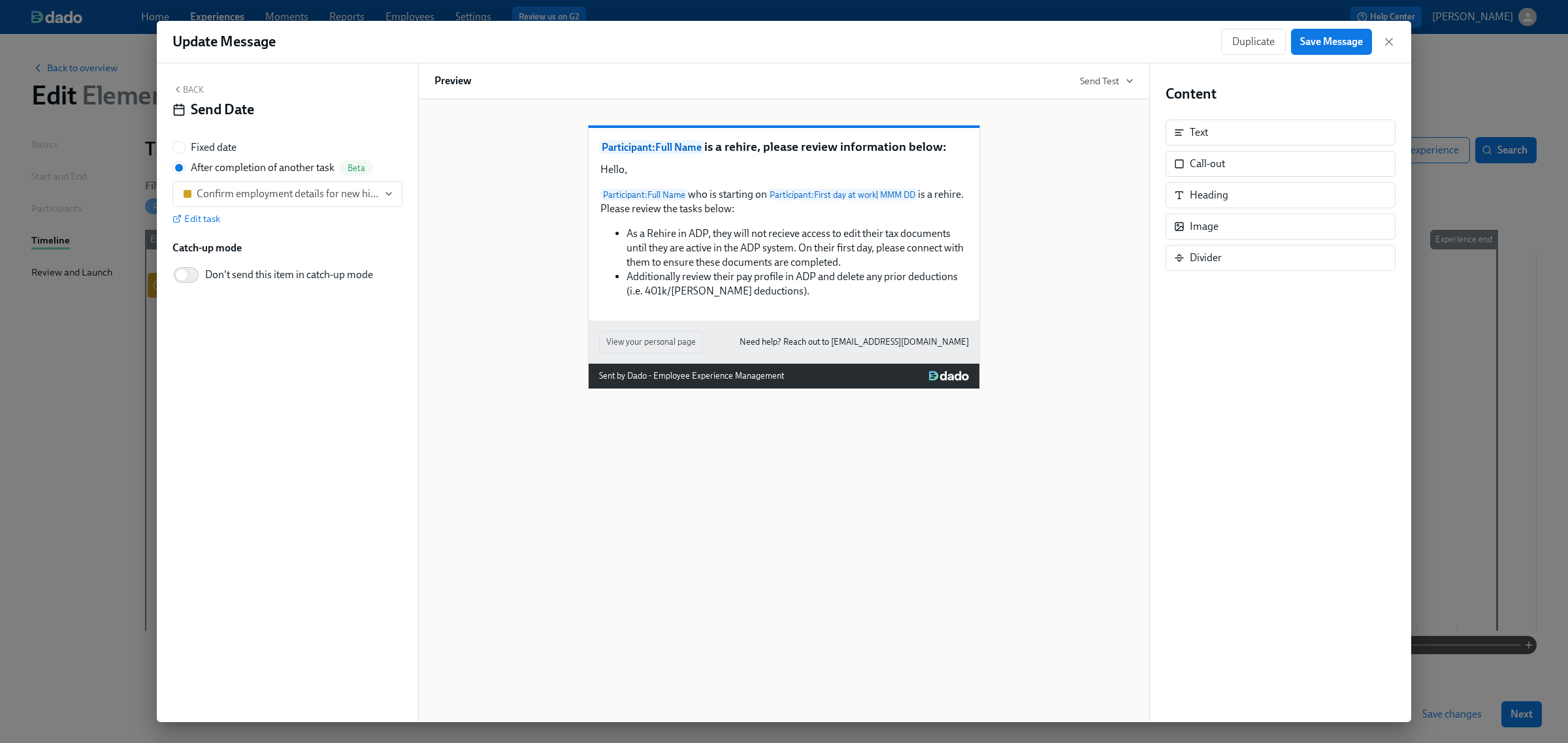
click at [198, 93] on button "Back" at bounding box center [188, 89] width 32 height 10
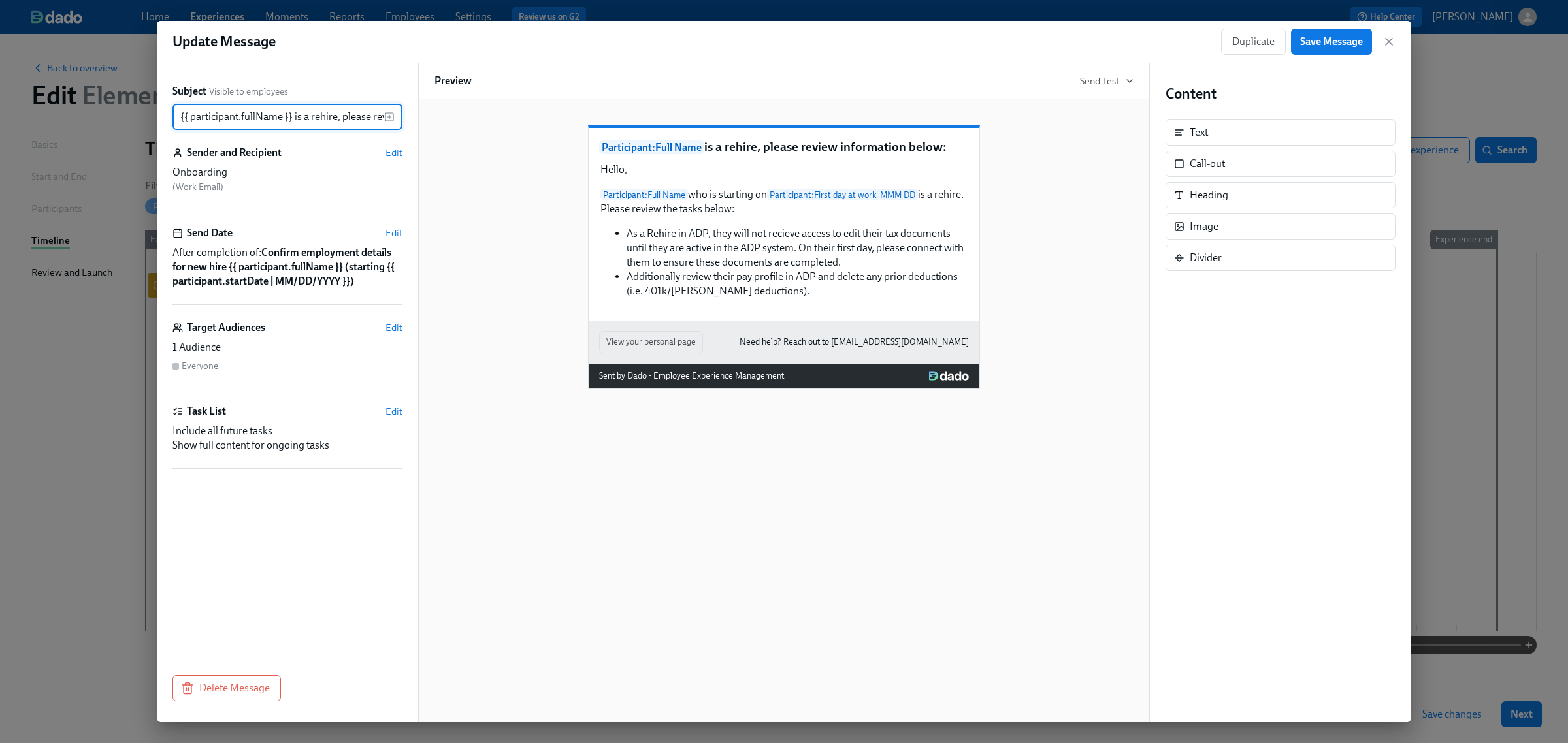
scroll to position [0, 105]
click at [389, 332] on span "Edit" at bounding box center [394, 328] width 17 height 13
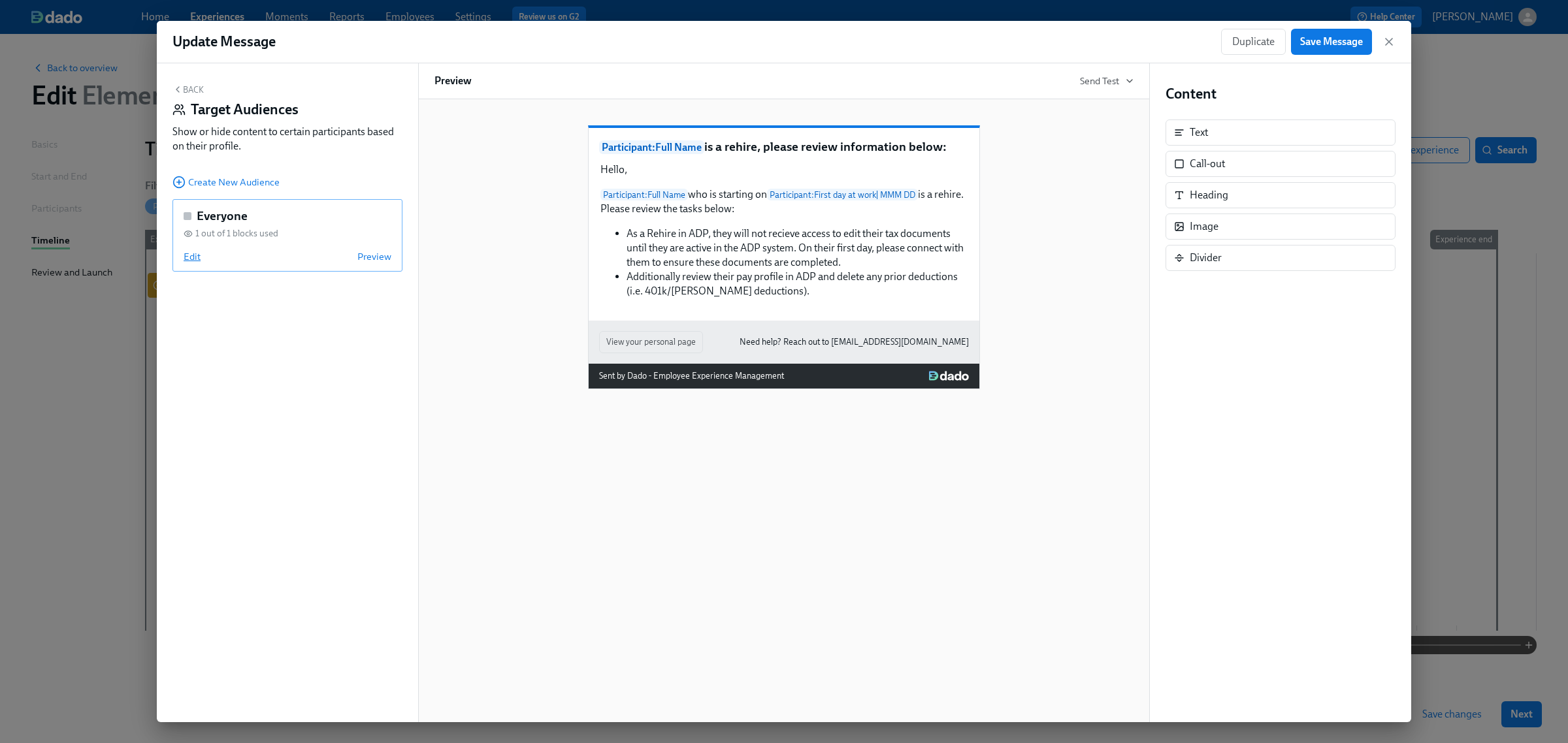
click at [191, 256] on span "Edit" at bounding box center [192, 257] width 17 height 13
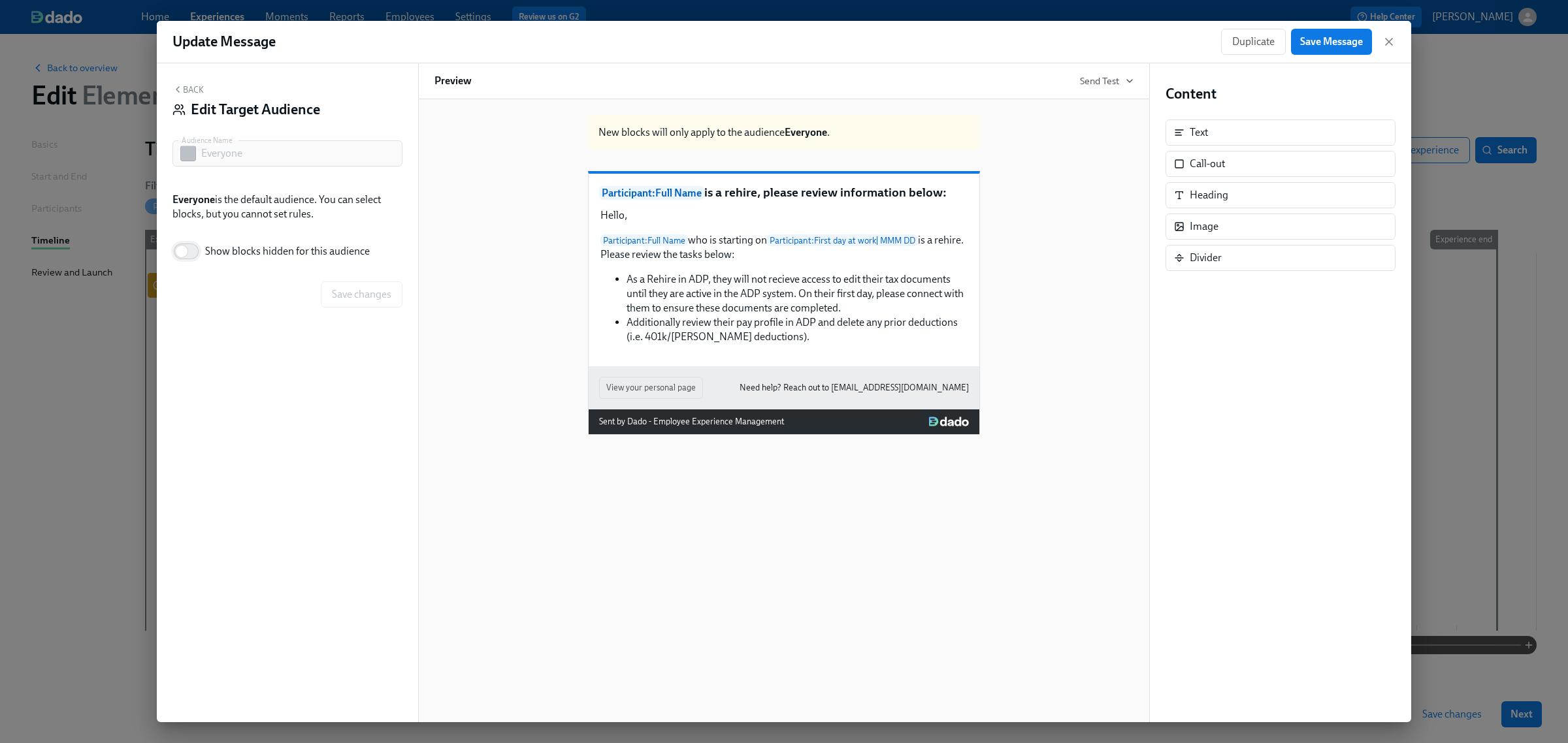
click at [189, 258] on input "Show blocks hidden for this audience" at bounding box center [181, 251] width 86 height 29
click at [189, 258] on input "Show blocks hidden for this audience" at bounding box center [190, 251] width 86 height 29
checkbox input "false"
click at [192, 91] on button "Back" at bounding box center [188, 89] width 32 height 10
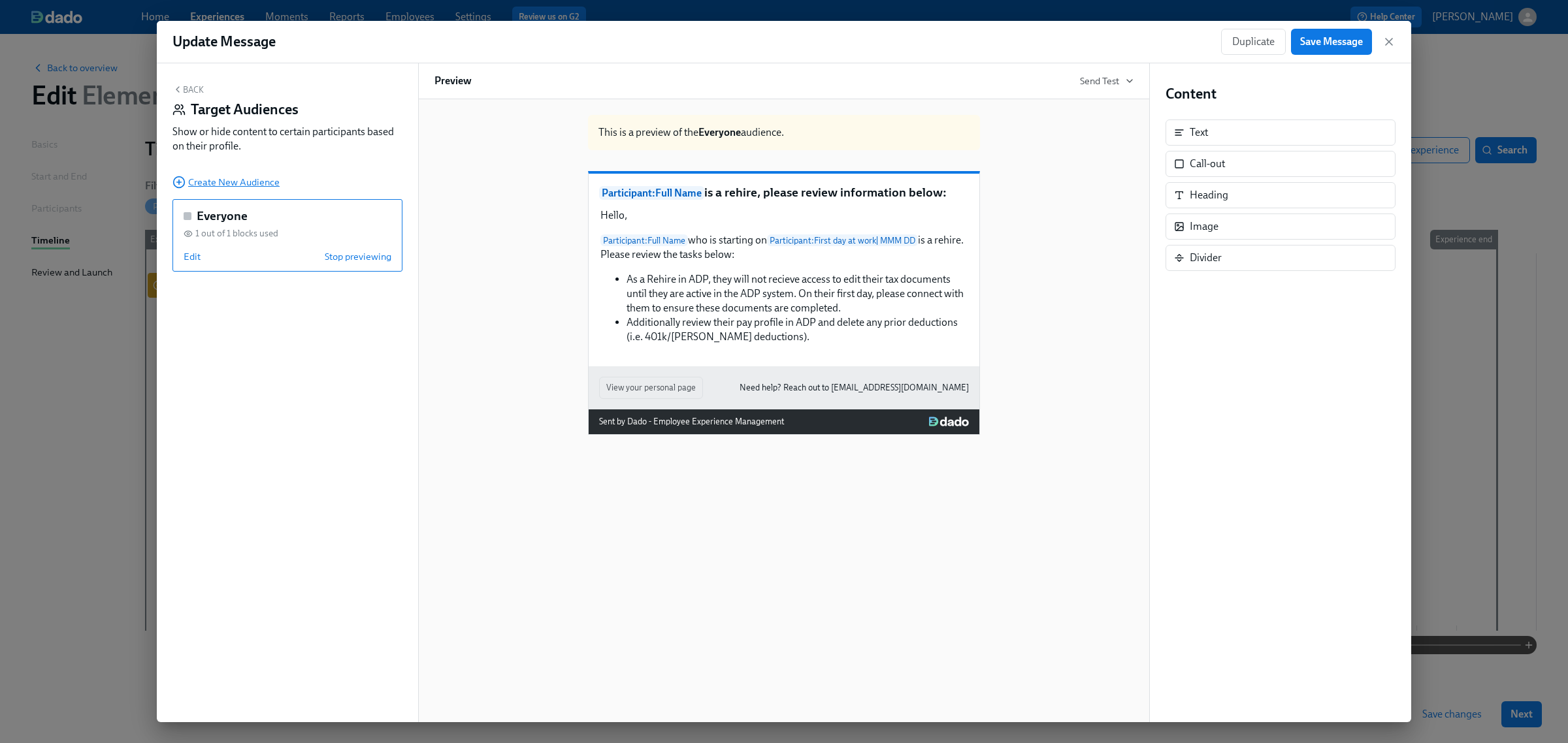
click at [232, 186] on span "Create New Audience" at bounding box center [226, 182] width 107 height 13
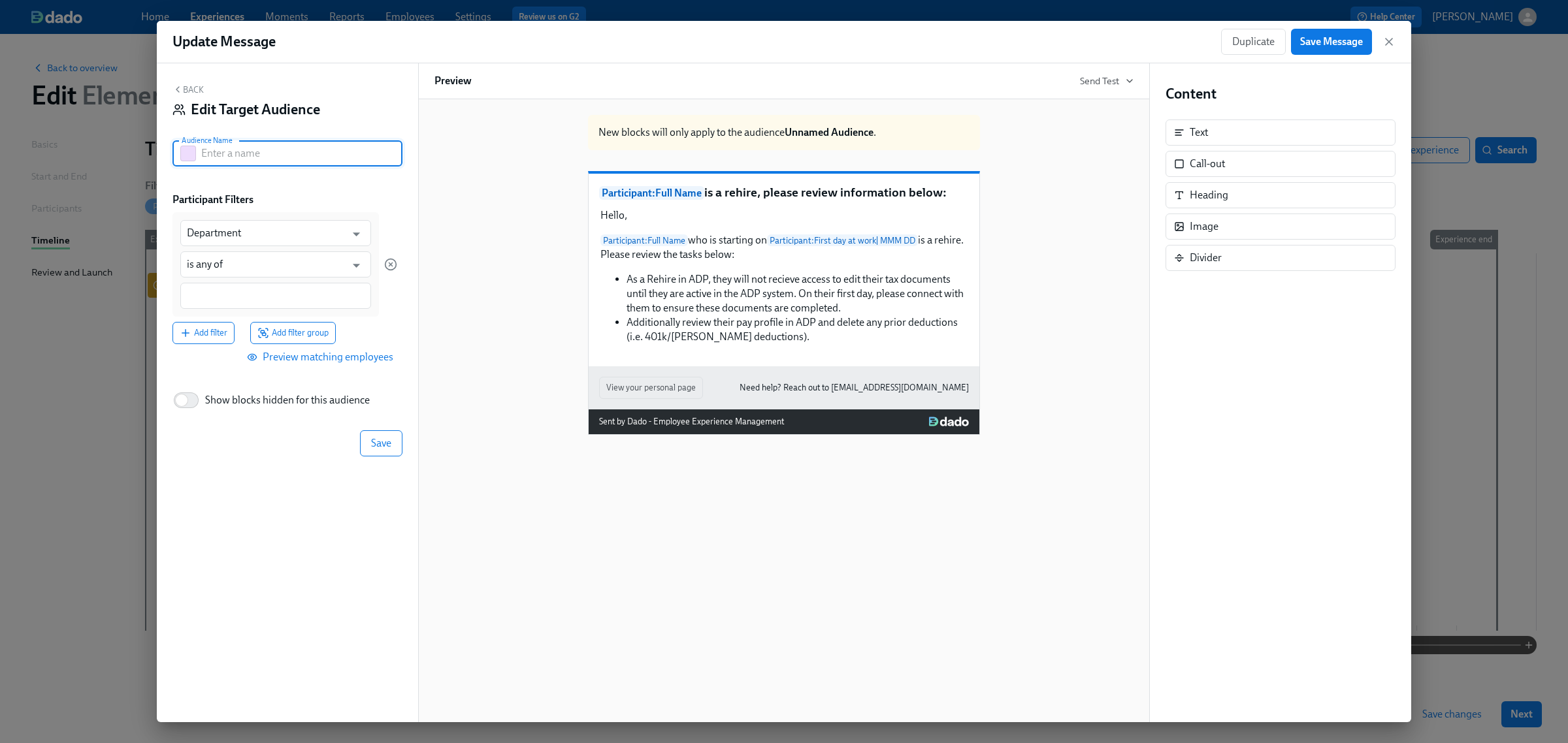
click at [208, 158] on input "text" at bounding box center [302, 153] width 201 height 26
type input "Rehire"
click at [267, 230] on input "Department" at bounding box center [265, 233] width 158 height 26
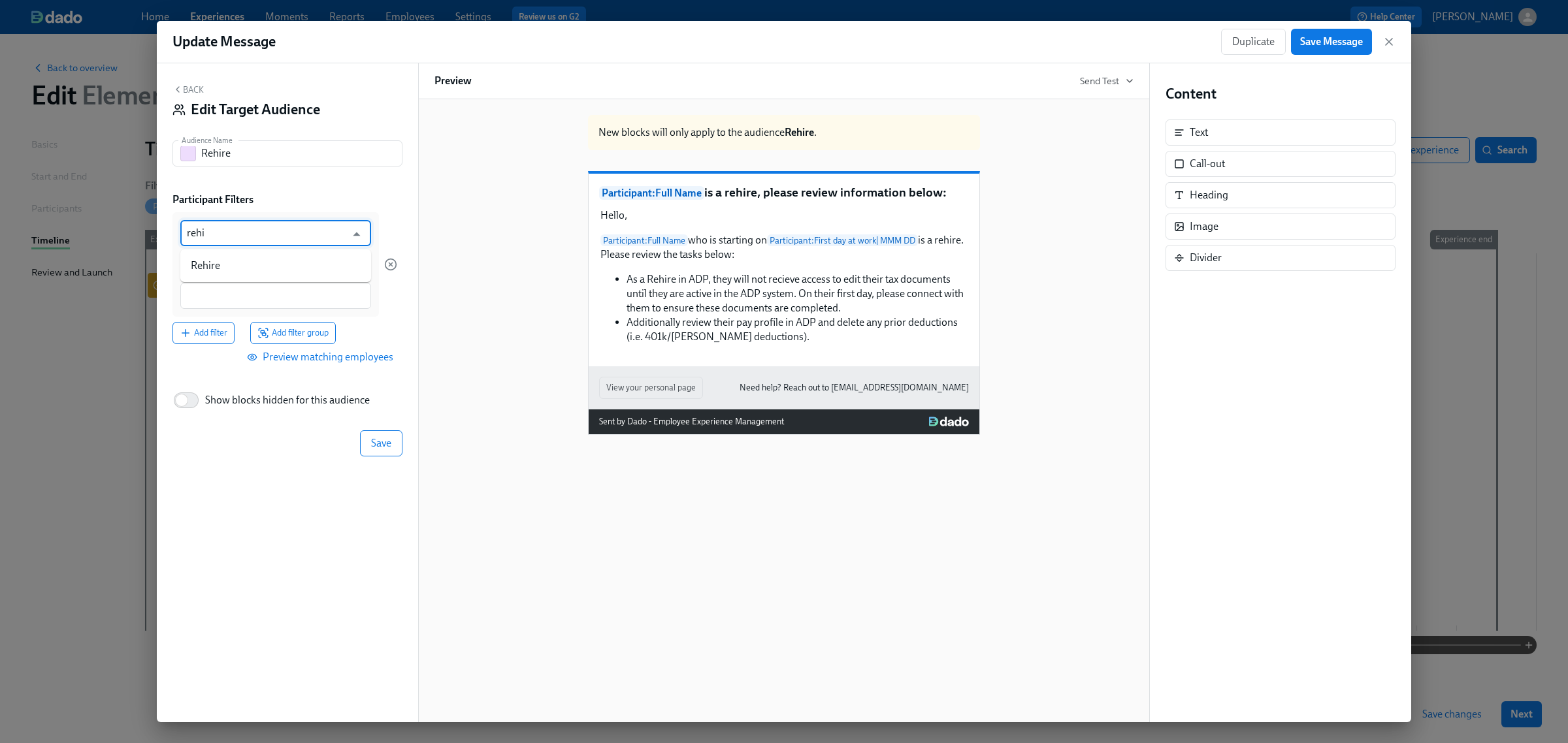
click at [256, 251] on ul "Rehire" at bounding box center [276, 266] width 191 height 32
click at [250, 259] on li "Rehire" at bounding box center [276, 266] width 191 height 22
type input "Rehire"
click at [247, 271] on input "is any of" at bounding box center [265, 264] width 158 height 26
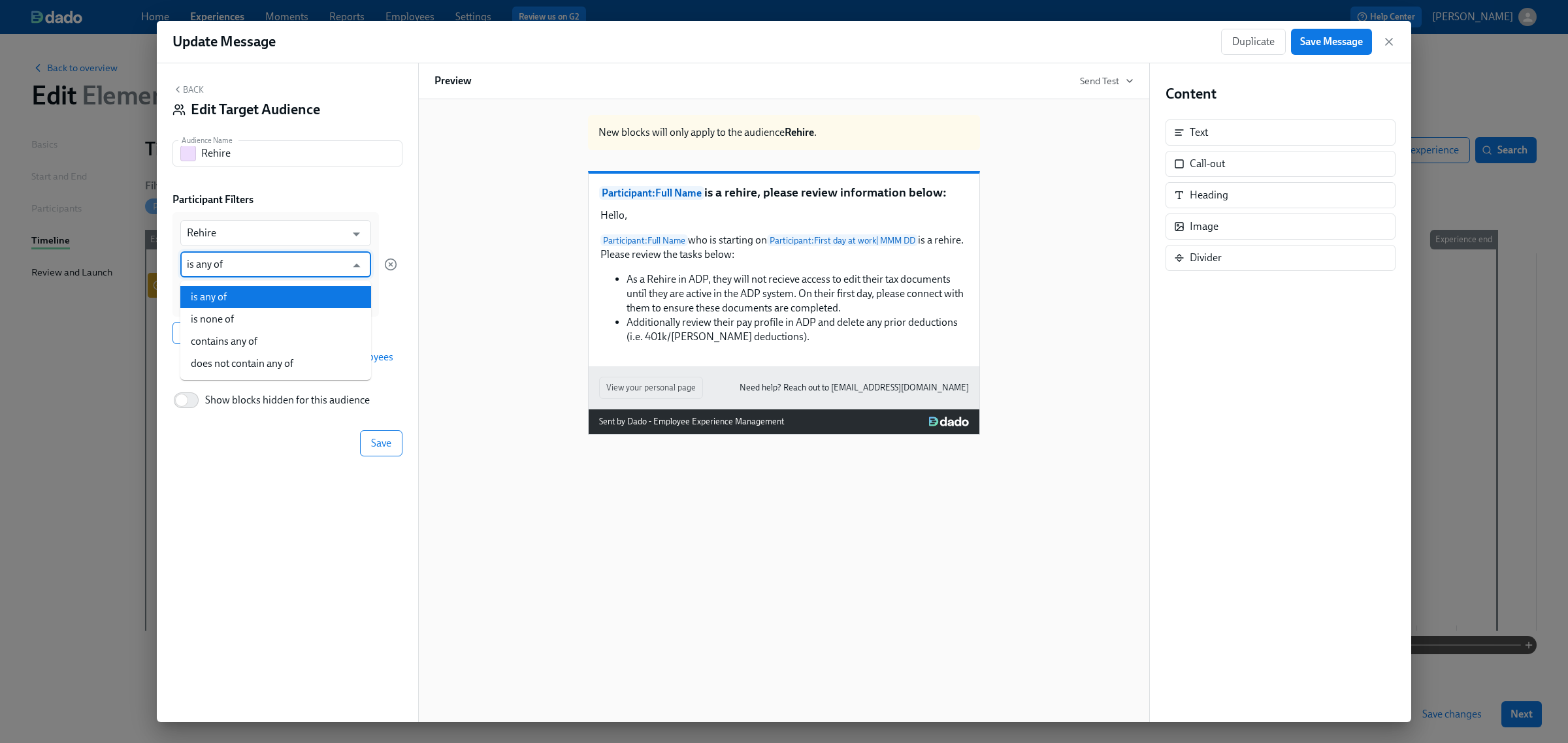
click at [257, 297] on li "is any of" at bounding box center [276, 297] width 191 height 22
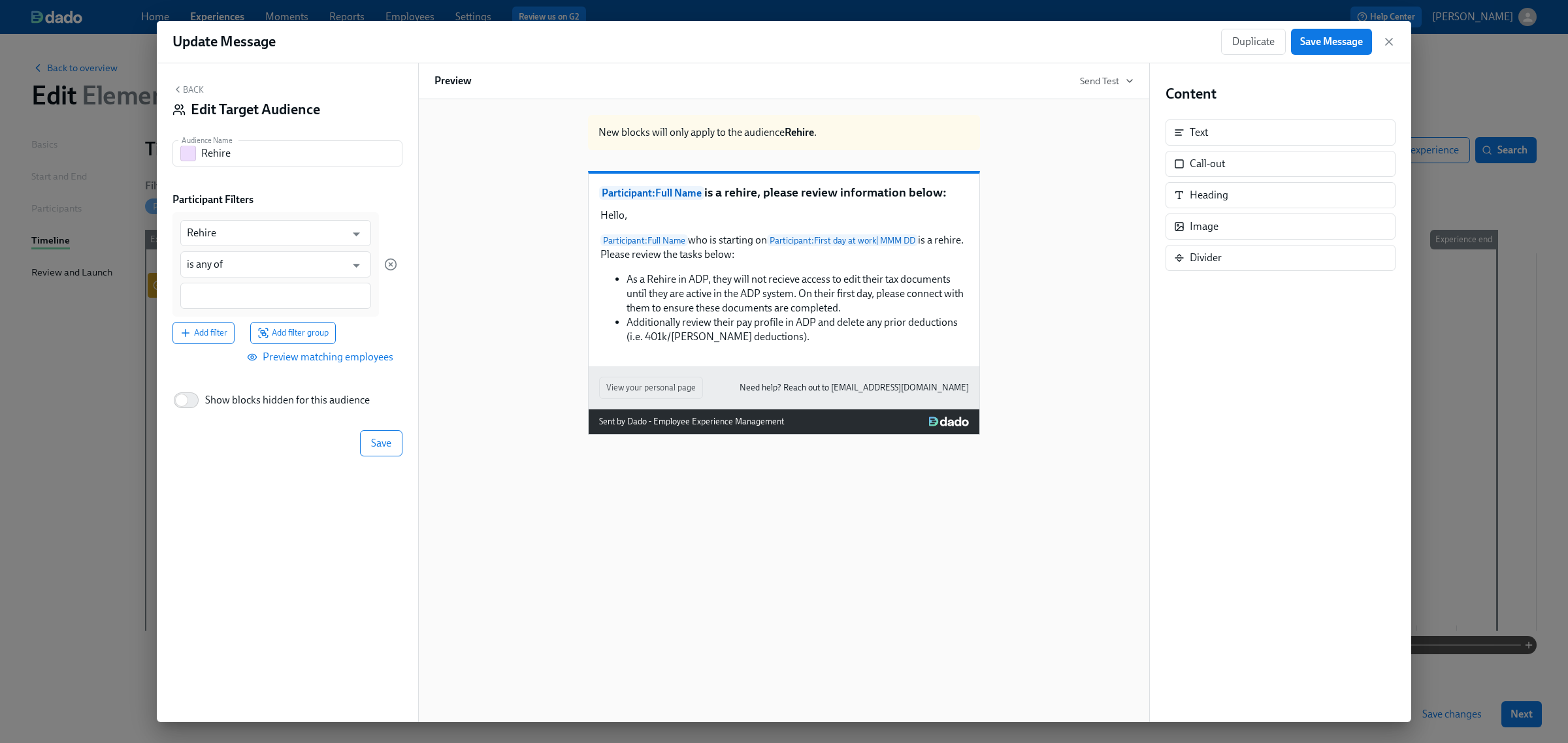
click at [243, 306] on div at bounding box center [276, 296] width 191 height 26
type input "Yes"
click at [318, 305] on div "Yes" at bounding box center [276, 296] width 191 height 27
type input "yes"
click at [240, 275] on input "is any of" at bounding box center [265, 264] width 158 height 26
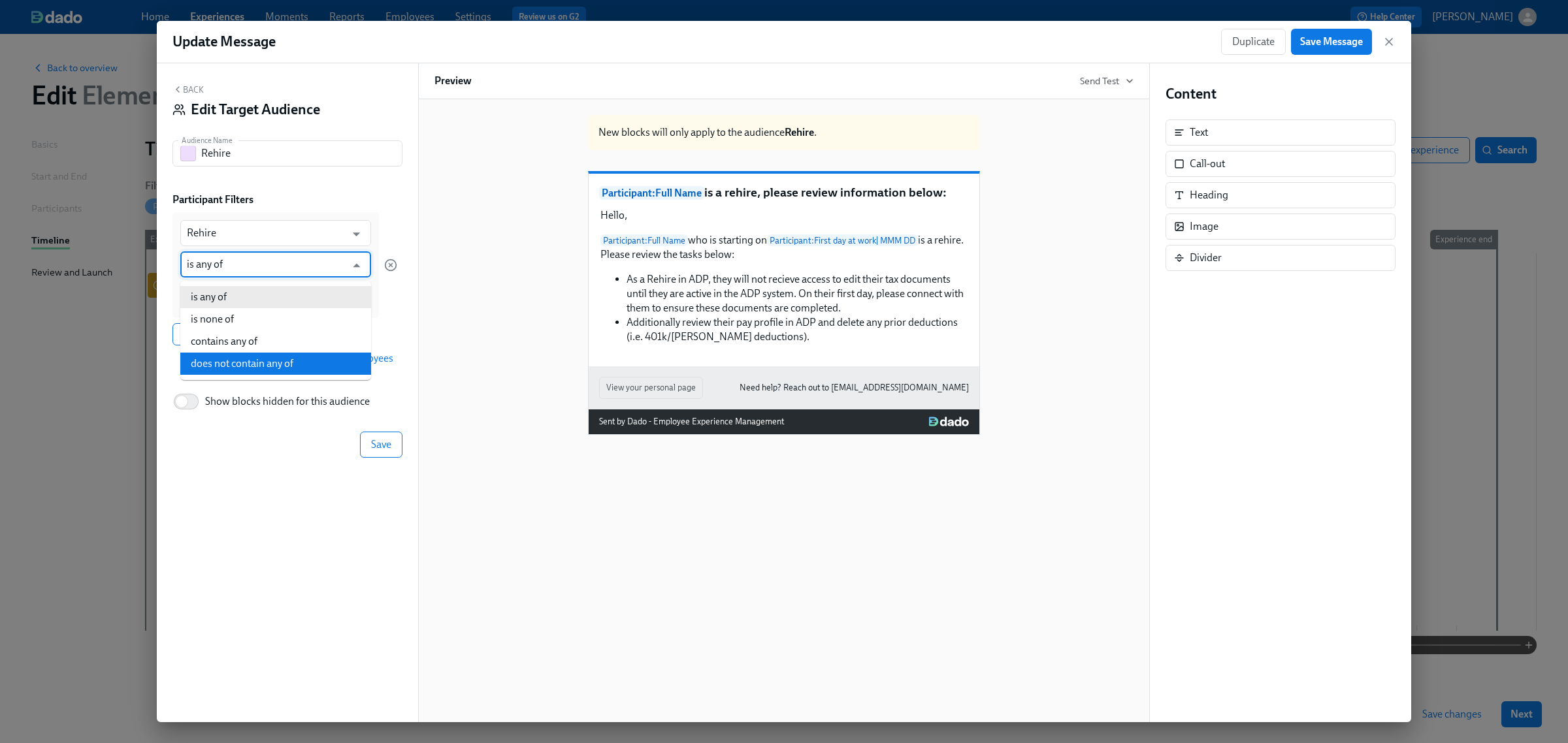
click at [232, 526] on div "Back Edit Target Audience Audience Name Rehire Audience Name Participant Filter…" at bounding box center [288, 393] width 261 height 659
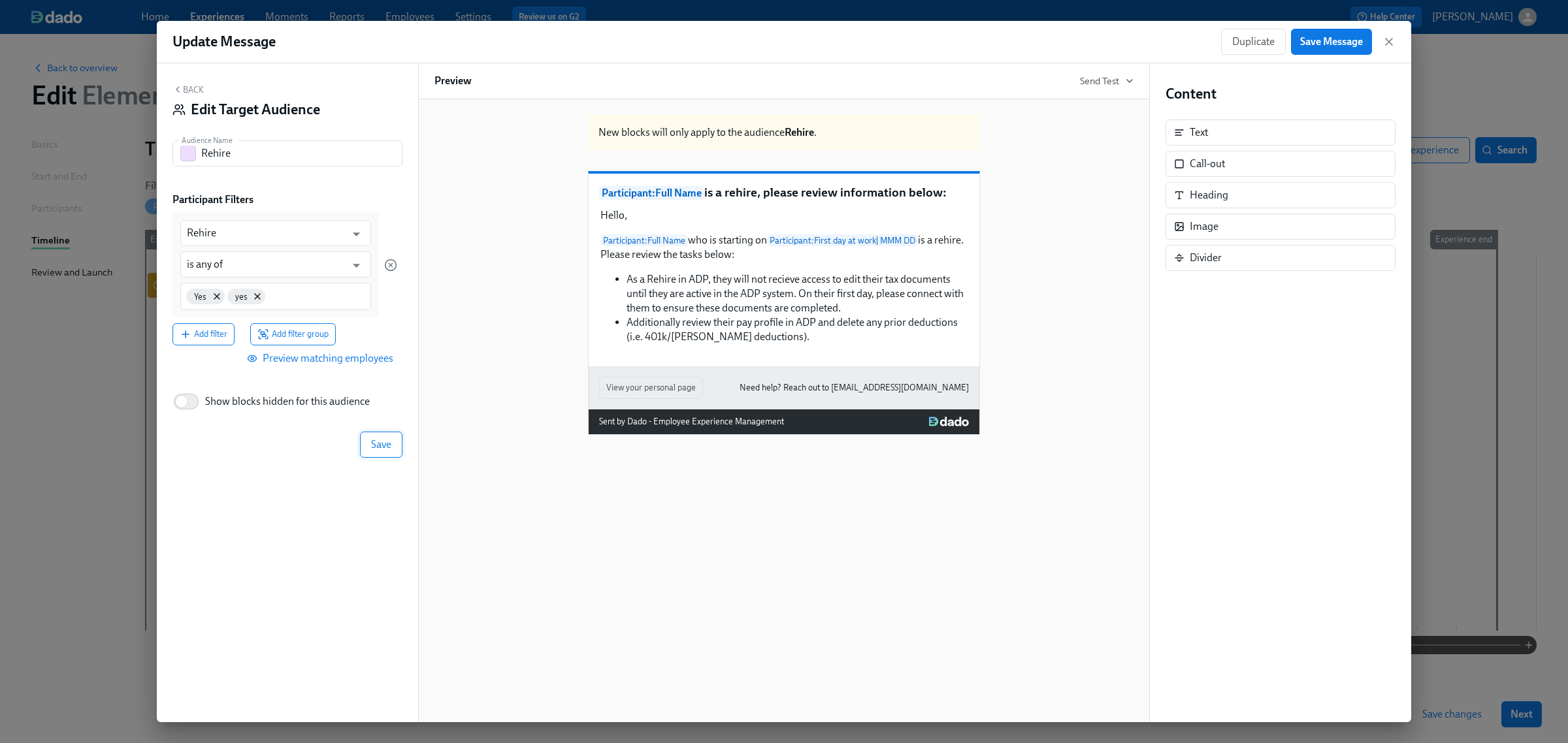
click at [377, 453] on button "Save" at bounding box center [381, 444] width 43 height 26
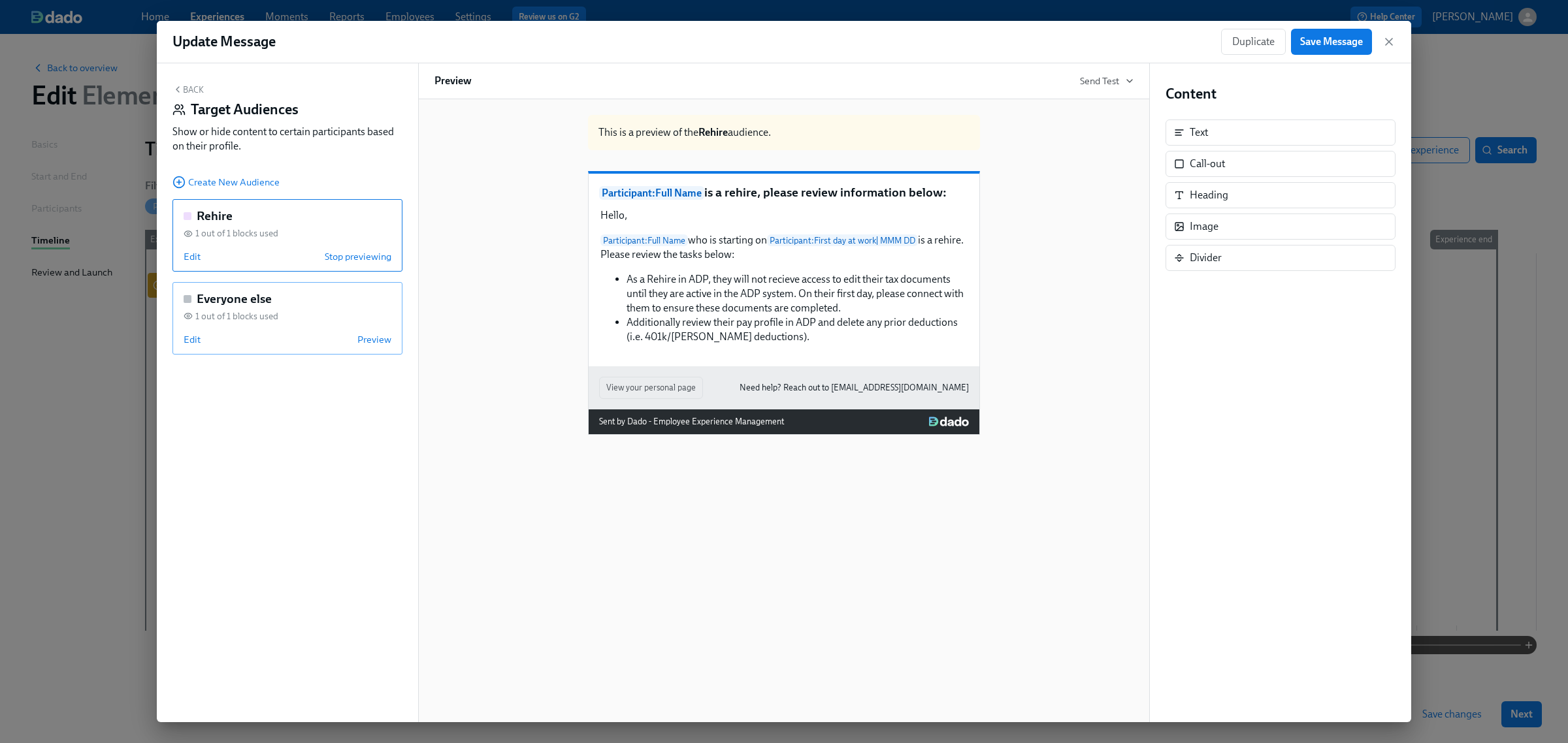
click at [273, 338] on div "Edit Preview" at bounding box center [288, 340] width 208 height 13
click at [192, 341] on span "Edit" at bounding box center [192, 340] width 17 height 13
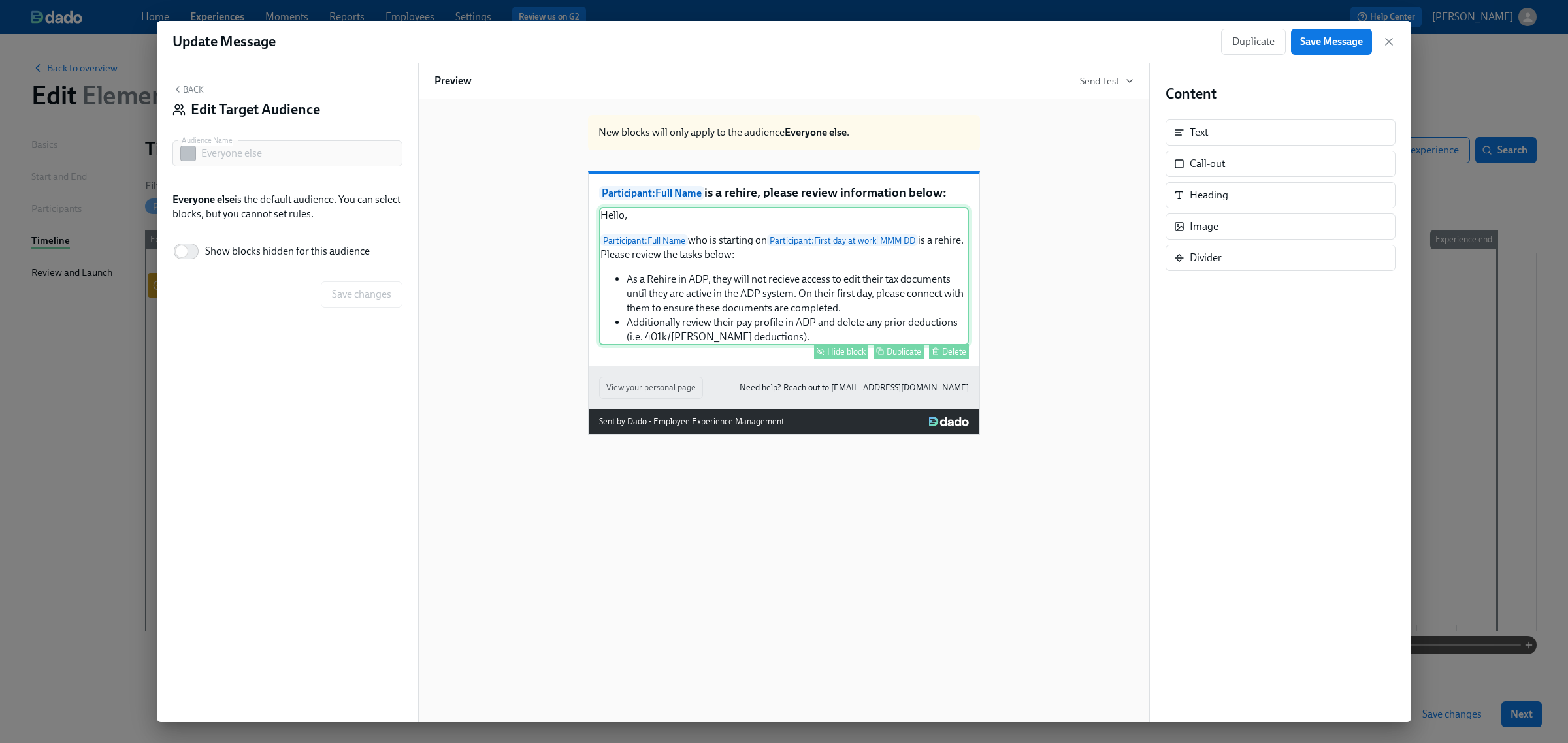
click at [843, 357] on div "Hide block" at bounding box center [846, 352] width 38 height 10
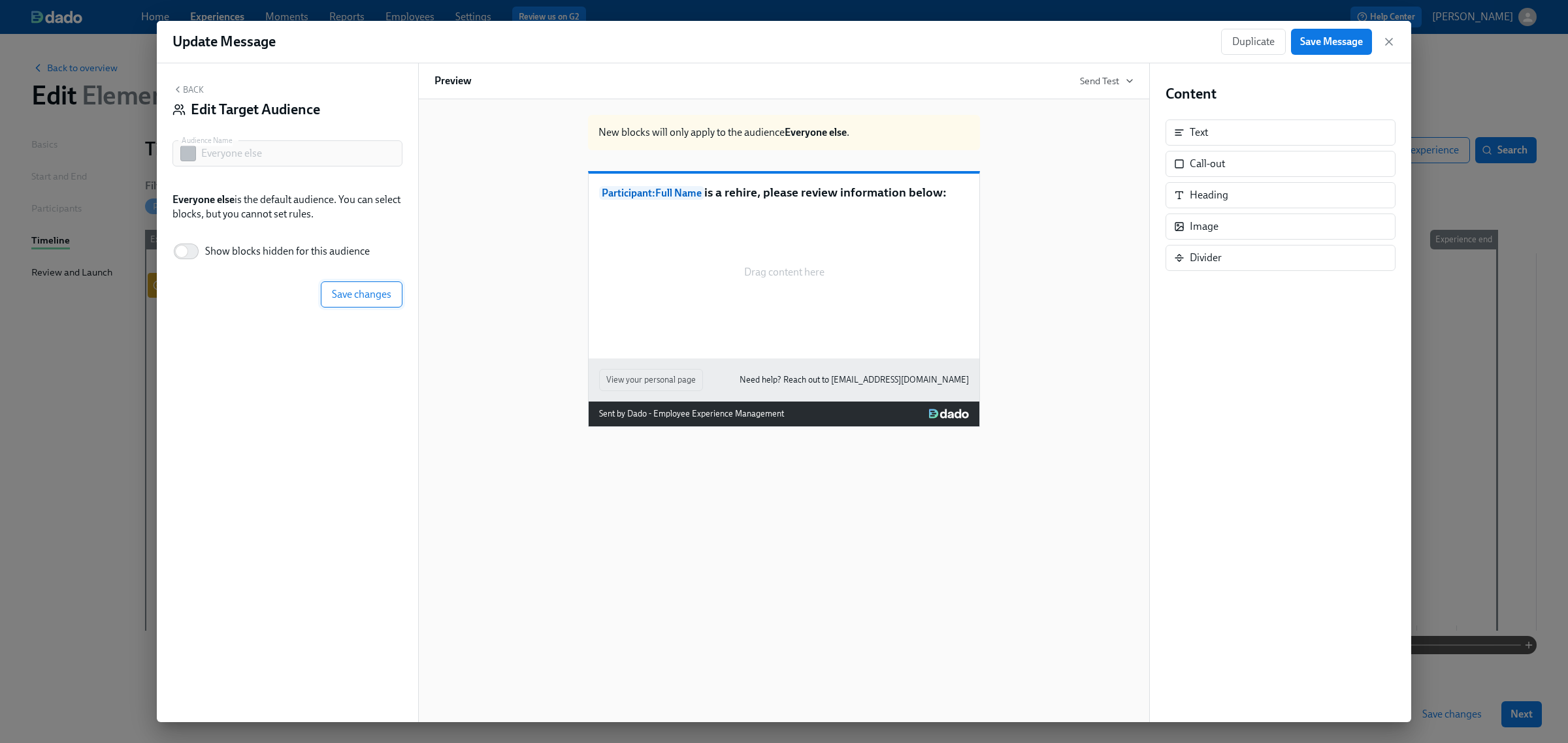
click at [371, 301] on span "Save changes" at bounding box center [361, 295] width 60 height 13
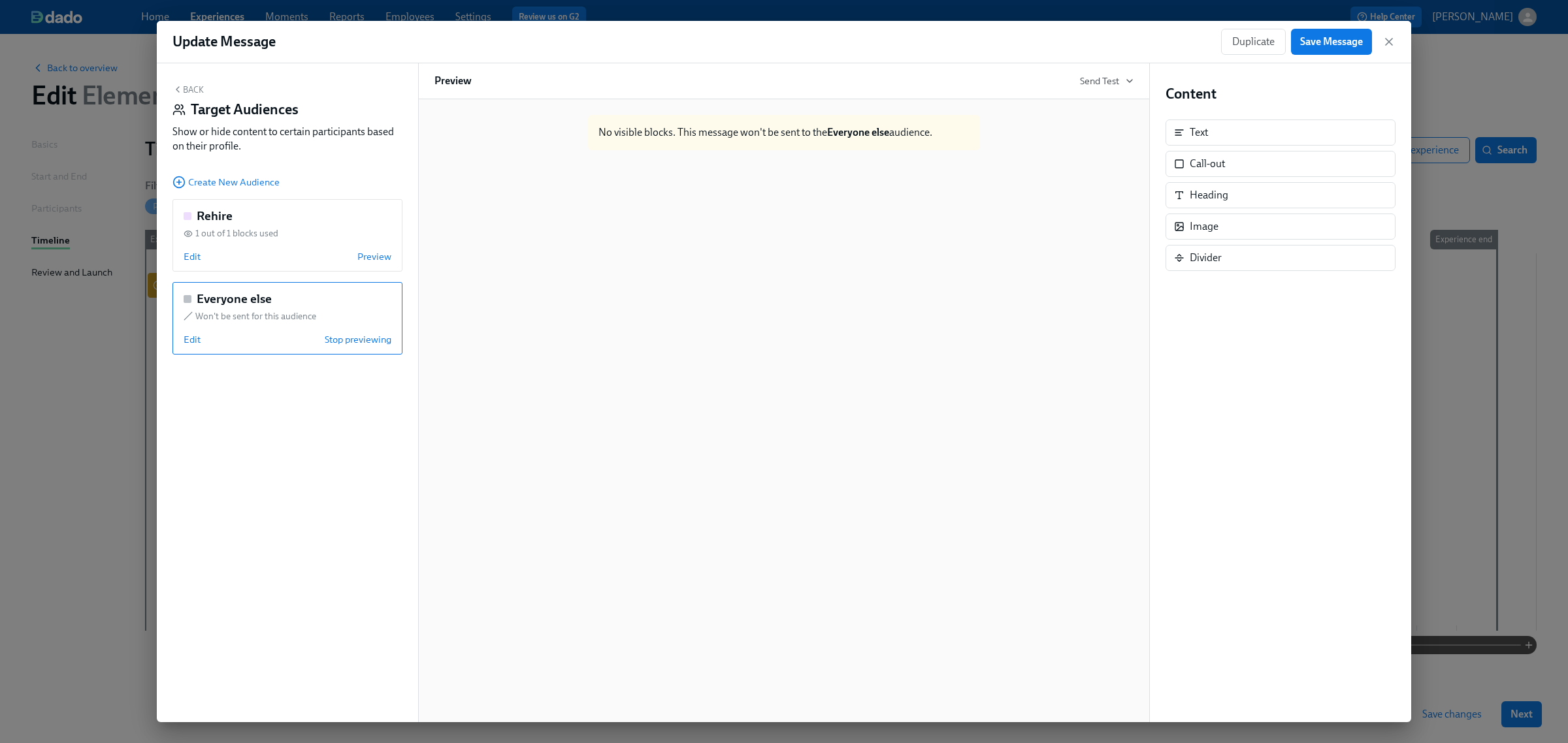
click at [183, 83] on div "Back Target Audiences Show or hide content to certain participants based on the…" at bounding box center [288, 393] width 261 height 659
click at [191, 86] on button "Back" at bounding box center [188, 89] width 32 height 10
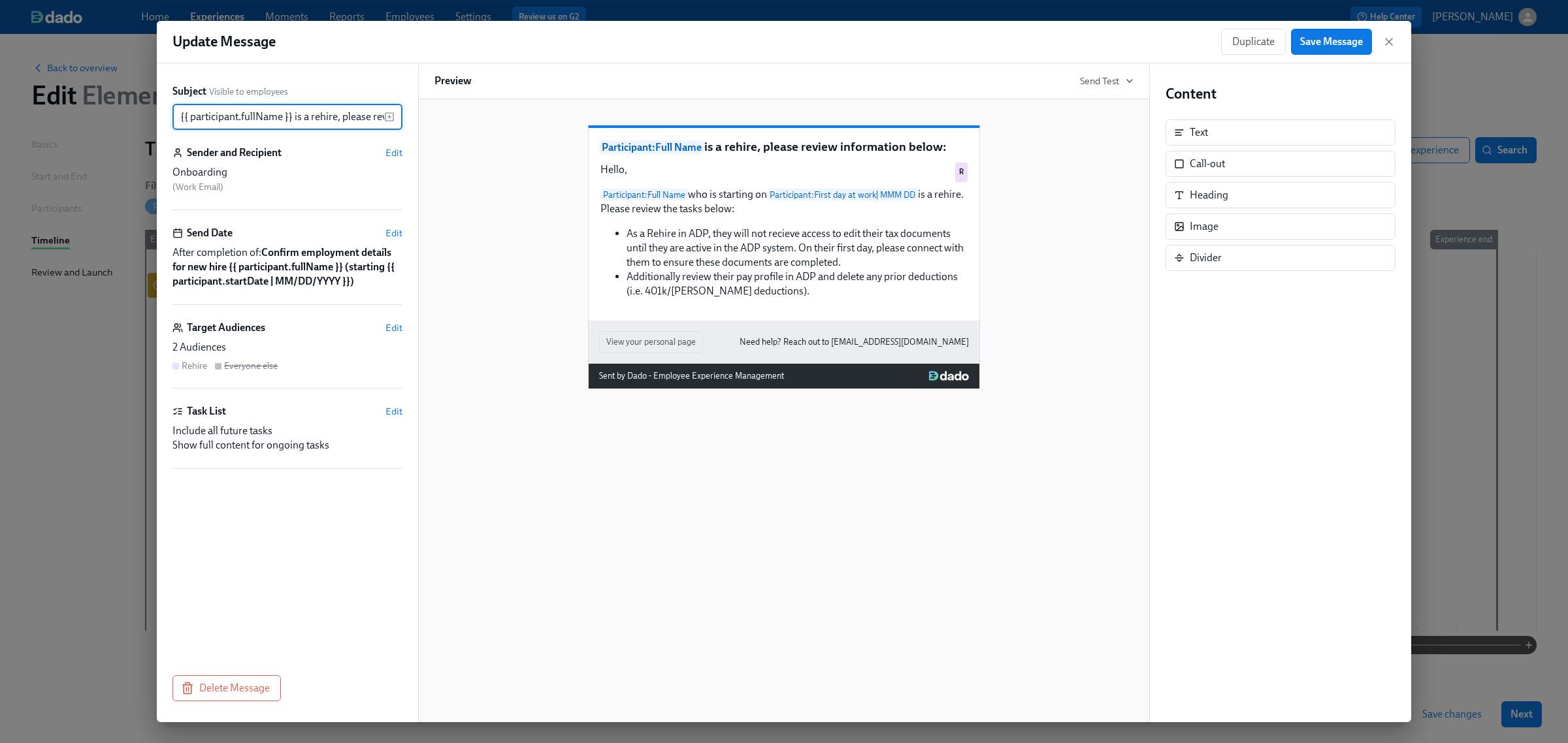
scroll to position [0, 105]
click at [1311, 43] on span "Save Message" at bounding box center [1331, 42] width 63 height 13
click at [324, 118] on input "{{ participant.fullName }} is a rehire, please review information below:" at bounding box center [278, 116] width 212 height 26
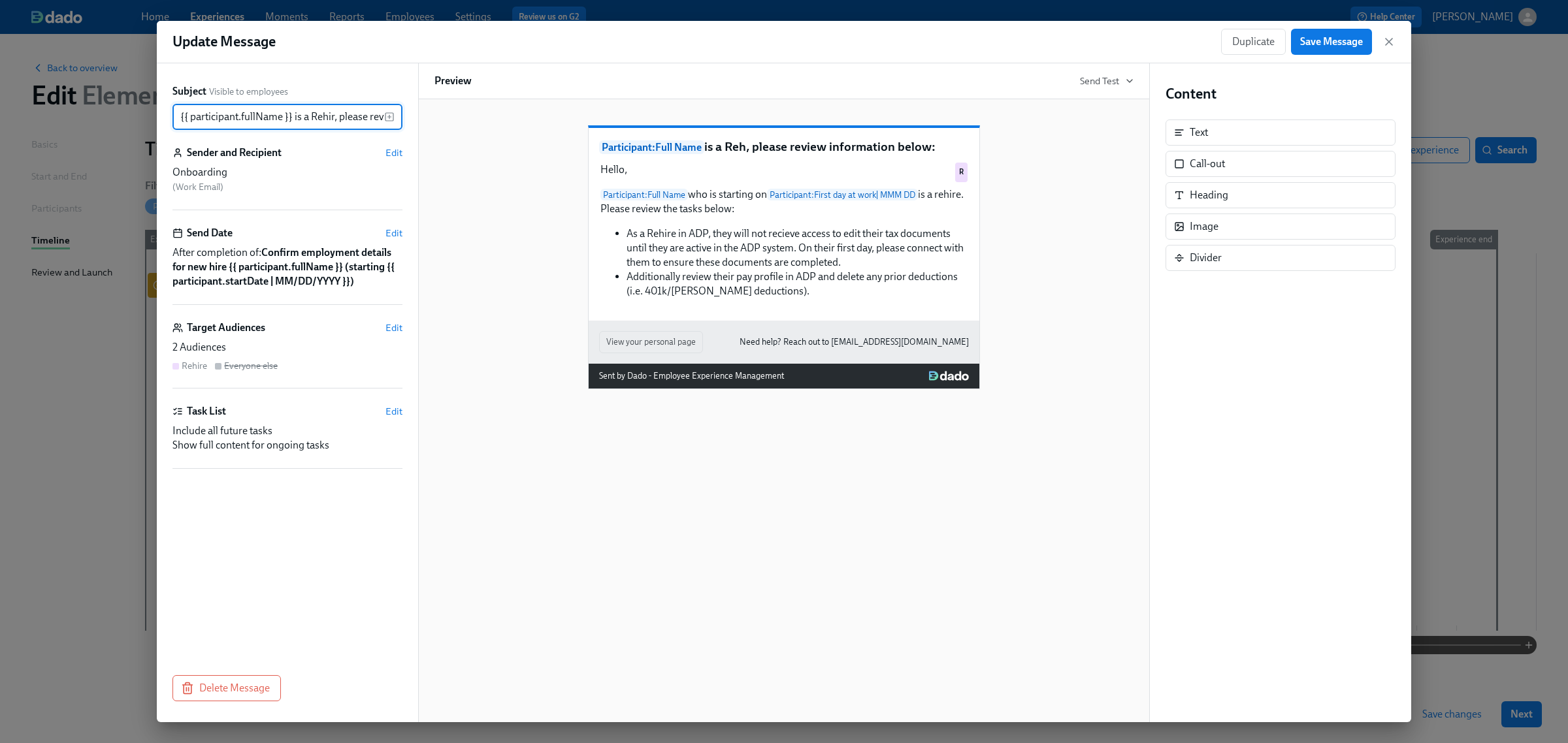
type input "{{ participant.fullName }} is a Rehire, please review information below:"
click at [392, 155] on span "Edit" at bounding box center [394, 153] width 17 height 13
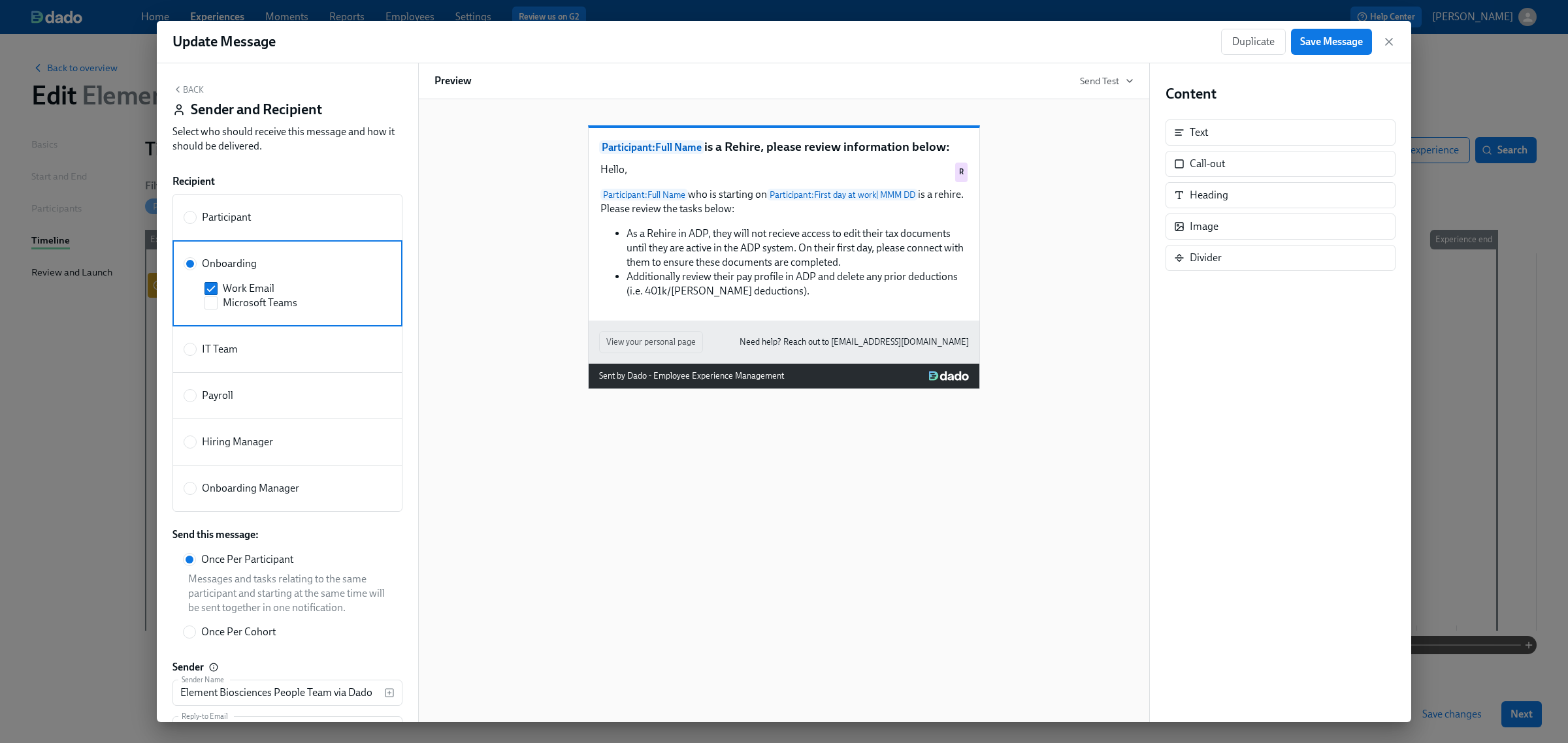
click at [250, 501] on label "Onboarding Manager" at bounding box center [288, 489] width 230 height 47
click at [196, 495] on input "Onboarding Manager" at bounding box center [190, 489] width 12 height 12
radio input "true"
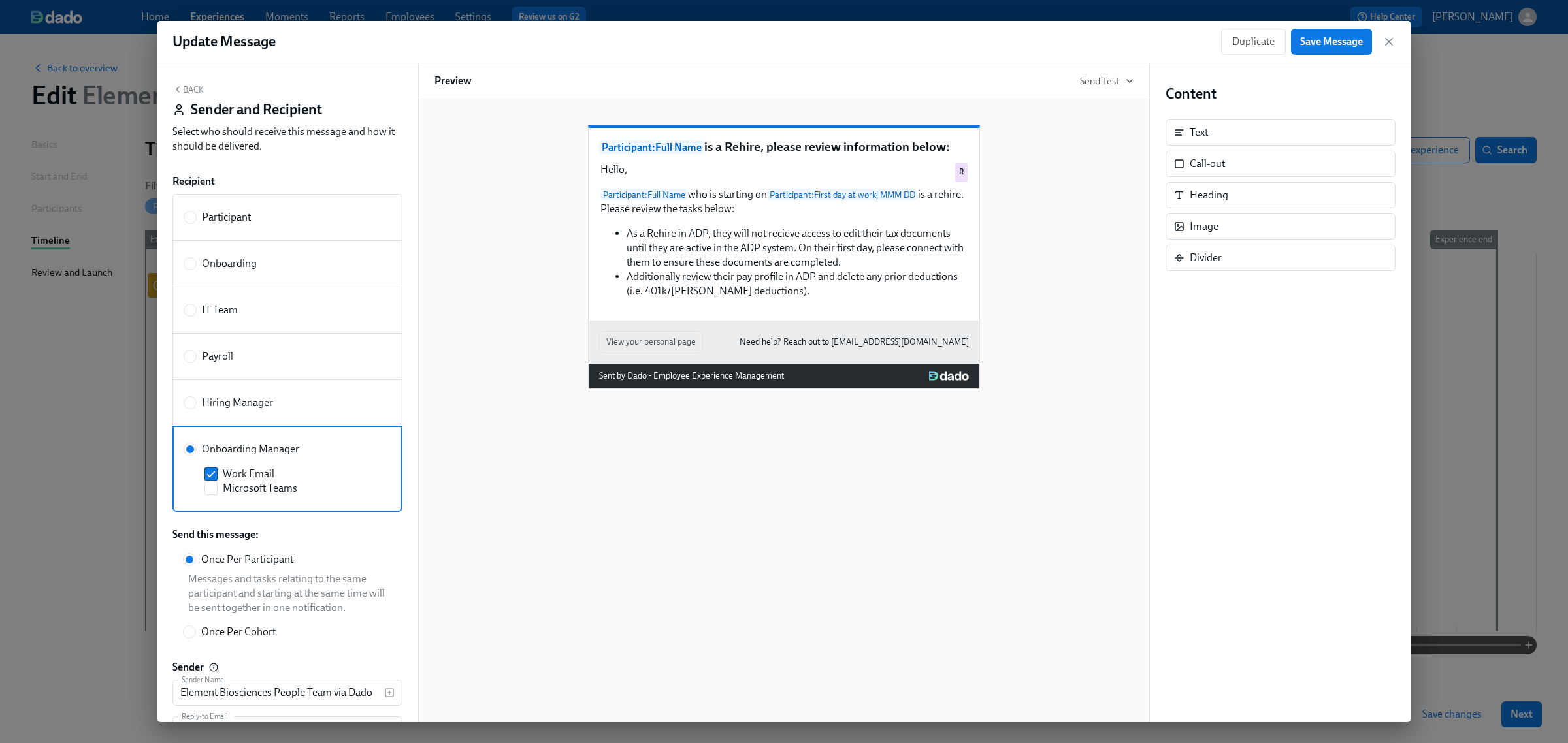
click at [194, 90] on button "Back" at bounding box center [188, 89] width 32 height 10
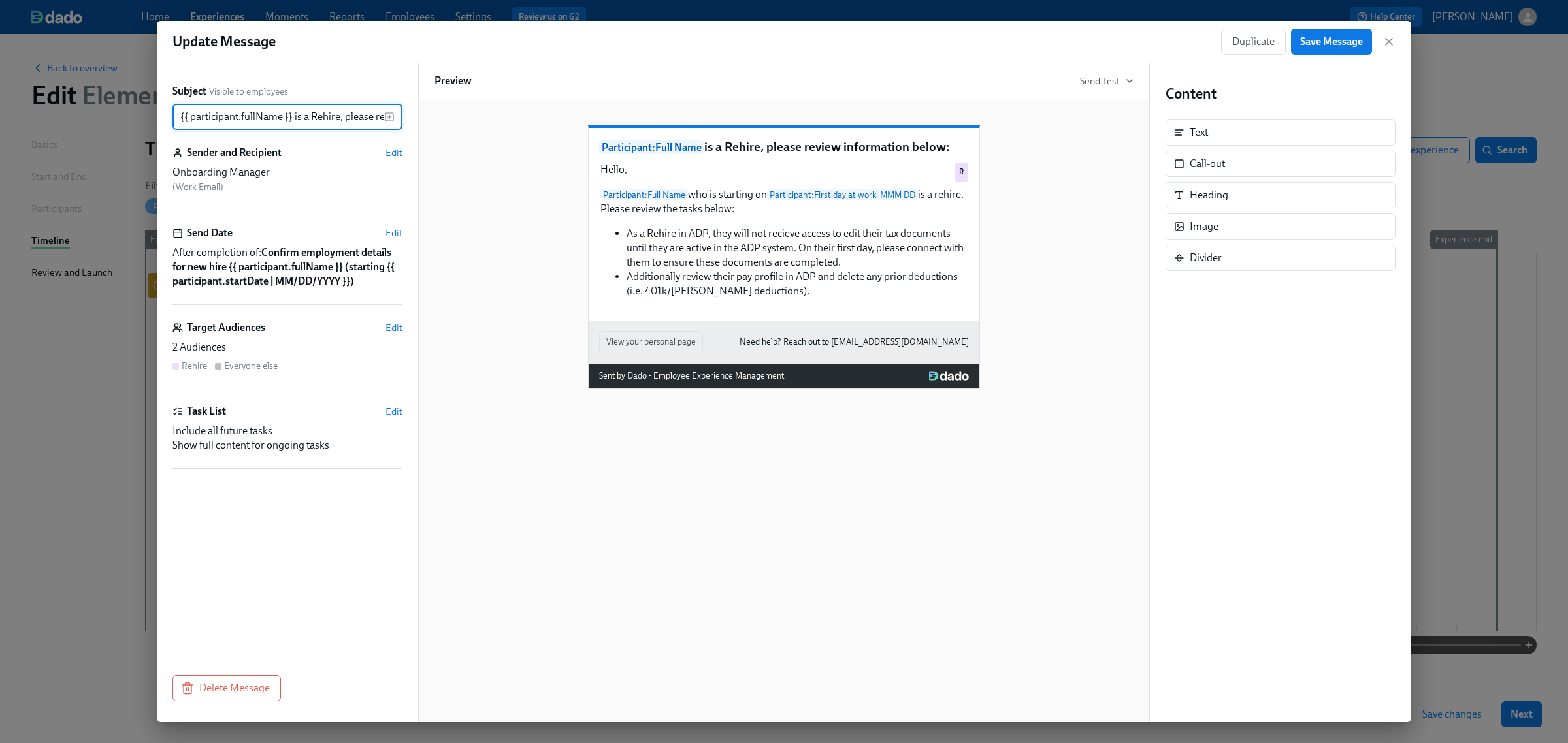
scroll to position [0, 106]
click at [244, 108] on input "{{ participant.fullName }} is a Rehire, please review information below:" at bounding box center [278, 116] width 212 height 26
click at [212, 111] on input "{{ participant.fullName }} is a Rehire, please review information below:" at bounding box center [278, 116] width 212 height 26
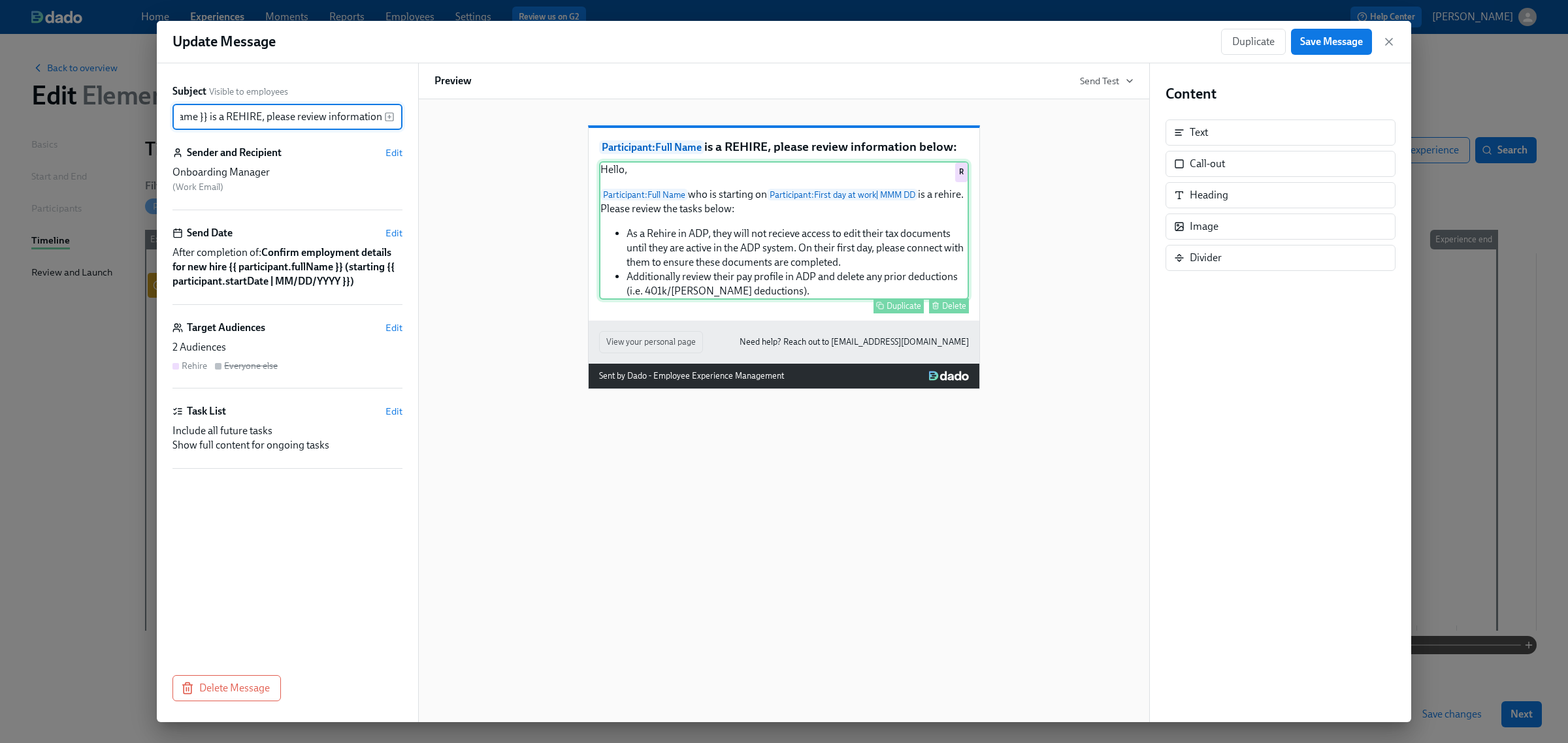
click at [743, 285] on div "Hello, Participant : Full Name who is starting on Participant : First day at wo…" at bounding box center [784, 231] width 370 height 139
type input "{{ participant.fullName }} is a REHIRE, please review information below:"
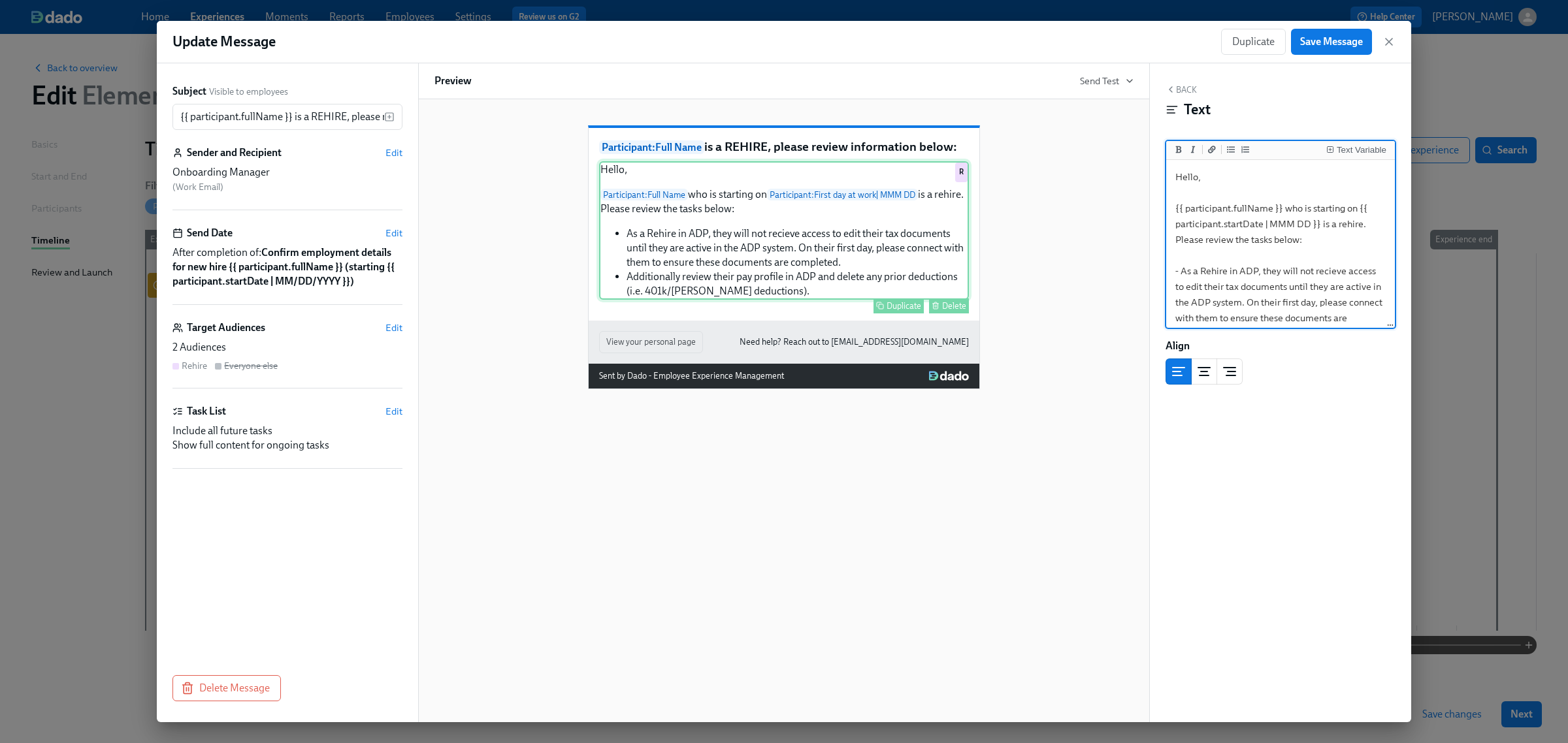
click at [619, 186] on div "Hello, Participant : Full Name who is starting on Participant : First day at wo…" at bounding box center [784, 231] width 370 height 139
click at [1185, 167] on textarea "Hello, {{ participant.fullName }} who is starting on {{ participant.startDate |…" at bounding box center [1280, 279] width 223 height 232
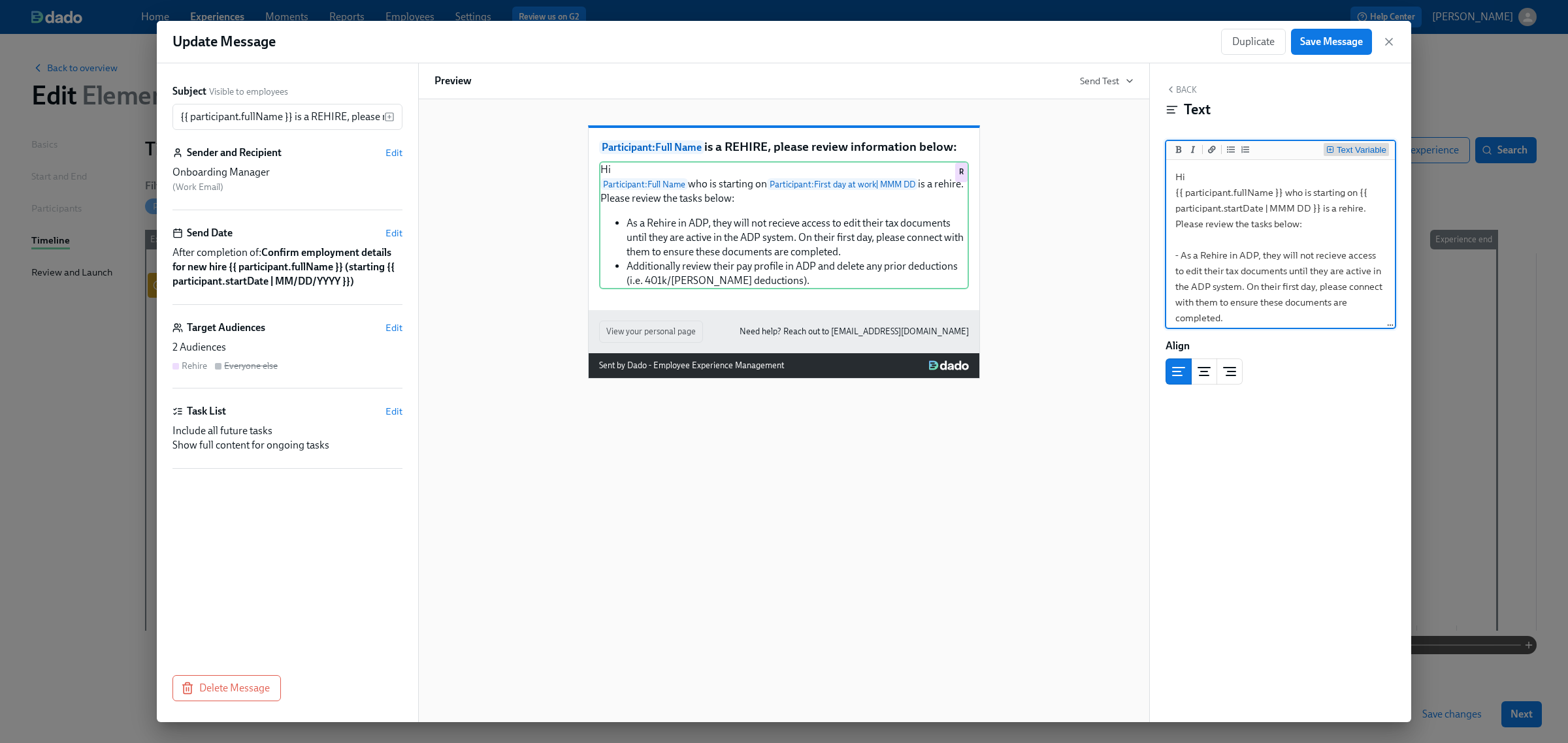
click at [1352, 155] on div "Text Variable" at bounding box center [1361, 150] width 49 height 9
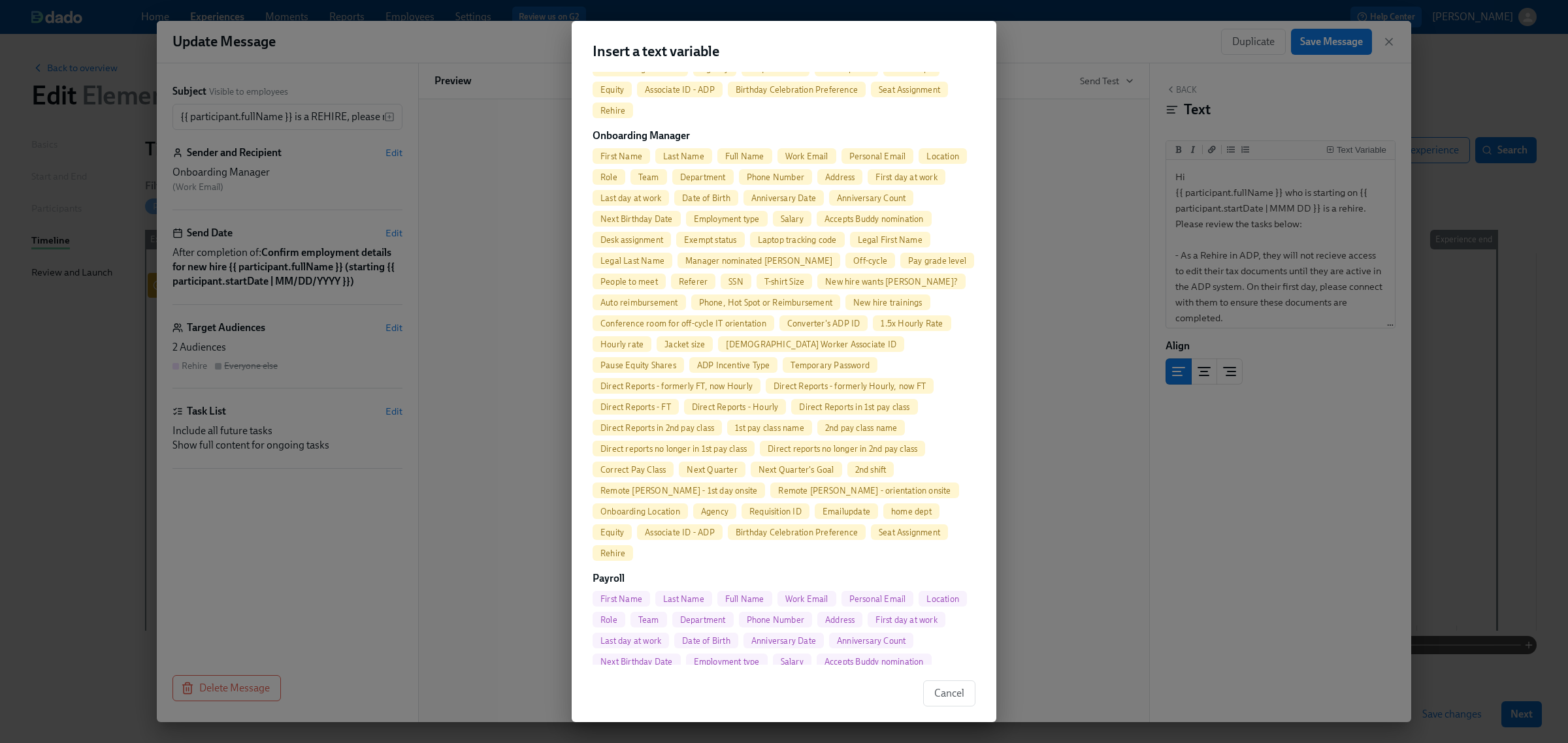
scroll to position [1878, 0]
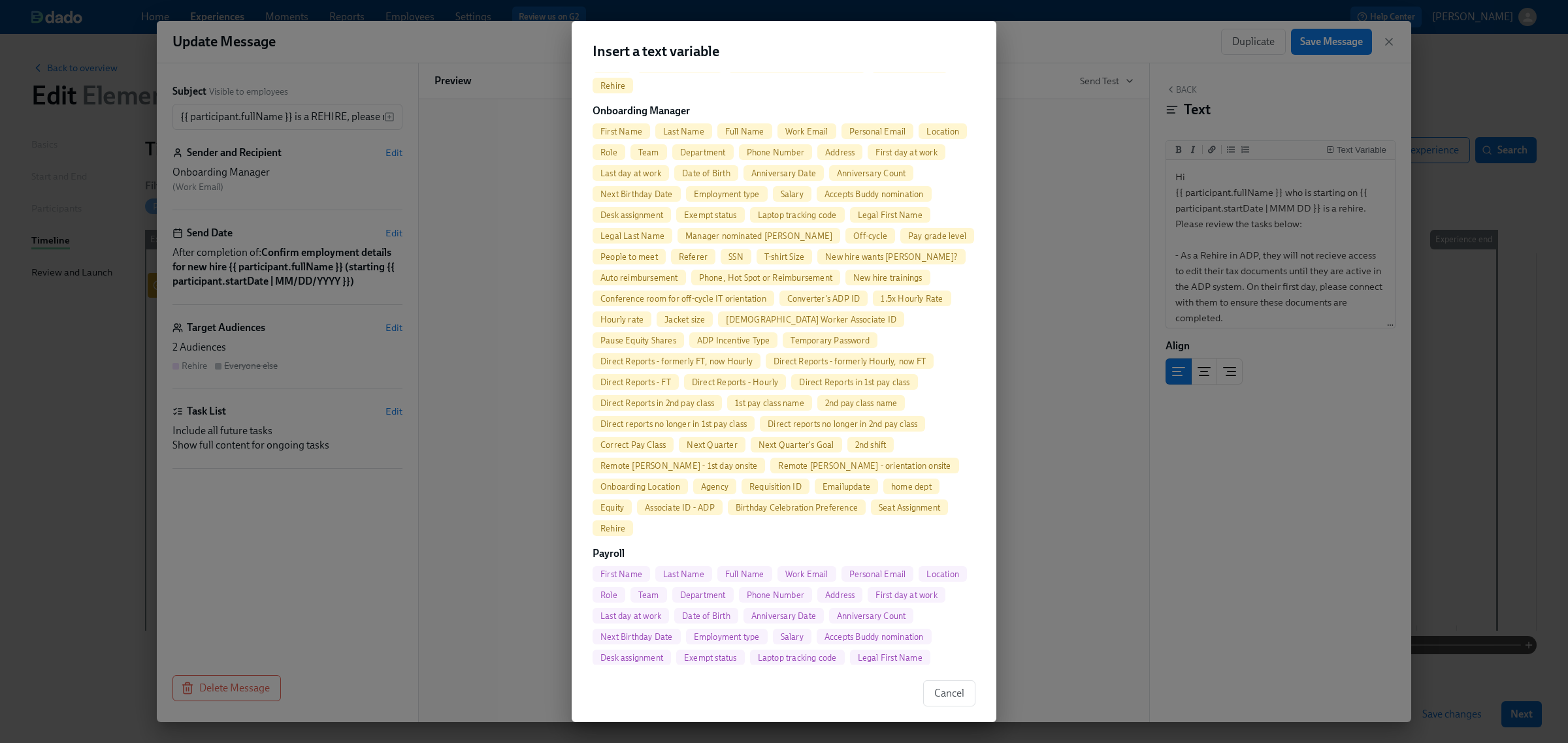
click at [633, 134] on span "First Name" at bounding box center [621, 131] width 58 height 10
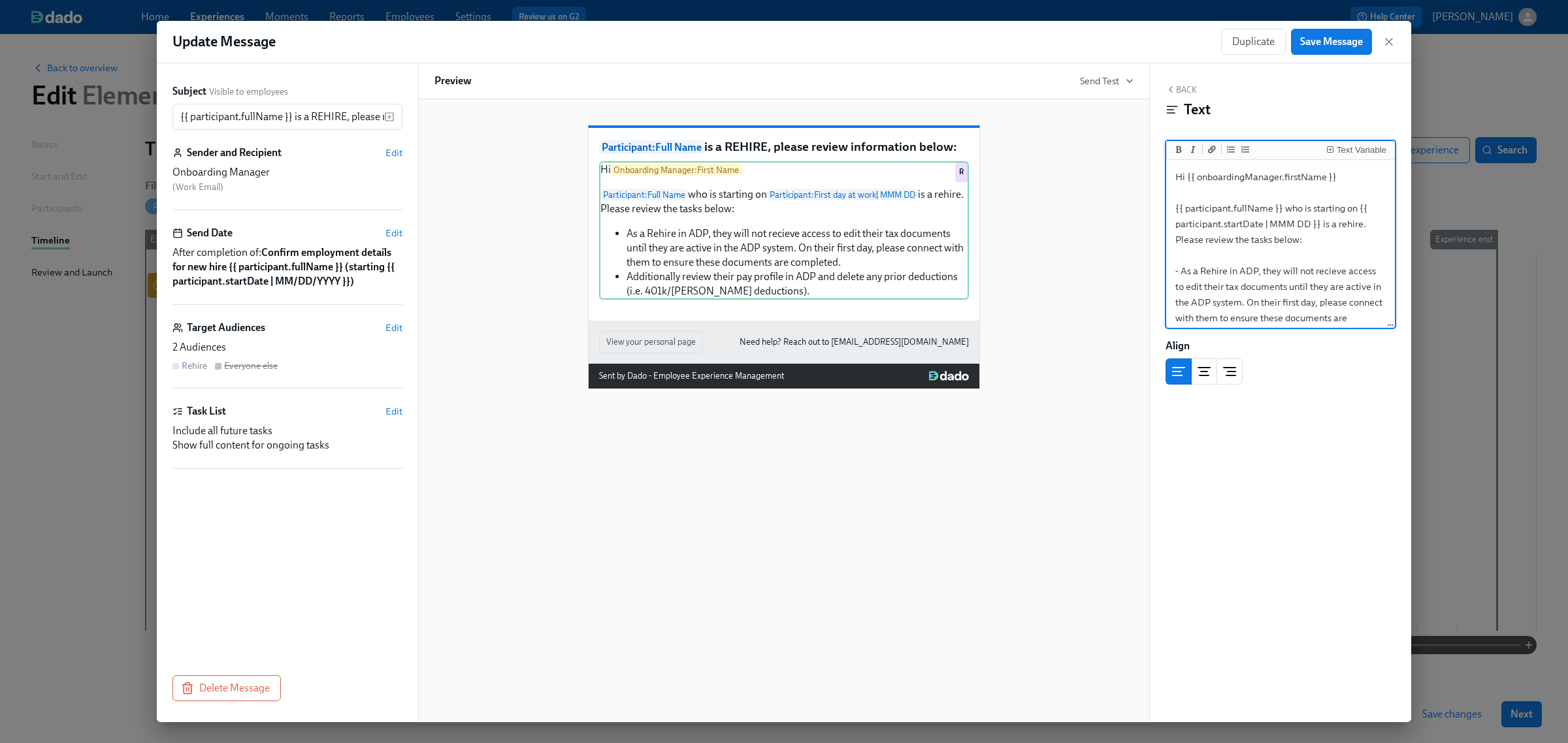
click at [1287, 211] on textarea "Hi {{ onboardingManager.firstName }} {{ participant.fullName }} who is starting…" at bounding box center [1280, 279] width 223 height 232
click at [869, 290] on div "Hi Onboarding Manager : First Name Participant : Full Name is starting on Parti…" at bounding box center [784, 231] width 370 height 139
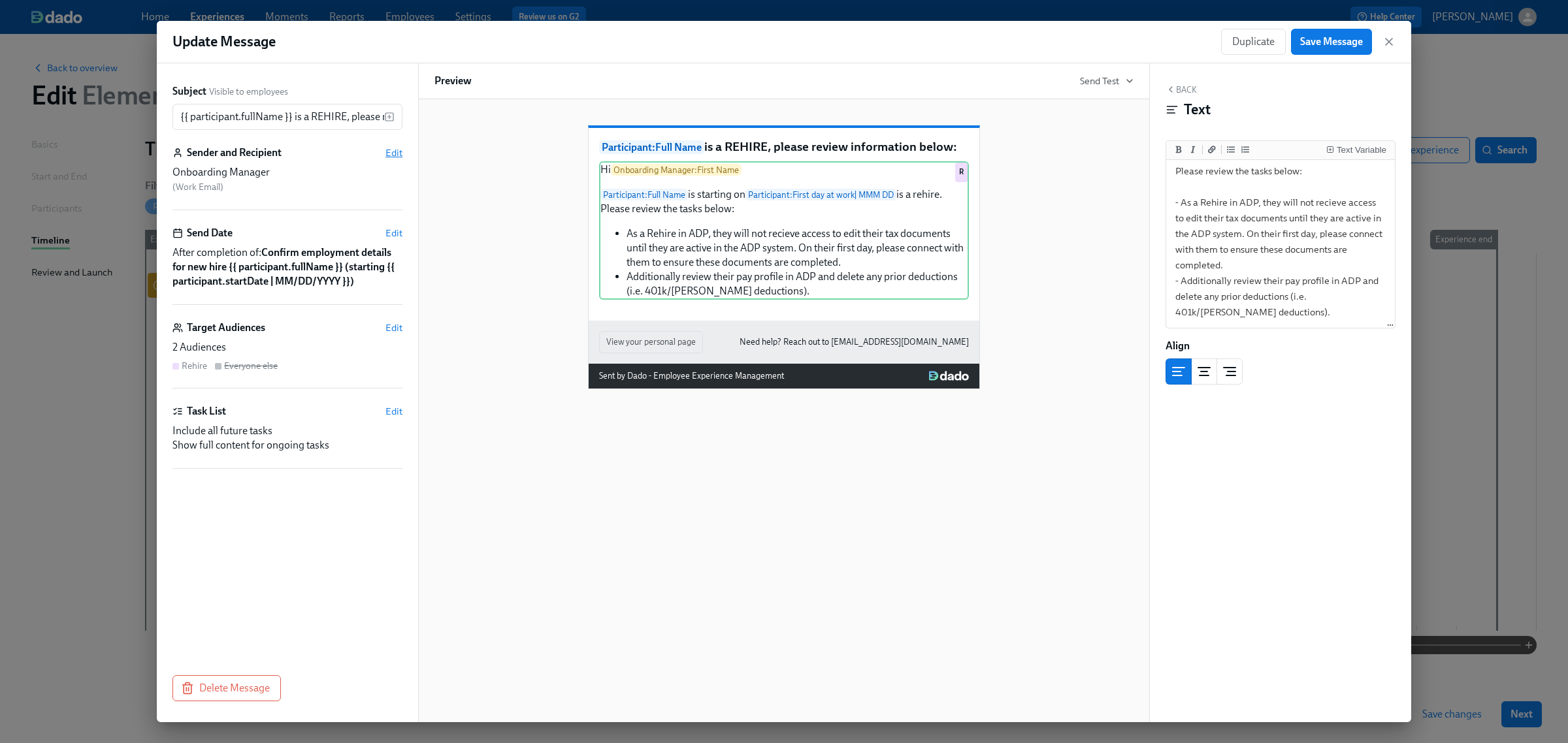
click at [397, 155] on span "Edit" at bounding box center [394, 153] width 17 height 13
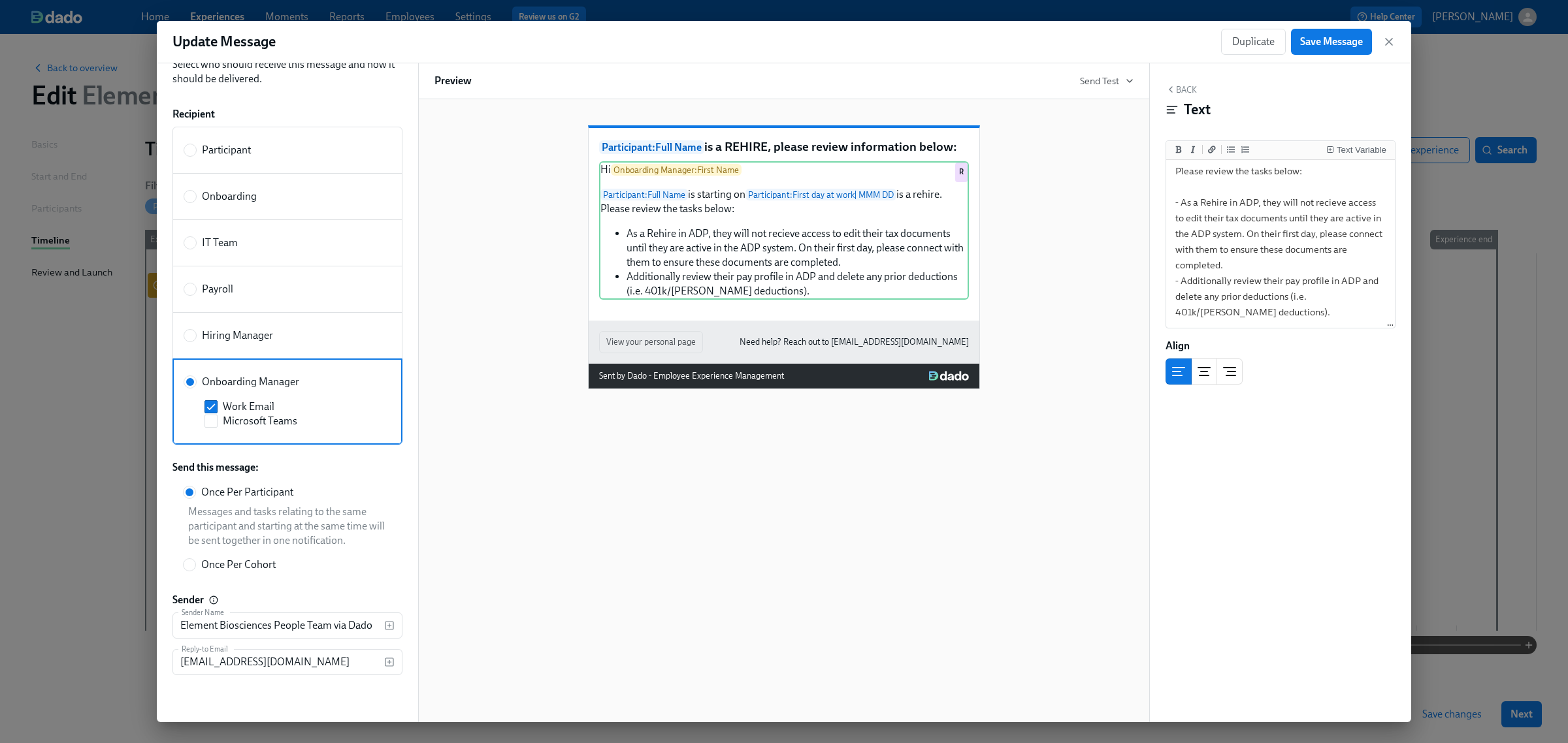
scroll to position [0, 0]
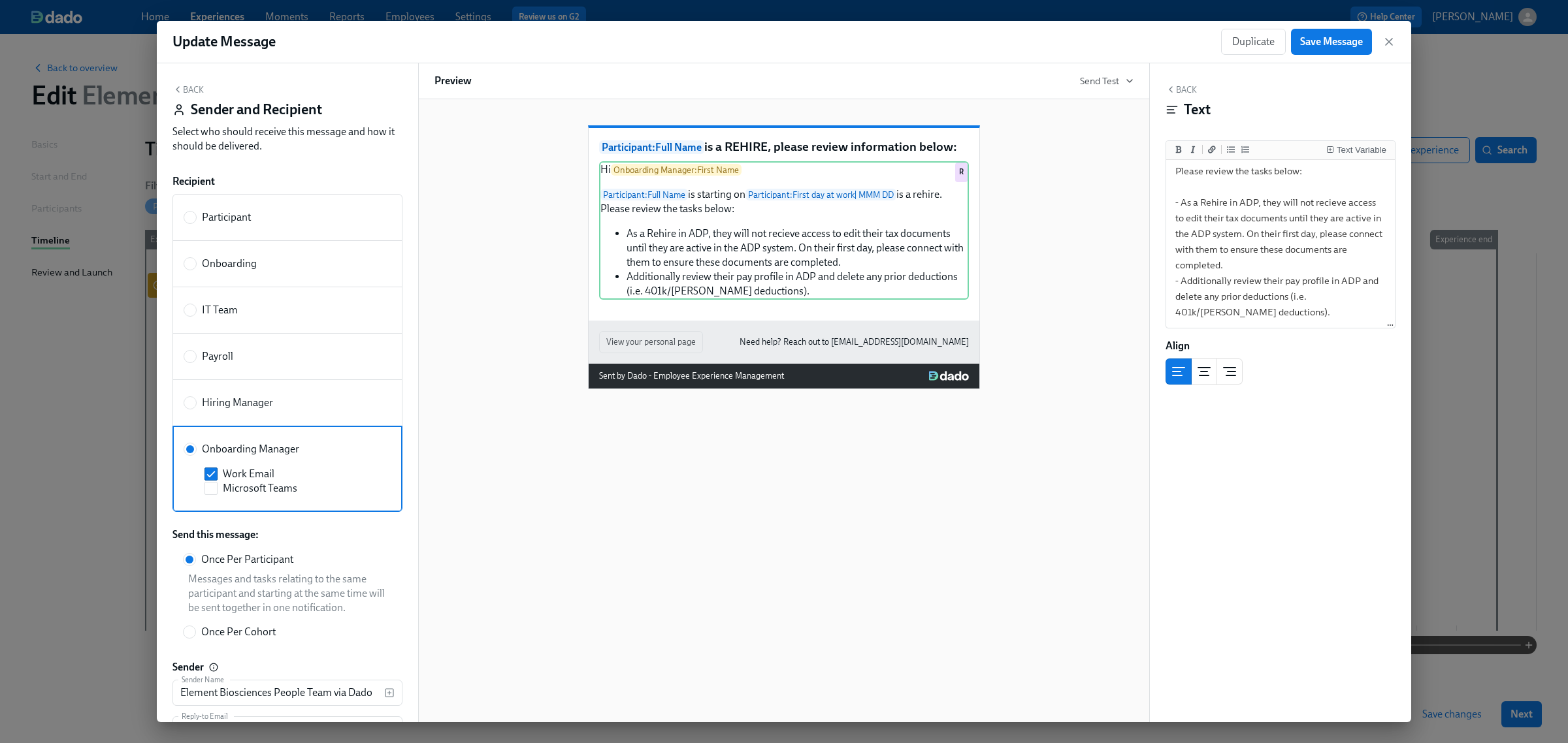
click at [192, 94] on button "Back" at bounding box center [188, 89] width 32 height 10
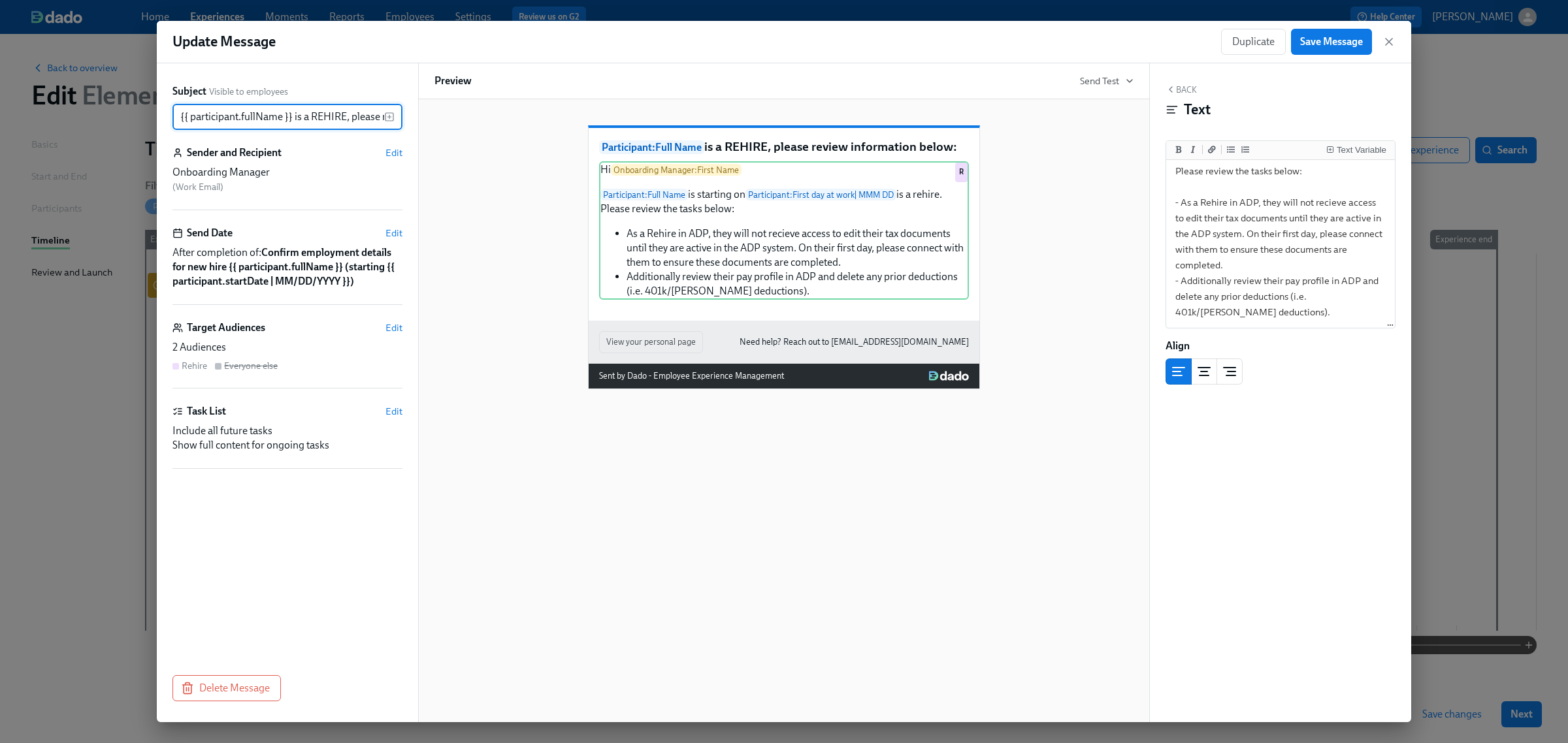
scroll to position [0, 114]
click at [699, 285] on div "Hi Onboarding Manager : First Name Participant : Full Name is starting on Parti…" at bounding box center [784, 231] width 370 height 139
click at [675, 442] on div "Participant : Full Name is a REHIRE, please review information below: Hi Onboar…" at bounding box center [784, 411] width 732 height 623
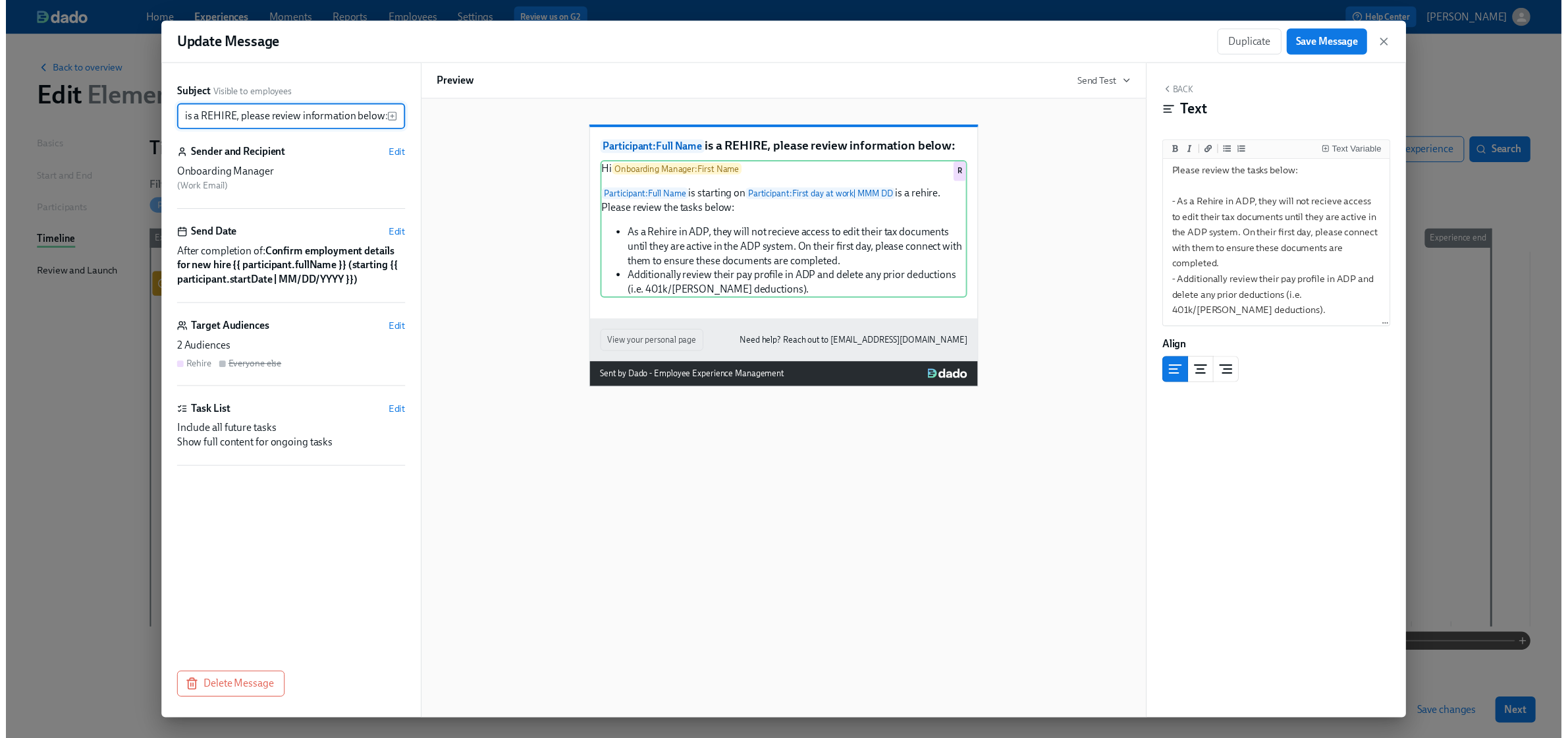
scroll to position [0, 0]
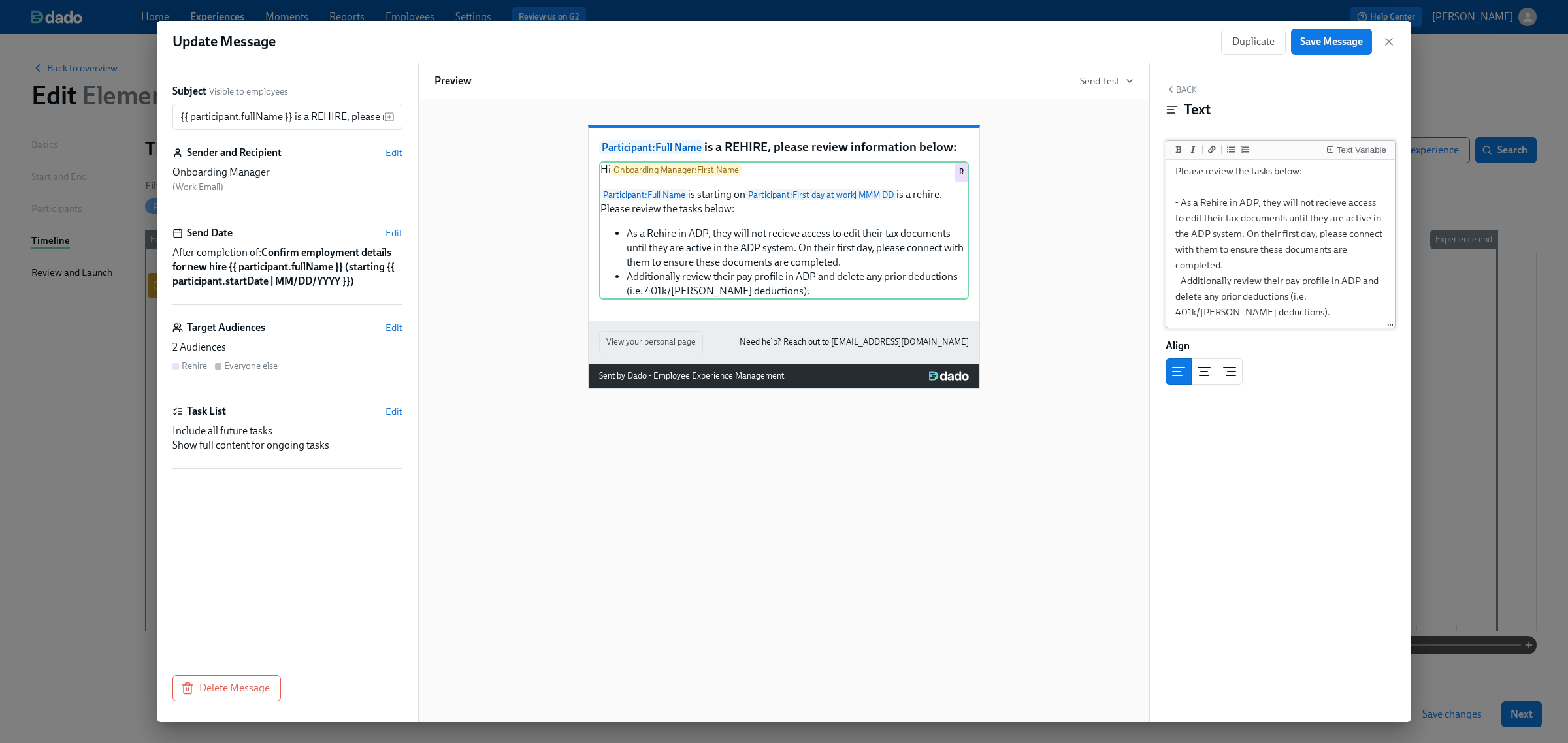
click at [1230, 284] on textarea "Hi {{ onboardingManager.firstName }} {{ participant.fullName }} is starting on …" at bounding box center [1280, 210] width 223 height 232
type textarea "Hi {{ onboardingManager.firstName }} {{ participant.fullName }} is starting on …"
click at [1292, 46] on button "Save Message" at bounding box center [1331, 41] width 81 height 26
click at [1393, 40] on icon "button" at bounding box center [1389, 42] width 13 height 13
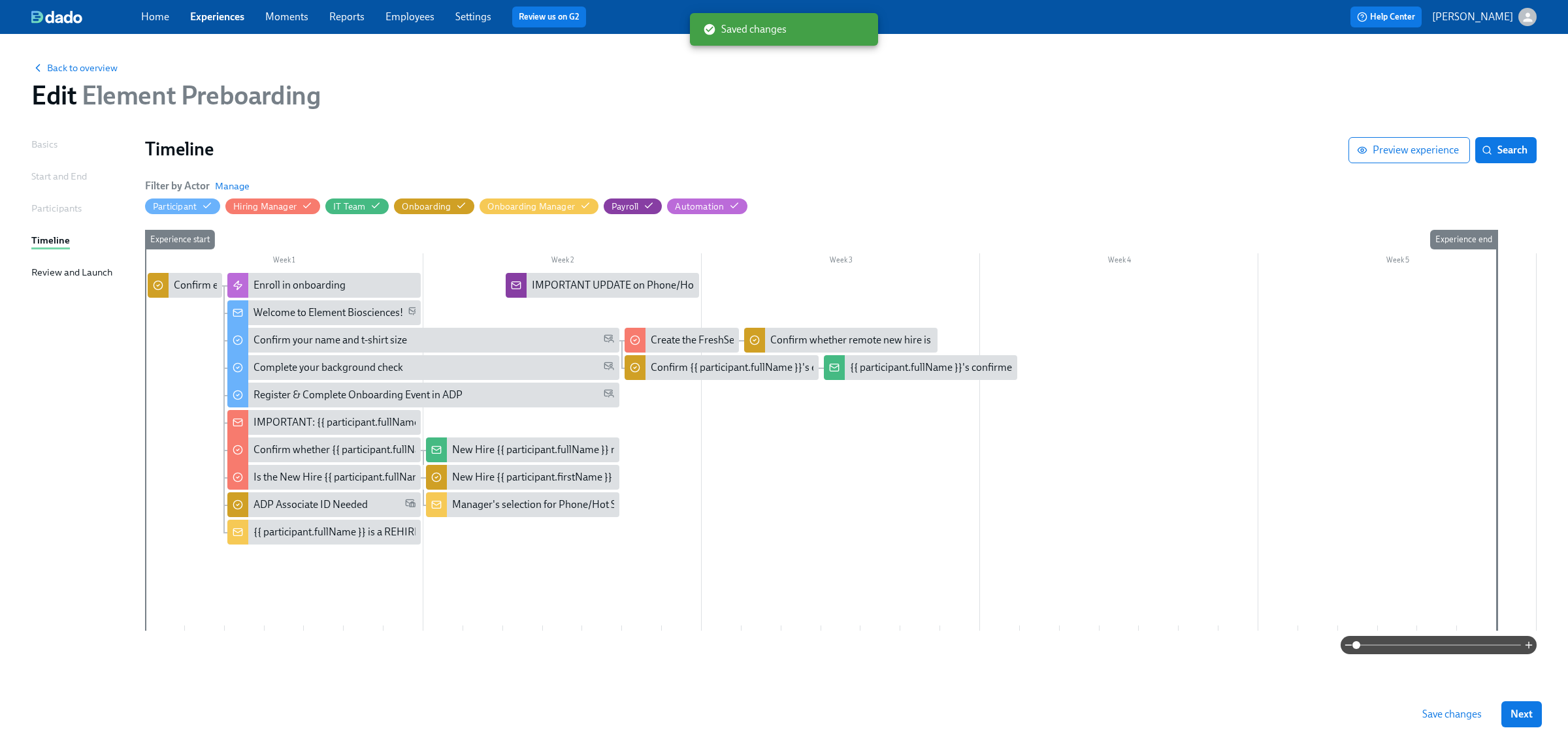
click at [1470, 708] on span "Save changes" at bounding box center [1452, 715] width 60 height 13
click at [203, 11] on link "Experiences" at bounding box center [217, 16] width 55 height 13
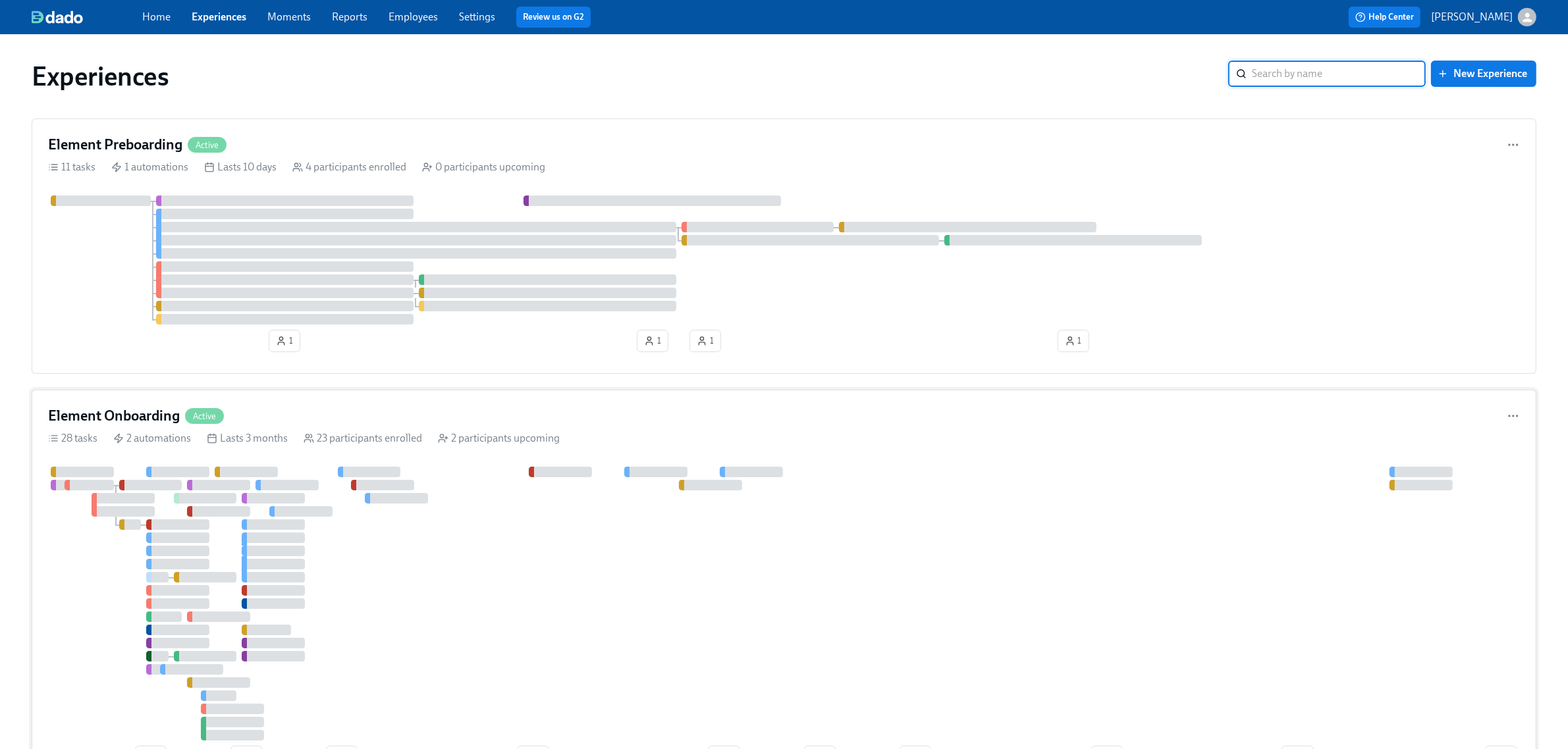
click at [415, 412] on div "Element Onboarding Active" at bounding box center [784, 416] width 1472 height 20
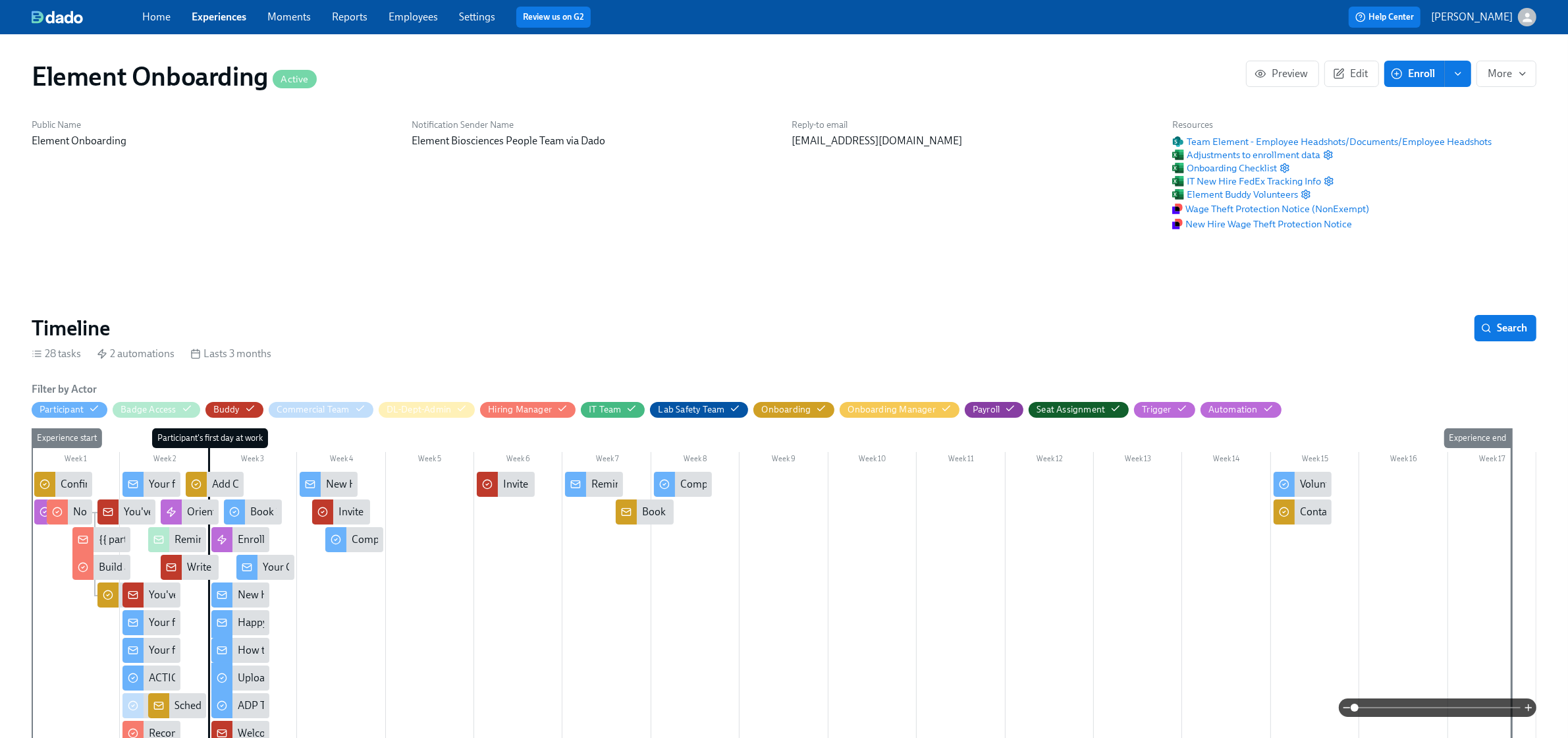
scroll to position [0, 16227]
click at [1357, 81] on button "Edit" at bounding box center [1352, 74] width 55 height 26
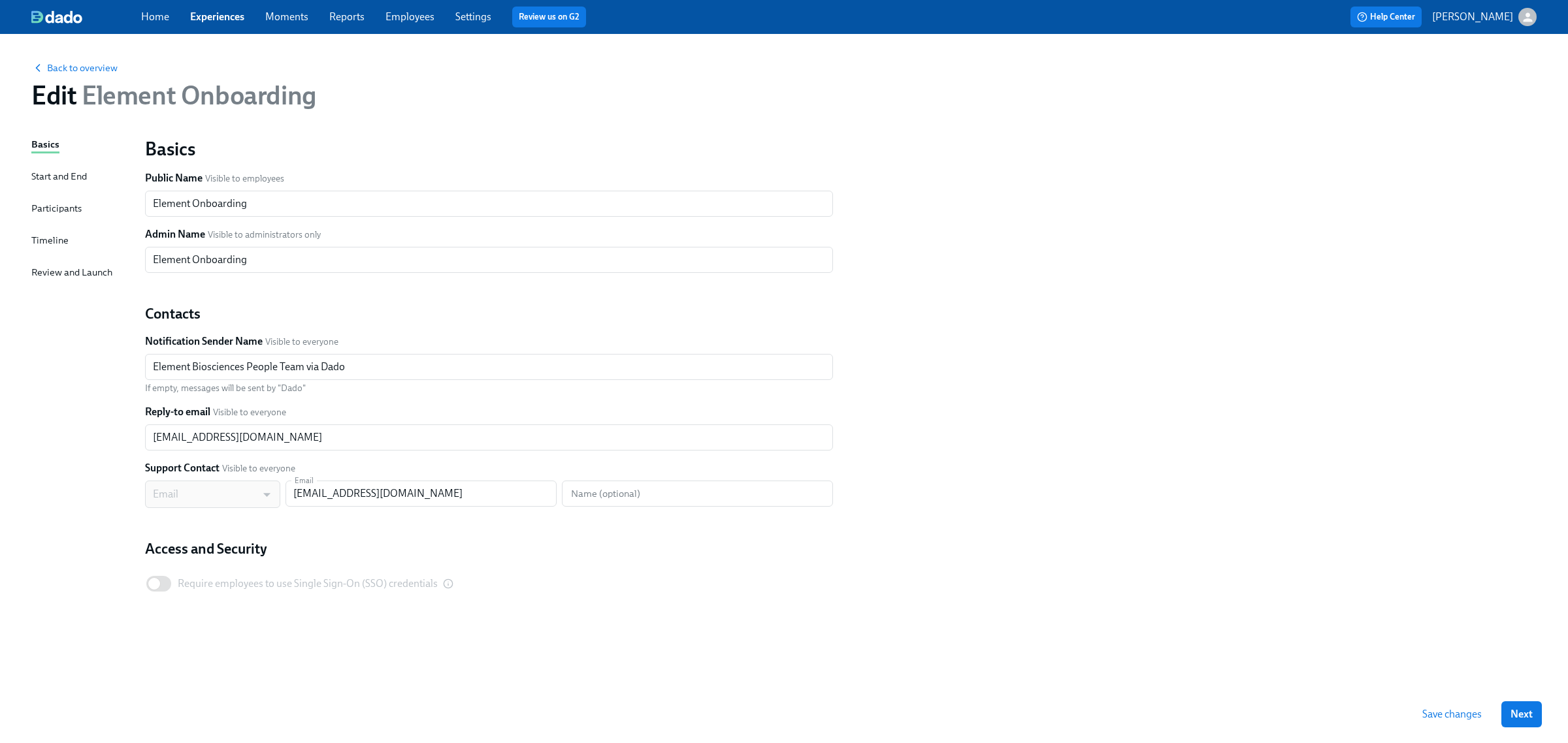
click at [43, 213] on div "Participants" at bounding box center [57, 208] width 50 height 14
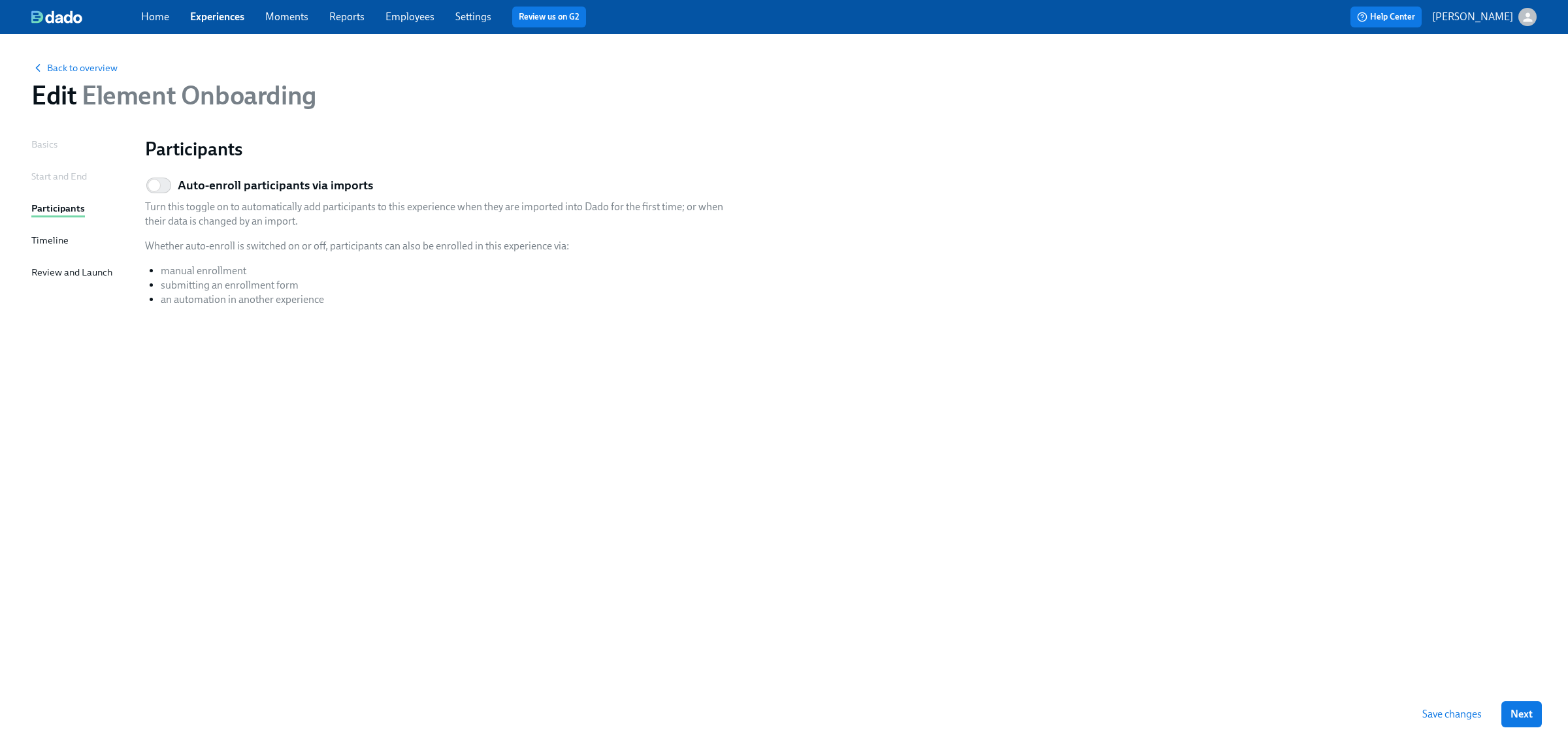
click at [47, 240] on div "Timeline" at bounding box center [50, 240] width 38 height 14
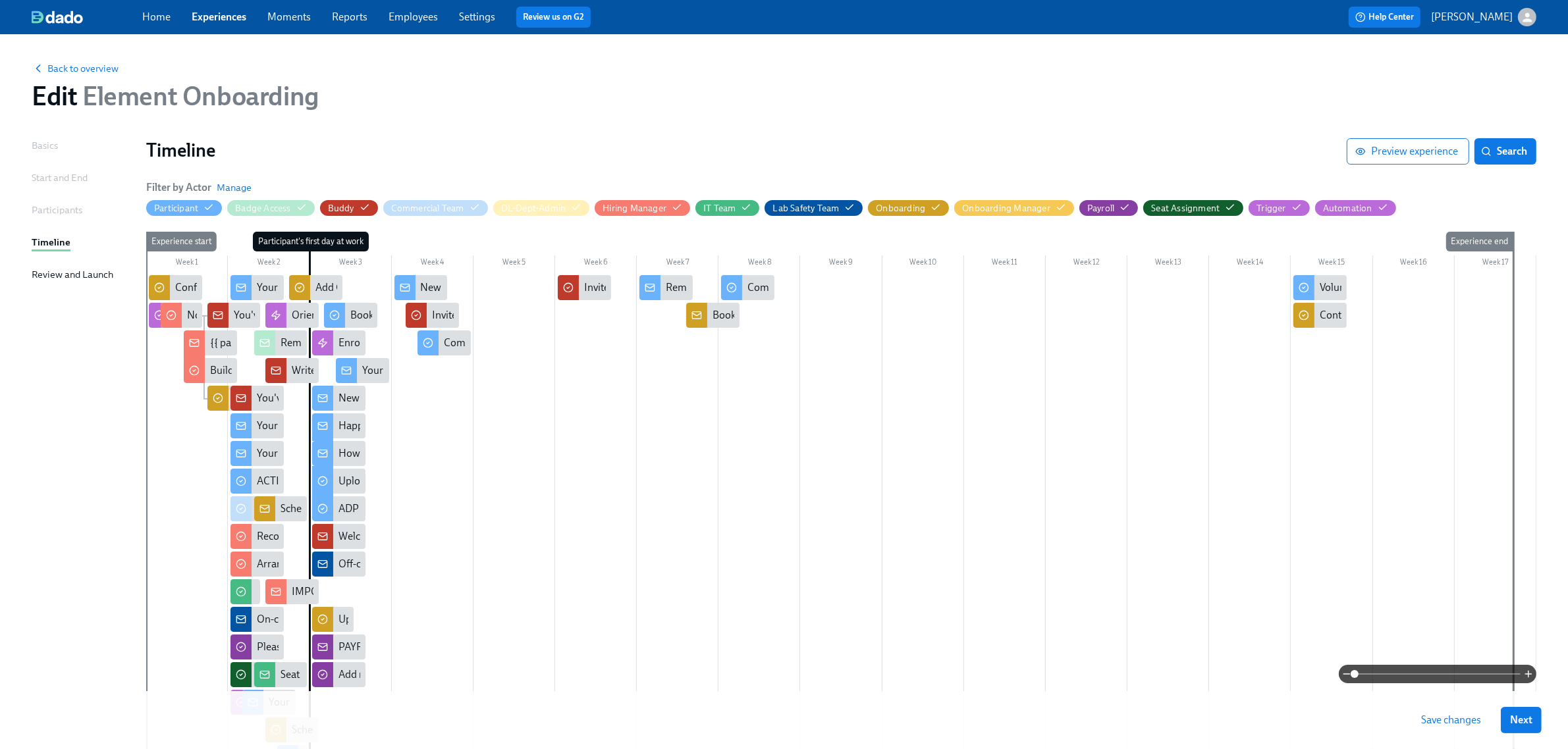
click at [55, 147] on div "Basics" at bounding box center [45, 145] width 26 height 14
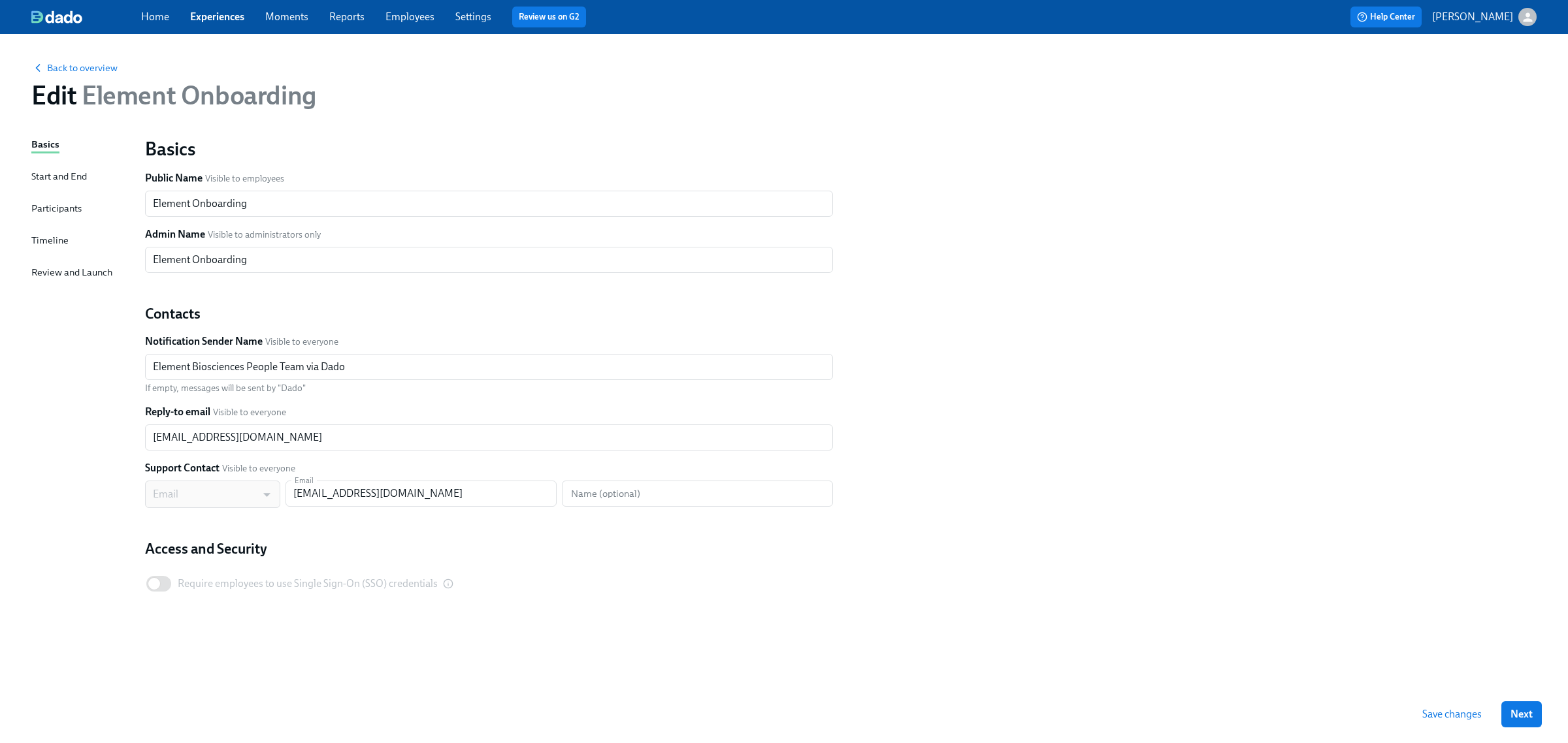
click at [69, 177] on div "Start and End" at bounding box center [59, 176] width 55 height 14
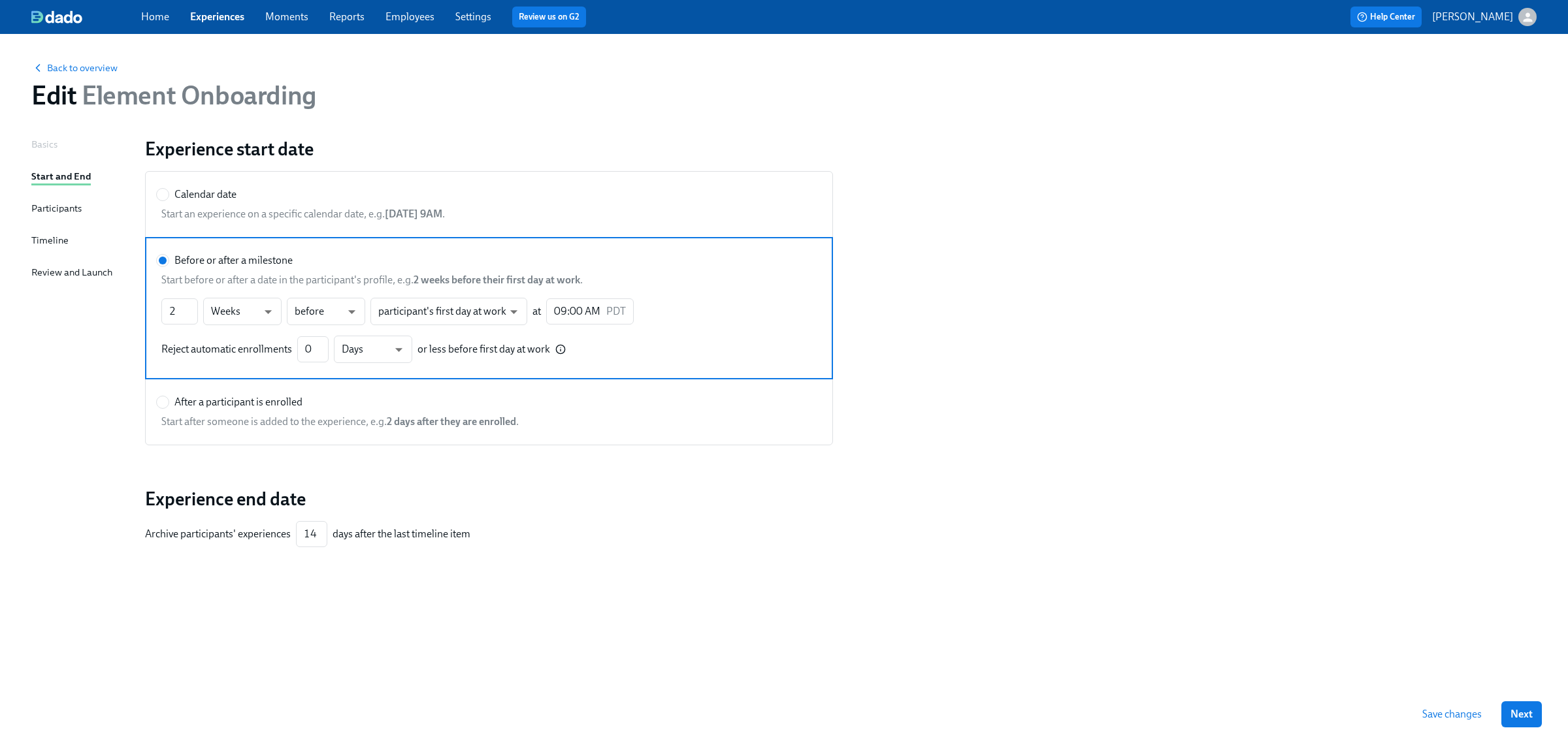
click at [57, 238] on div "Timeline" at bounding box center [50, 240] width 38 height 14
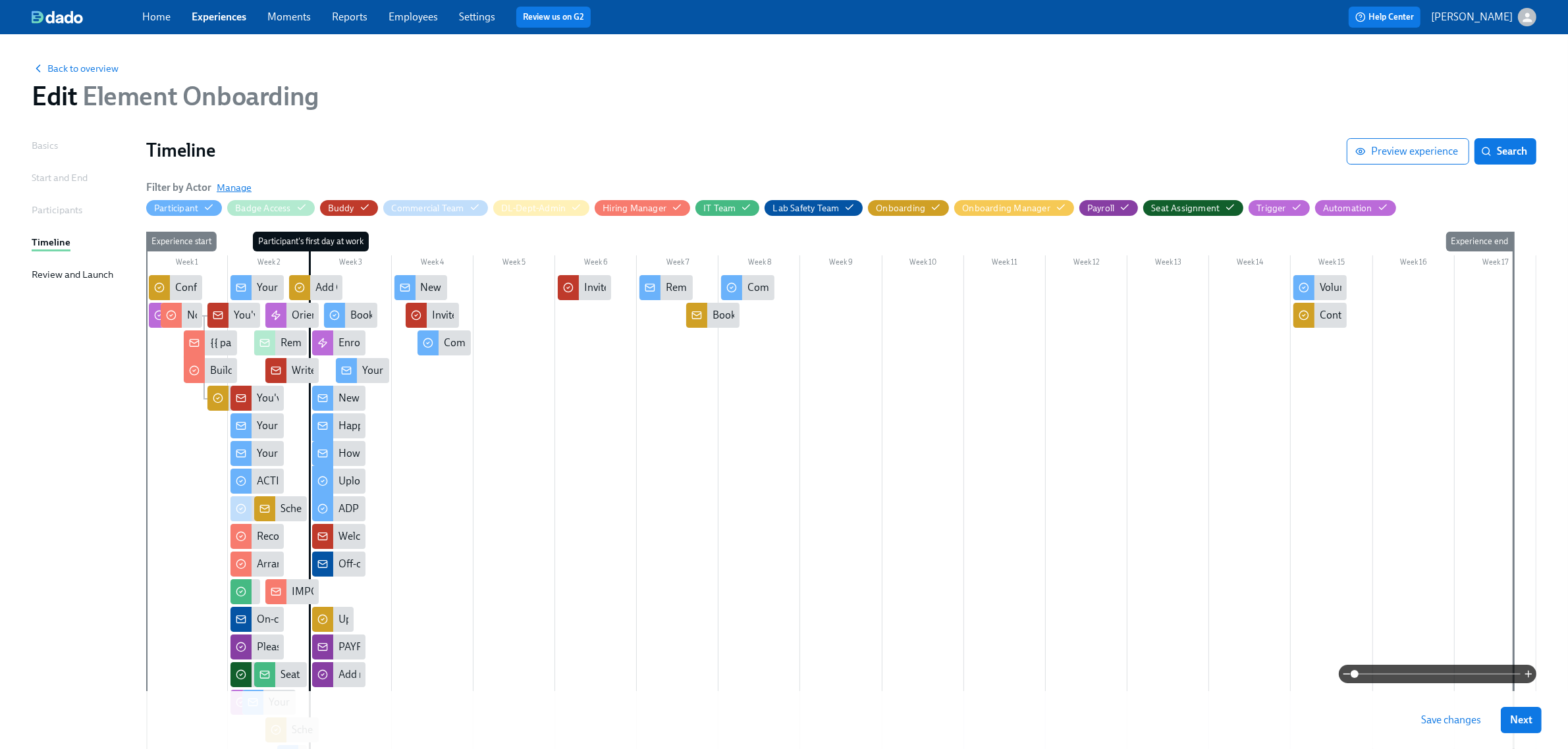
click at [233, 188] on span "Manage" at bounding box center [234, 188] width 35 height 13
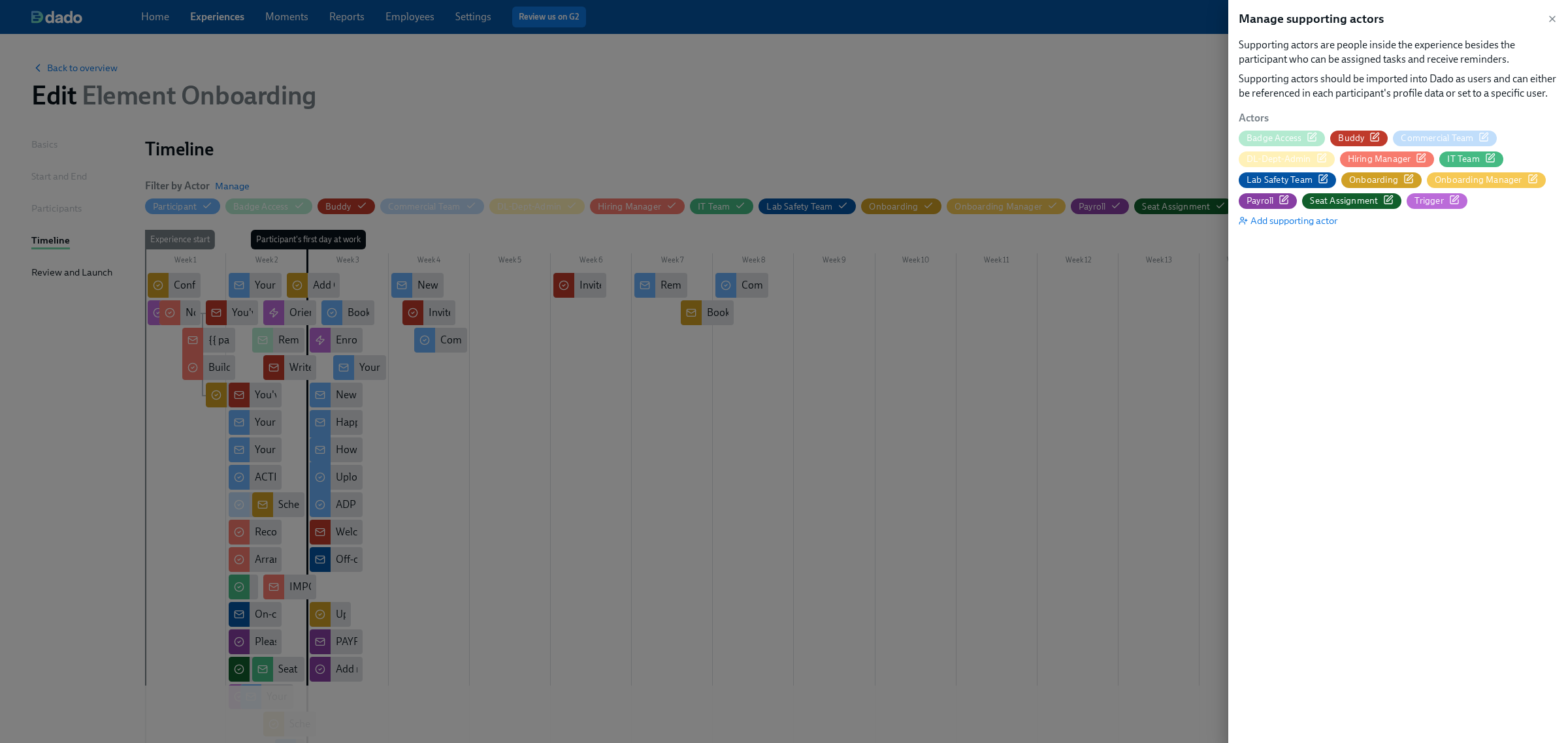
click at [1320, 178] on icon "button" at bounding box center [1323, 179] width 10 height 10
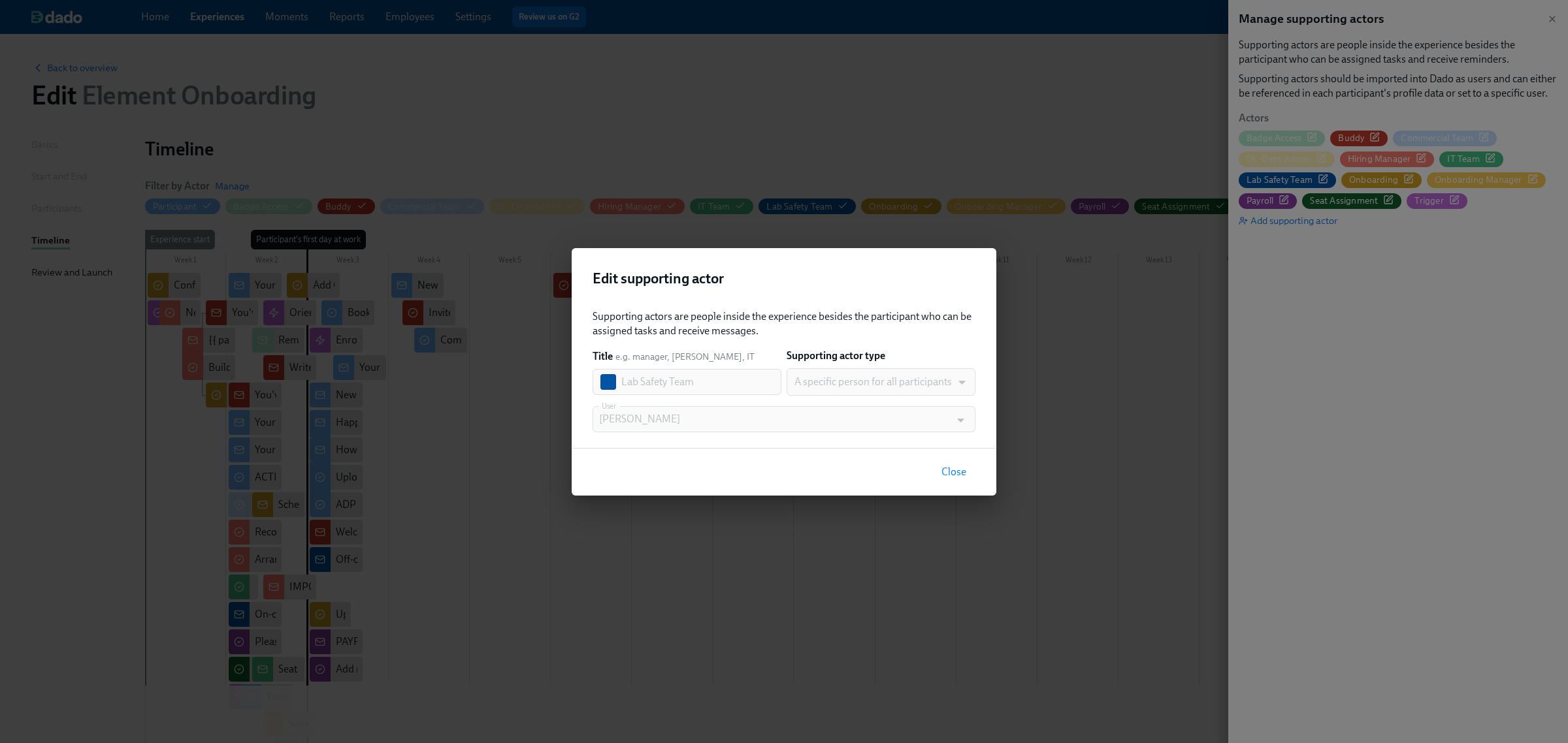
click at [952, 468] on span "Close" at bounding box center [954, 472] width 25 height 13
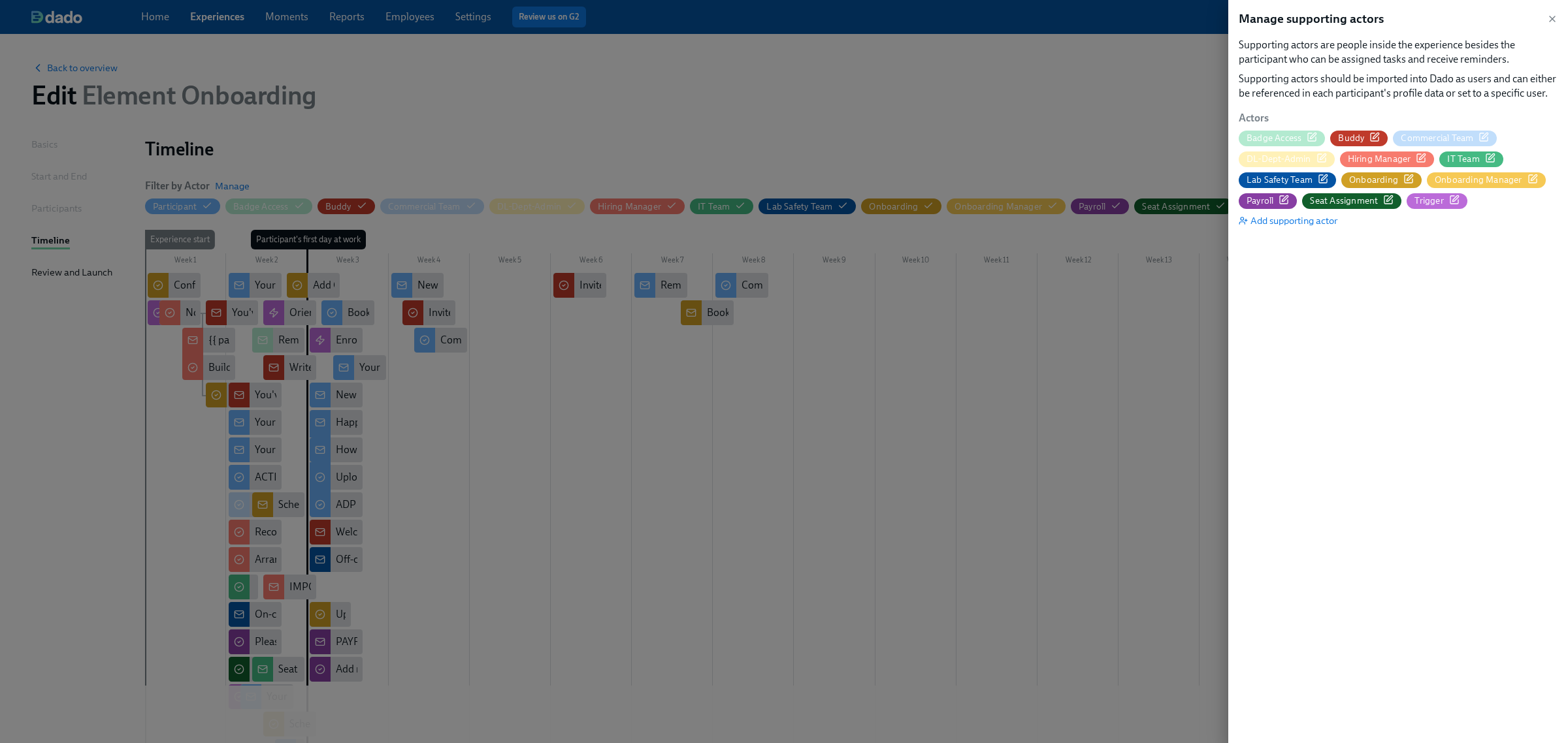
click at [1370, 135] on icon "button" at bounding box center [1374, 137] width 10 height 10
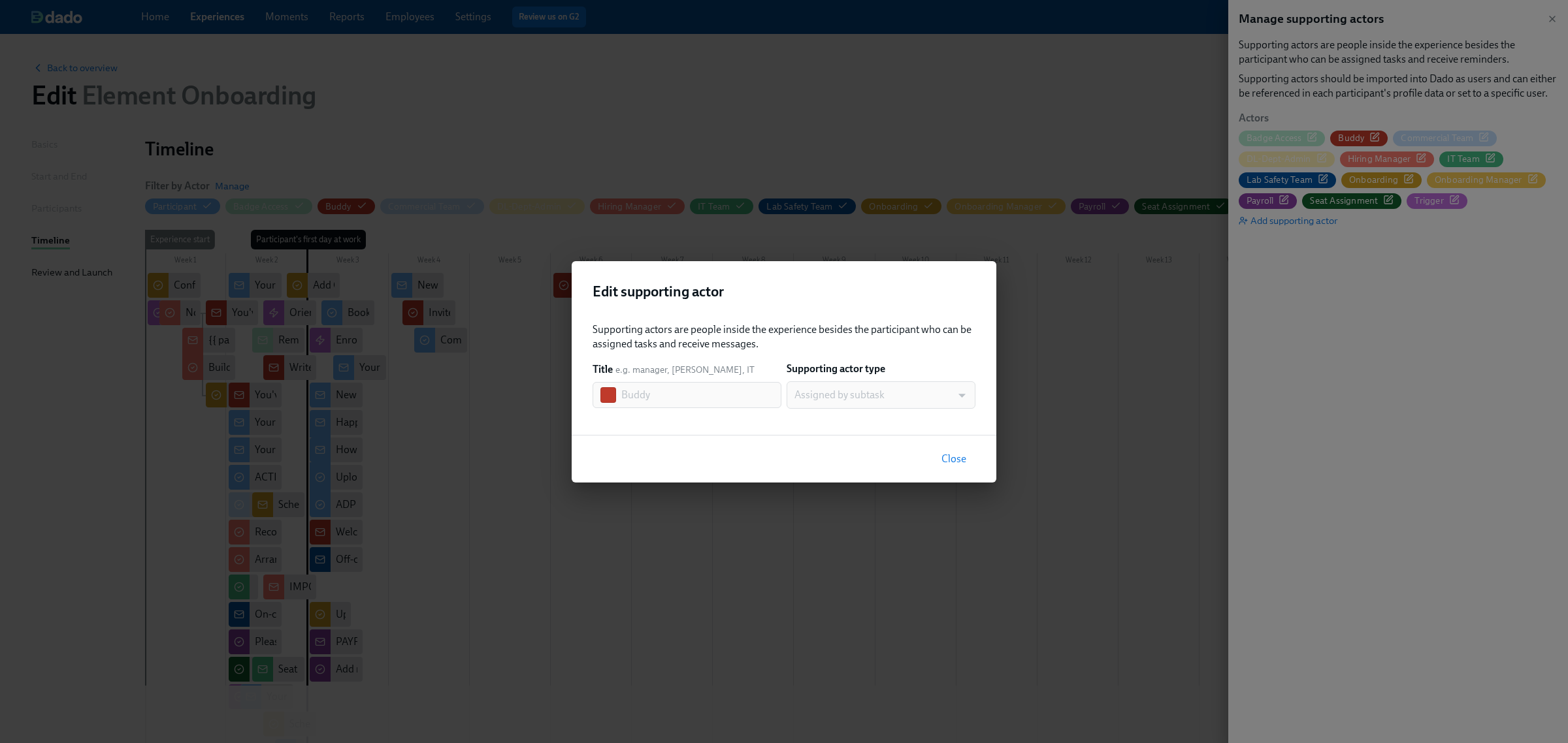
click at [838, 397] on div "Assigned by subtask" at bounding box center [881, 395] width 189 height 27
click at [952, 455] on span "Close" at bounding box center [954, 459] width 25 height 13
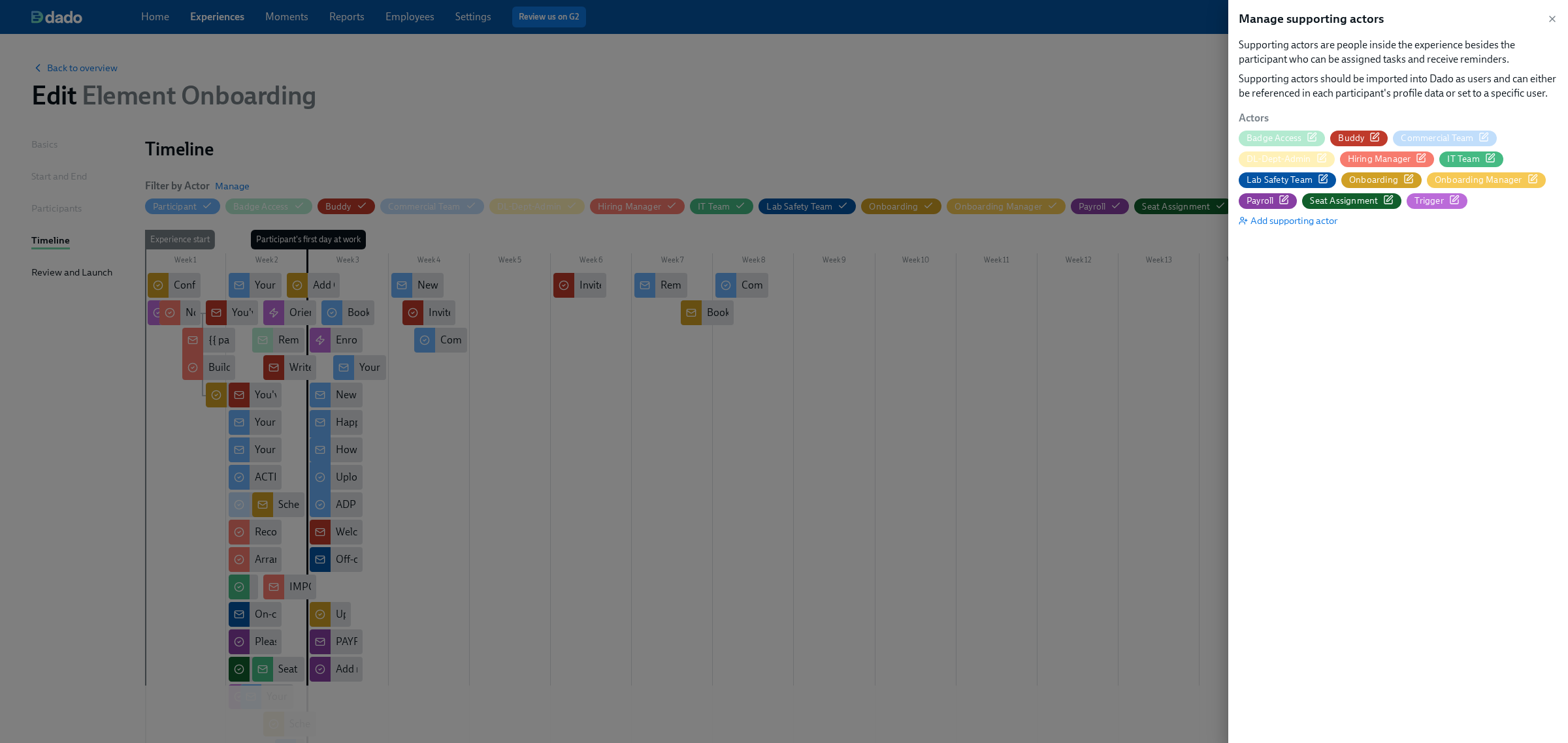
click at [1392, 199] on icon "button" at bounding box center [1388, 200] width 10 height 10
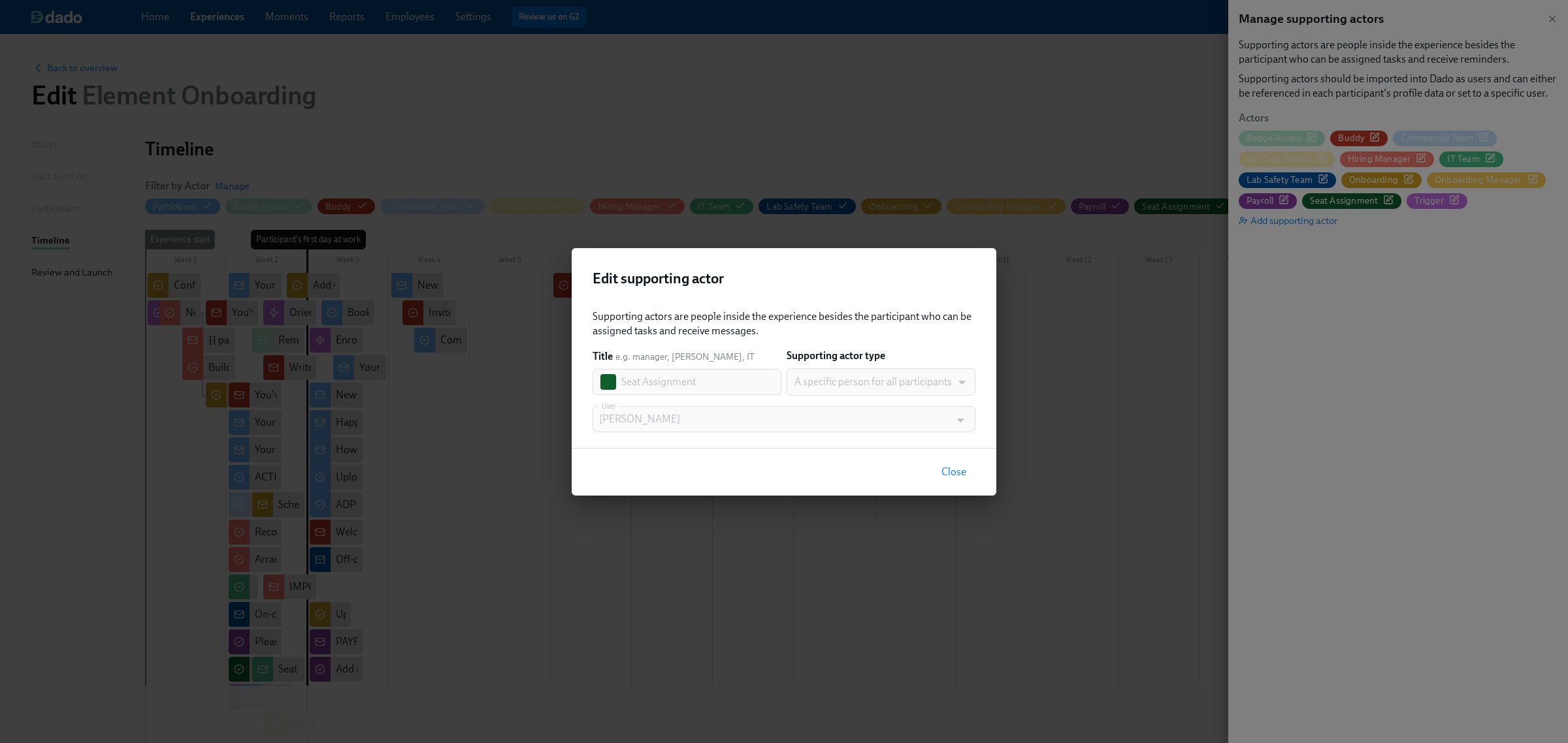
click at [958, 478] on span "Close" at bounding box center [954, 472] width 25 height 13
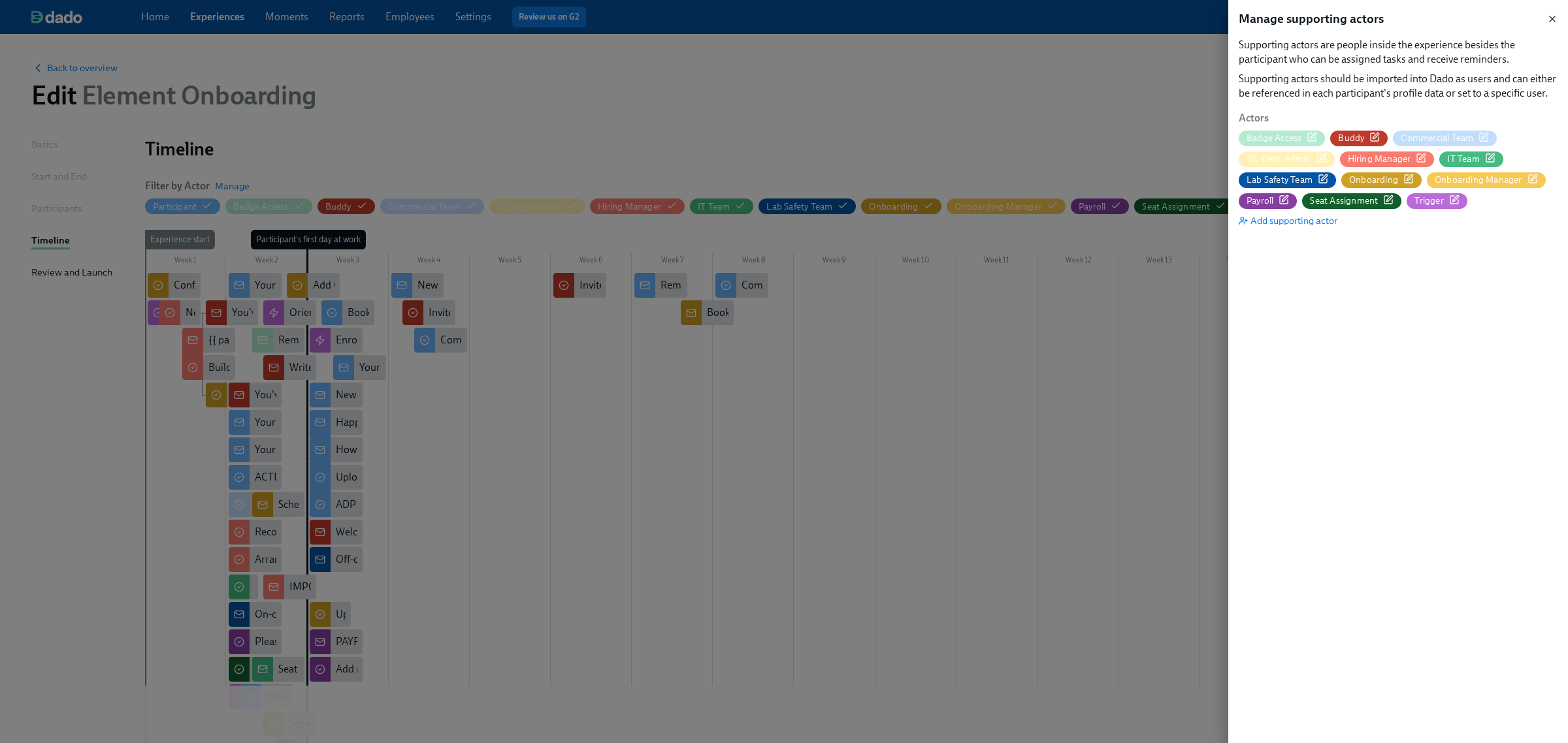
click at [1555, 18] on icon "button" at bounding box center [1553, 19] width 10 height 10
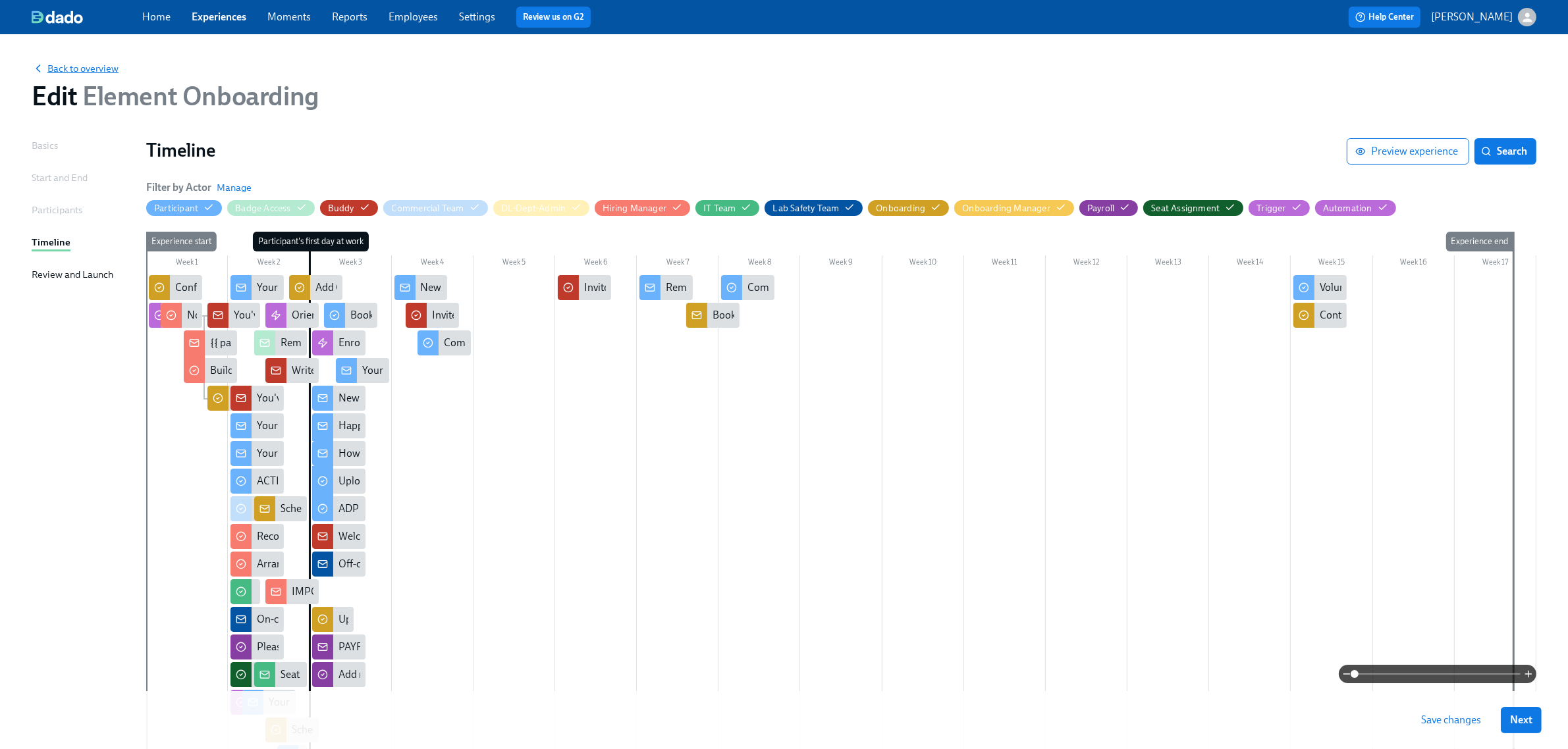
click at [90, 62] on span "Back to overview" at bounding box center [75, 68] width 87 height 13
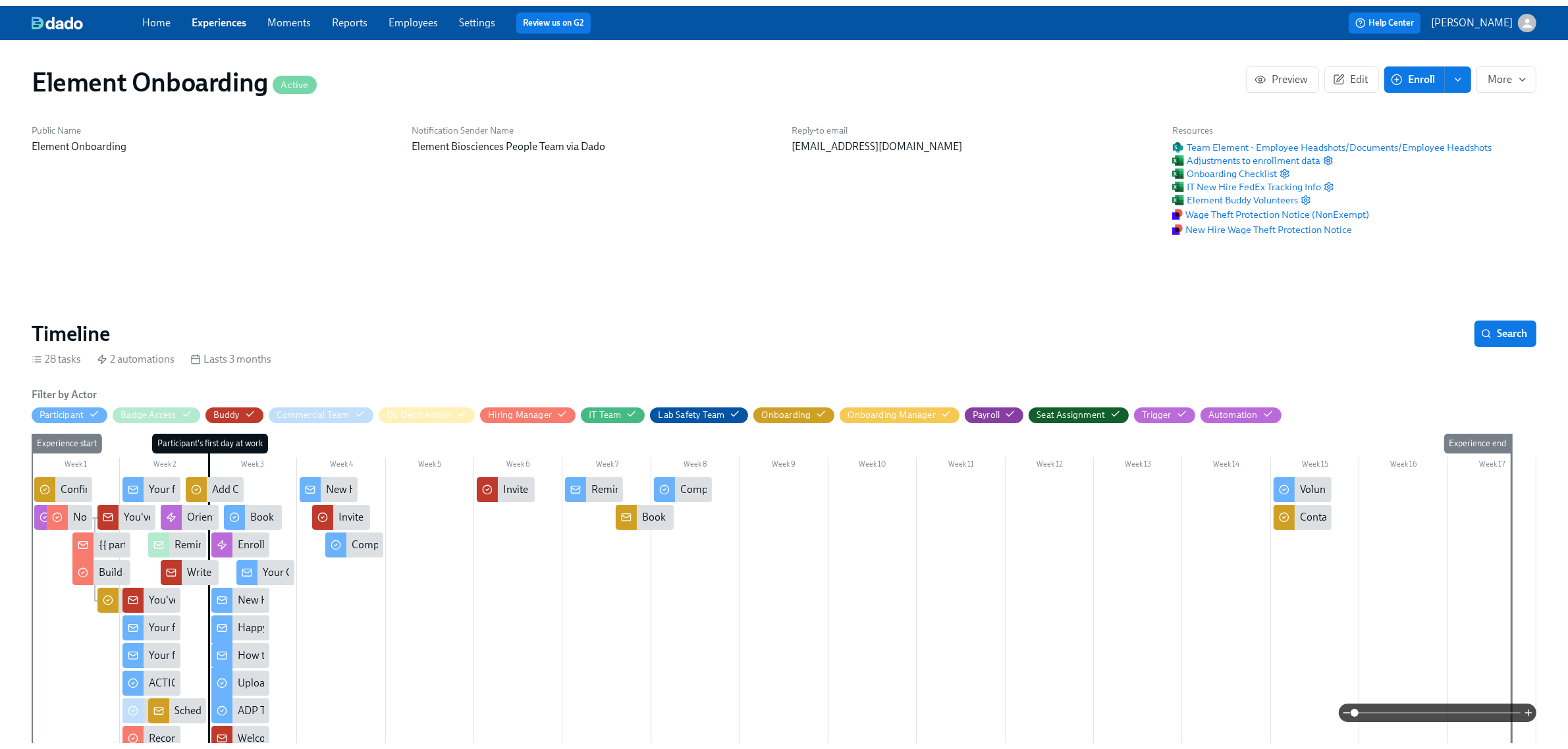
scroll to position [0, 16227]
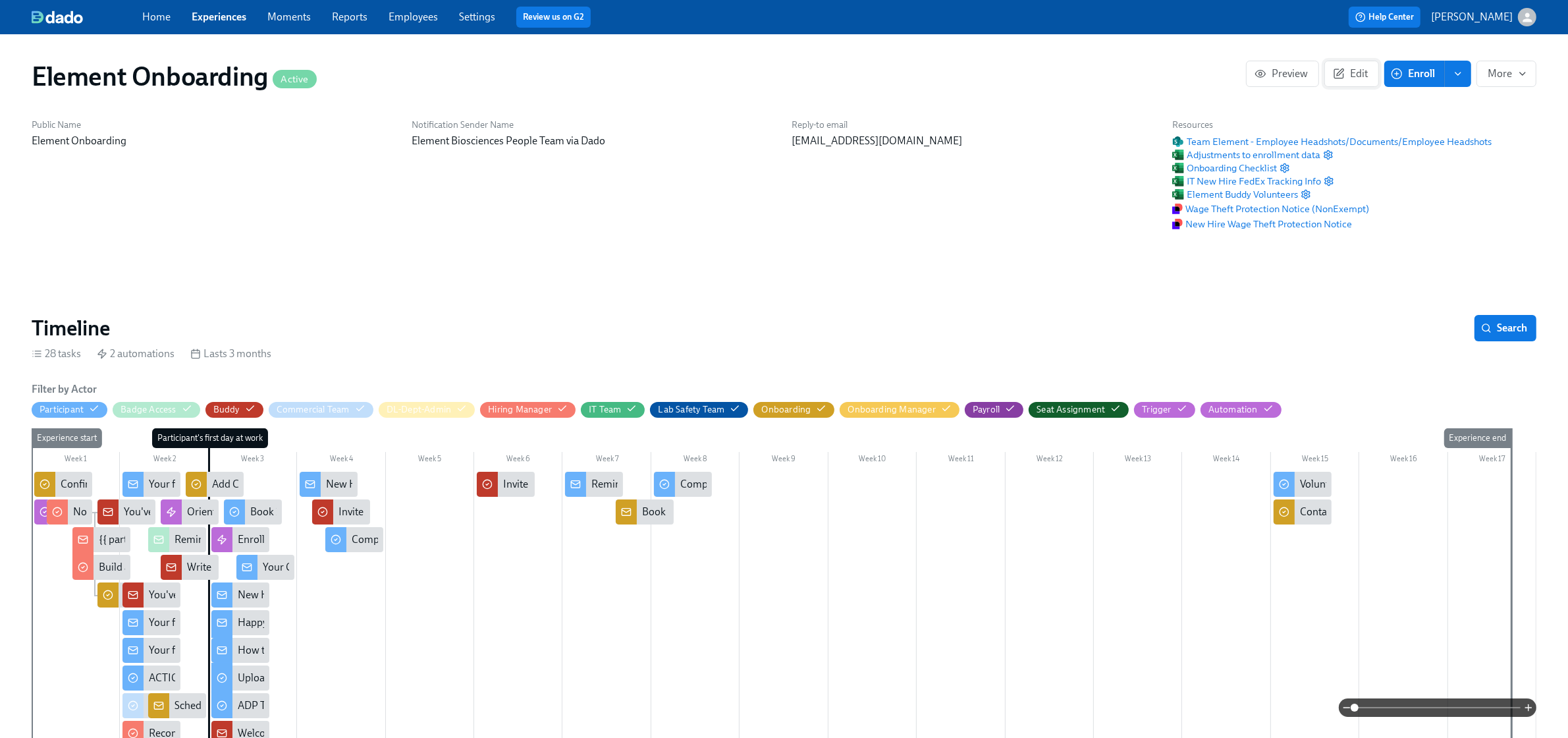
click at [1345, 63] on button "Edit" at bounding box center [1352, 74] width 55 height 26
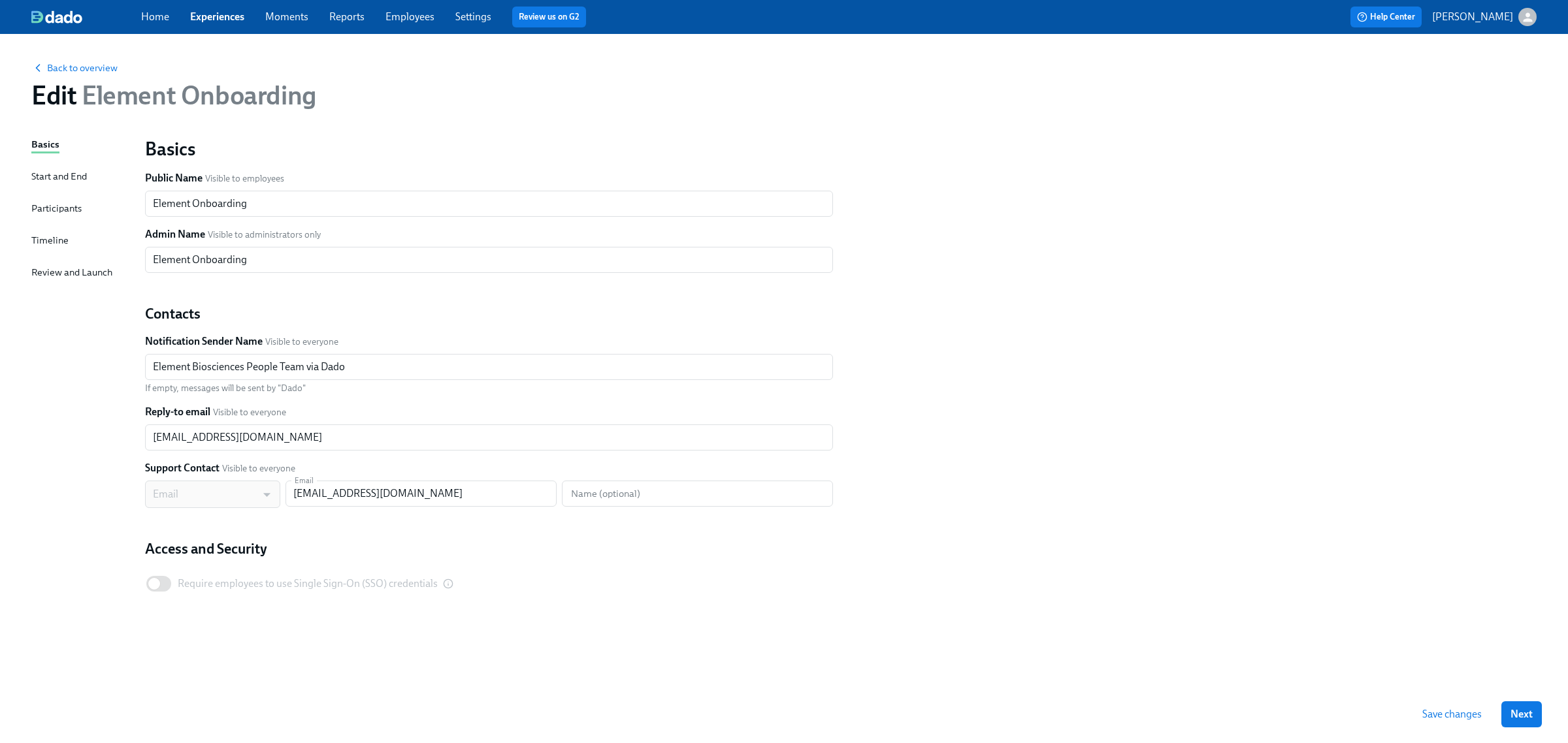
click at [83, 230] on div "Basics Start and End Participants Timeline Review and Launch" at bounding box center [80, 411] width 98 height 548
click at [72, 236] on div "Basics Start and End Participants Timeline Review and Launch" at bounding box center [80, 411] width 98 height 548
click at [66, 245] on div "Timeline" at bounding box center [50, 240] width 38 height 14
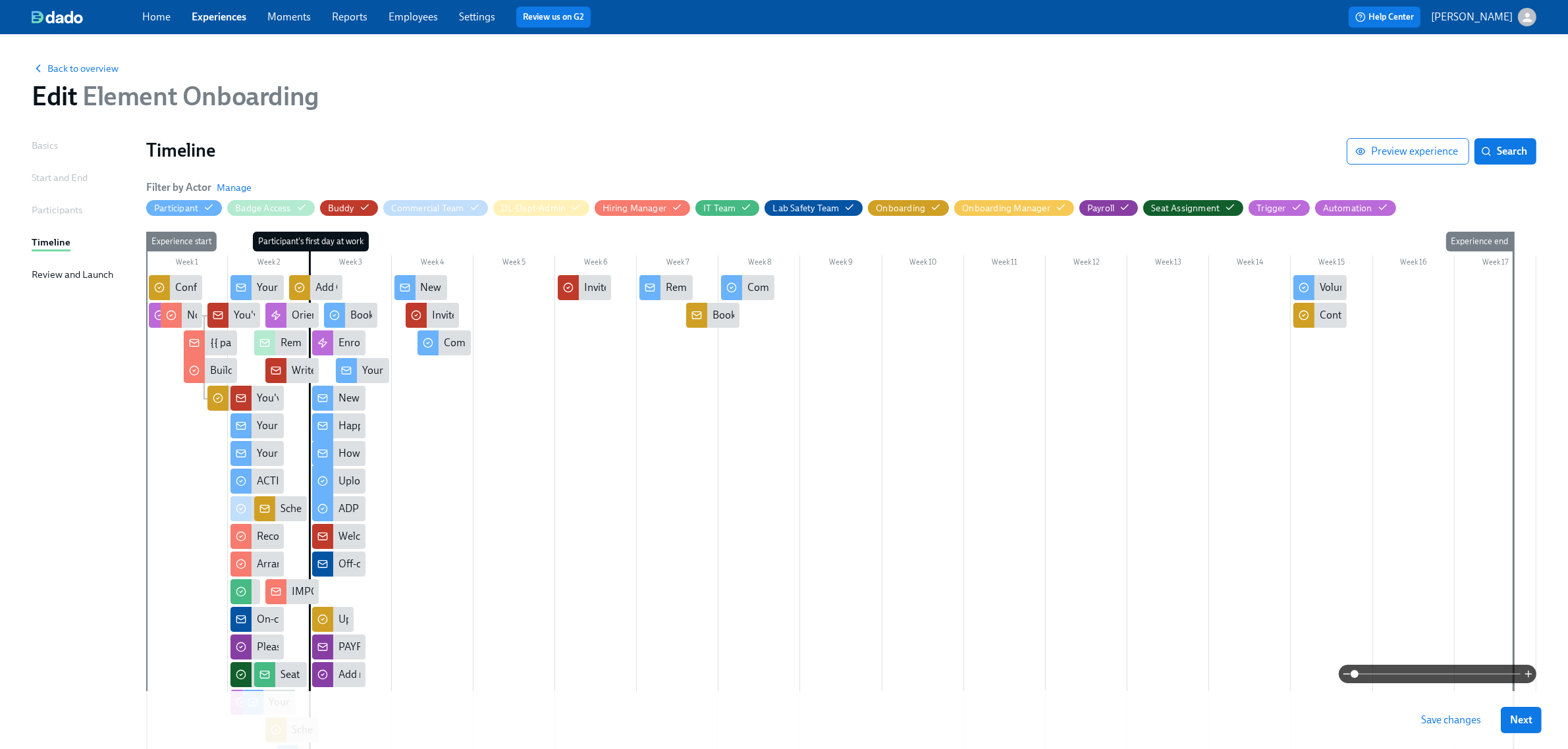
click at [69, 268] on div "Review and Launch" at bounding box center [73, 274] width 82 height 14
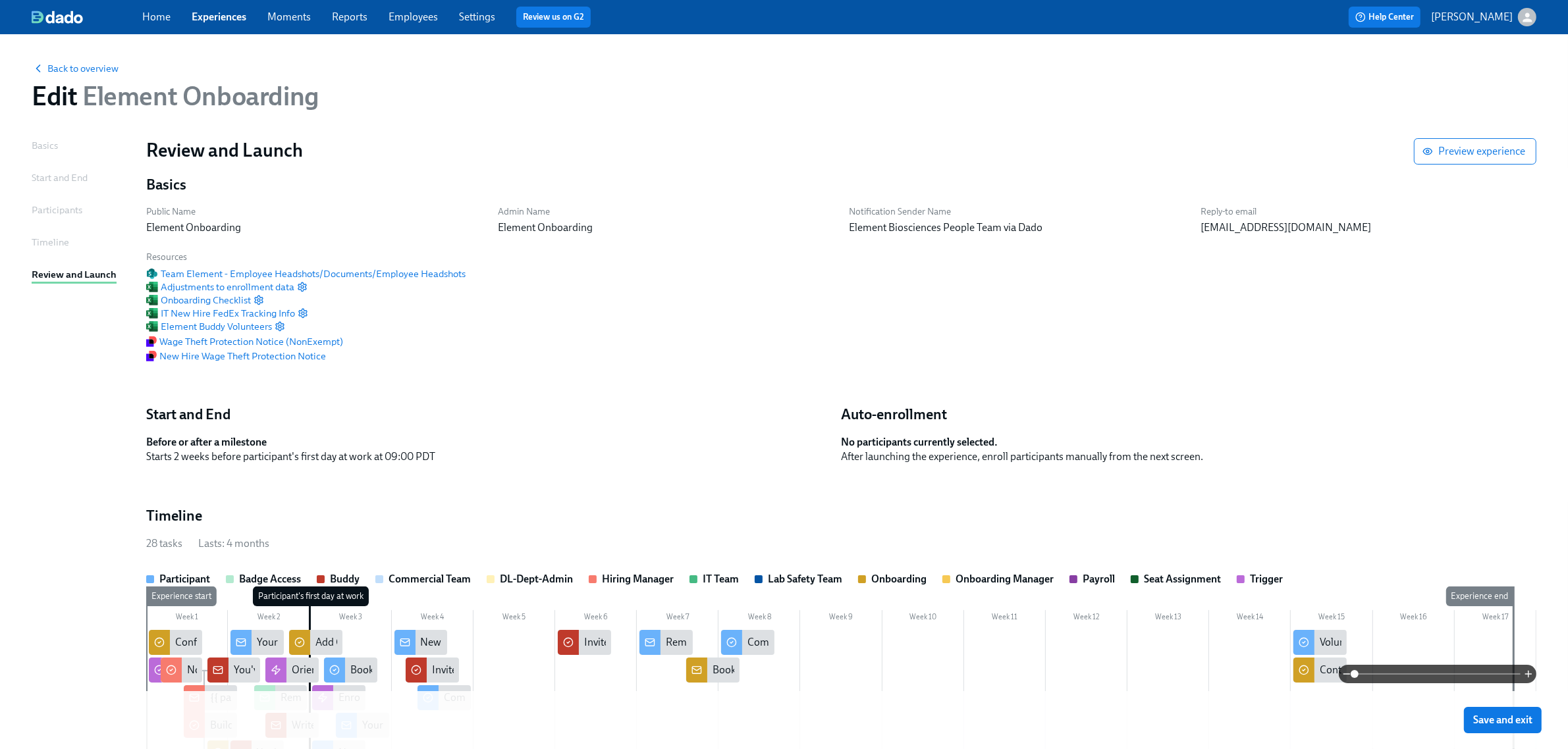
click at [67, 238] on div "Timeline" at bounding box center [51, 241] width 38 height 14
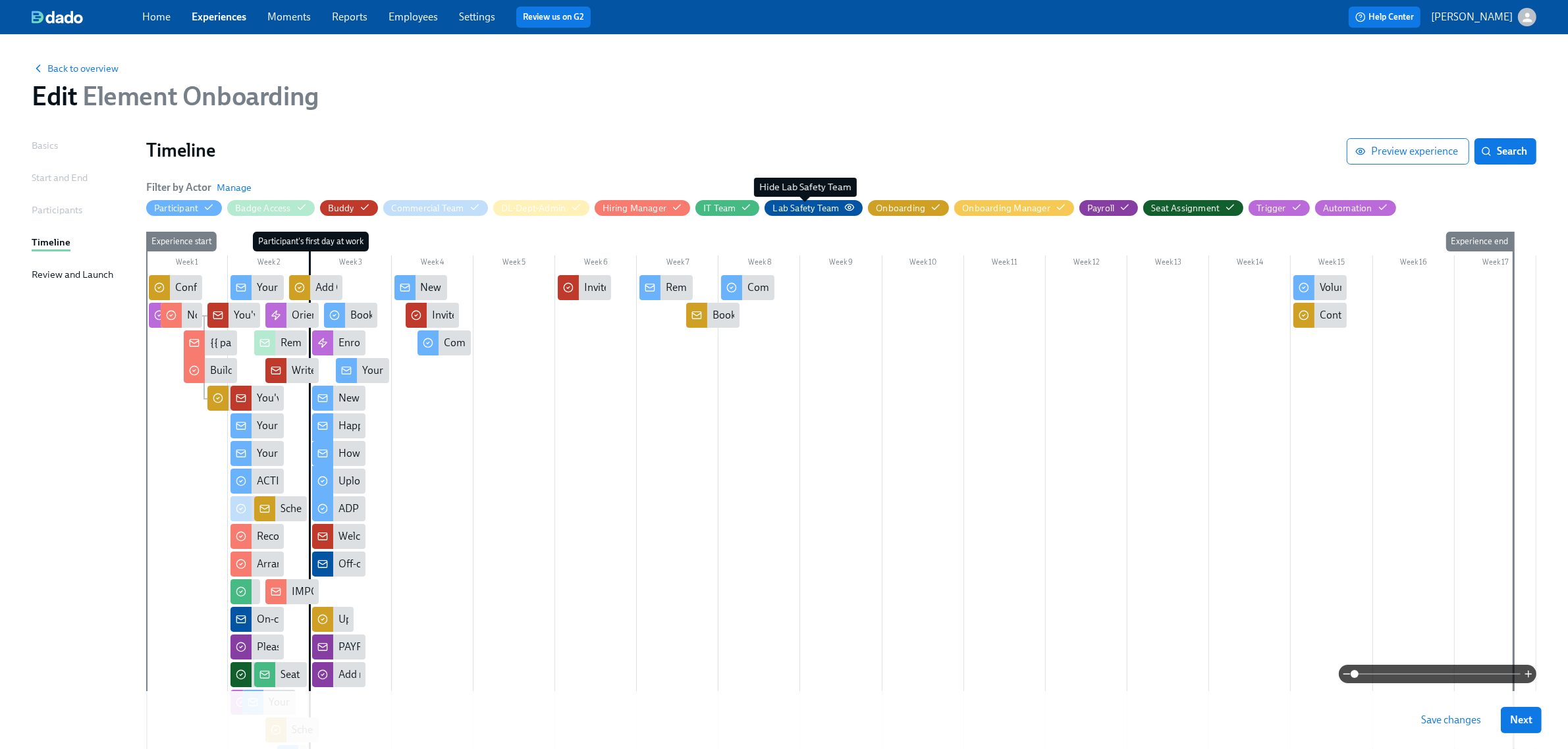
click at [813, 212] on div "Lab Safety Team" at bounding box center [806, 208] width 67 height 13
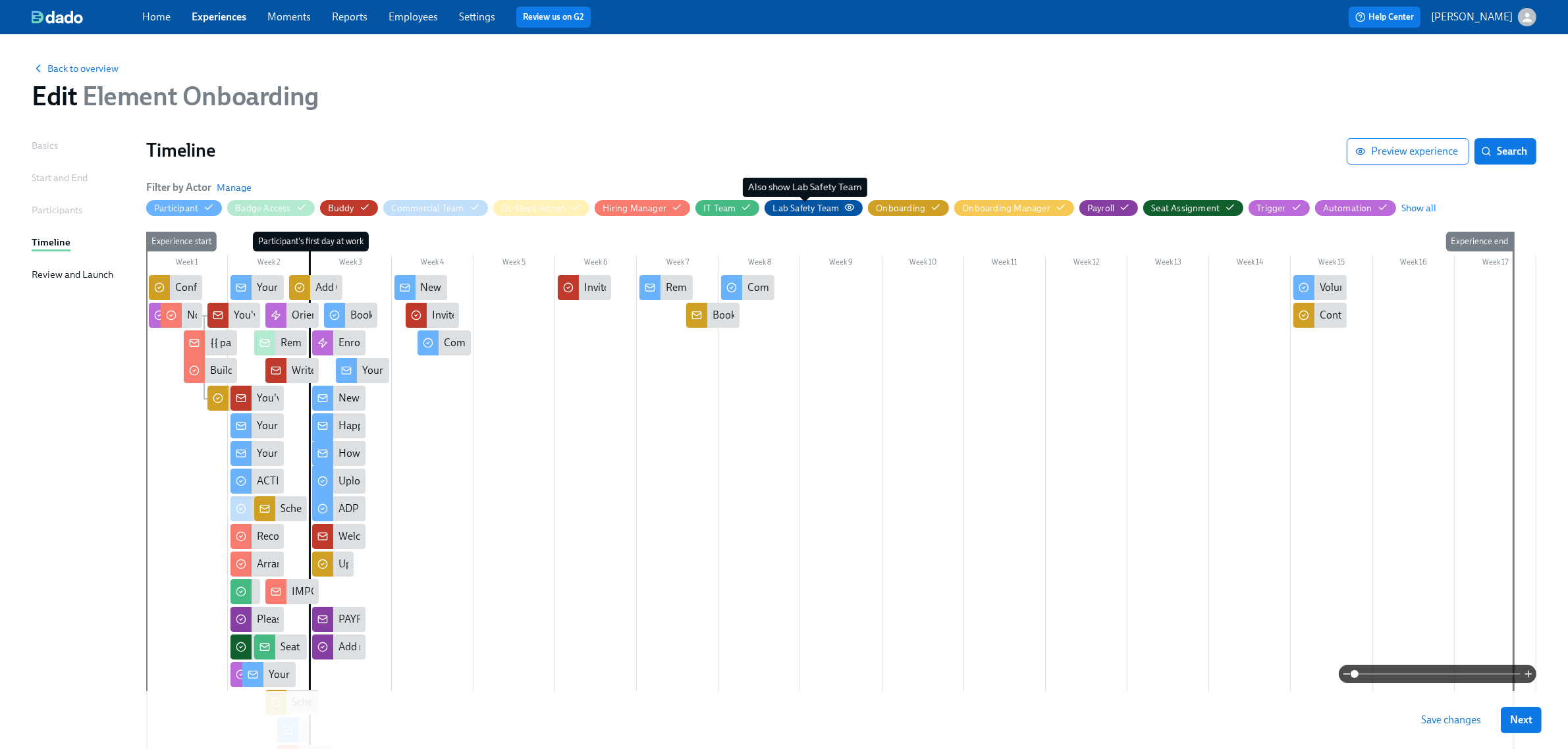
click at [813, 212] on div "Lab Safety Team" at bounding box center [806, 208] width 67 height 13
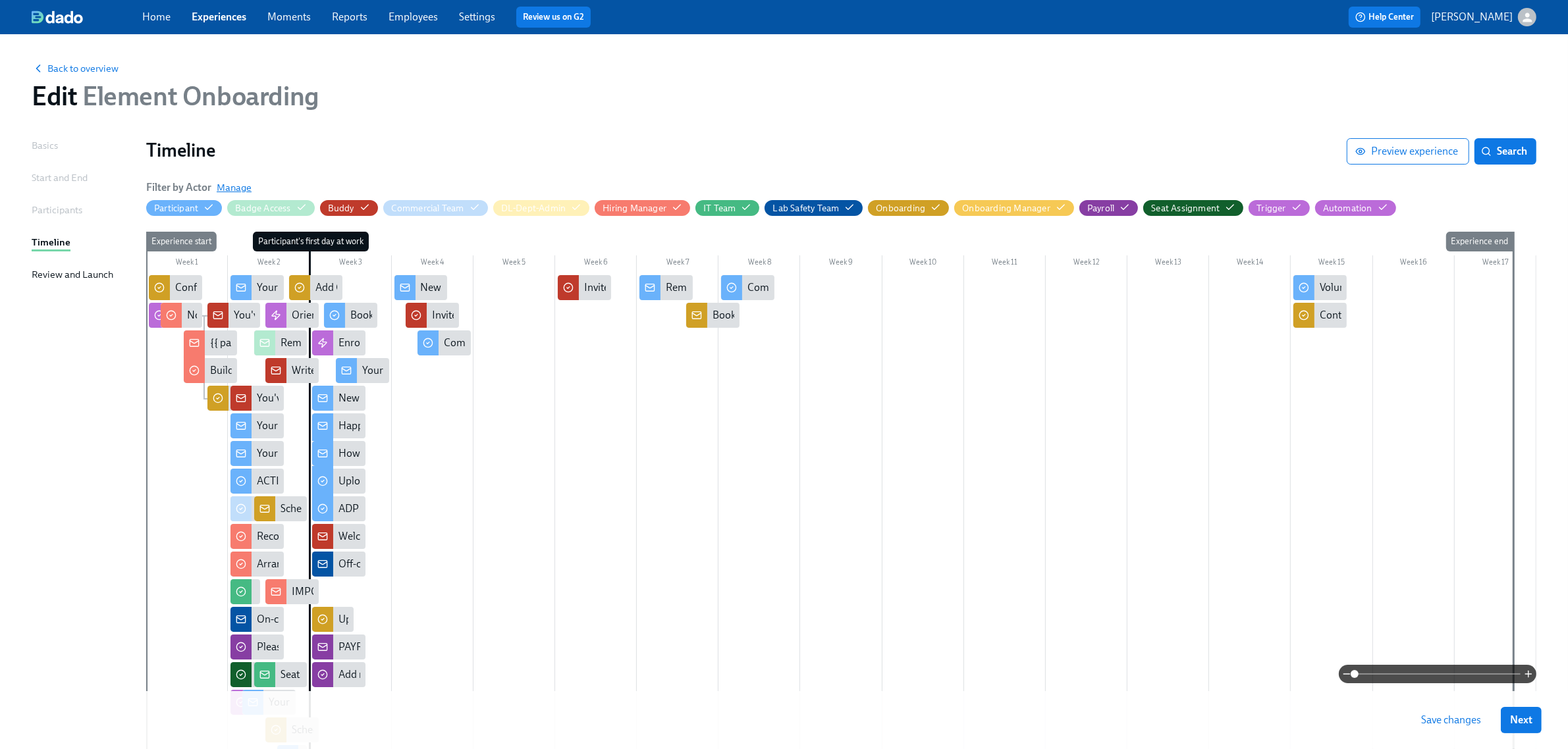
click at [223, 188] on span "Manage" at bounding box center [234, 188] width 35 height 13
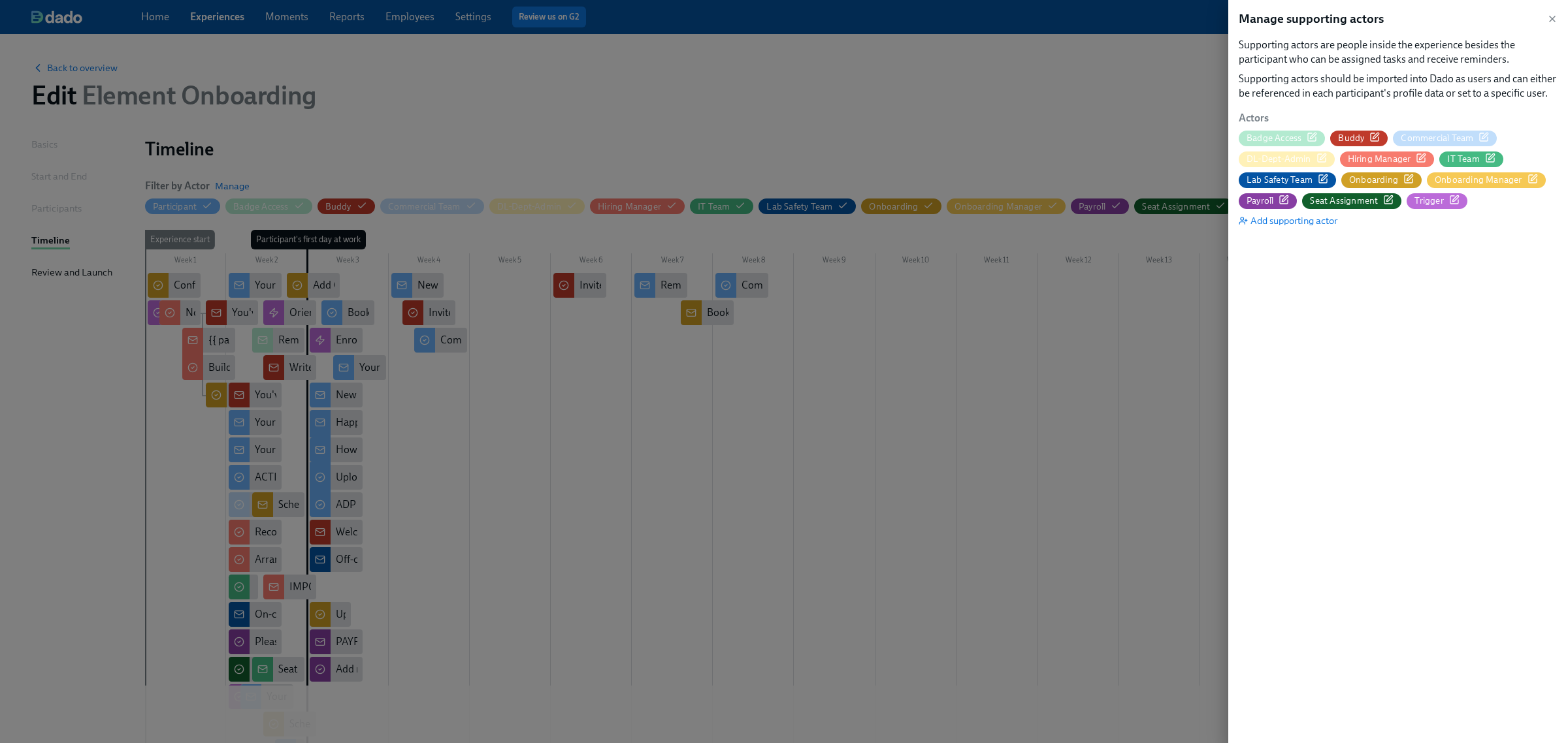
click at [1317, 175] on icon "button" at bounding box center [1323, 179] width 10 height 10
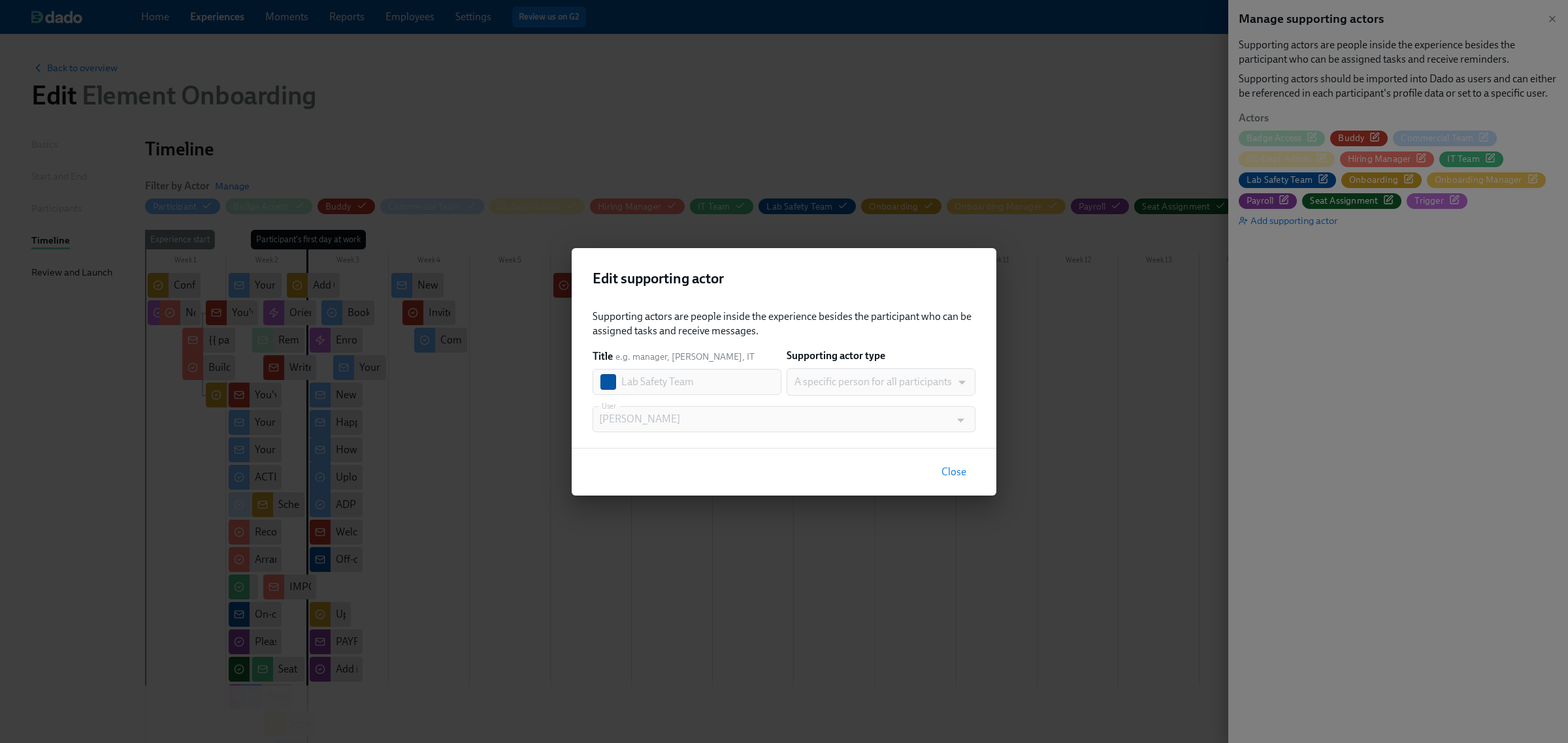
click at [688, 344] on div "Supporting actors are people inside the experience besides the participant who …" at bounding box center [784, 371] width 383 height 123
click at [944, 466] on span "Close" at bounding box center [954, 472] width 25 height 13
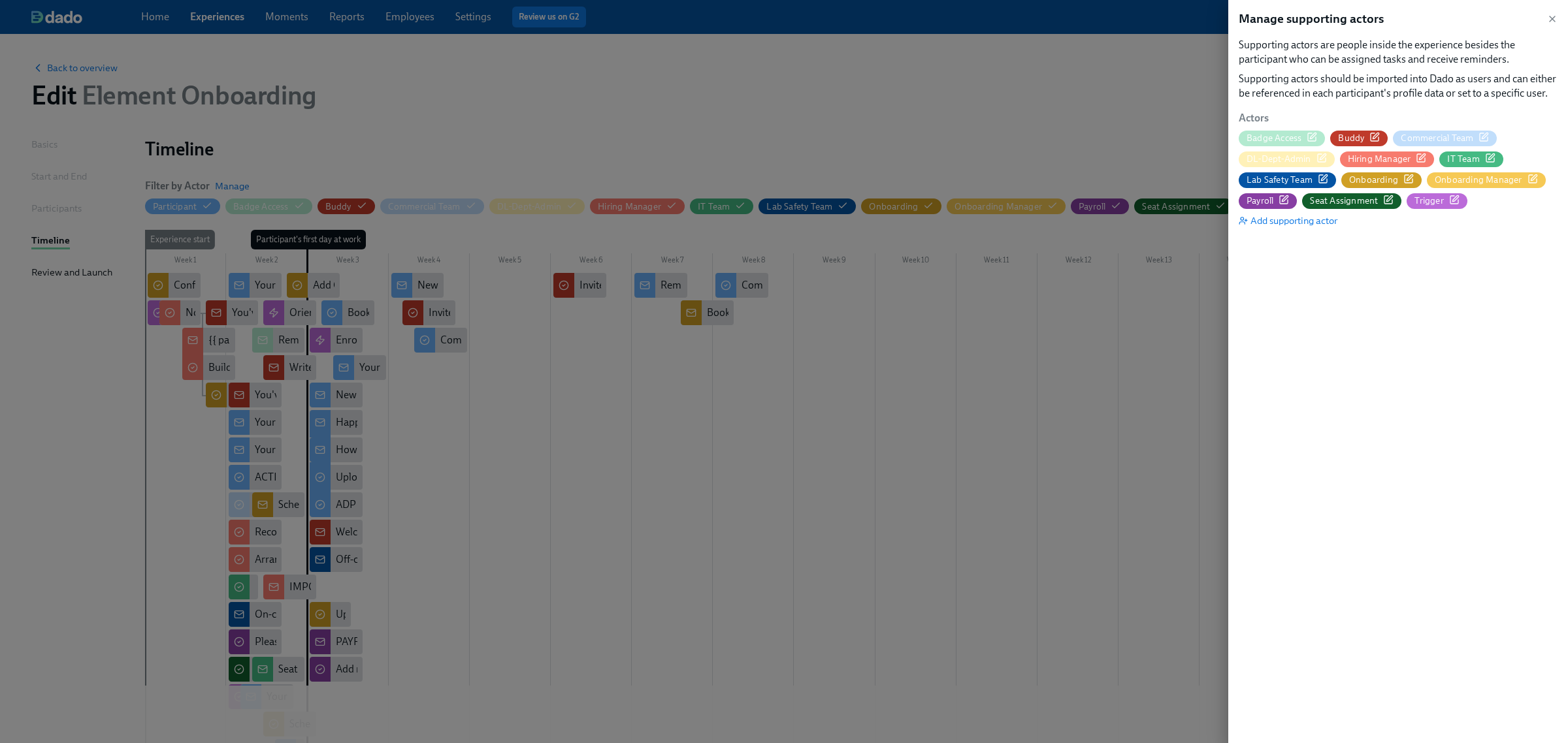
click at [1405, 178] on icon "button" at bounding box center [1409, 179] width 10 height 10
click at [1317, 178] on icon "button" at bounding box center [1323, 179] width 10 height 10
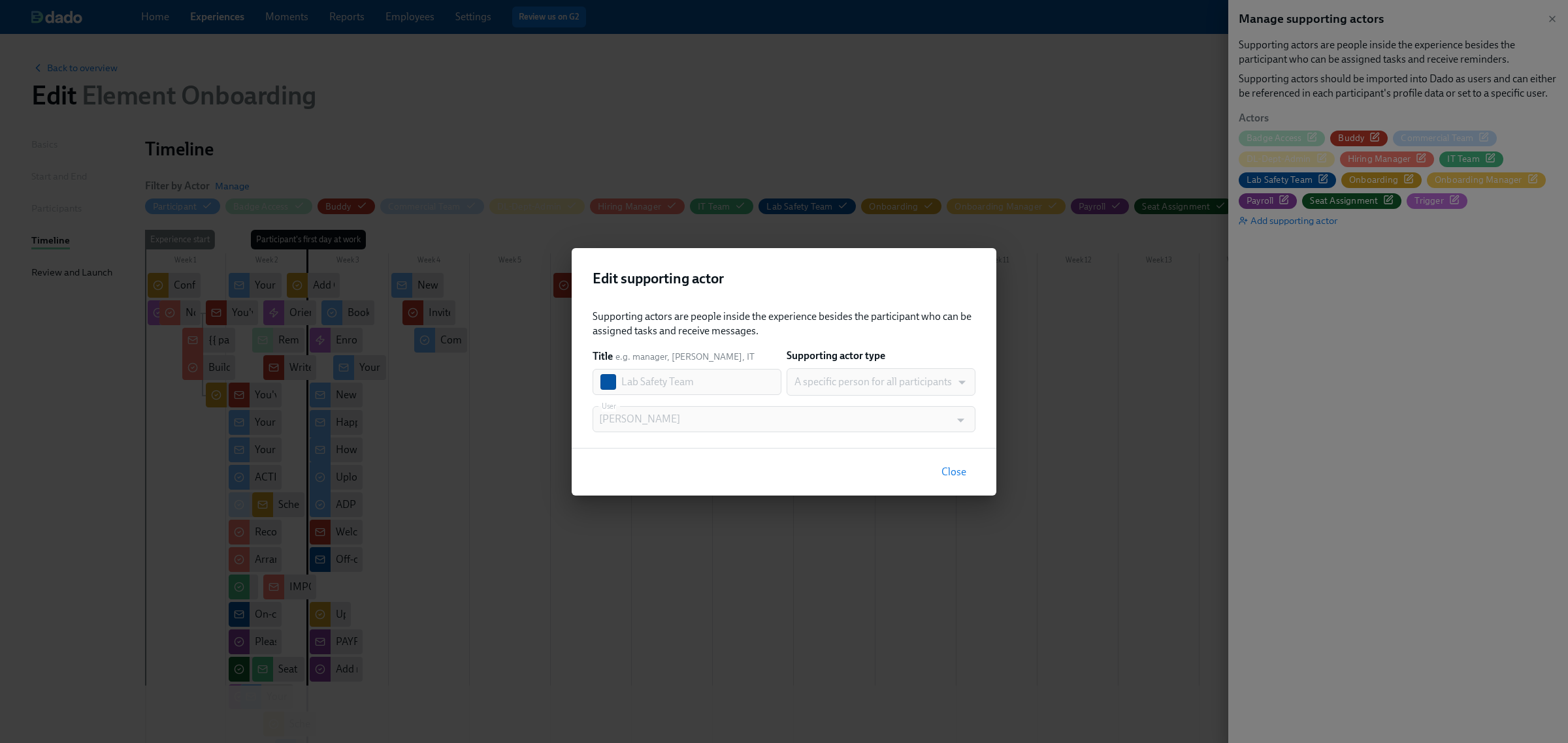
click at [954, 468] on span "Close" at bounding box center [954, 472] width 25 height 13
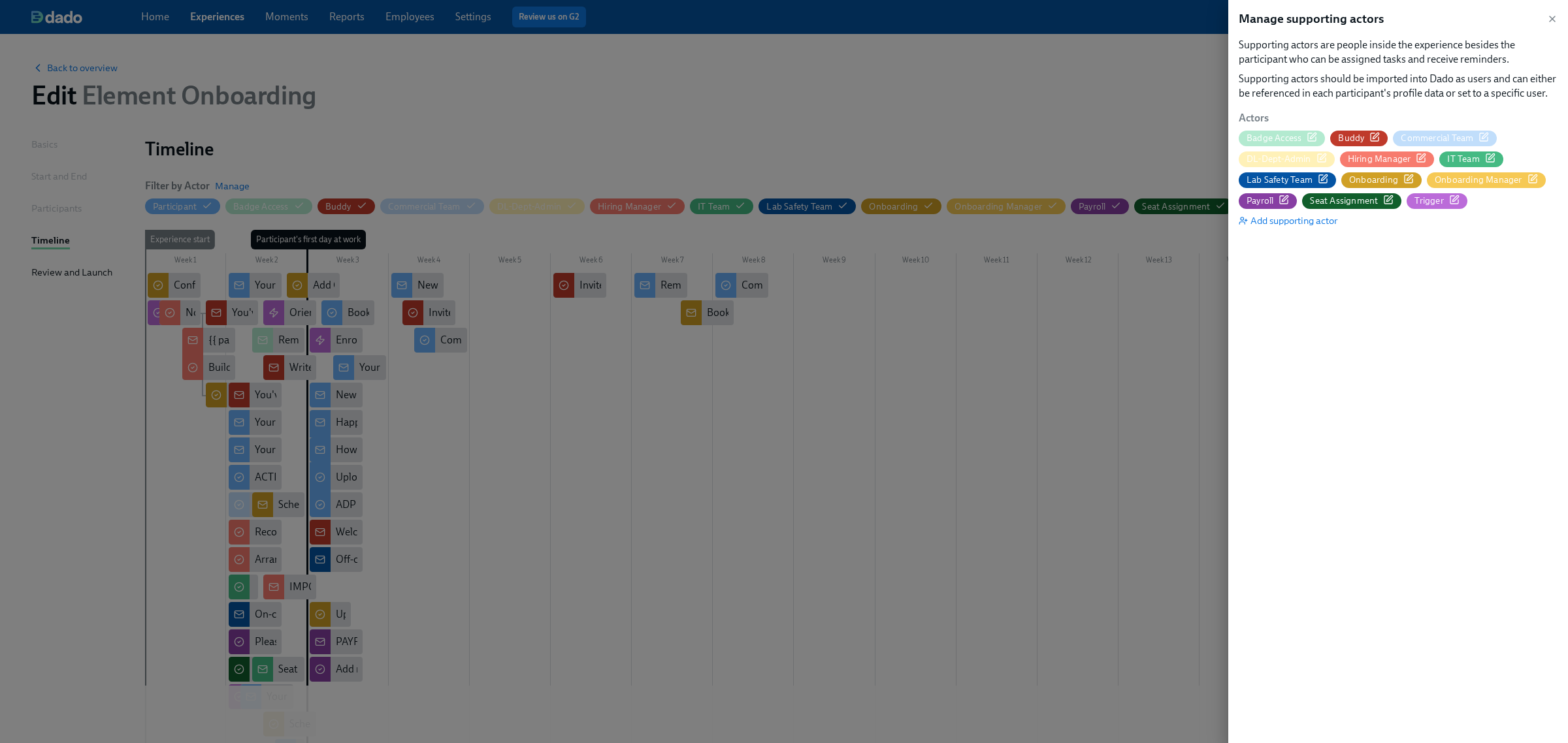
drag, startPoint x: 1549, startPoint y: 18, endPoint x: 1450, endPoint y: 52, distance: 104.7
click at [1549, 18] on icon "button" at bounding box center [1553, 19] width 10 height 10
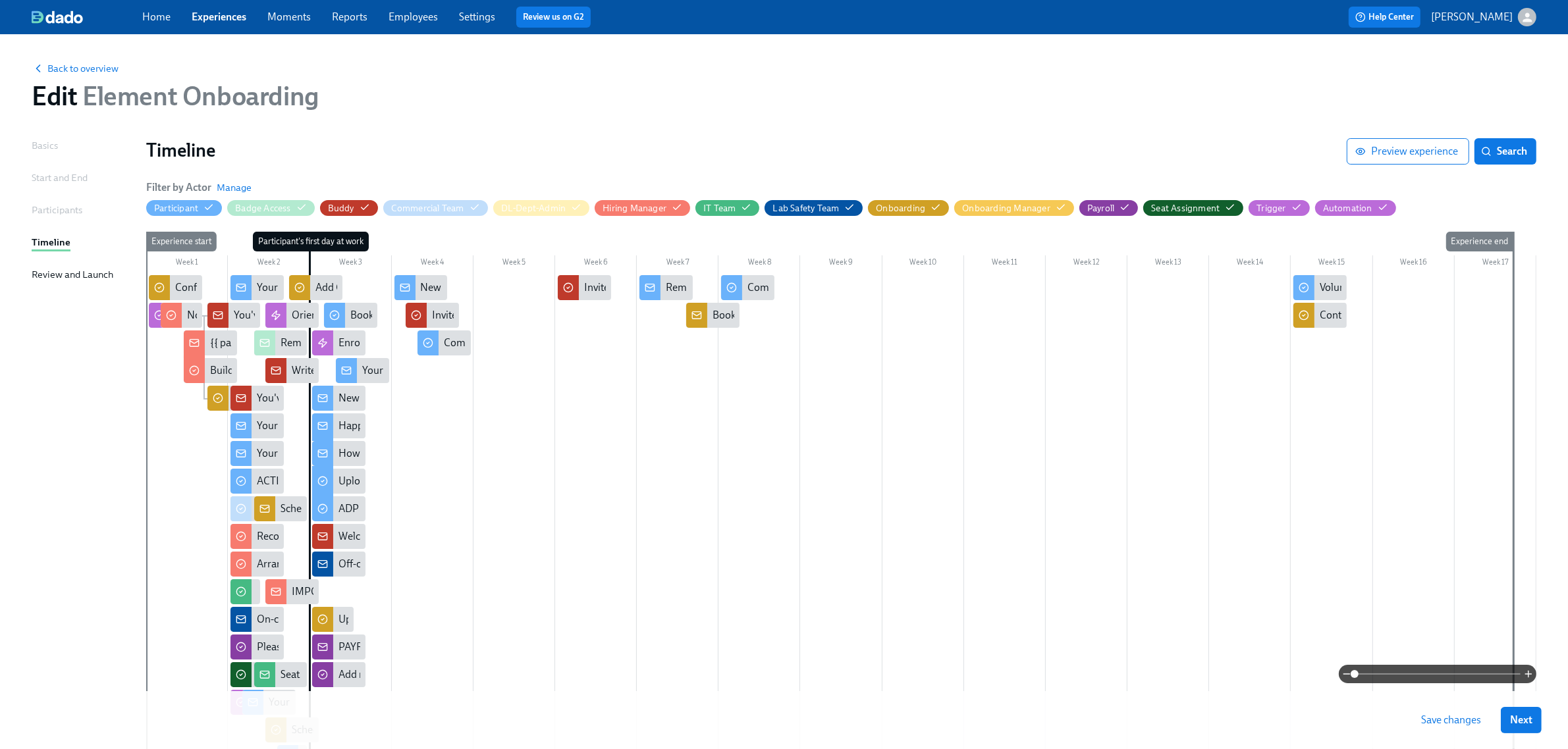
click at [409, 20] on link "Employees" at bounding box center [413, 16] width 49 height 13
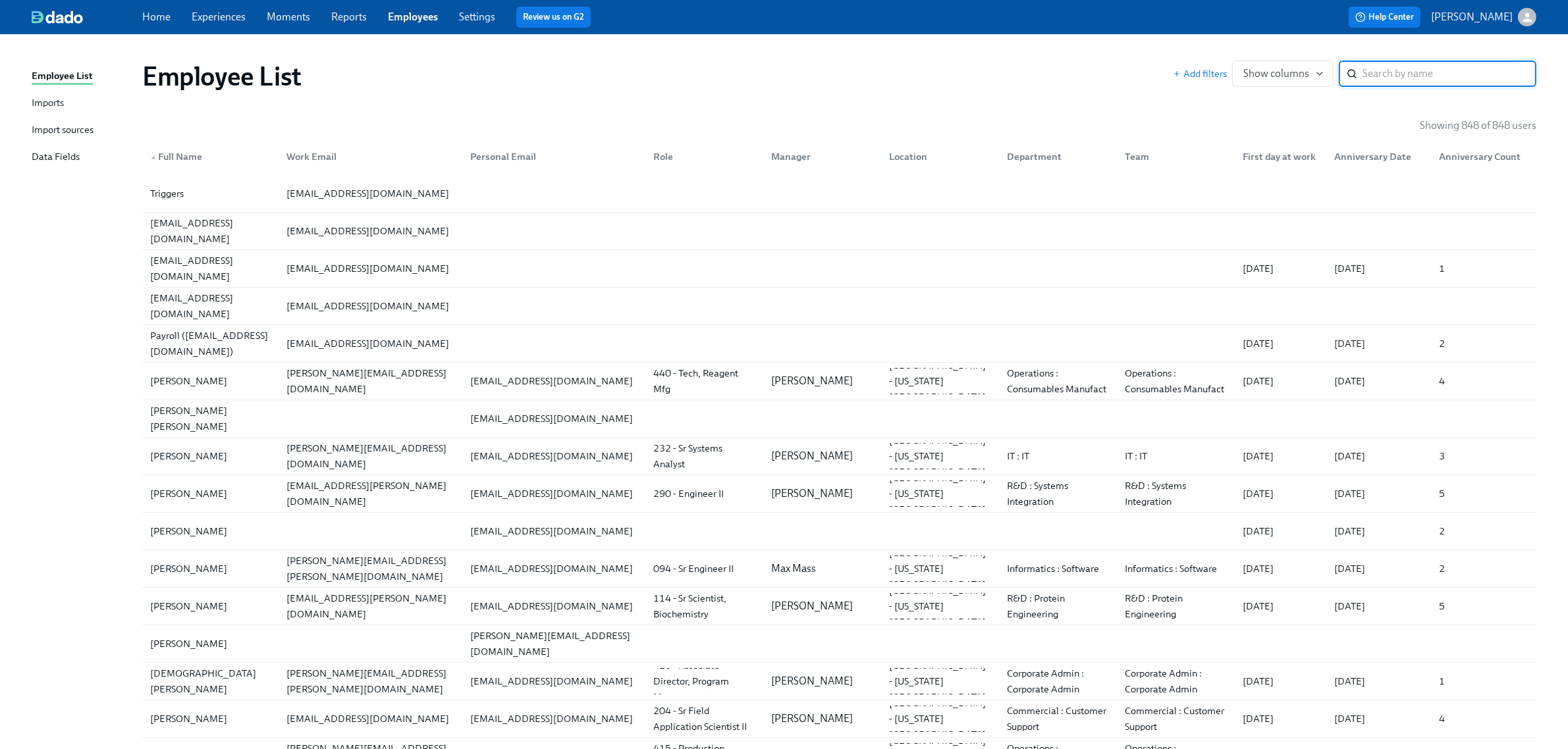
click at [89, 107] on link "Imports" at bounding box center [82, 103] width 100 height 16
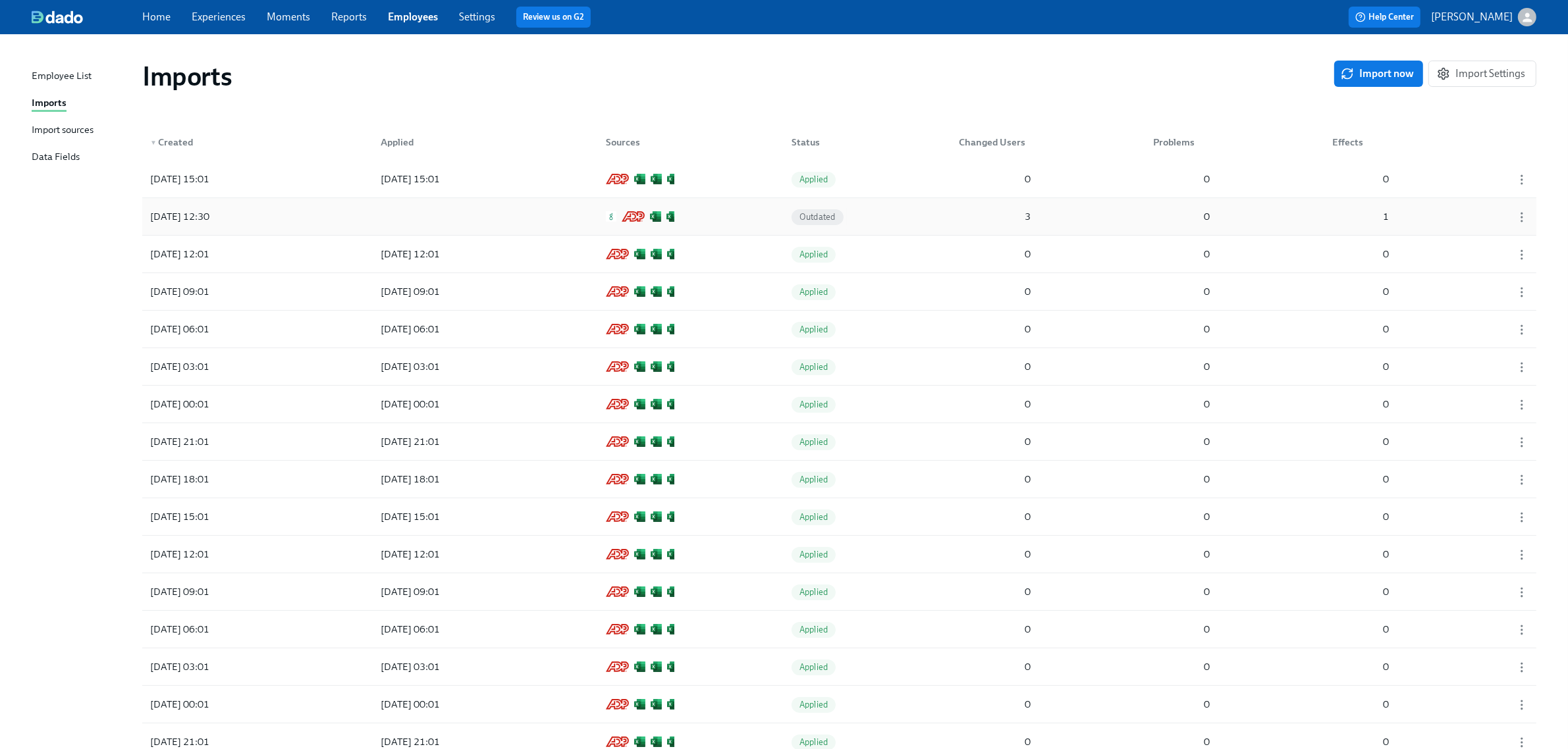
click at [957, 227] on div "3" at bounding box center [994, 216] width 82 height 26
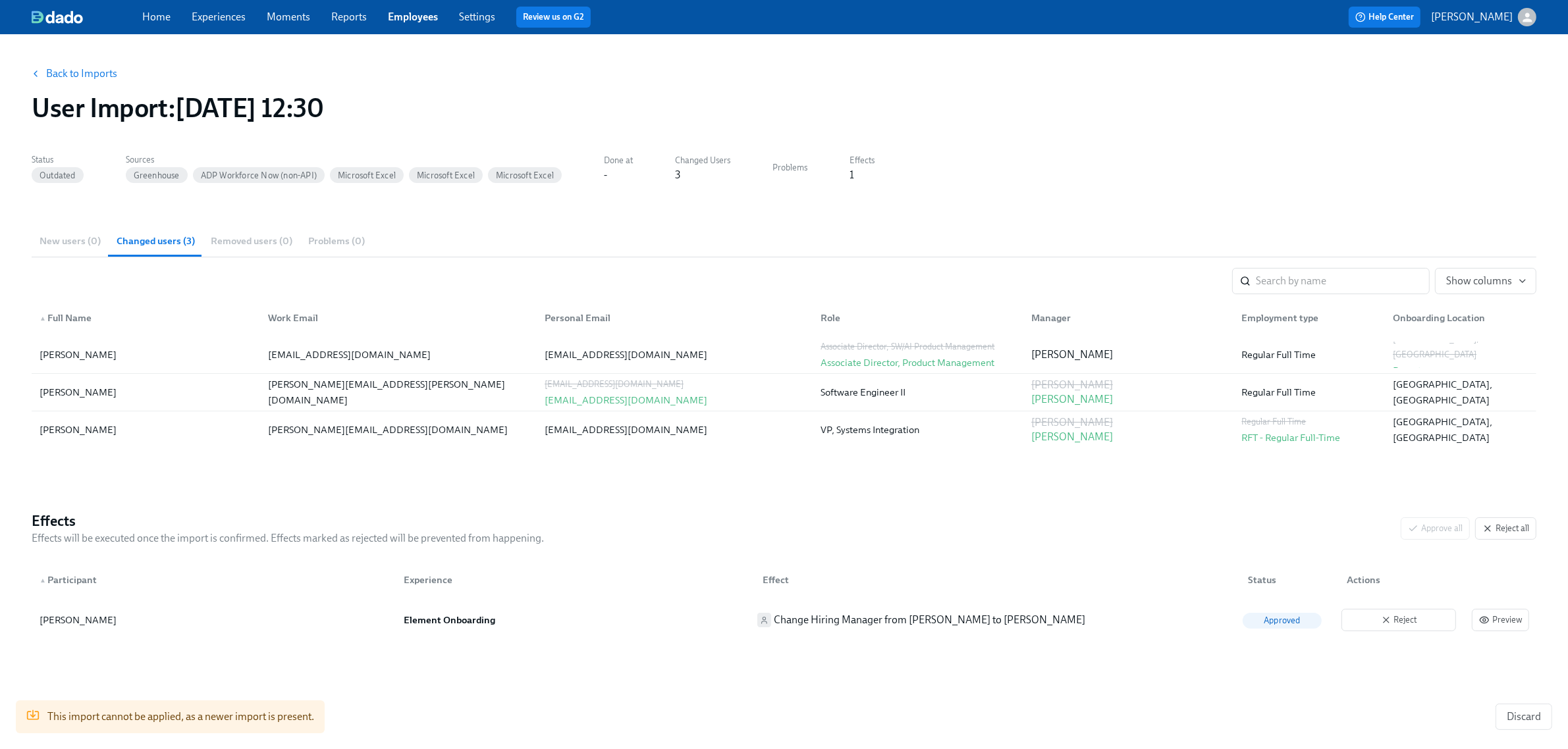
click at [85, 67] on link "Back to Imports" at bounding box center [82, 74] width 71 height 13
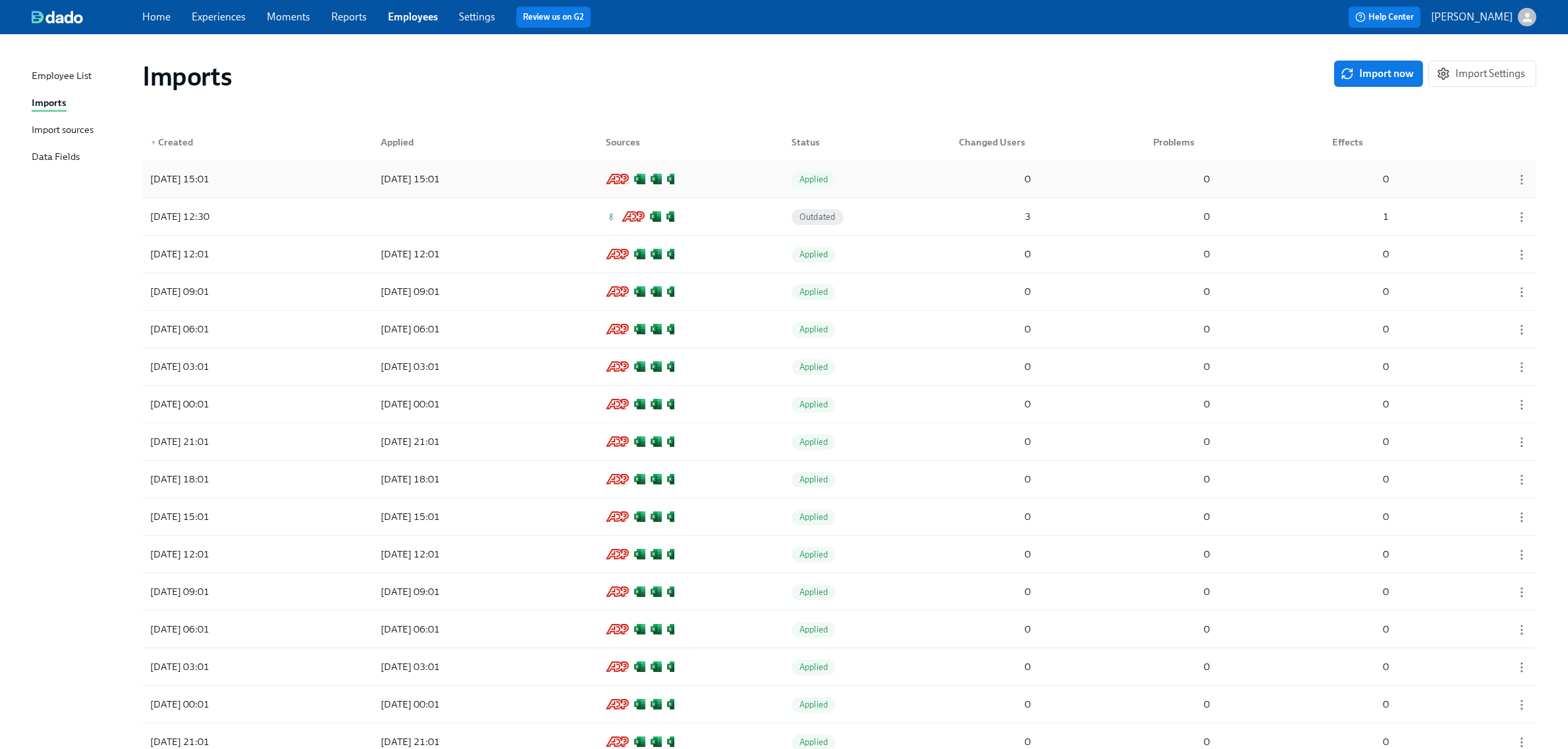
click at [952, 177] on div "[DATE] 15:01 [DATE] 15:01 Applied 0 0 0" at bounding box center [839, 179] width 1394 height 37
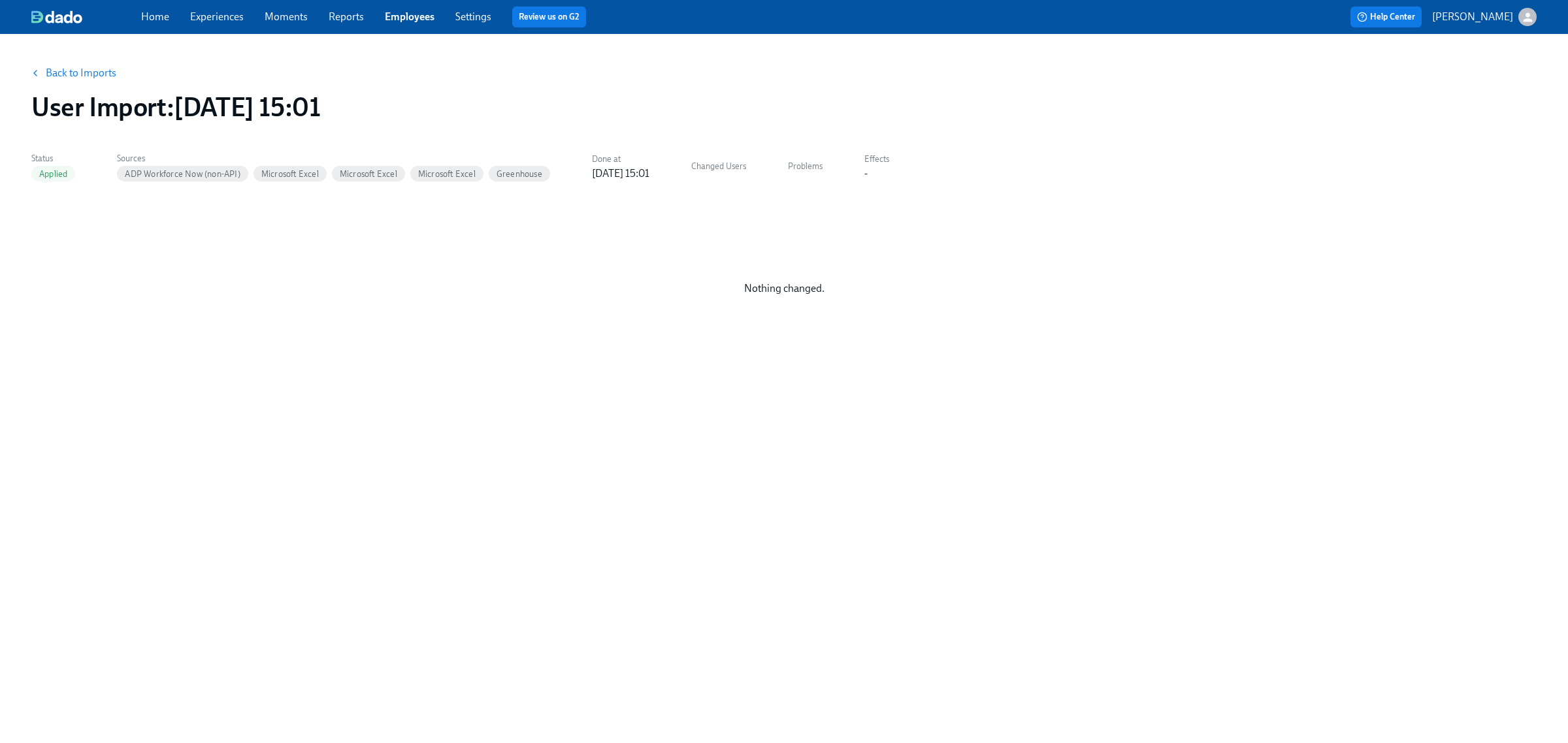
click at [390, 12] on link "Employees" at bounding box center [409, 16] width 49 height 13
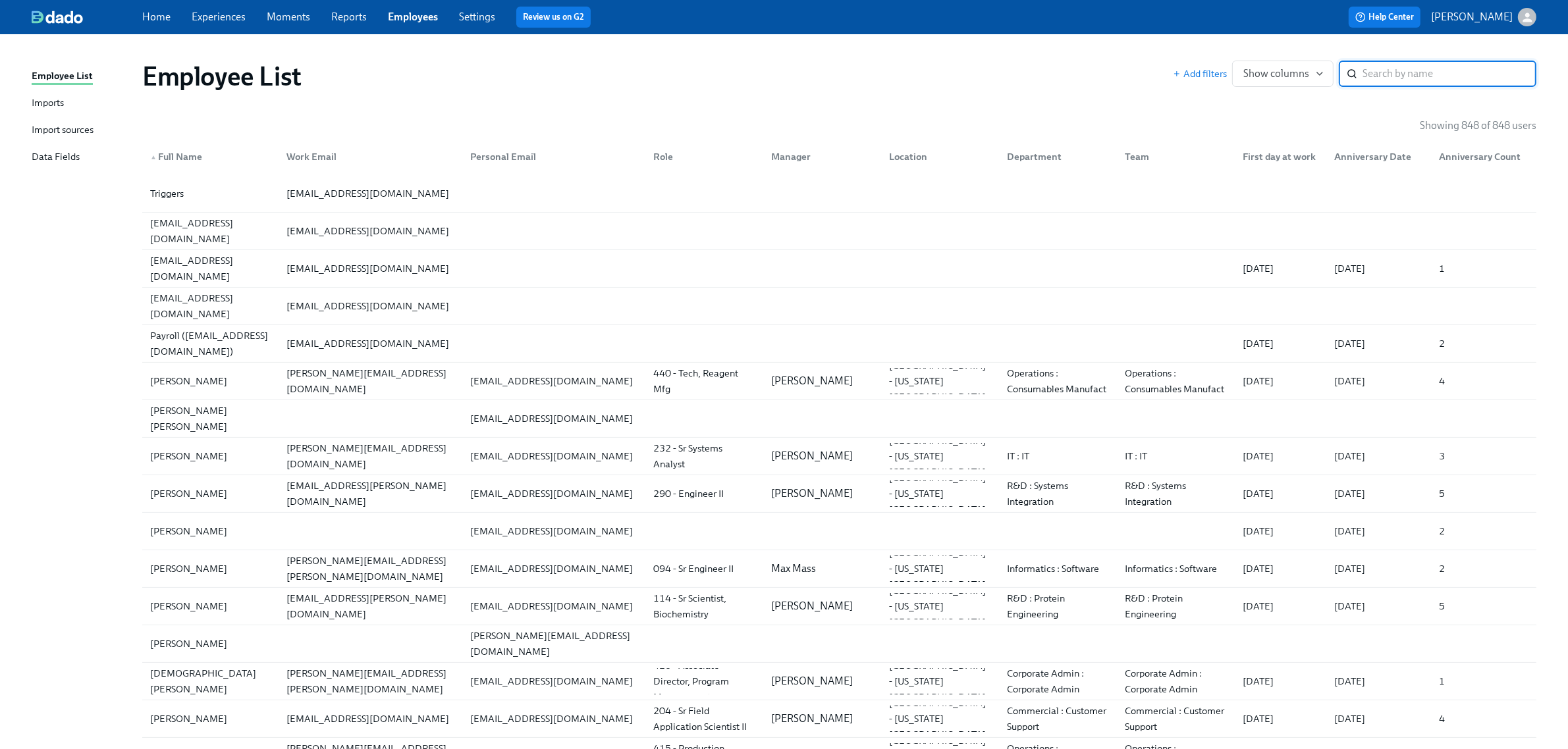
click at [236, 21] on link "Experiences" at bounding box center [218, 16] width 54 height 13
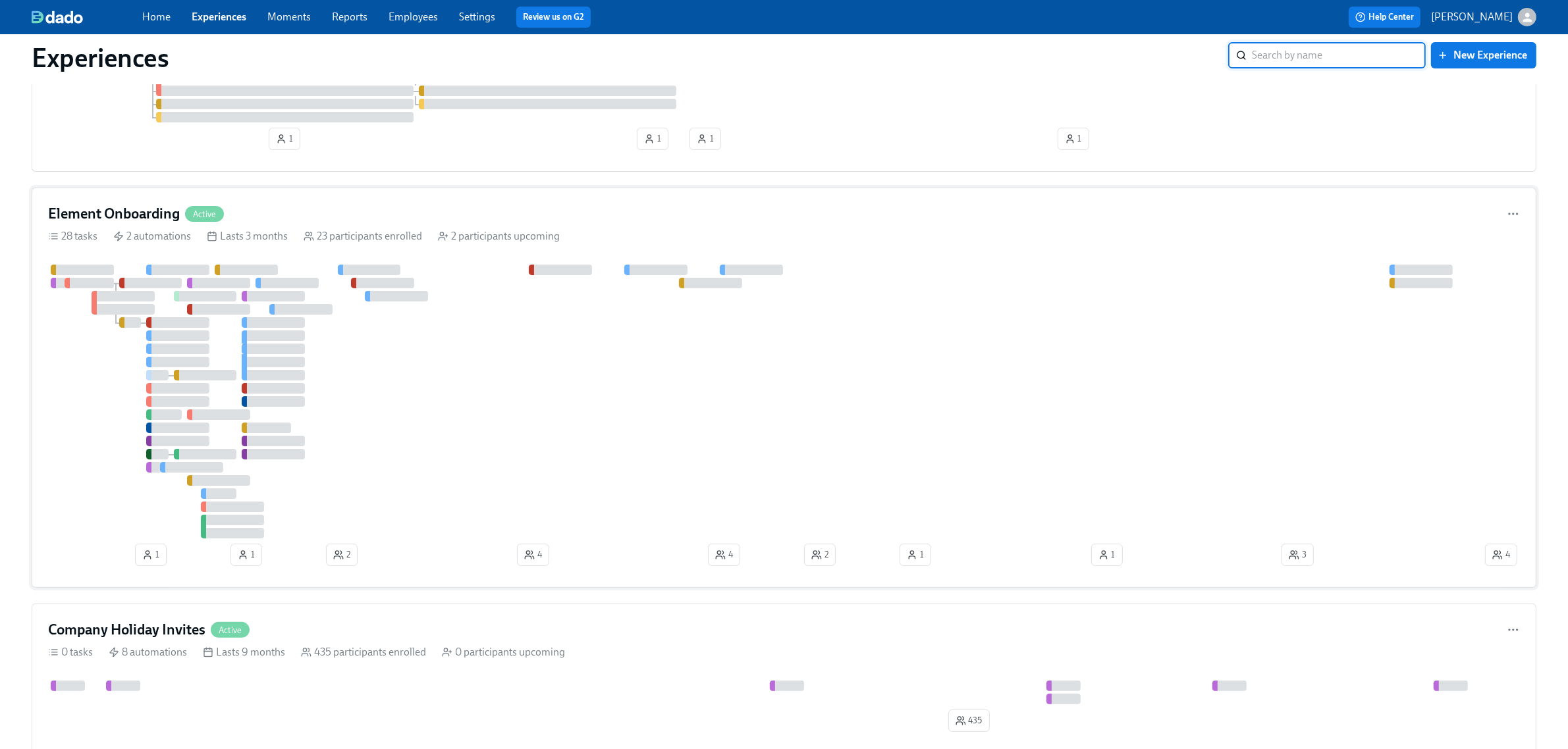
scroll to position [247, 0]
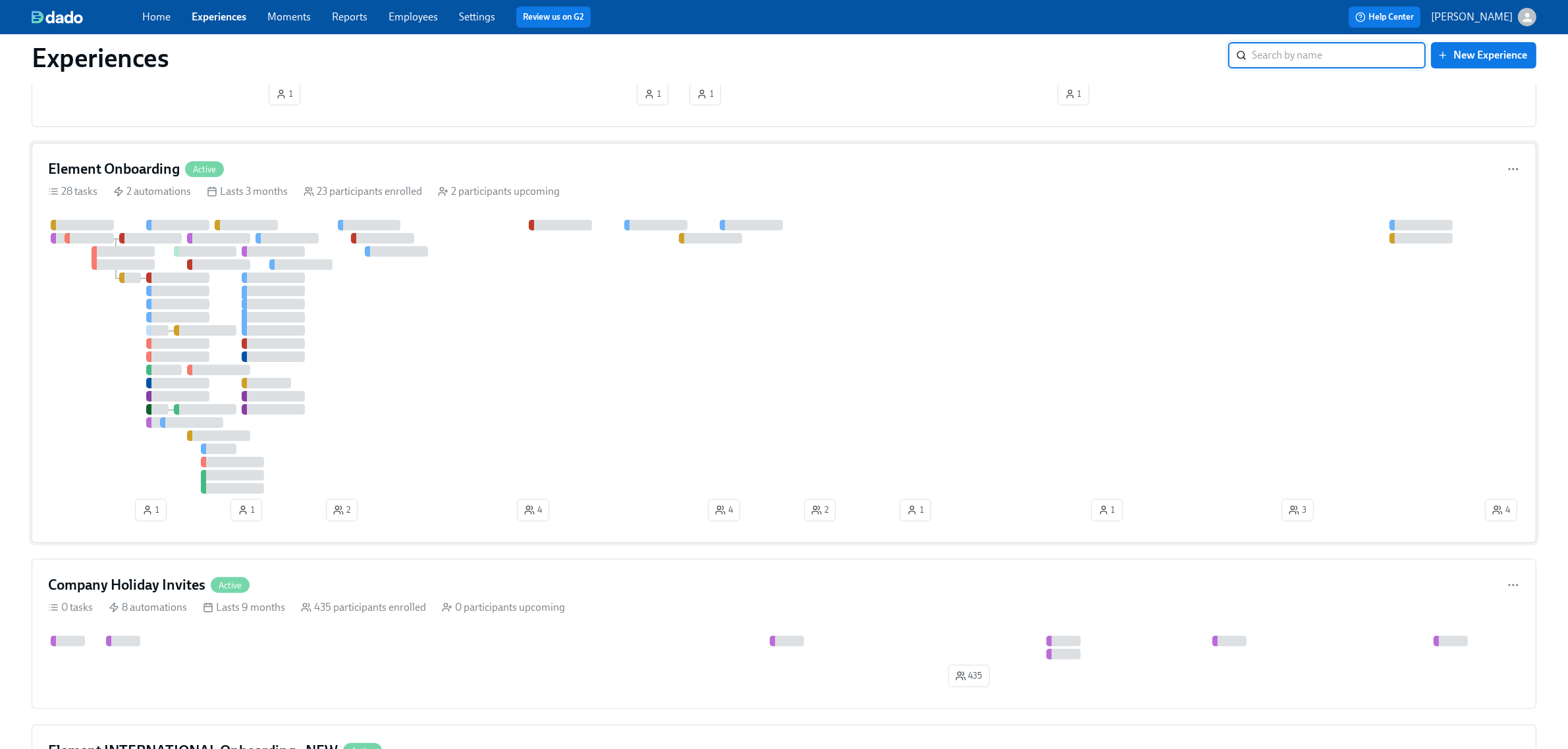
click at [603, 399] on div at bounding box center [765, 357] width 1434 height 274
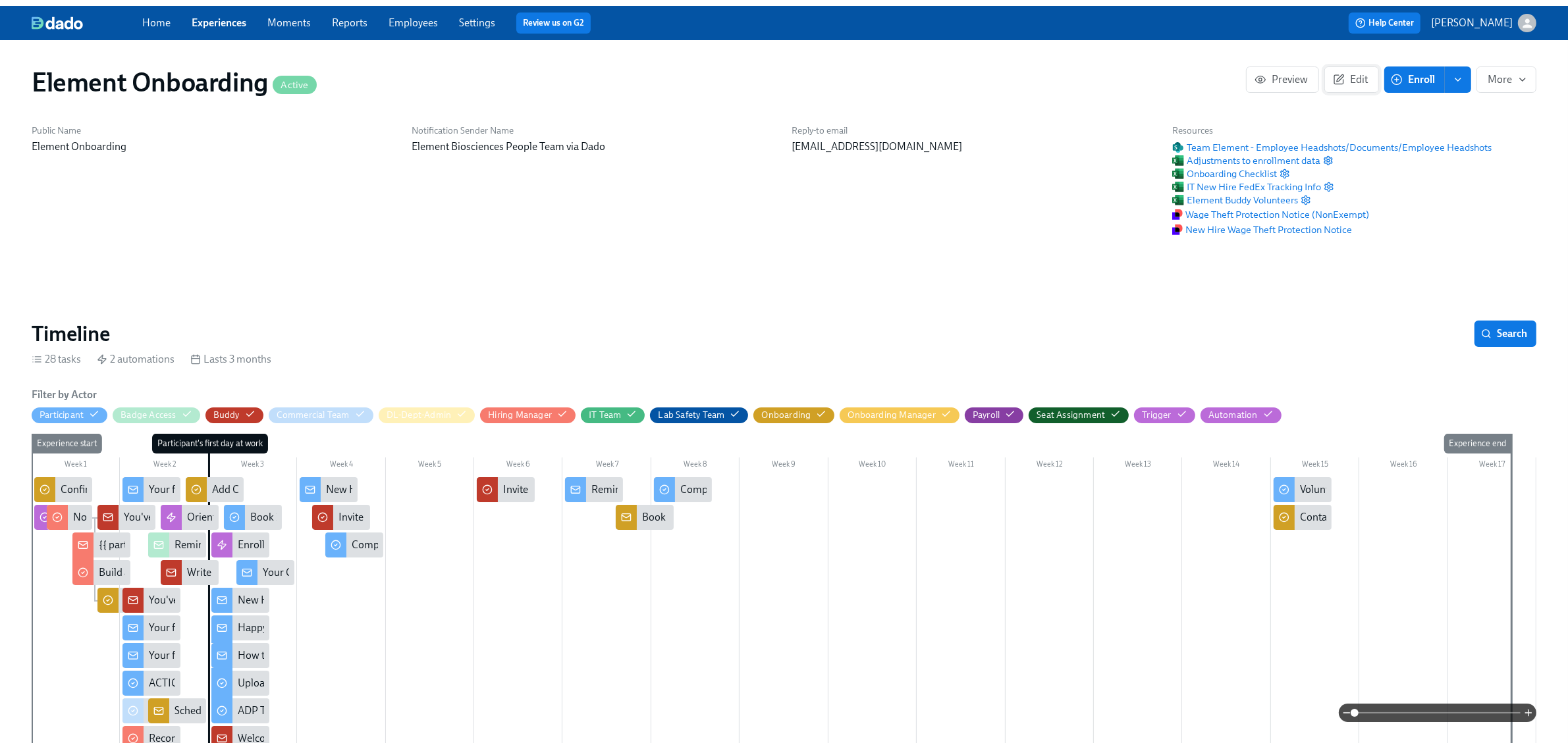
scroll to position [0, 16227]
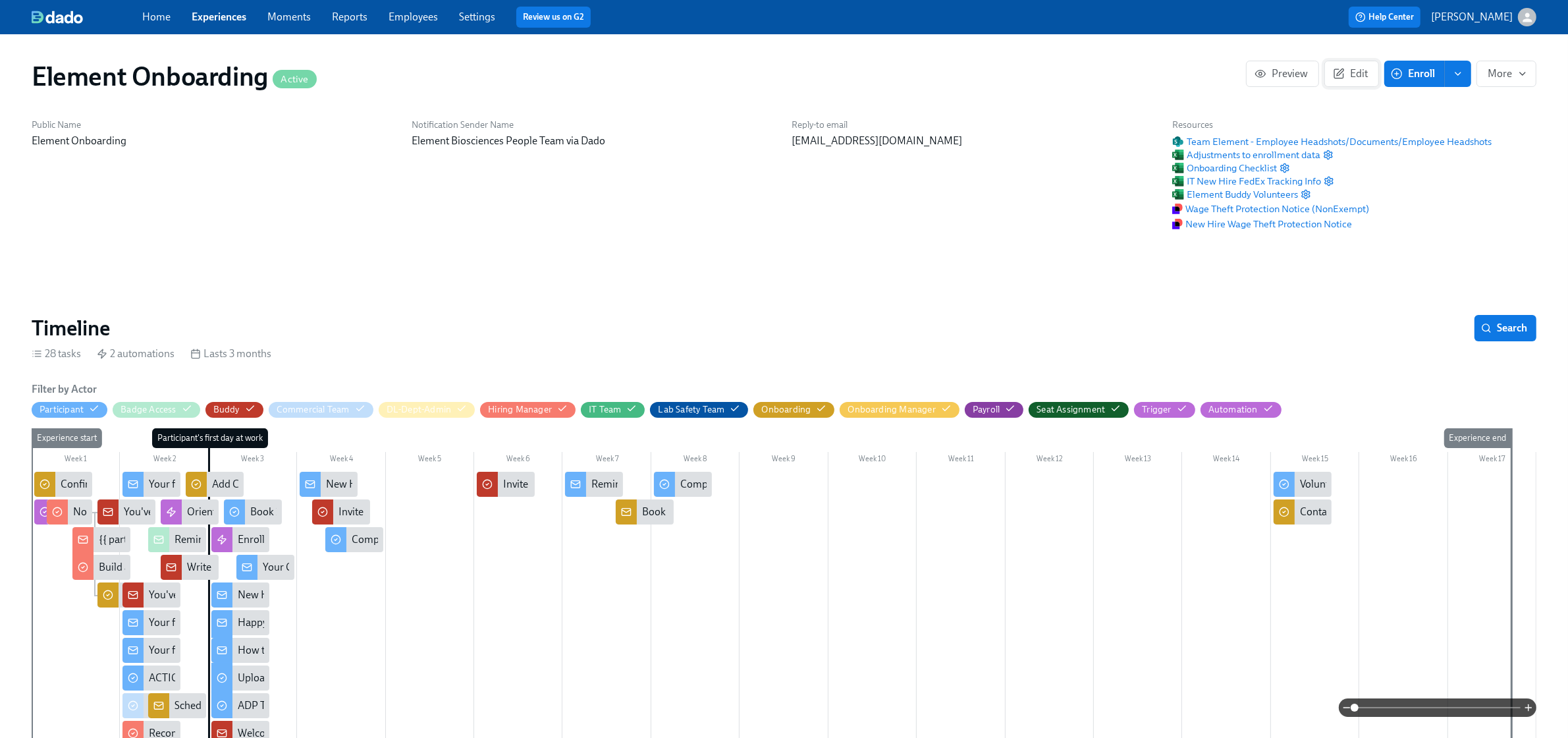
click at [1339, 78] on icon "button" at bounding box center [1338, 74] width 9 height 9
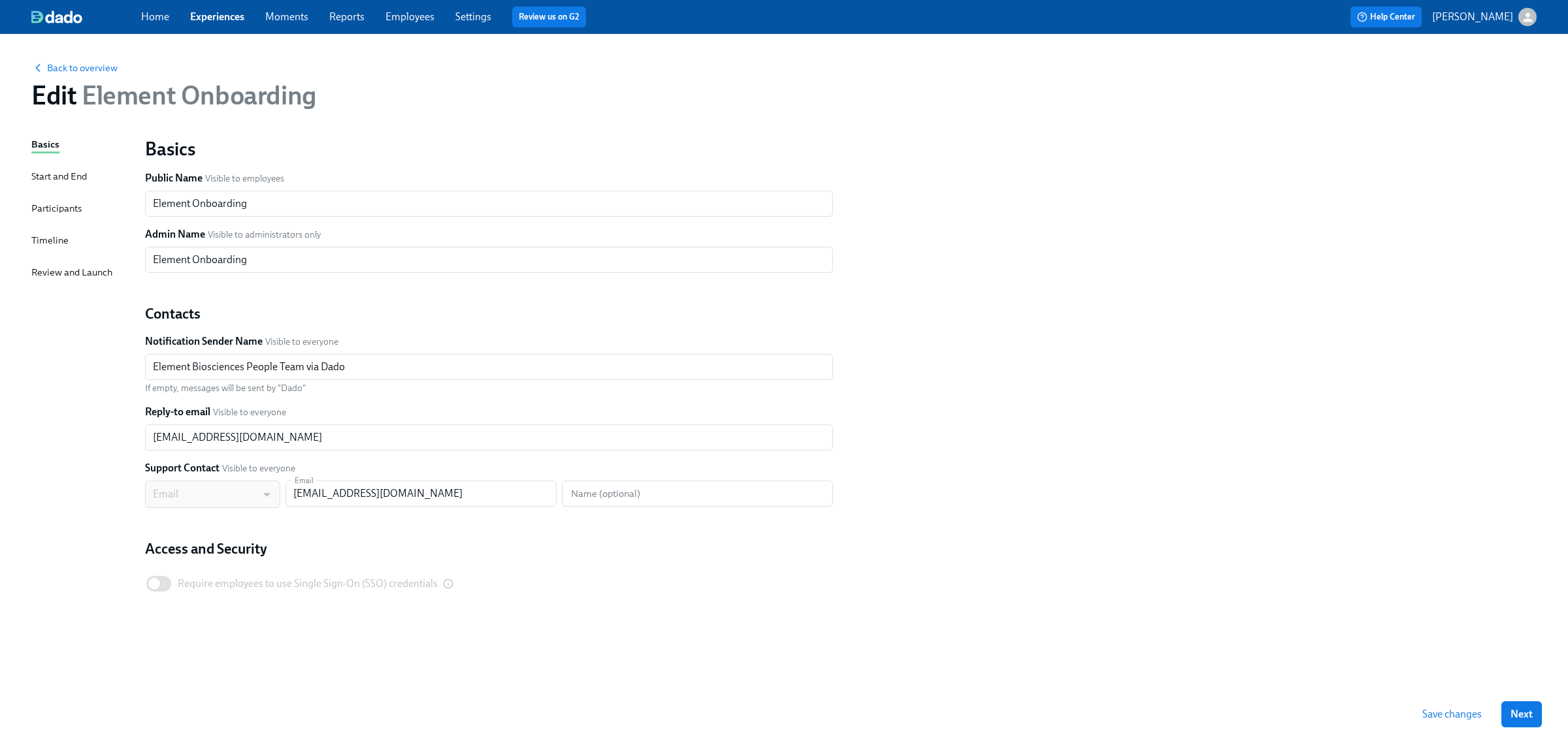
click at [55, 211] on div "Participants" at bounding box center [57, 208] width 50 height 14
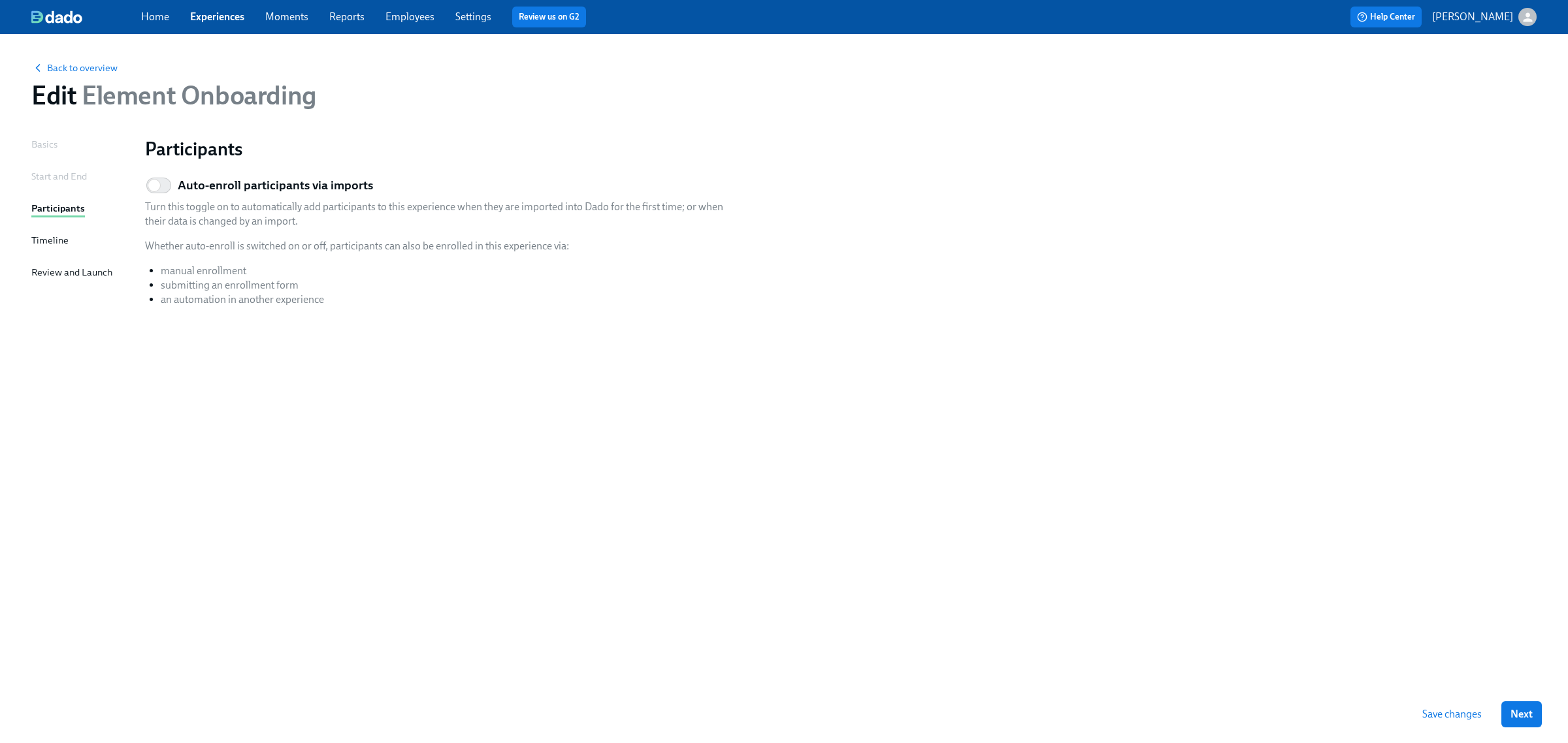
click at [53, 244] on div "Timeline" at bounding box center [50, 240] width 38 height 14
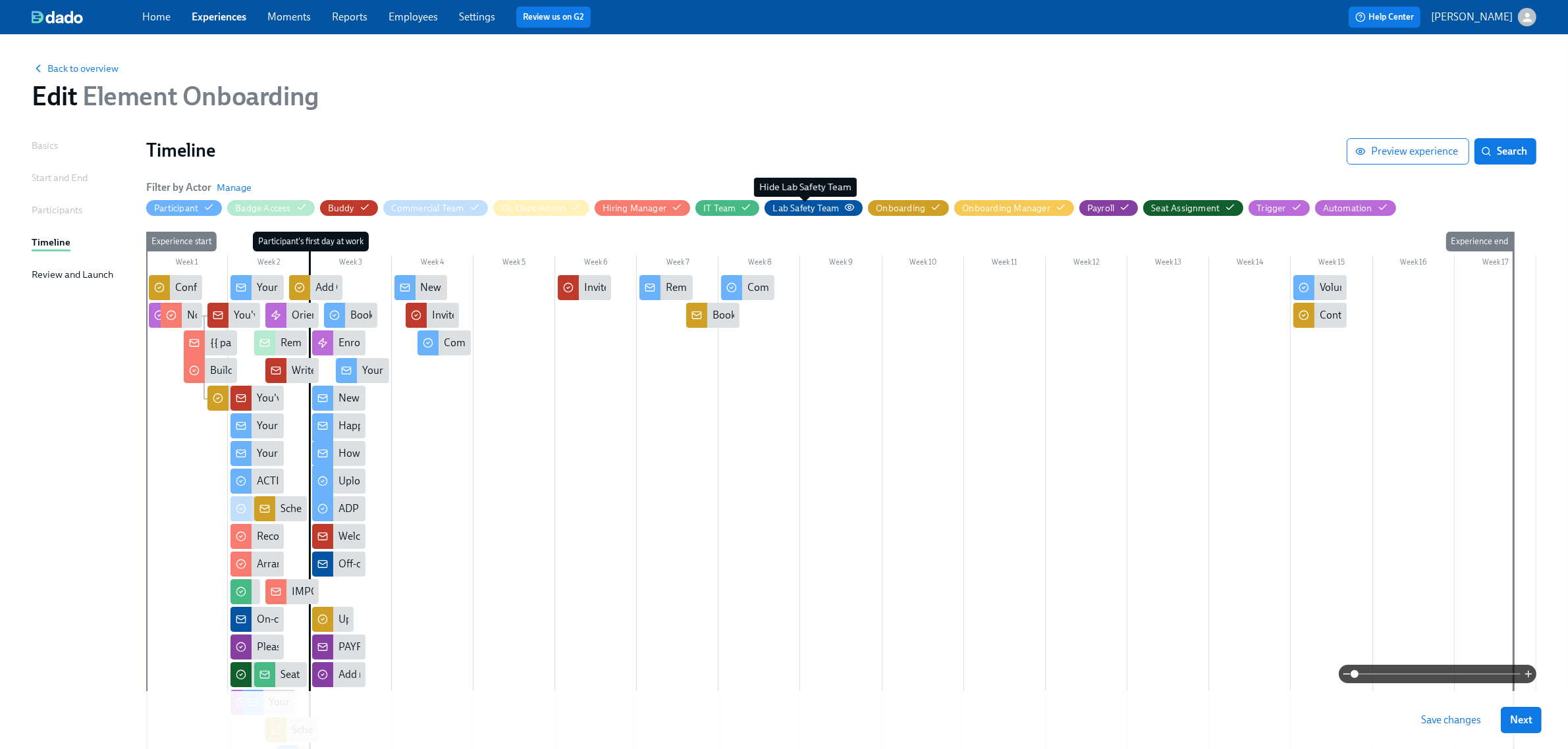
click at [828, 206] on div "Lab Safety Team" at bounding box center [806, 208] width 67 height 13
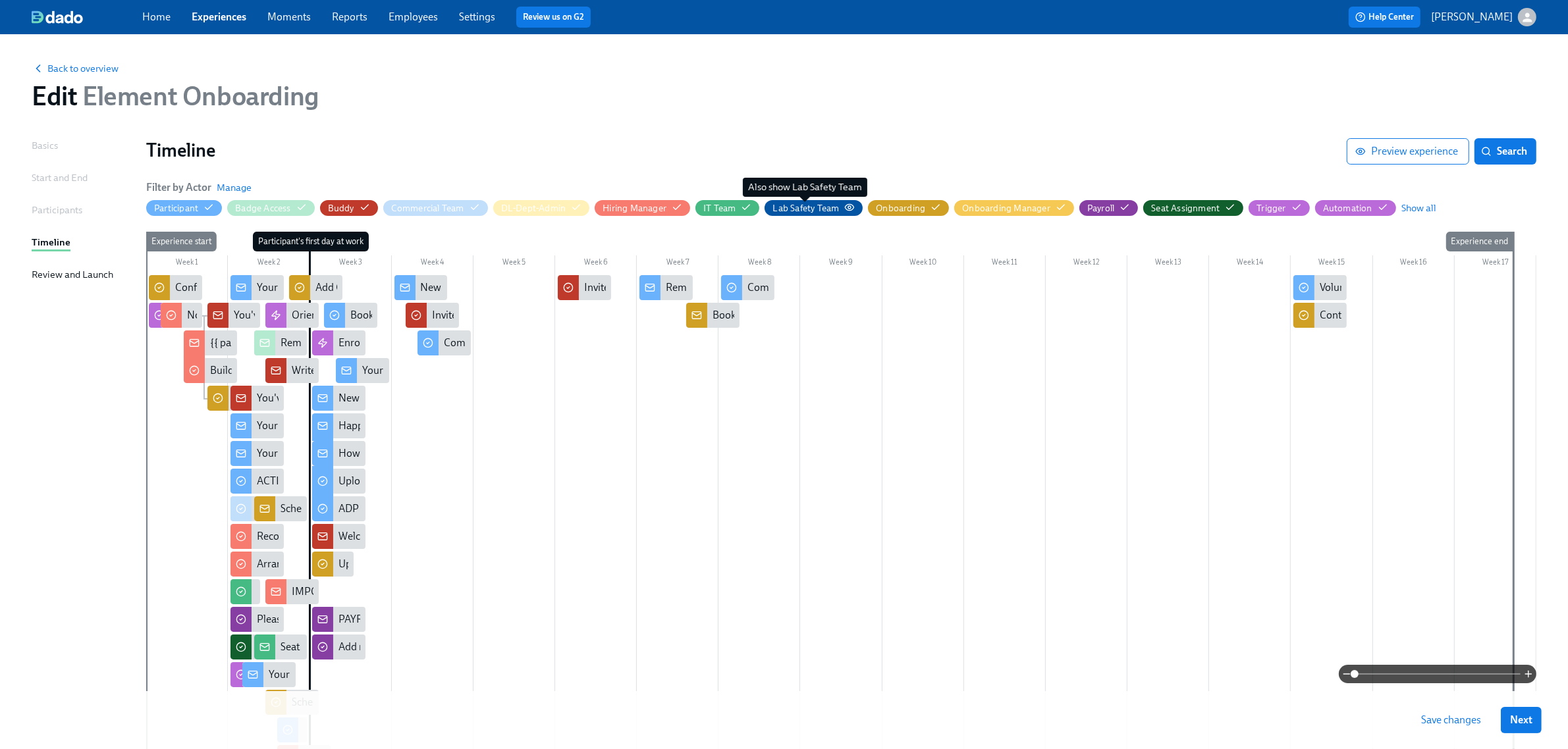
click at [828, 206] on div "Lab Safety Team" at bounding box center [806, 208] width 67 height 13
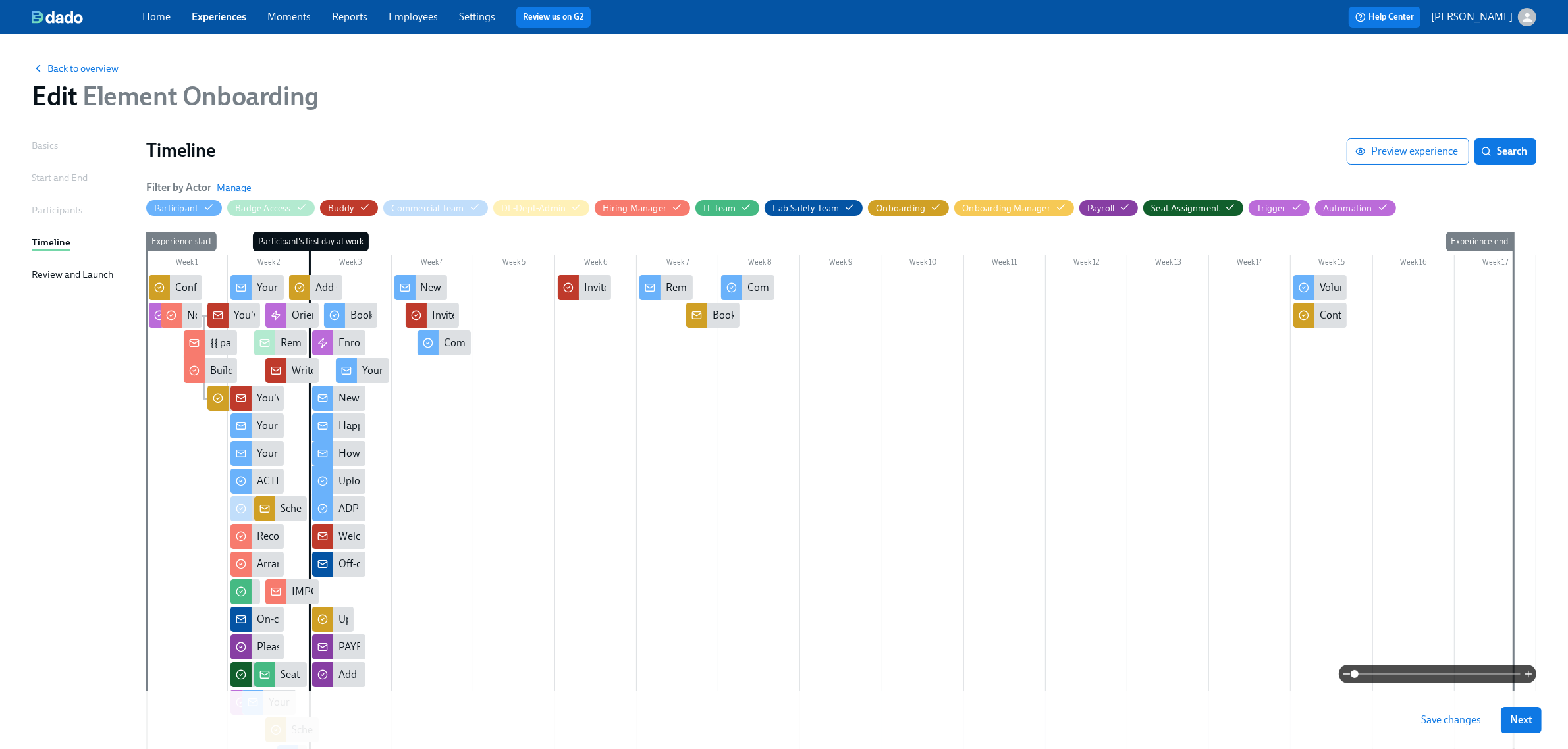
click at [234, 186] on span "Manage" at bounding box center [234, 188] width 35 height 13
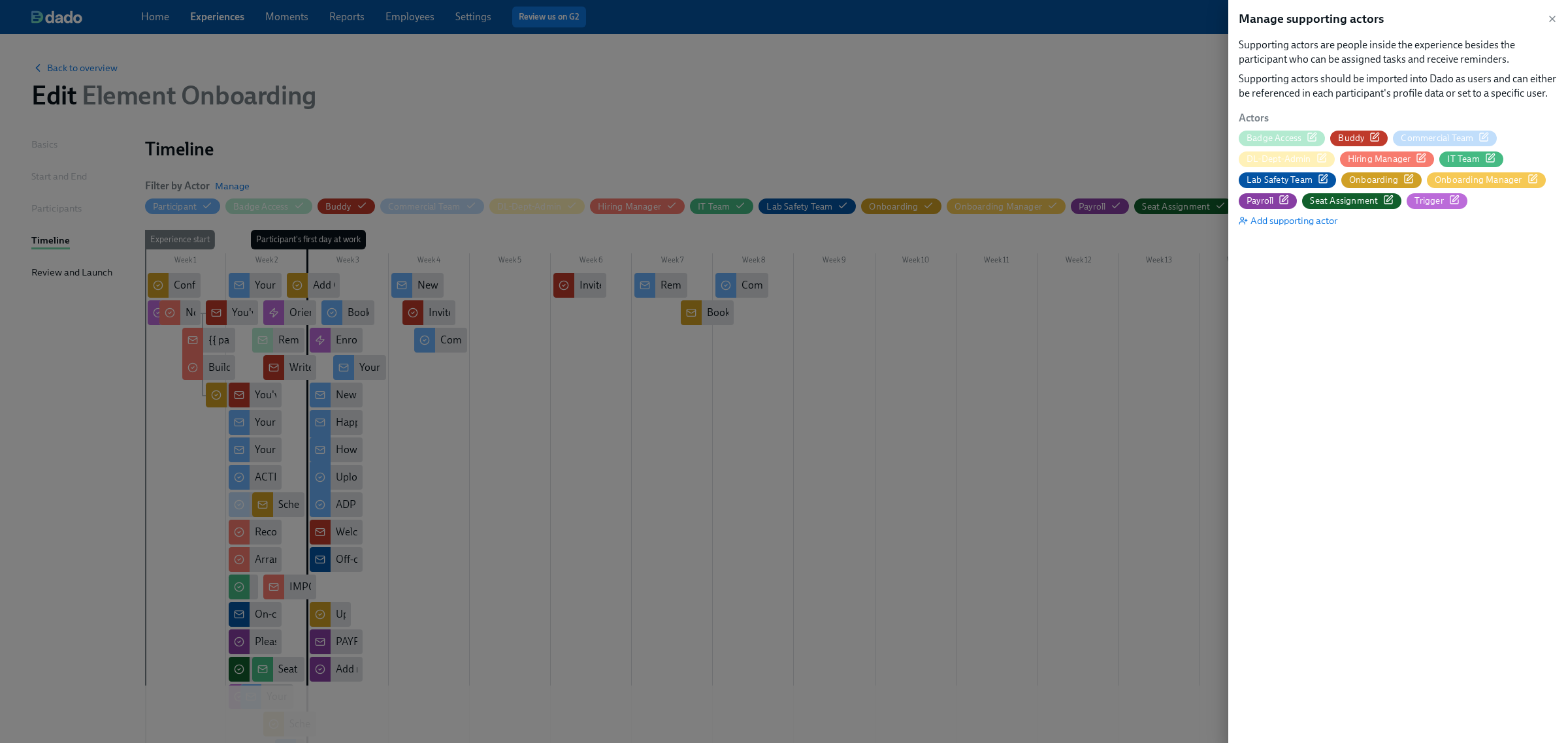
click at [1317, 180] on div "Lab Safety Team" at bounding box center [1287, 180] width 82 height 13
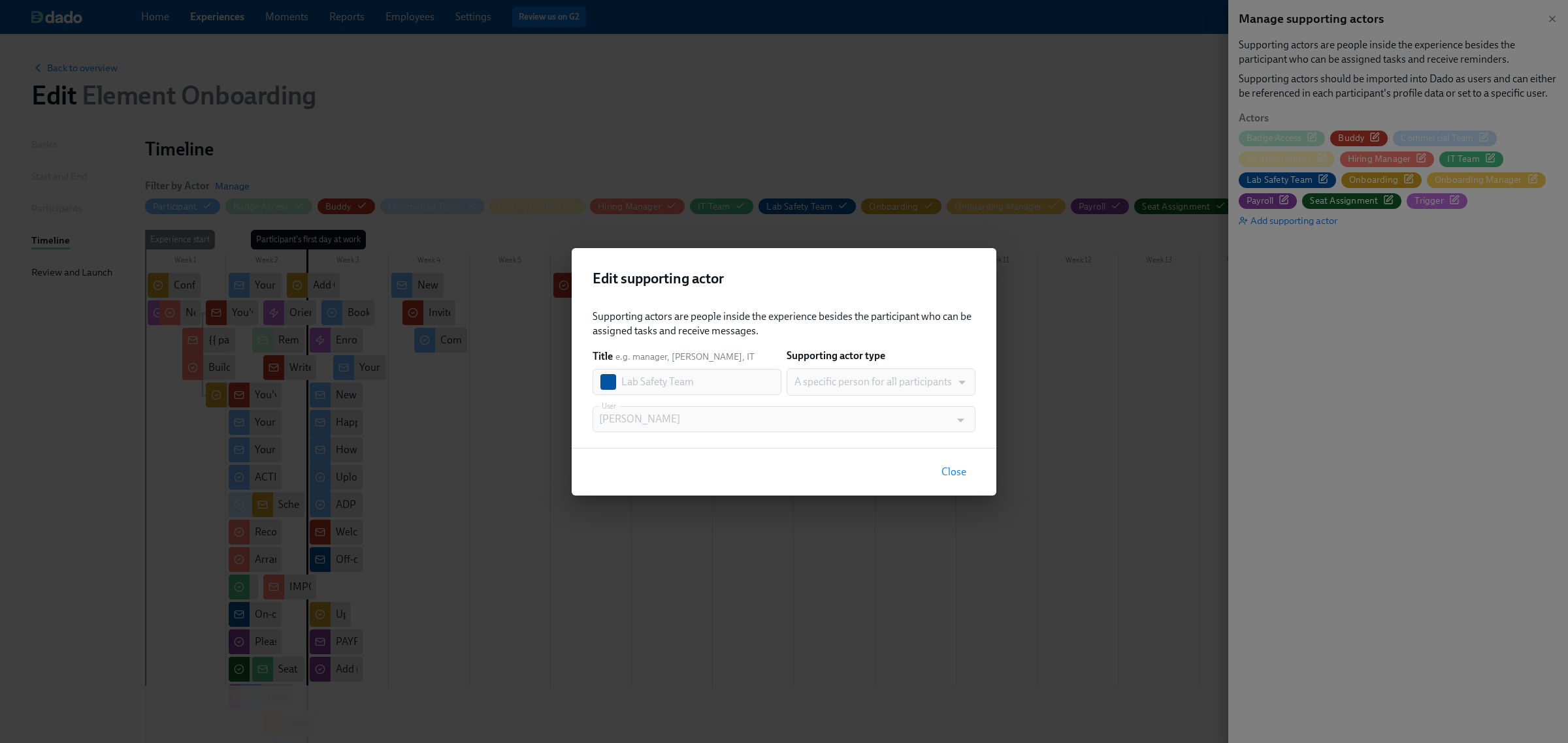
click at [958, 464] on button "Close" at bounding box center [954, 472] width 43 height 26
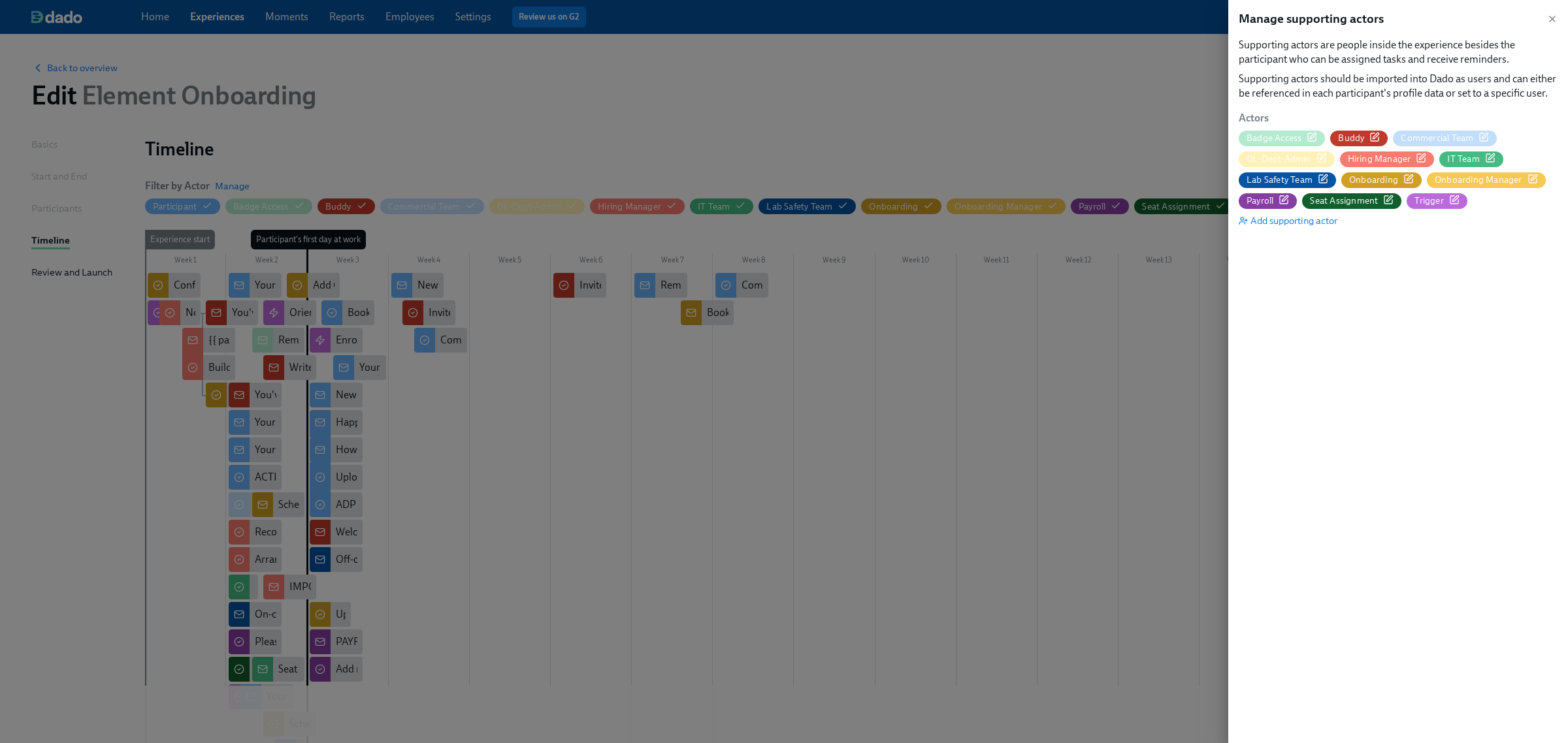
click at [1550, 16] on icon "button" at bounding box center [1553, 19] width 10 height 10
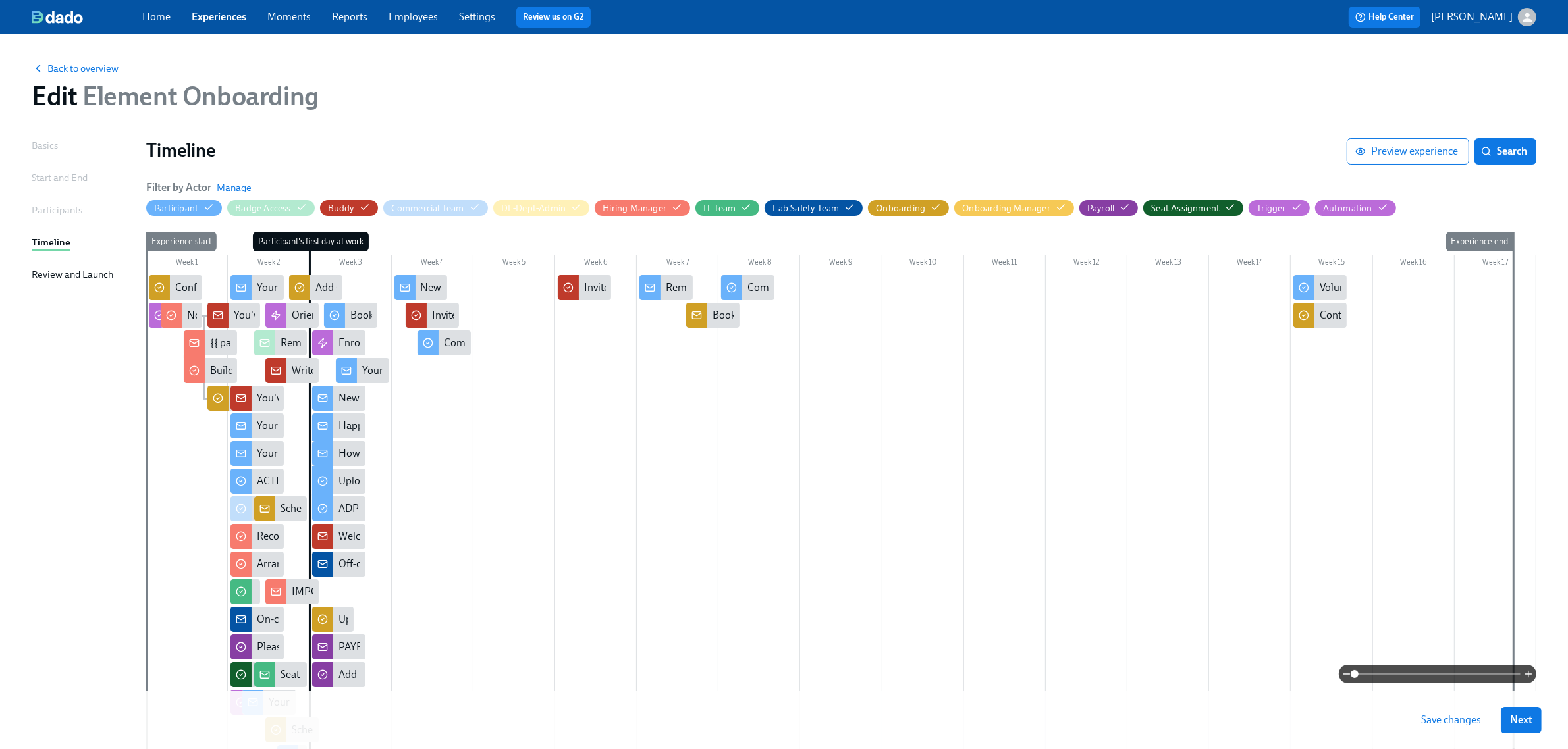
click at [234, 22] on link "Experiences" at bounding box center [219, 16] width 55 height 13
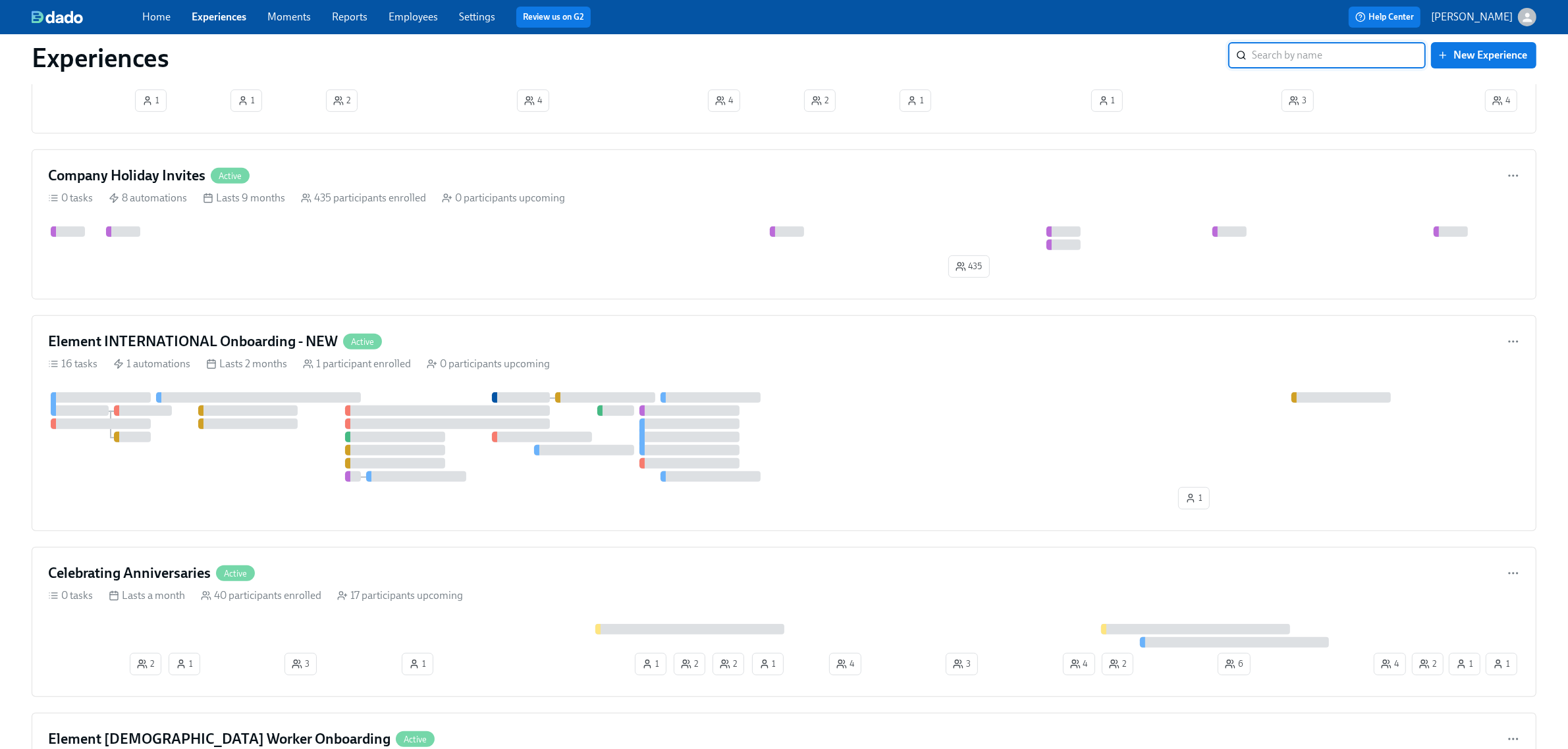
scroll to position [741, 0]
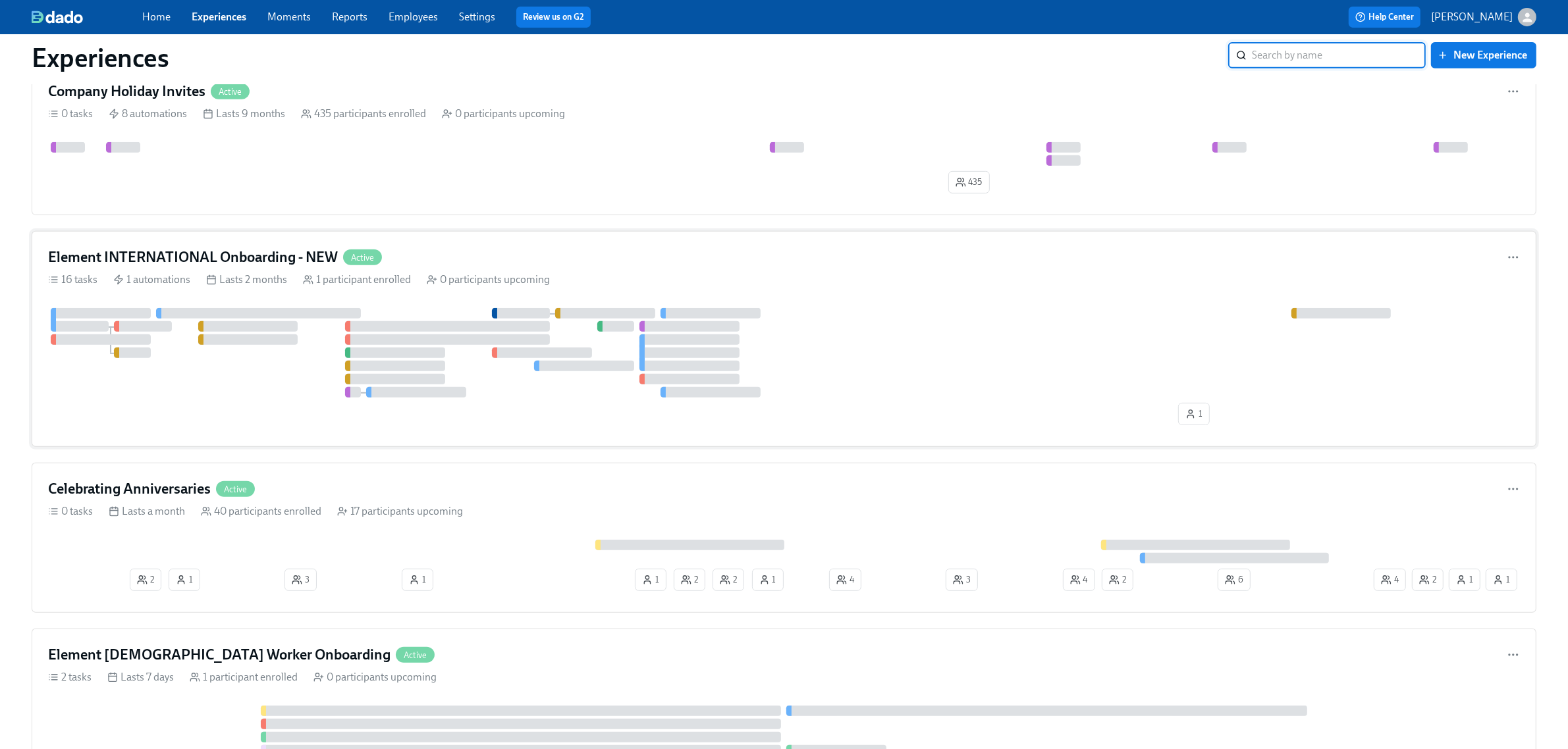
click at [820, 315] on div at bounding box center [784, 353] width 1472 height 90
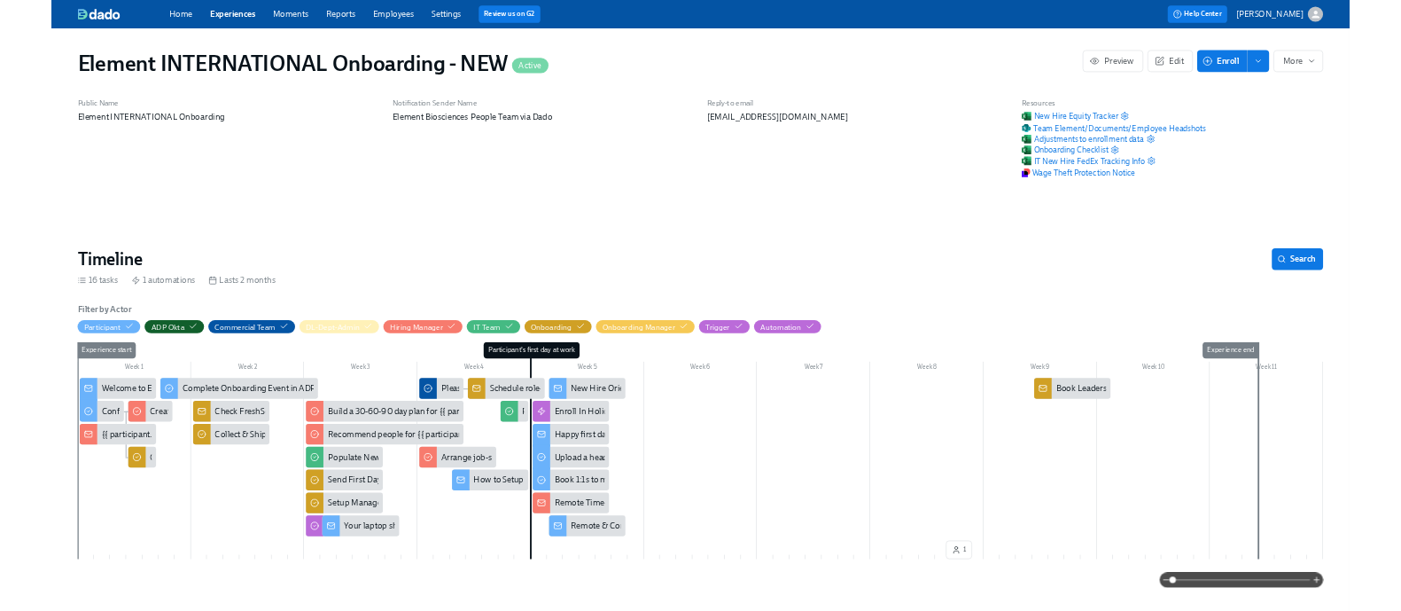
scroll to position [0, 2440]
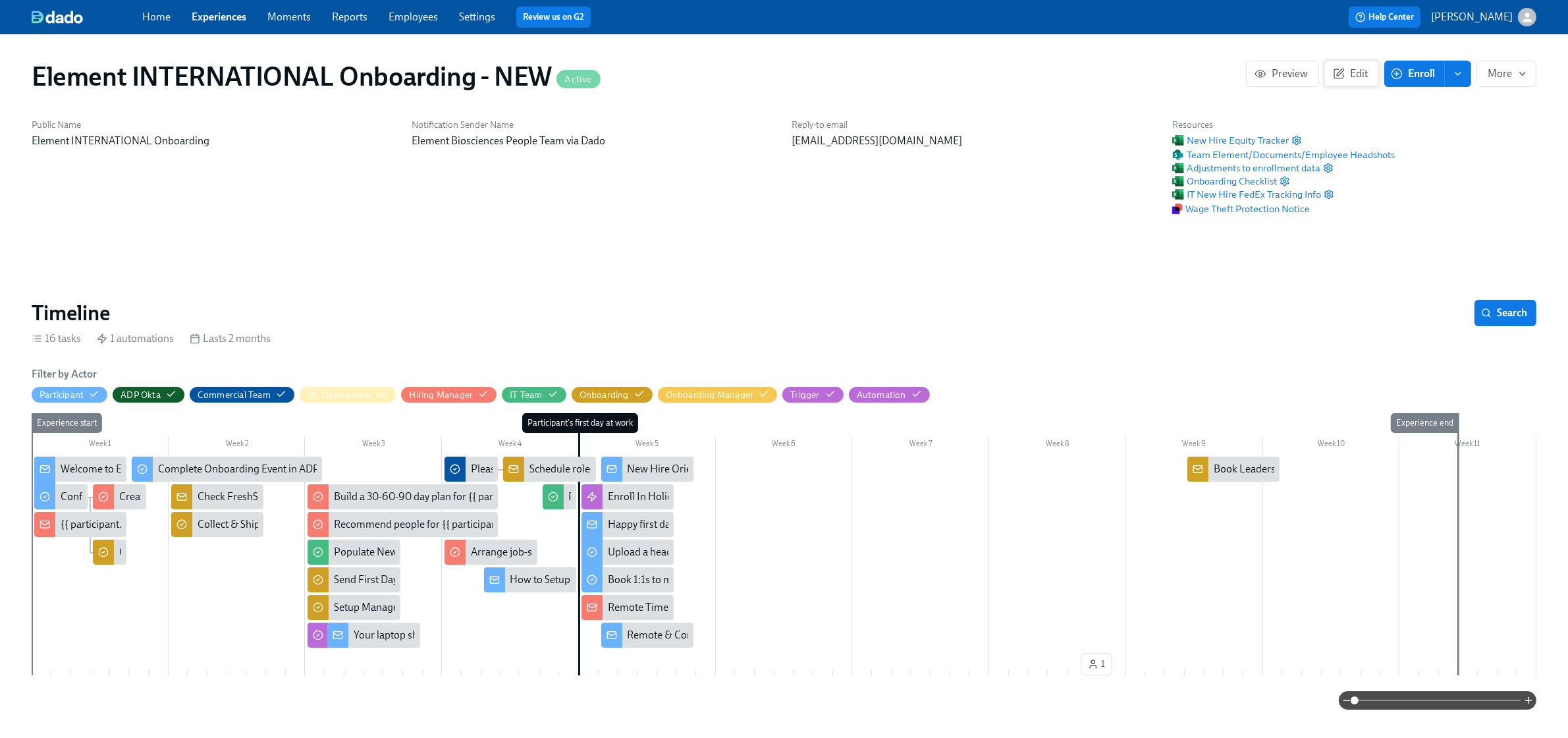
click at [1351, 74] on span "Edit" at bounding box center [1351, 74] width 32 height 13
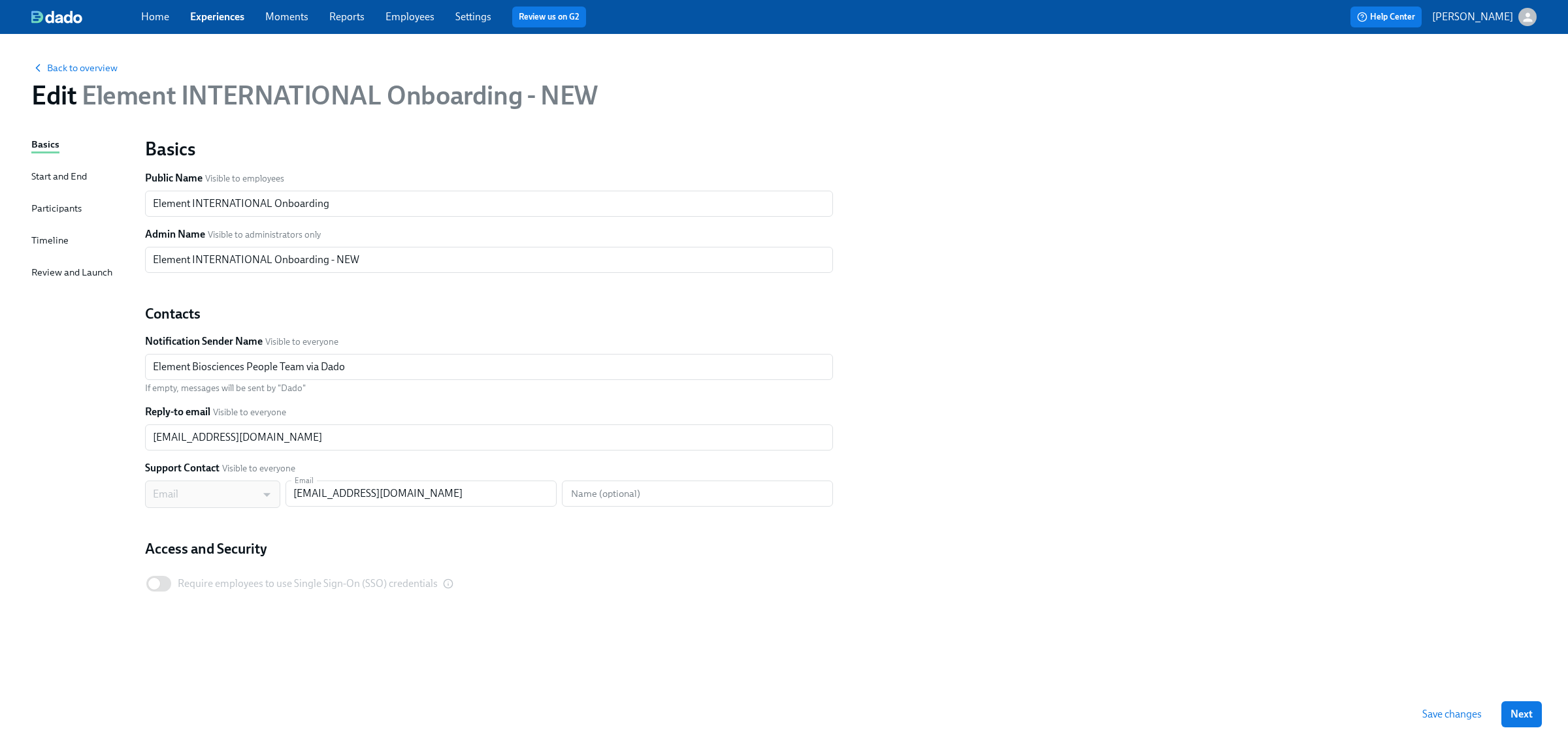
click at [72, 243] on div "Basics Start and End Participants Timeline Review and Launch" at bounding box center [80, 411] width 98 height 548
click at [29, 237] on div "Back to overview Edit Element INTERNATIONAL Onboarding - NEW Basics Start and E…" at bounding box center [784, 388] width 1568 height 709
click at [33, 237] on div "Timeline" at bounding box center [50, 240] width 38 height 14
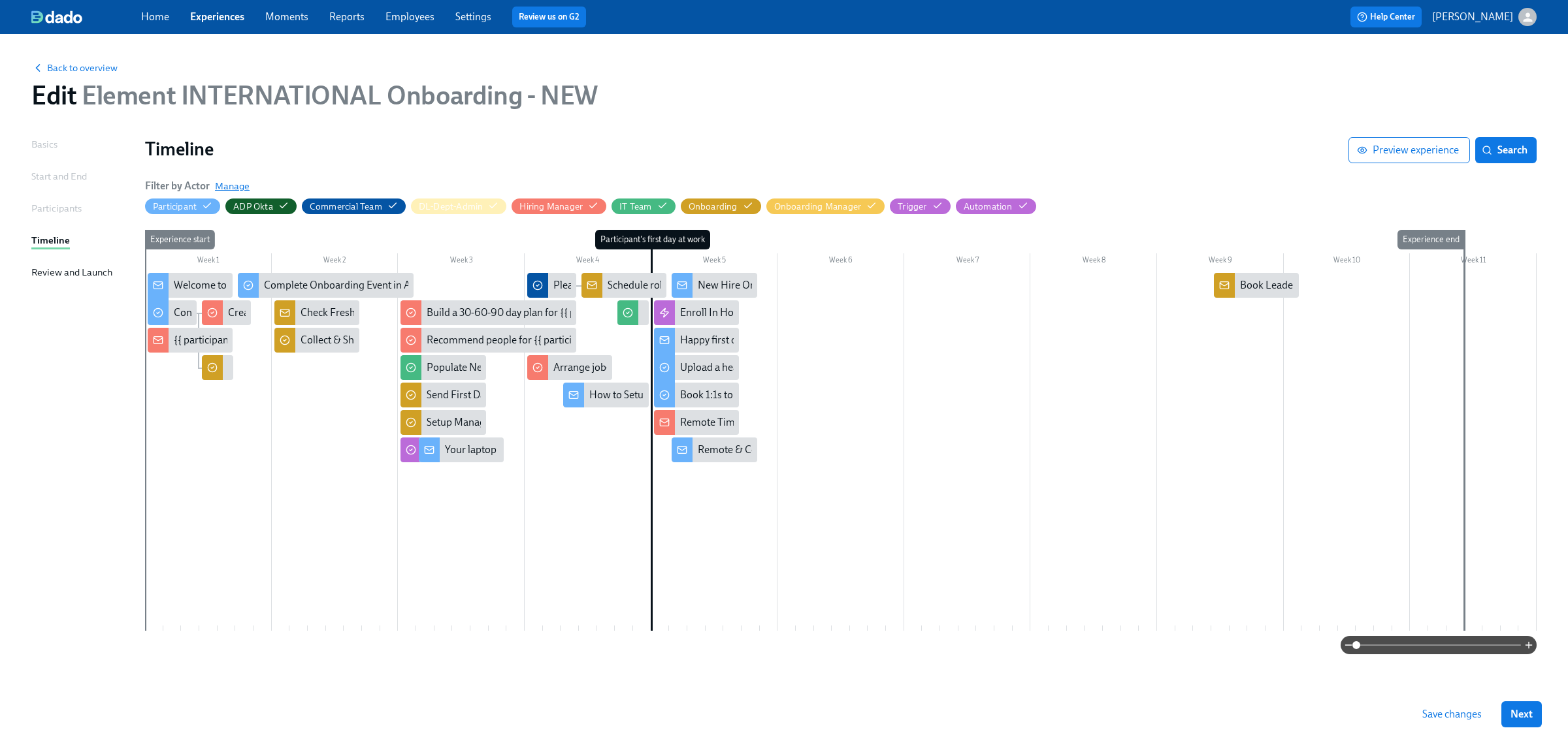
click at [229, 185] on span "Manage" at bounding box center [232, 186] width 35 height 13
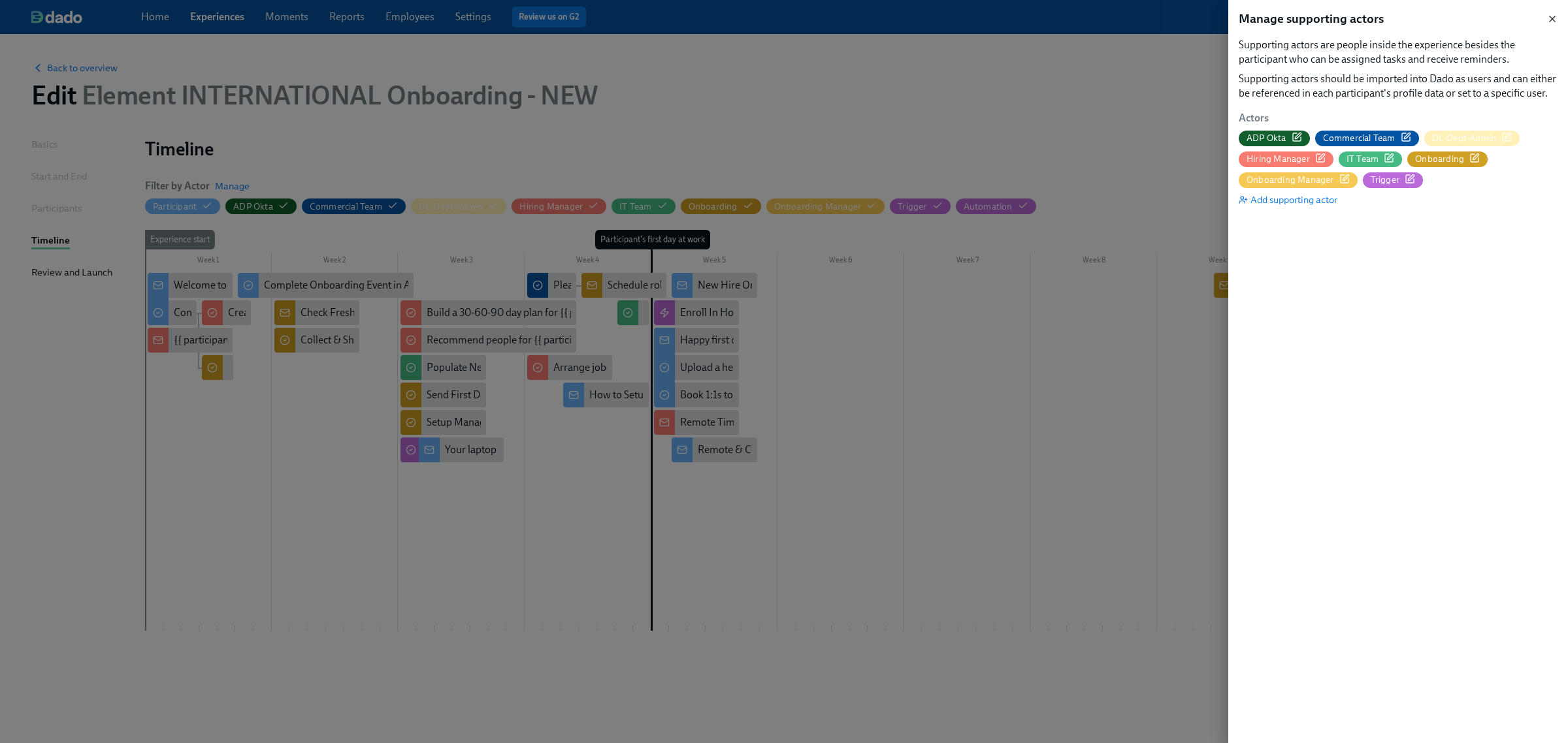
click at [1552, 18] on icon "button" at bounding box center [1553, 19] width 10 height 10
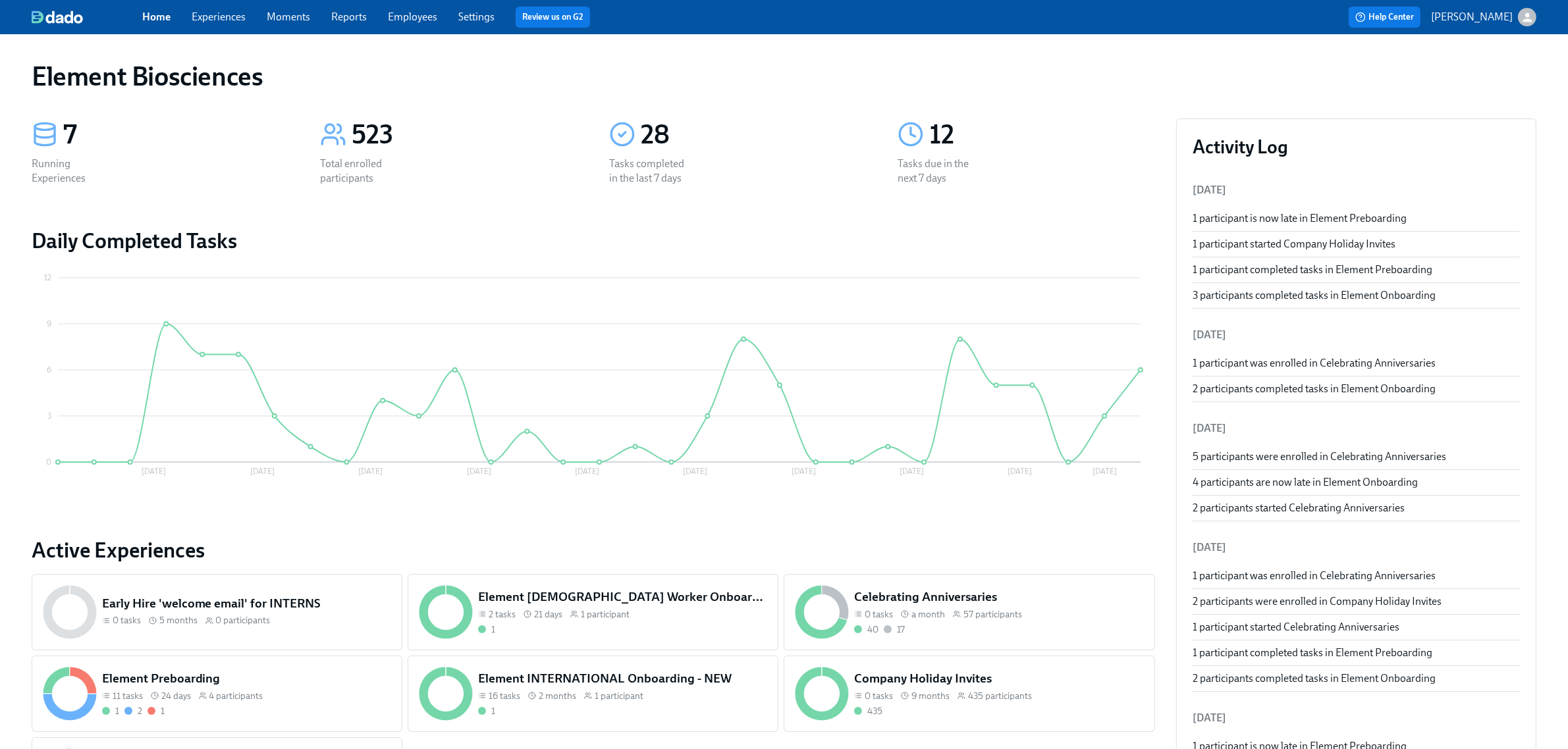
click at [430, 22] on link "Employees" at bounding box center [412, 16] width 49 height 13
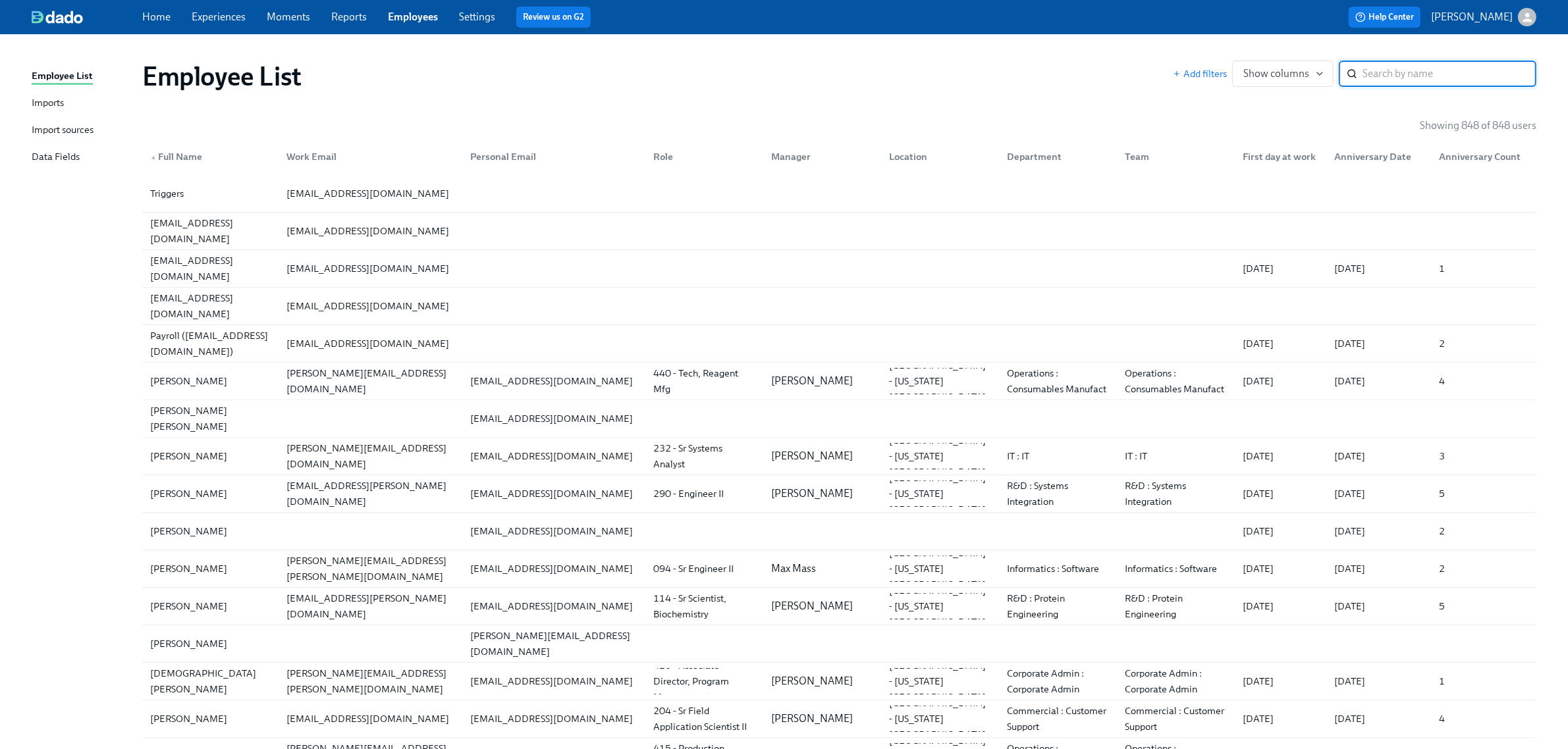
click at [42, 153] on div "Data Fields" at bounding box center [56, 158] width 48 height 16
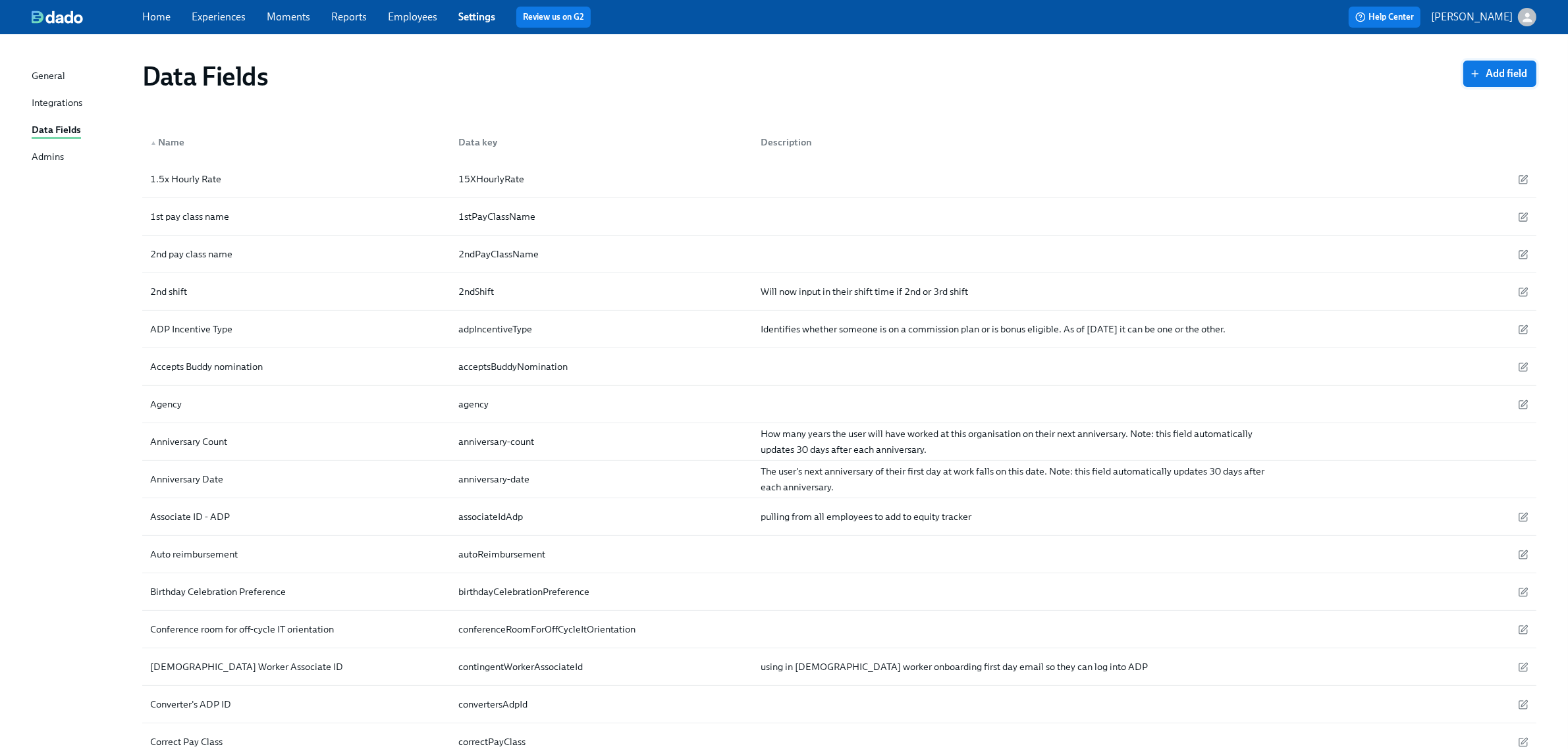
click at [1482, 72] on span "Add field" at bounding box center [1500, 74] width 55 height 13
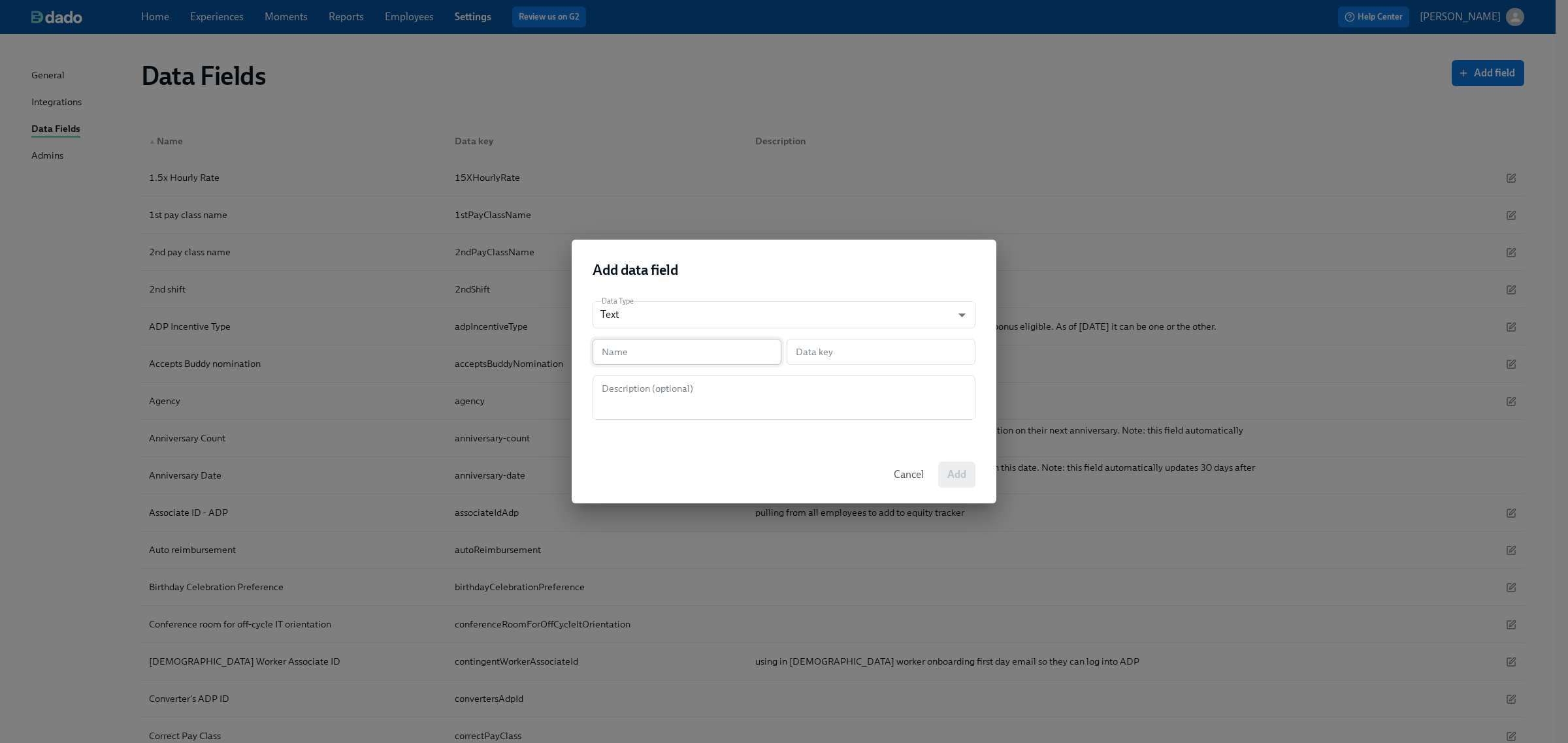
click at [728, 354] on input "text" at bounding box center [687, 352] width 189 height 26
type input "R"
type input "r"
type input "Re"
type input "re"
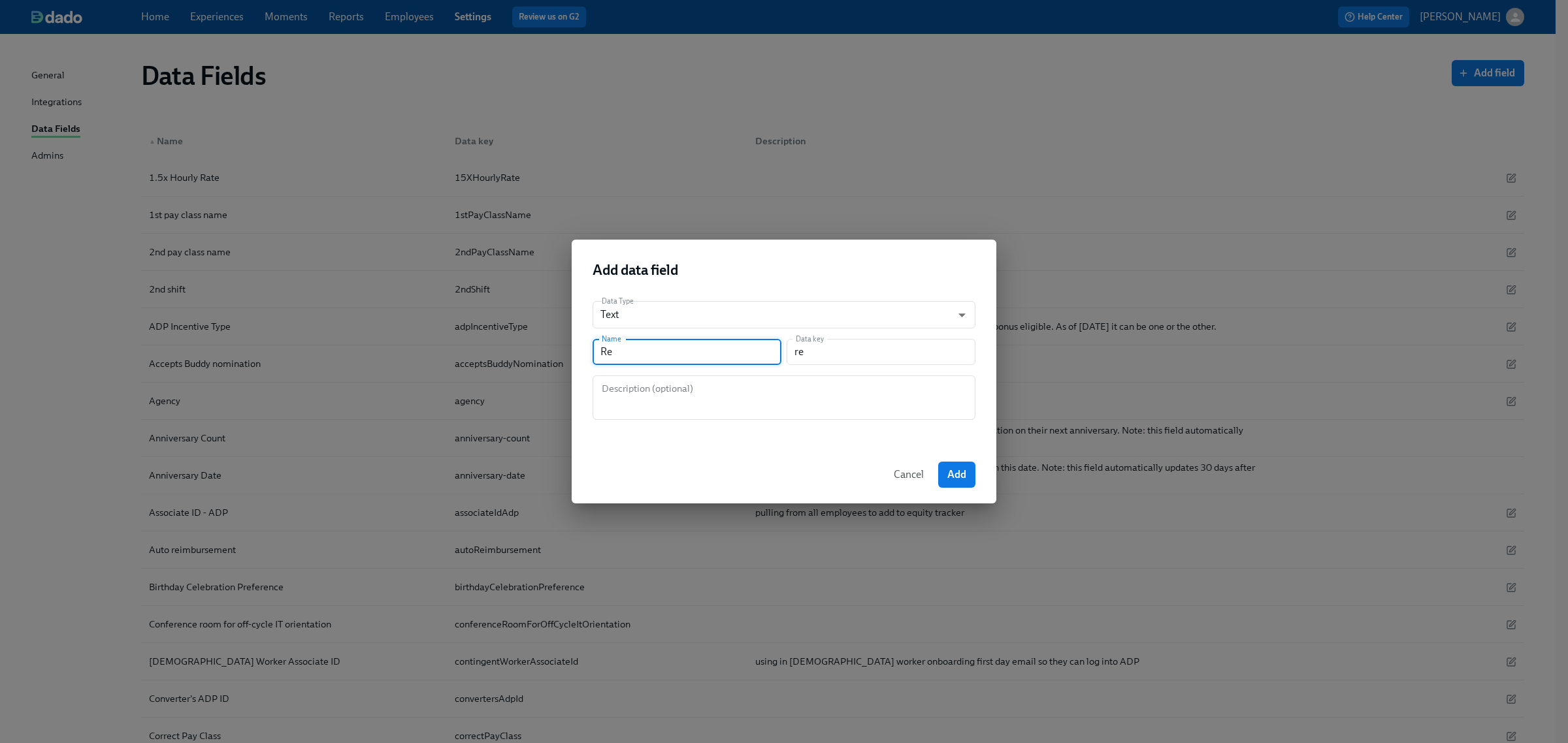
type input "Re H"
type input "reH"
type input "Re Hi"
type input "reHi"
type input "Re Hir"
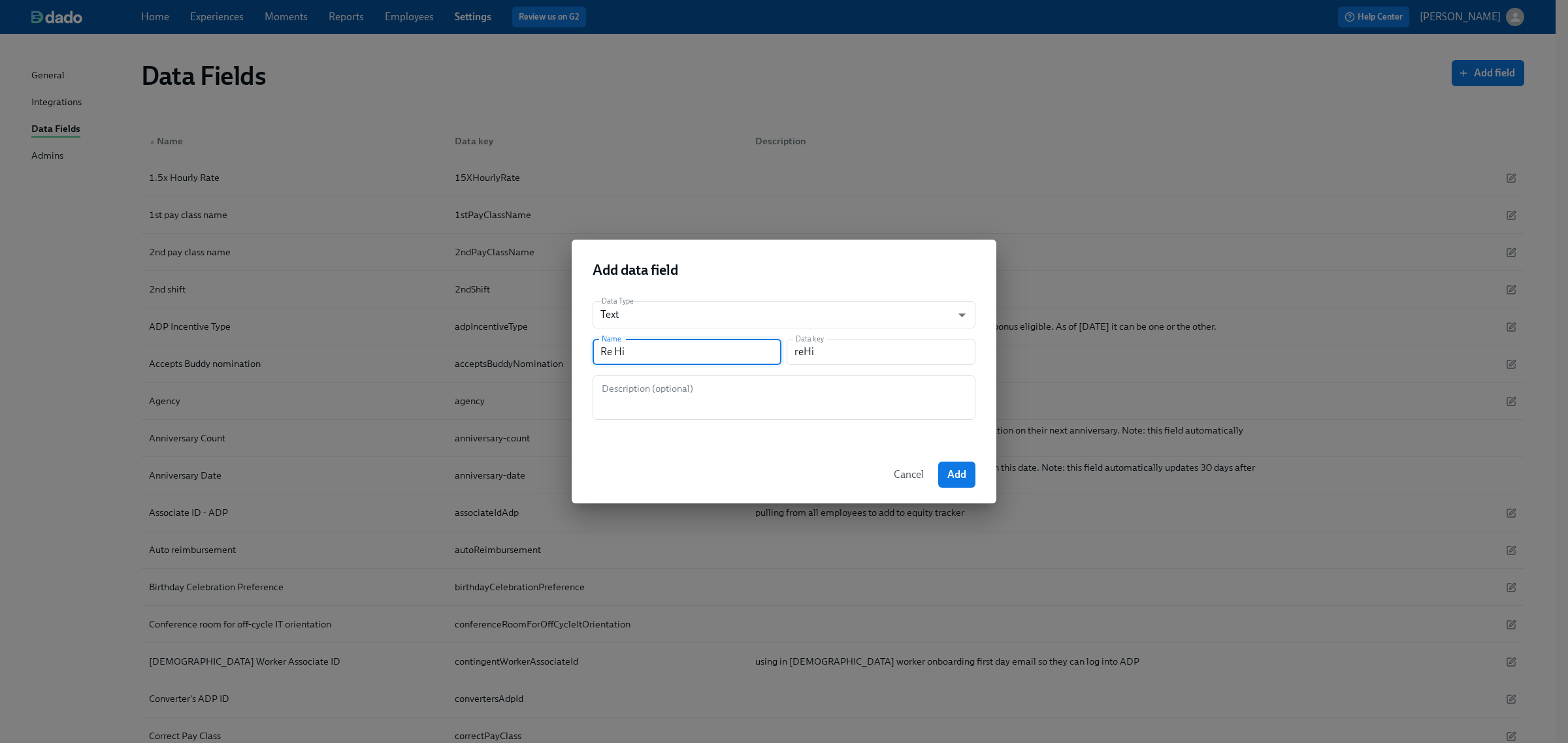
type input "reHir"
type input "Re Hire"
type input "reHire"
click at [614, 356] on input "Re Hire" at bounding box center [687, 352] width 189 height 26
type input "Reire"
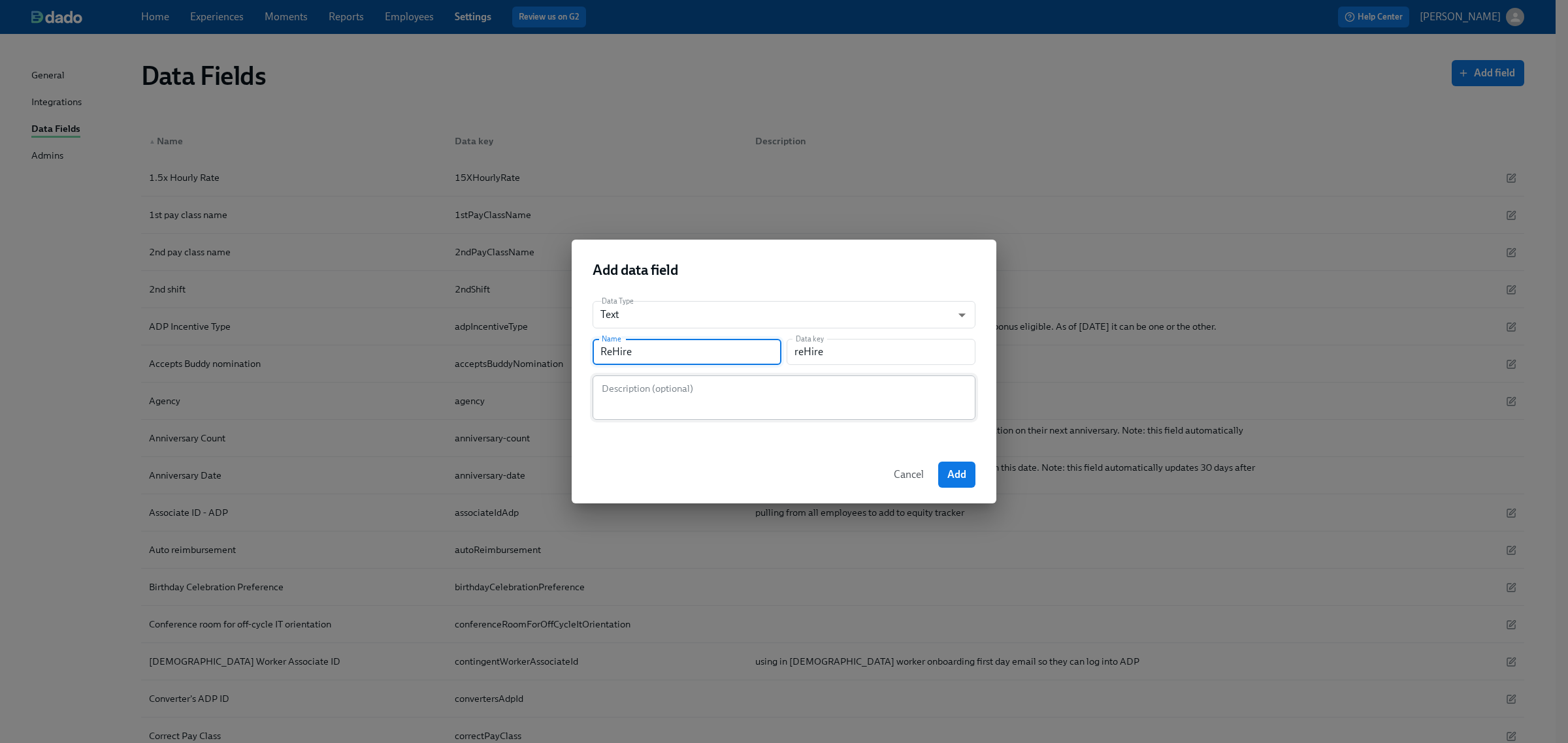
type input "reire"
type input "Rehire"
type input "rehire"
type input "Rehire"
click at [951, 481] on span "Add" at bounding box center [957, 475] width 19 height 13
